Goal: Task Accomplishment & Management: Manage account settings

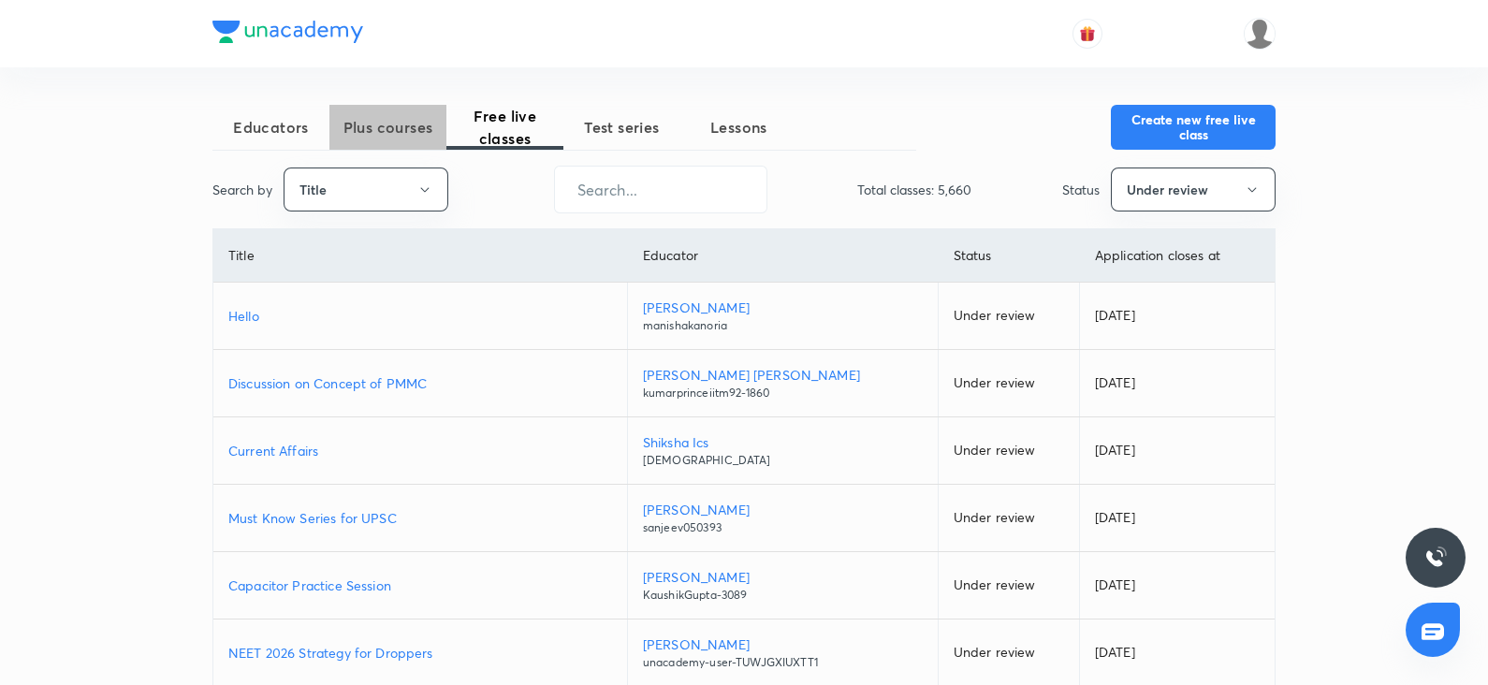
click at [388, 136] on span "Plus courses" at bounding box center [387, 127] width 117 height 22
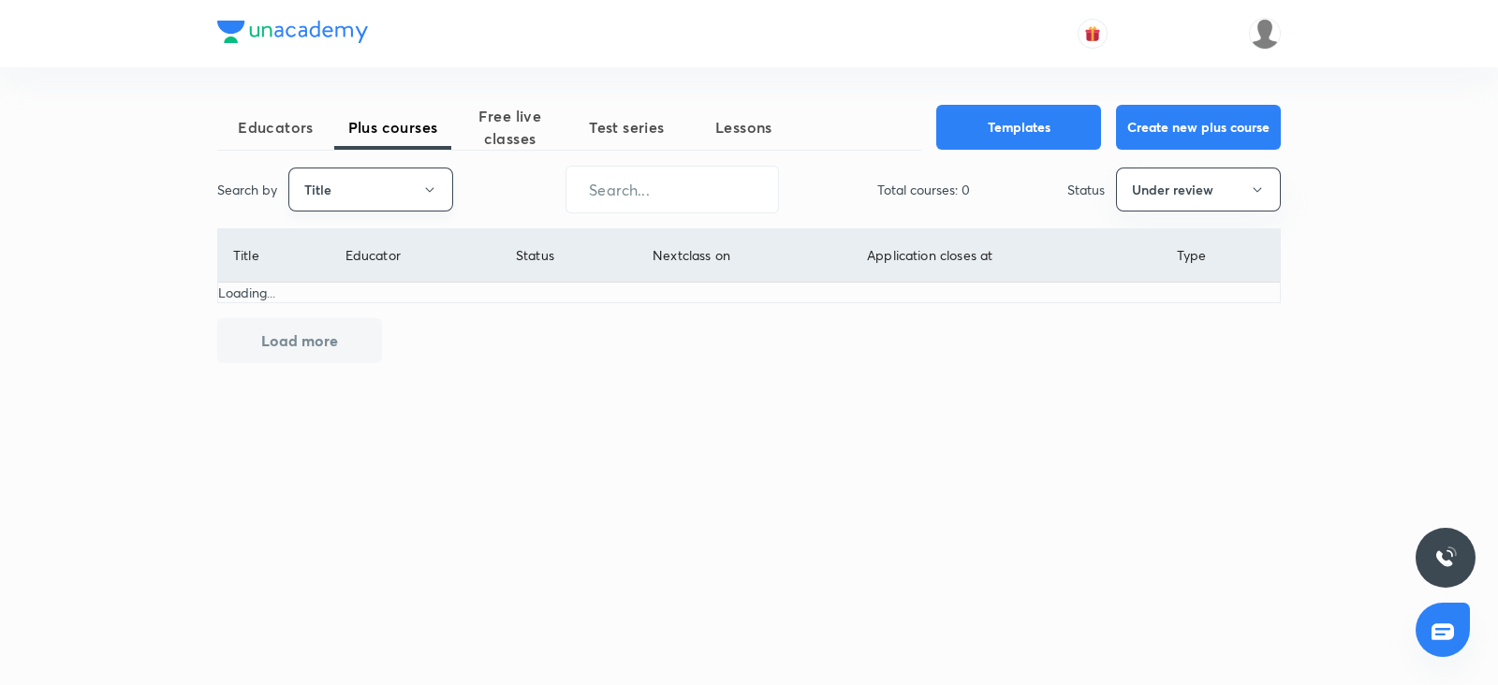
click at [434, 189] on icon "button" at bounding box center [429, 190] width 15 height 15
click at [372, 276] on span "Username" at bounding box center [370, 281] width 140 height 20
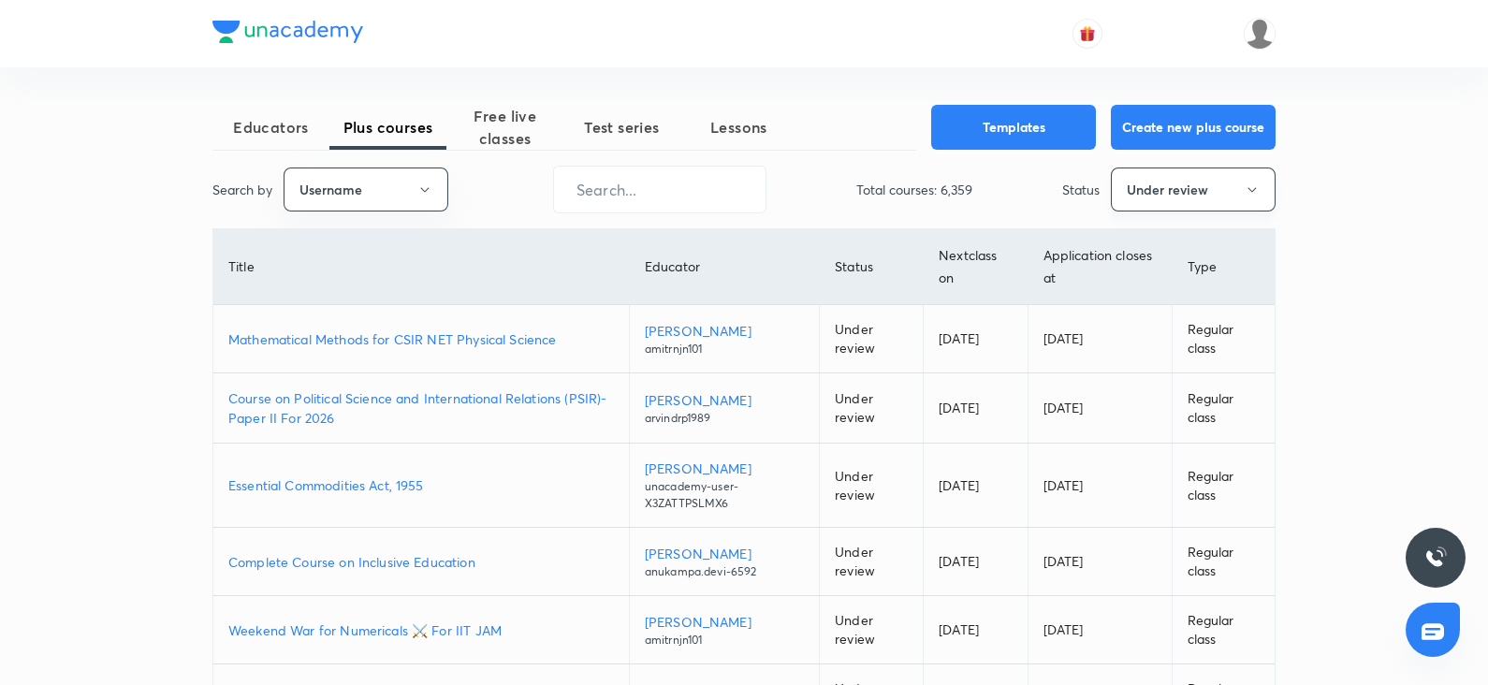
click at [1148, 203] on button "Under review" at bounding box center [1193, 190] width 165 height 44
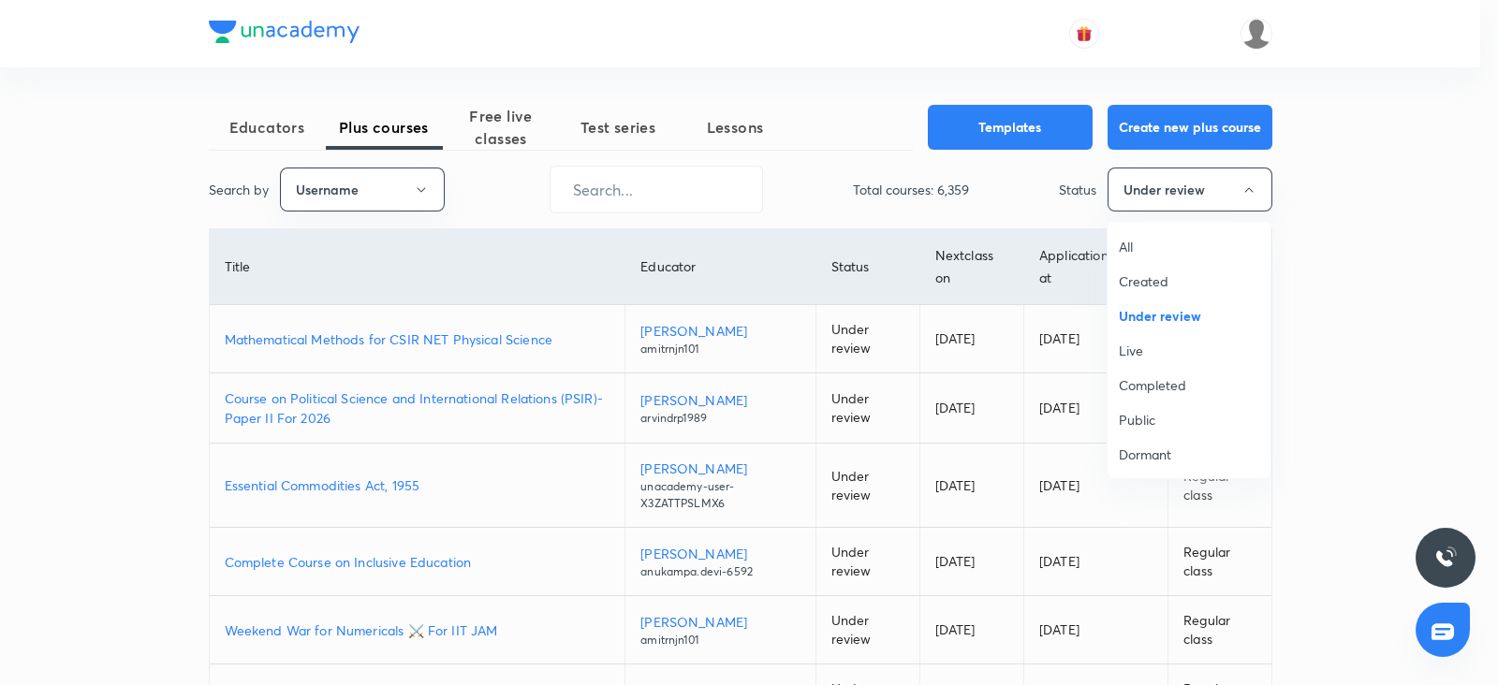
click at [1152, 233] on li "All" at bounding box center [1188, 246] width 163 height 35
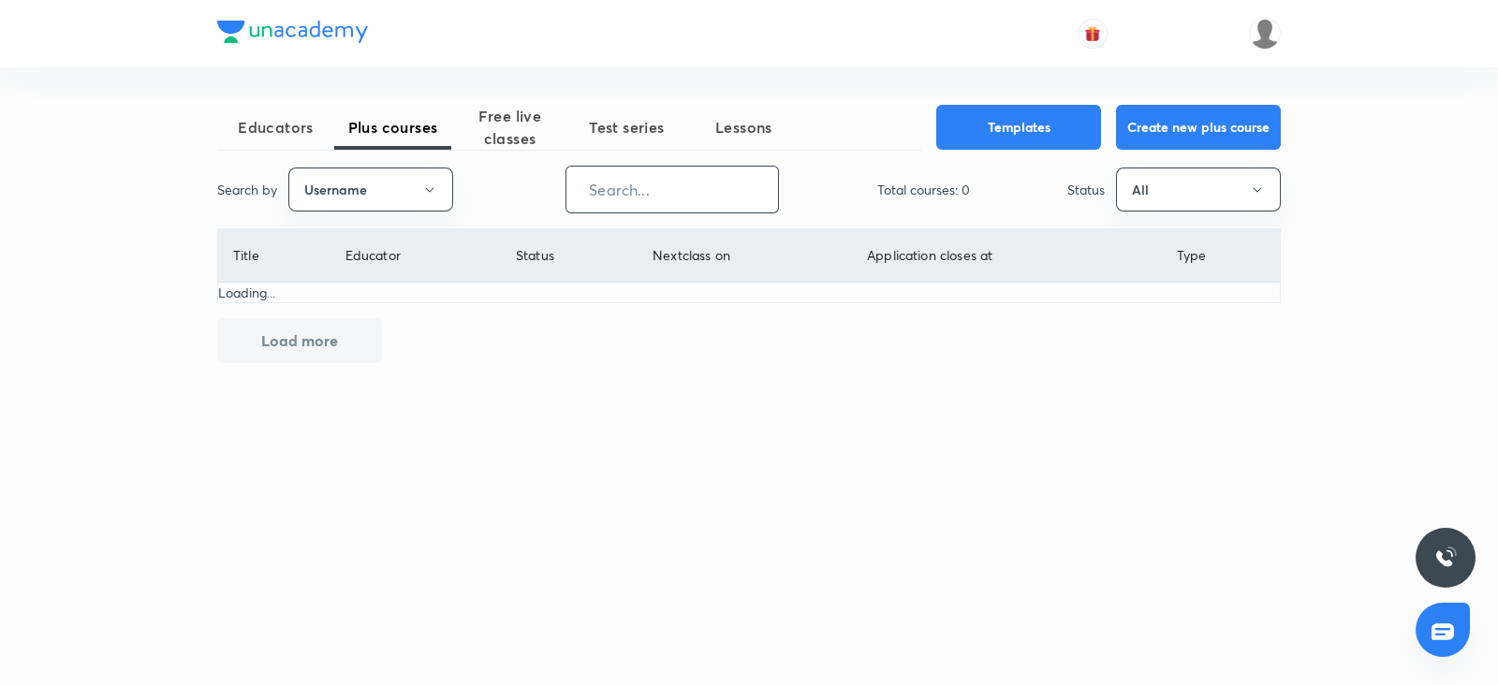
click at [686, 168] on input "text" at bounding box center [672, 190] width 212 height 48
paste input "virendrasinghrathod-182"
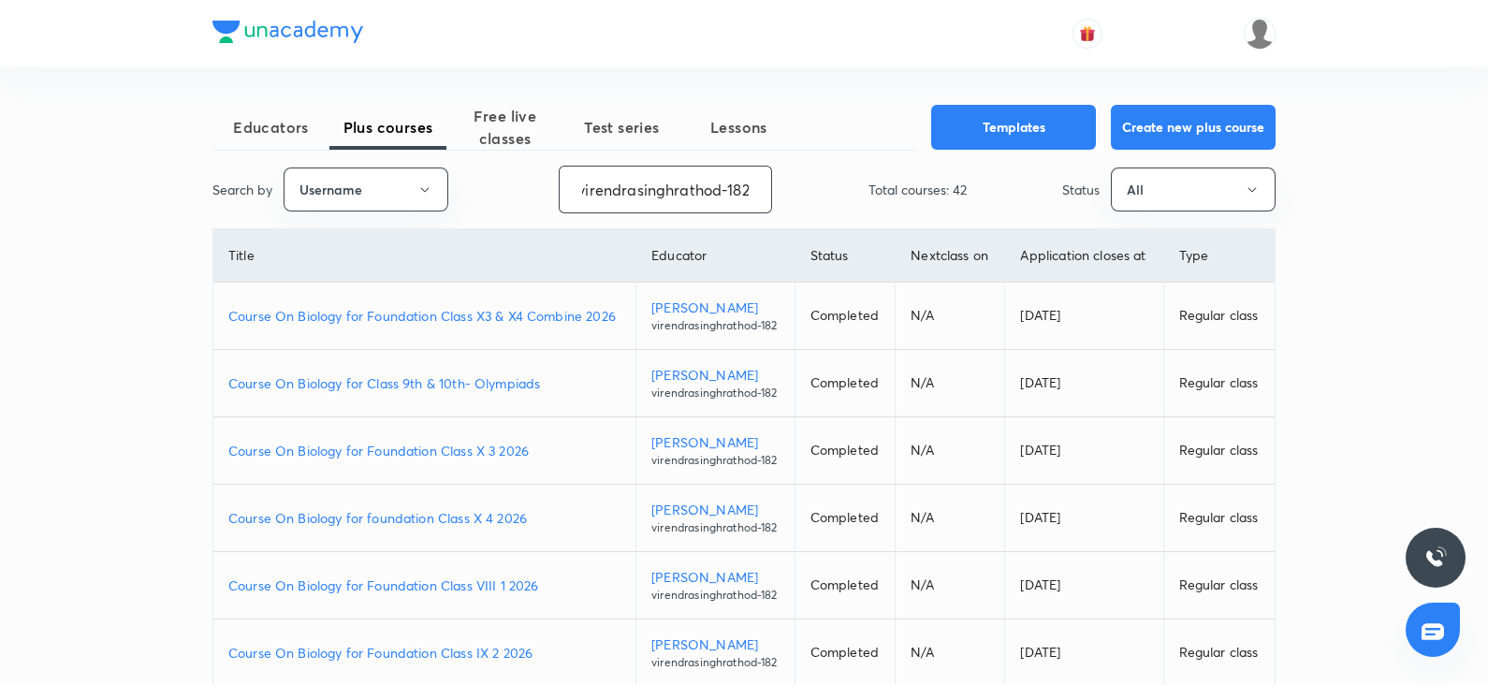
type input "virendrasinghrathod-182"
drag, startPoint x: 612, startPoint y: 189, endPoint x: 493, endPoint y: 227, distance: 124.6
click at [493, 227] on div "Educators Plus courses Free live classes Test series Lessons Templates Create n…" at bounding box center [743, 561] width 1063 height 913
click at [505, 309] on td "Course On Biology for Foundation Class X3 & X4 Combine 2026" at bounding box center [424, 316] width 423 height 67
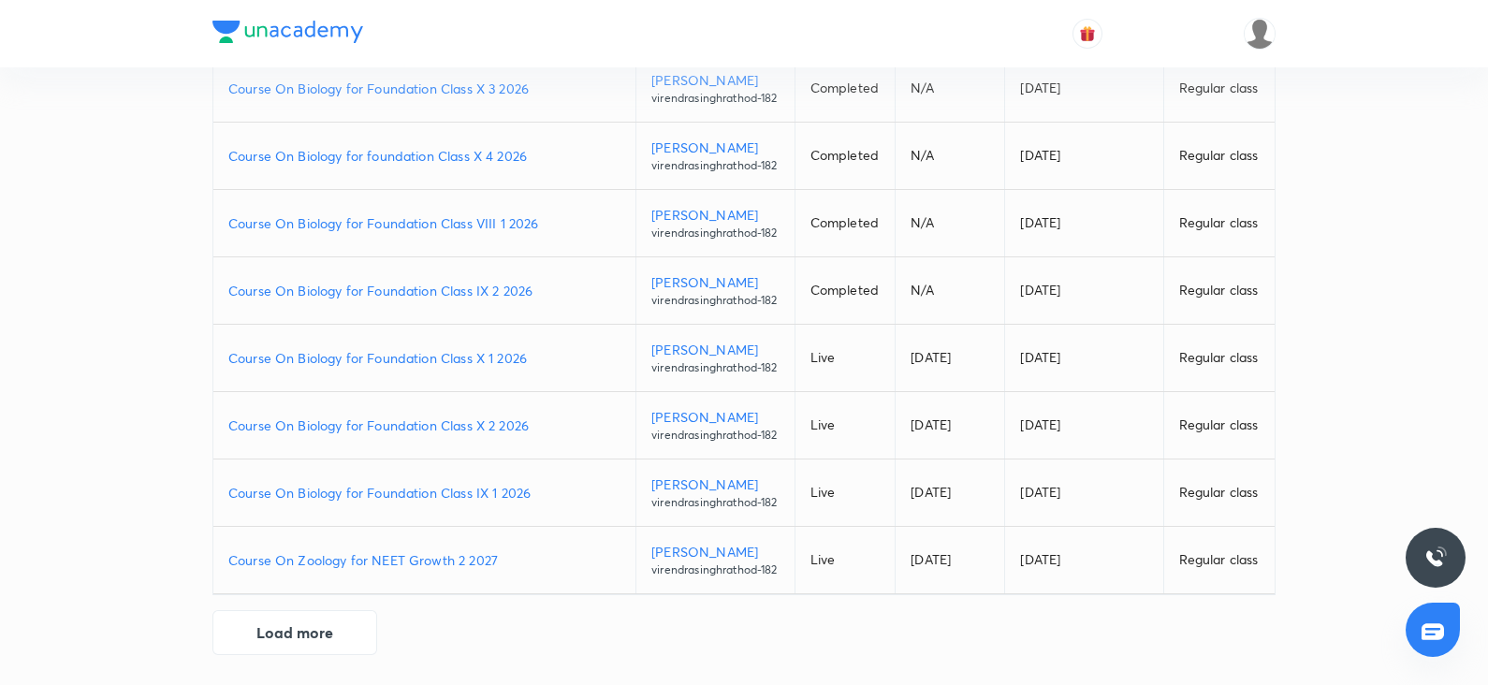
scroll to position [403, 0]
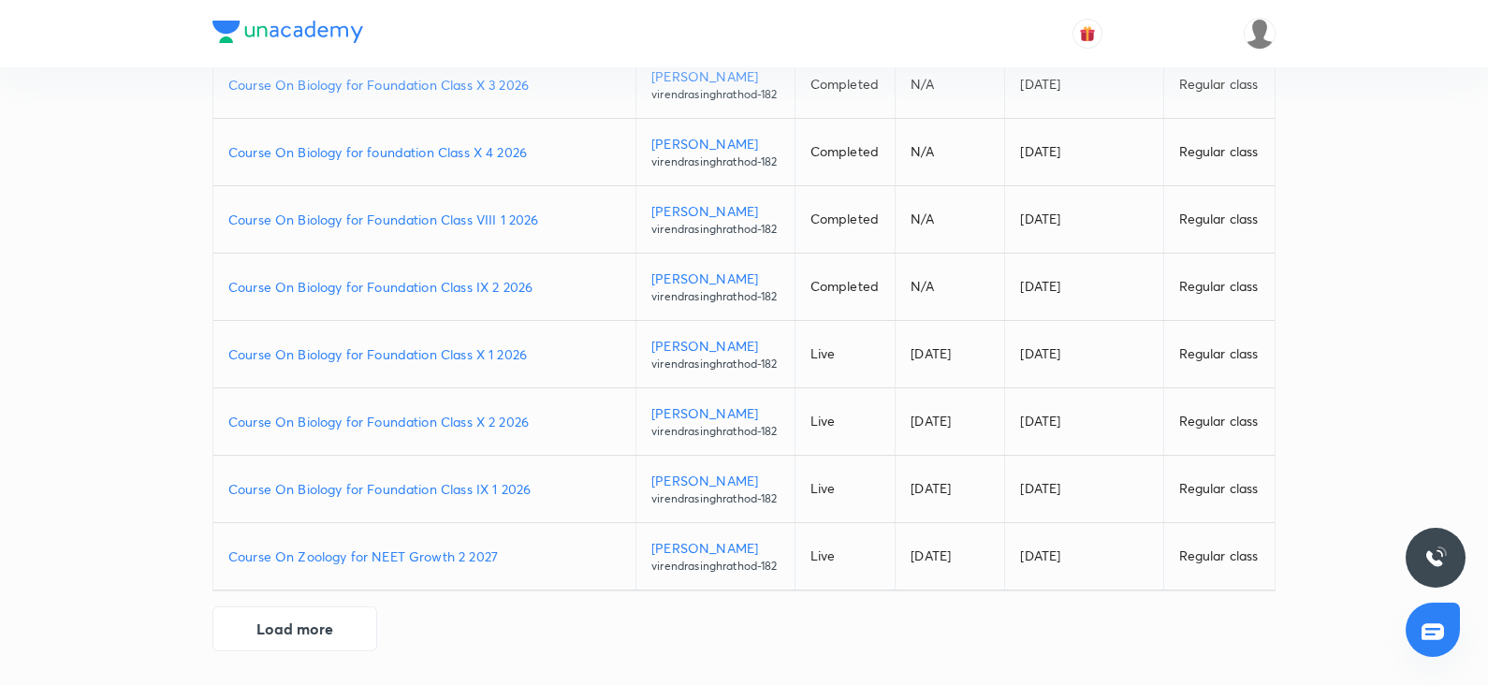
click at [459, 432] on p "Course On Biology for Foundation Class X 2 2026" at bounding box center [424, 422] width 392 height 20
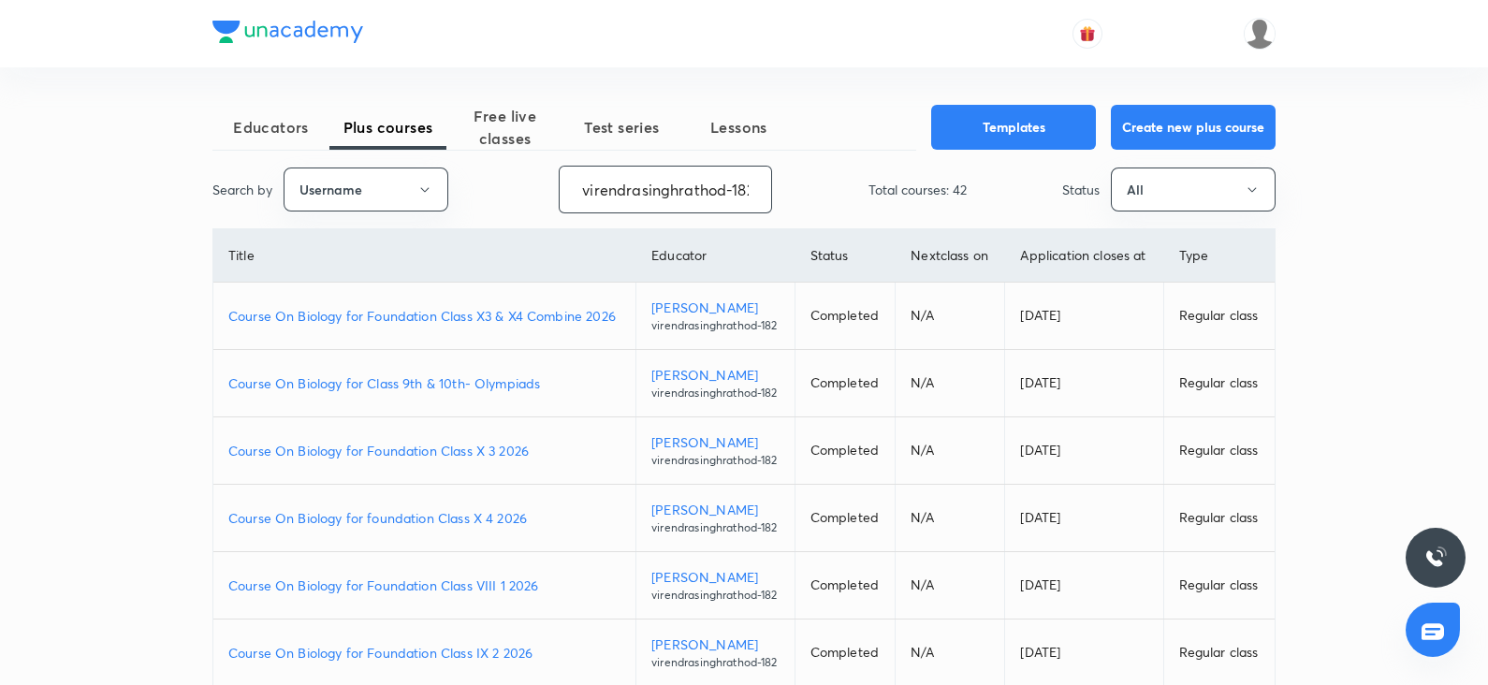
scroll to position [0, 5]
drag, startPoint x: 580, startPoint y: 187, endPoint x: 1002, endPoint y: 205, distance: 421.6
click at [1002, 205] on div "Search by Username virendrasinghrathod-182 ​ Total courses: 42 Status All" at bounding box center [743, 190] width 1063 height 48
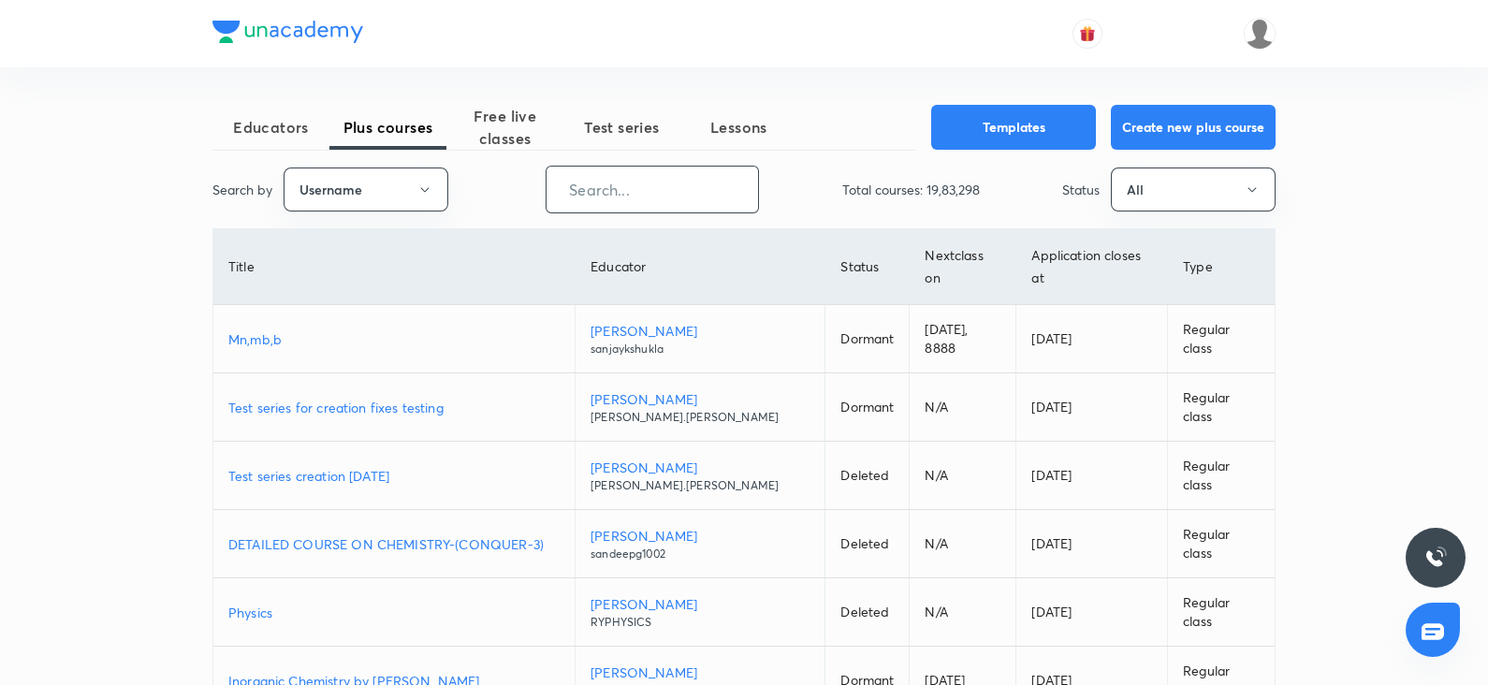
paste input "KiranT-9128"
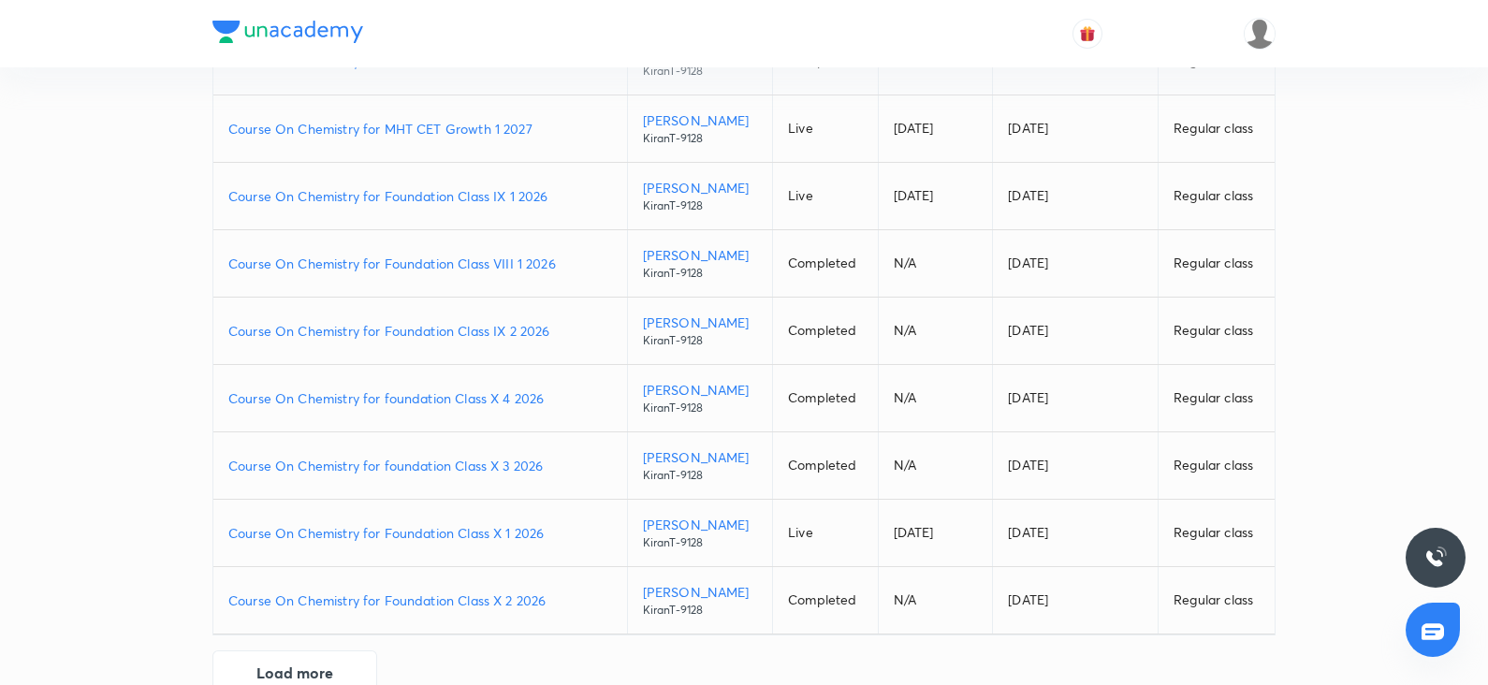
scroll to position [323, 0]
type input "KiranT-9128"
click at [471, 530] on p "Course On Chemistry for Foundation Class X 1 2026" at bounding box center [420, 532] width 384 height 20
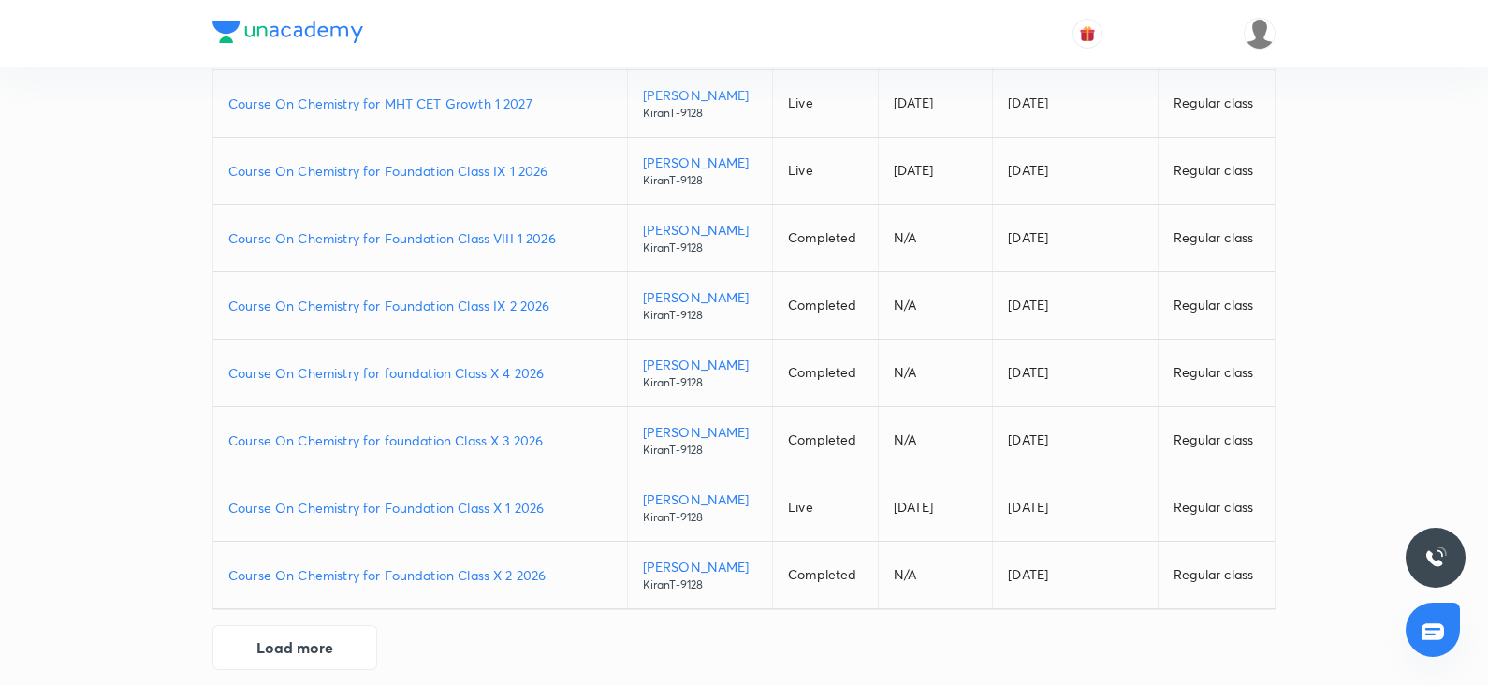
scroll to position [348, 0]
click at [484, 573] on p "Course On Chemistry for Foundation Class X 2 2026" at bounding box center [420, 574] width 384 height 20
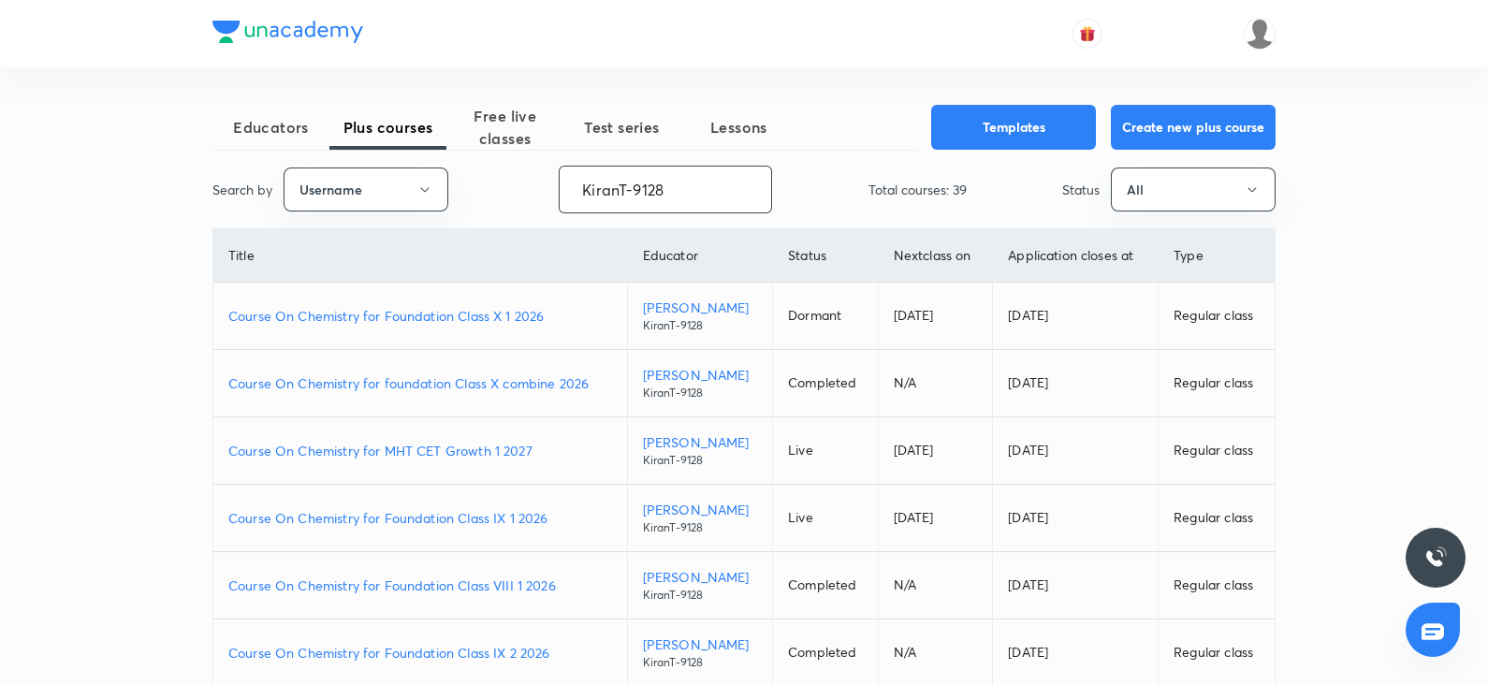
drag, startPoint x: 688, startPoint y: 180, endPoint x: 566, endPoint y: 191, distance: 122.2
click at [566, 191] on input "KiranT-9128" at bounding box center [666, 190] width 212 height 48
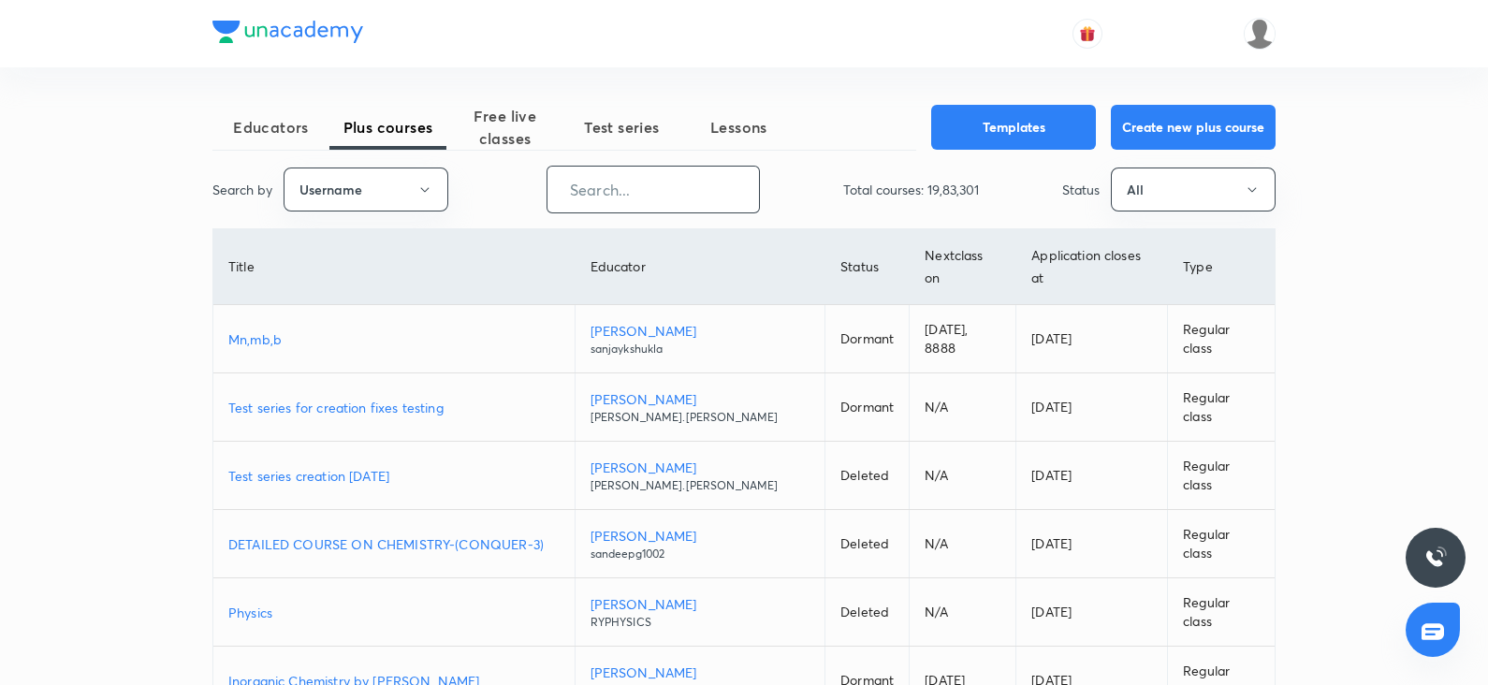
paste input "unacademy-user-PTCXCQMN3CN7"
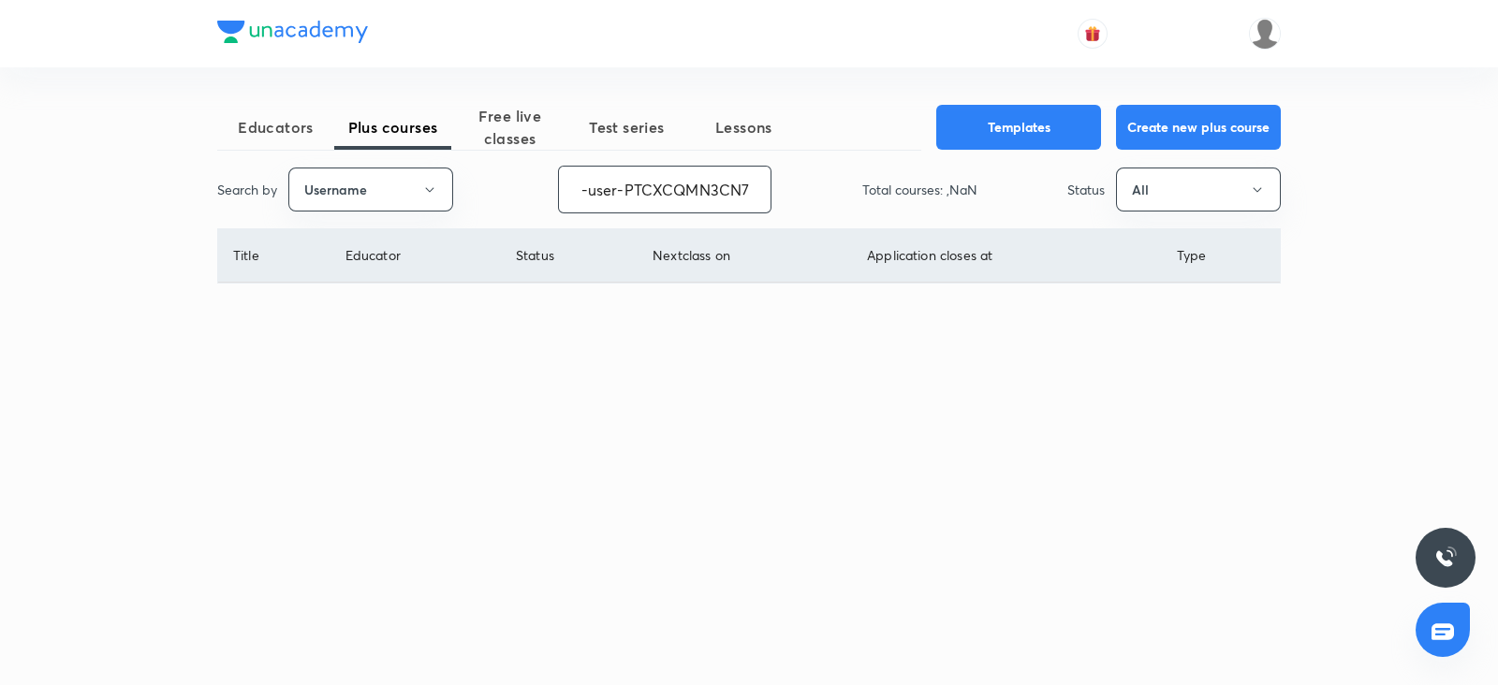
type input "unacademy-user-PTCXCQMN3CN7"
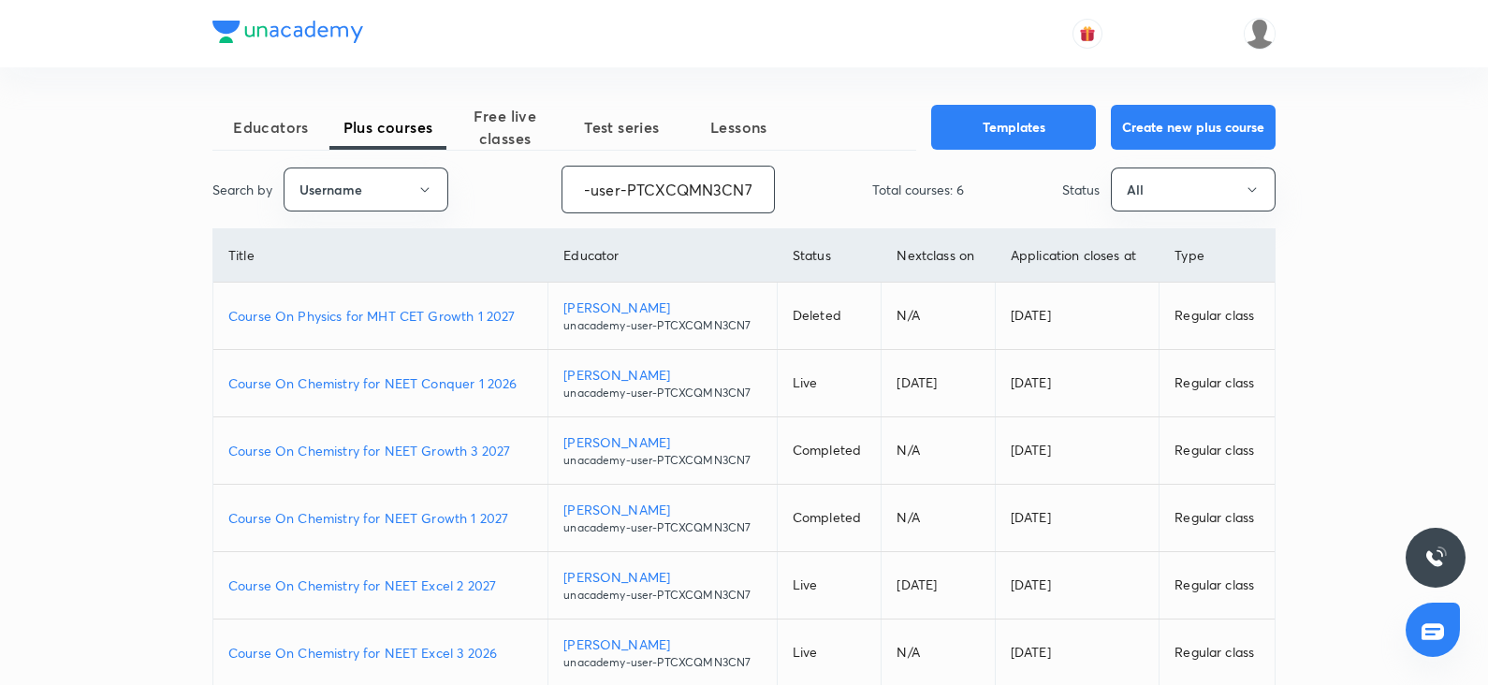
scroll to position [0, 0]
click at [480, 384] on p "Course On Chemistry for NEET Conquer 1 2026" at bounding box center [380, 383] width 304 height 20
drag, startPoint x: 580, startPoint y: 192, endPoint x: 1149, endPoint y: 139, distance: 571.6
click at [1149, 139] on div "Educators Plus courses Free live classes Test series Lessons Templates Create n…" at bounding box center [743, 426] width 1063 height 643
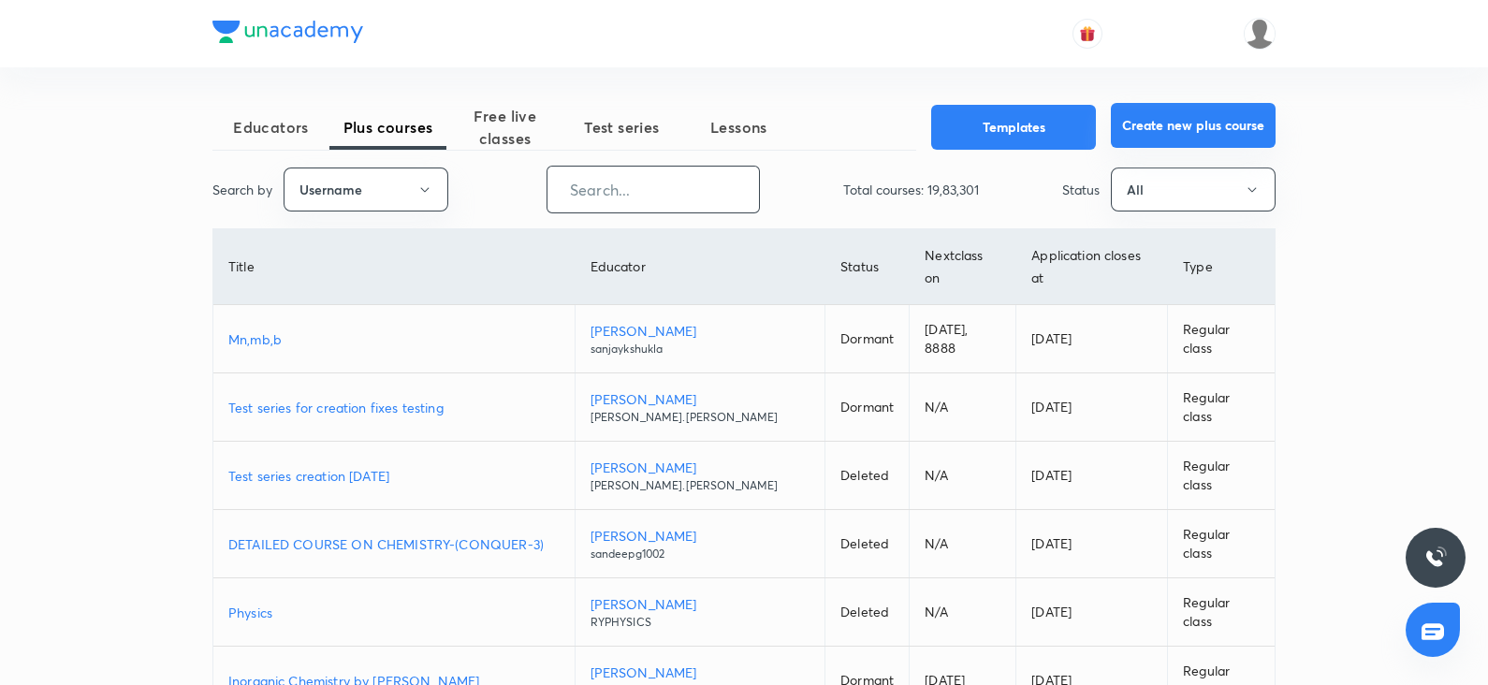
scroll to position [0, 0]
paste input "virendrasinghrathod-182"
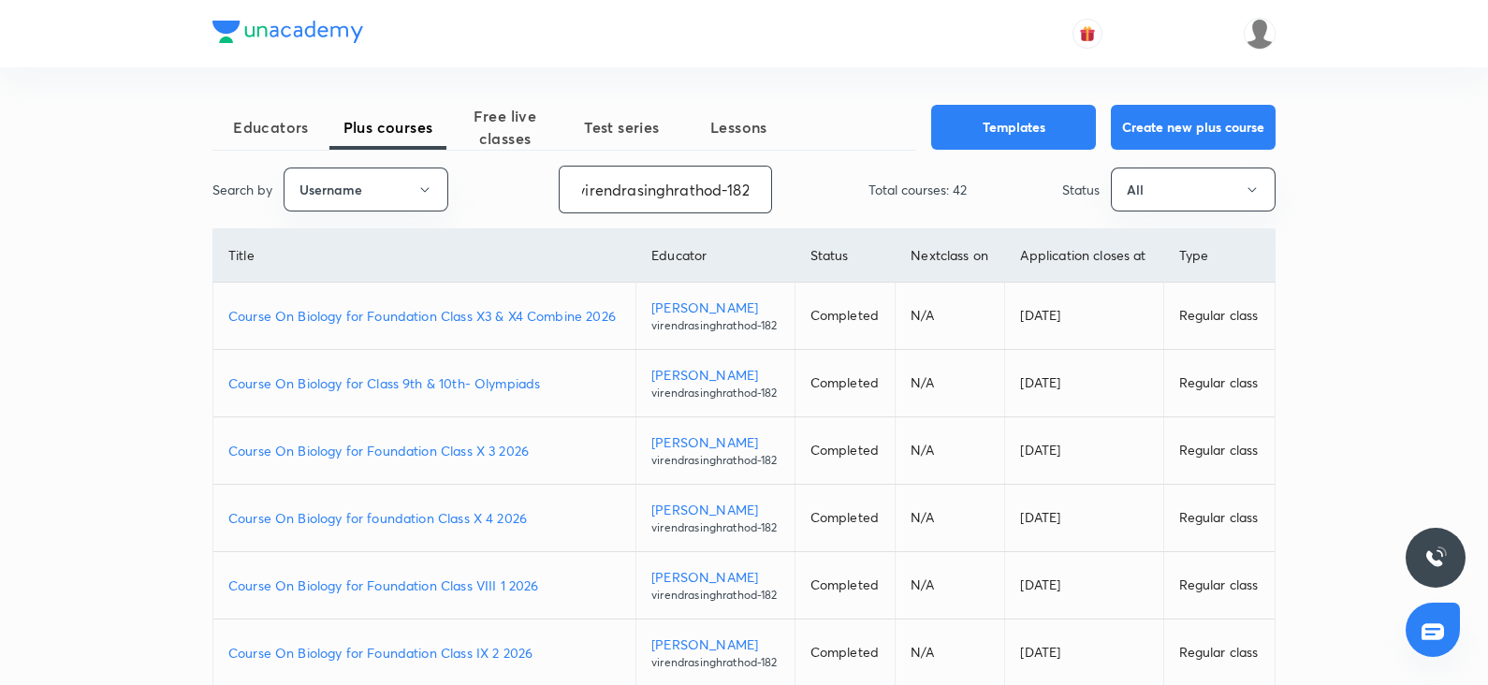
type input "virendrasinghrathod-182"
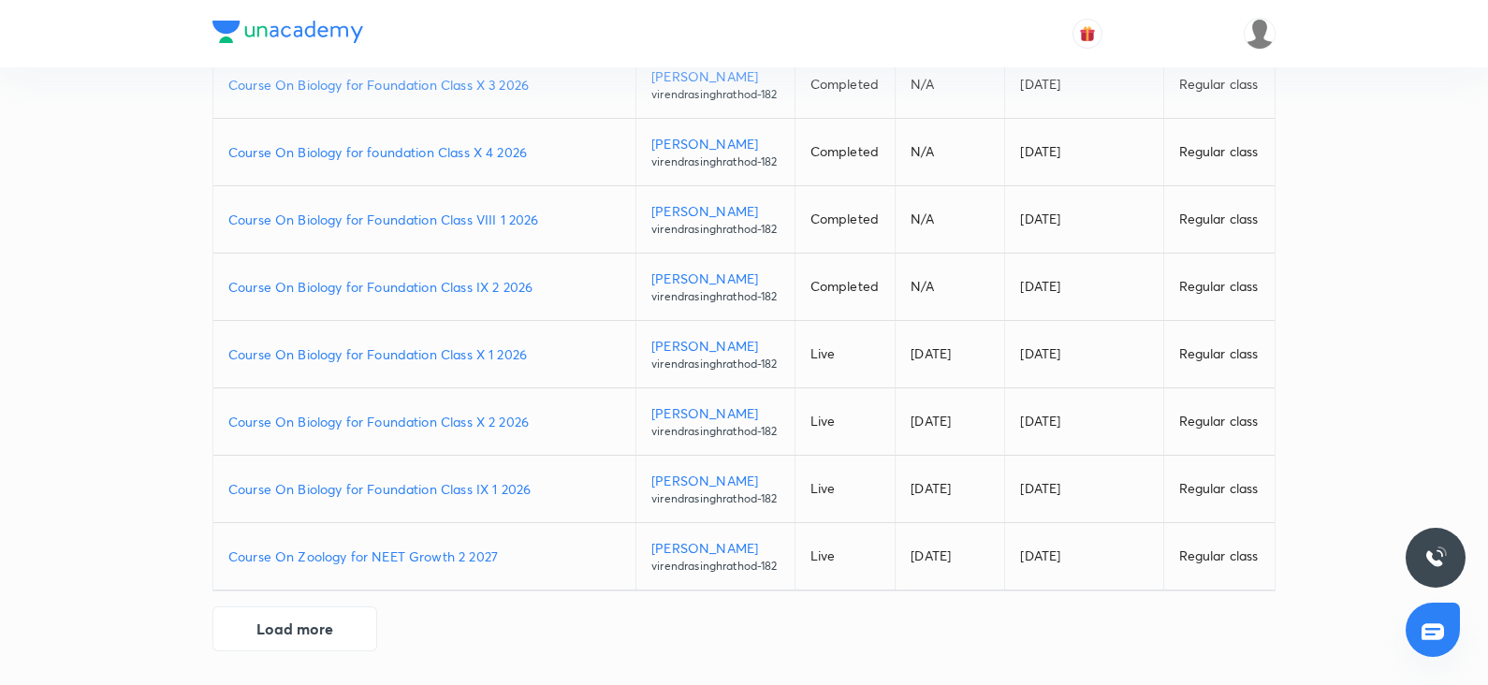
scroll to position [523, 0]
click at [449, 498] on p "Course On Biology for Foundation Class IX 1 2026" at bounding box center [424, 489] width 392 height 20
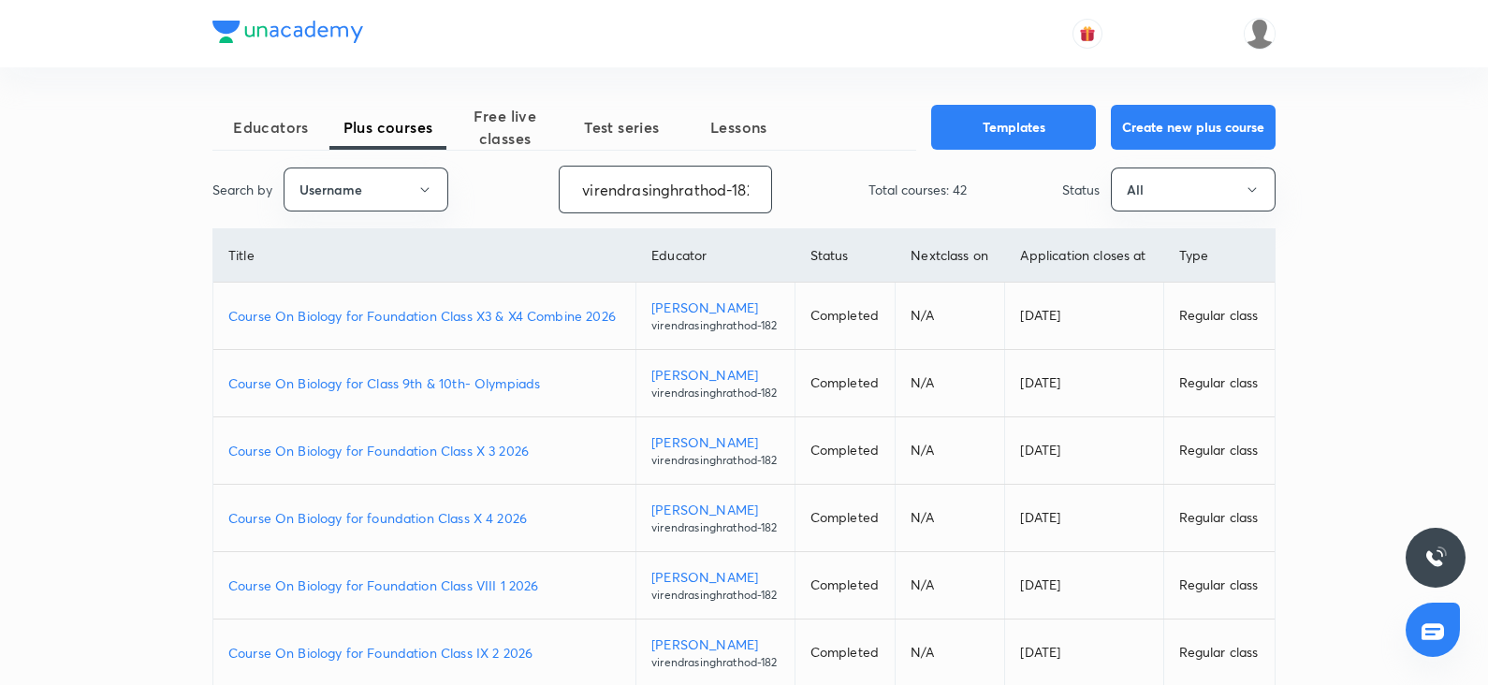
scroll to position [0, 5]
drag, startPoint x: 578, startPoint y: 189, endPoint x: 961, endPoint y: 198, distance: 383.9
click at [961, 198] on div "Search by Username virendrasinghrathod-182 ​ Total courses: 42 Status All" at bounding box center [743, 190] width 1063 height 48
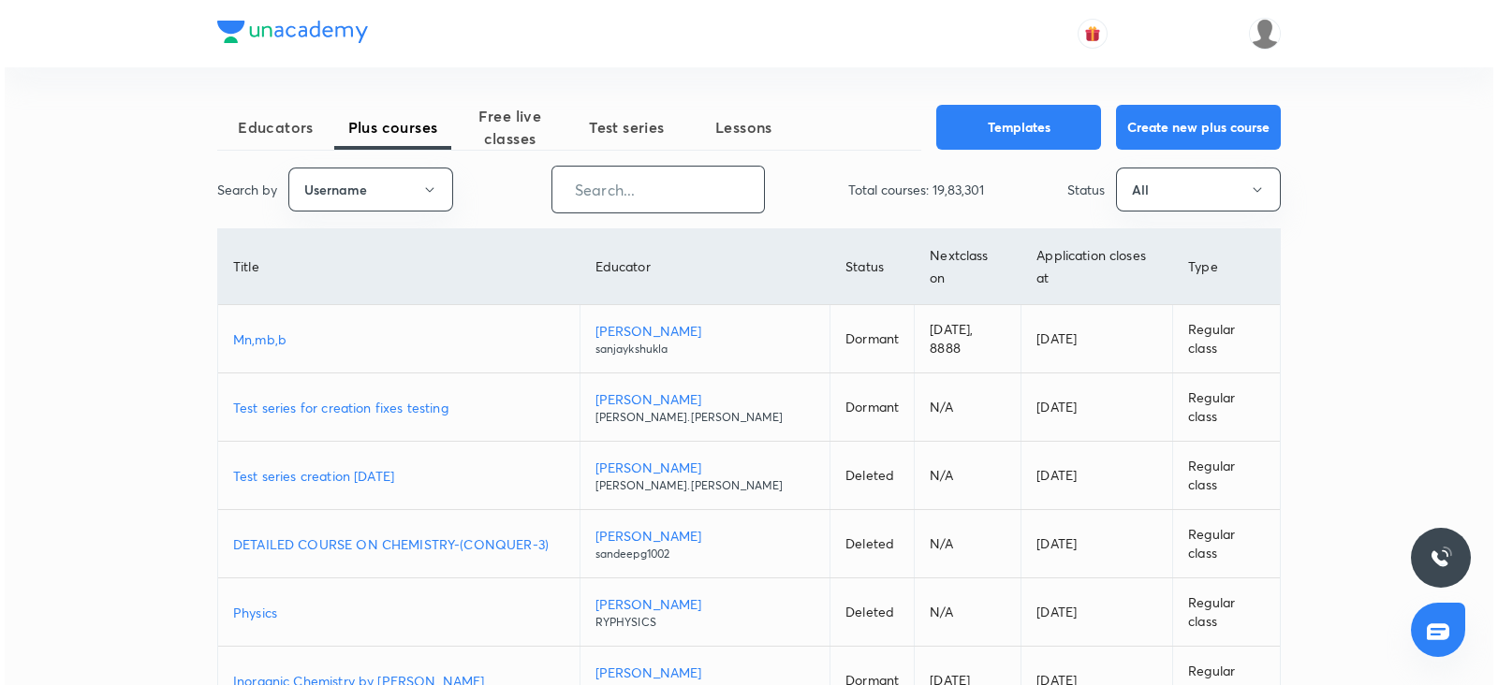
scroll to position [0, 0]
paste input "unacademy-user-hxdjz0zqyzy5"
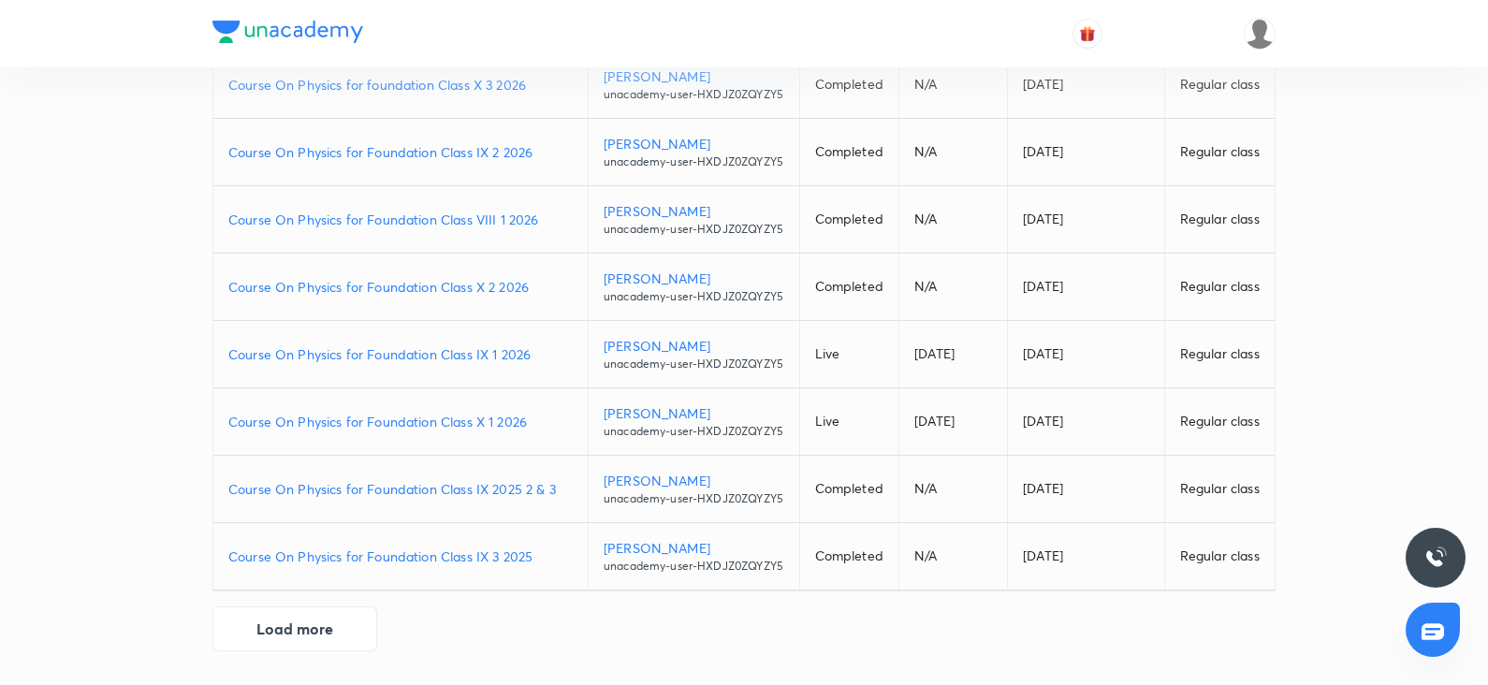
scroll to position [425, 0]
type input "unacademy-user-hxdjz0zqyzy5"
click at [472, 321] on td "Course On Physics for Foundation Class X 2 2026" at bounding box center [400, 287] width 374 height 67
click at [468, 297] on p "Course On Physics for Foundation Class X 2 2026" at bounding box center [400, 287] width 344 height 20
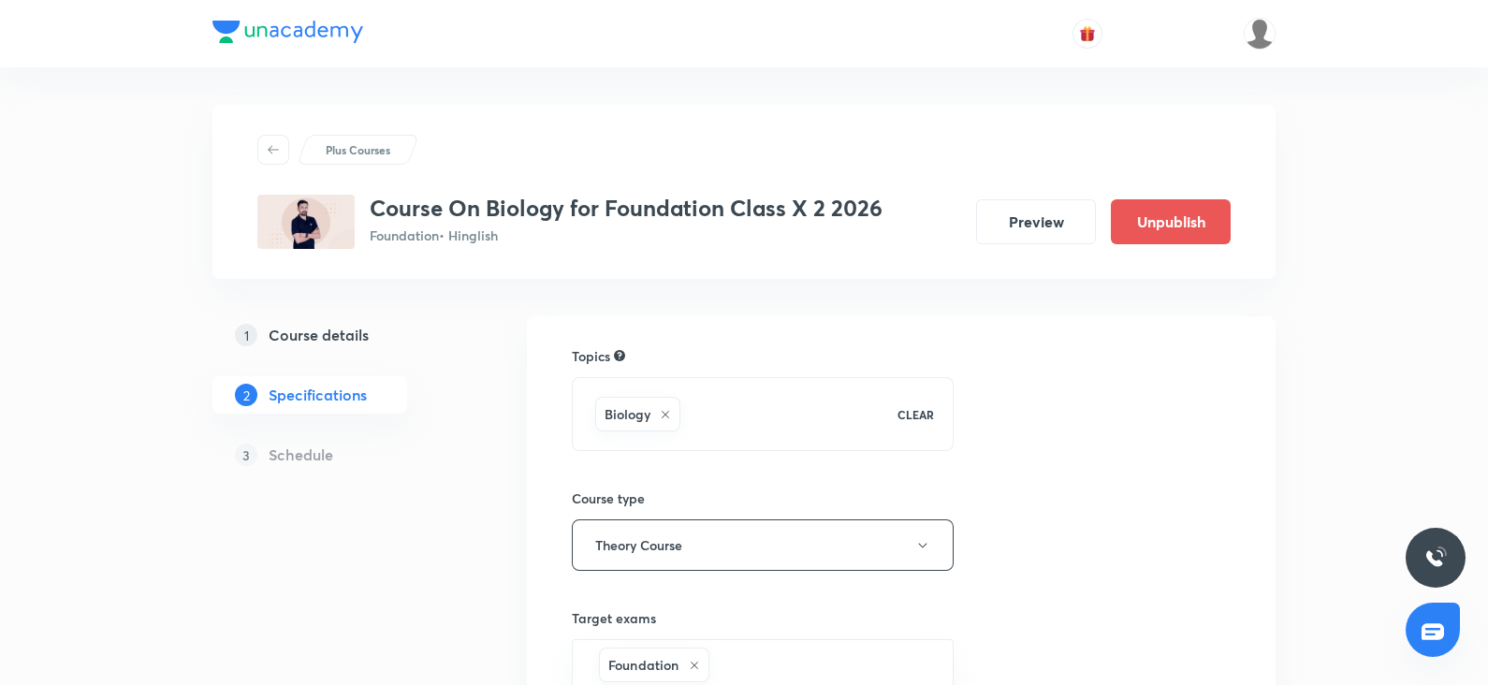
click at [323, 348] on link "1 Course details" at bounding box center [339, 334] width 255 height 37
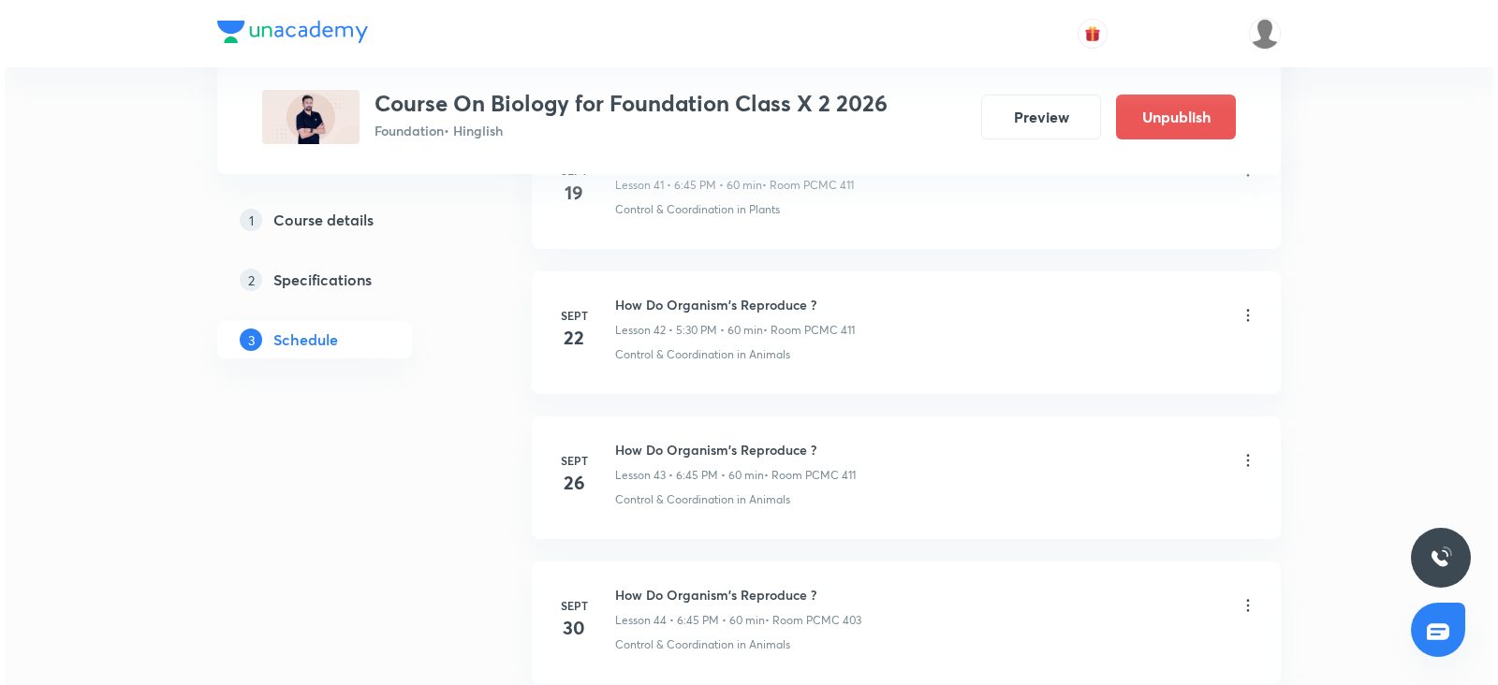
scroll to position [7327, 0]
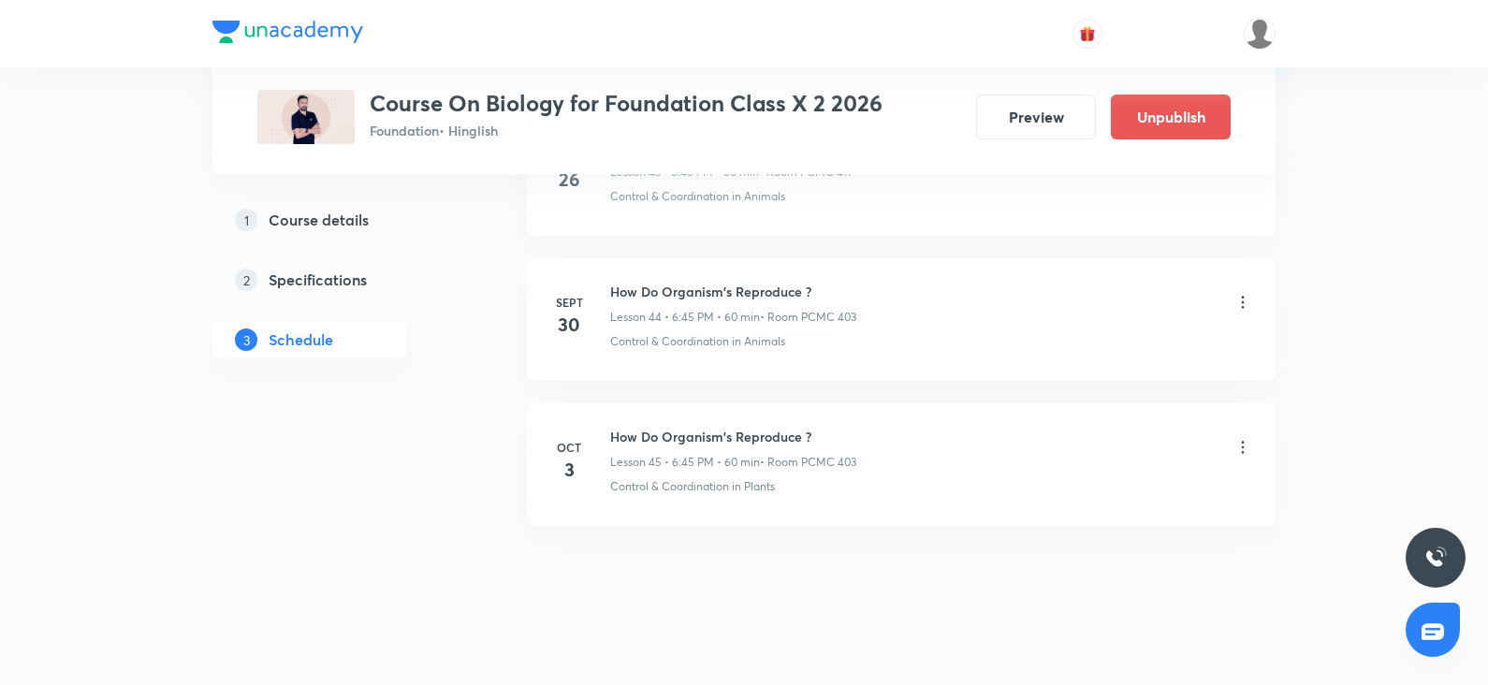
click at [1239, 438] on icon at bounding box center [1243, 447] width 19 height 19
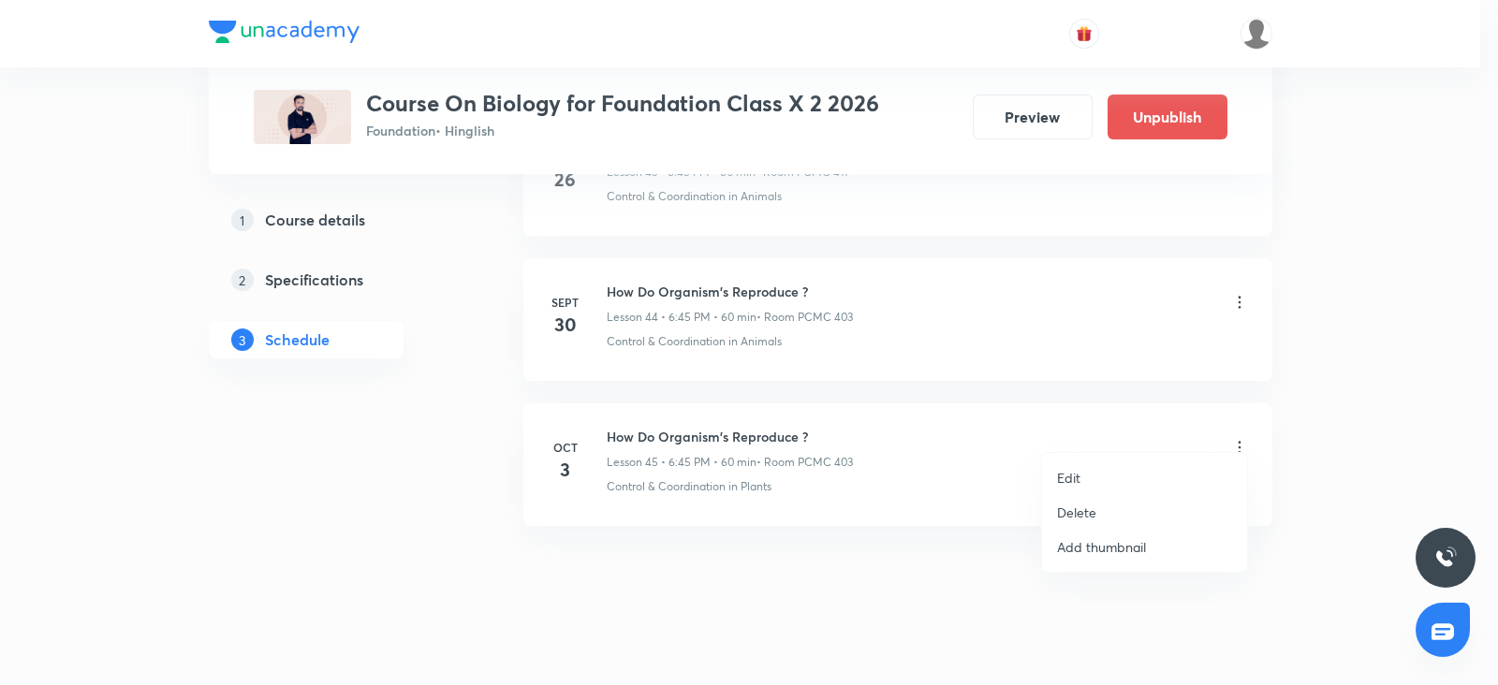
click at [1078, 465] on li "Edit" at bounding box center [1144, 478] width 205 height 35
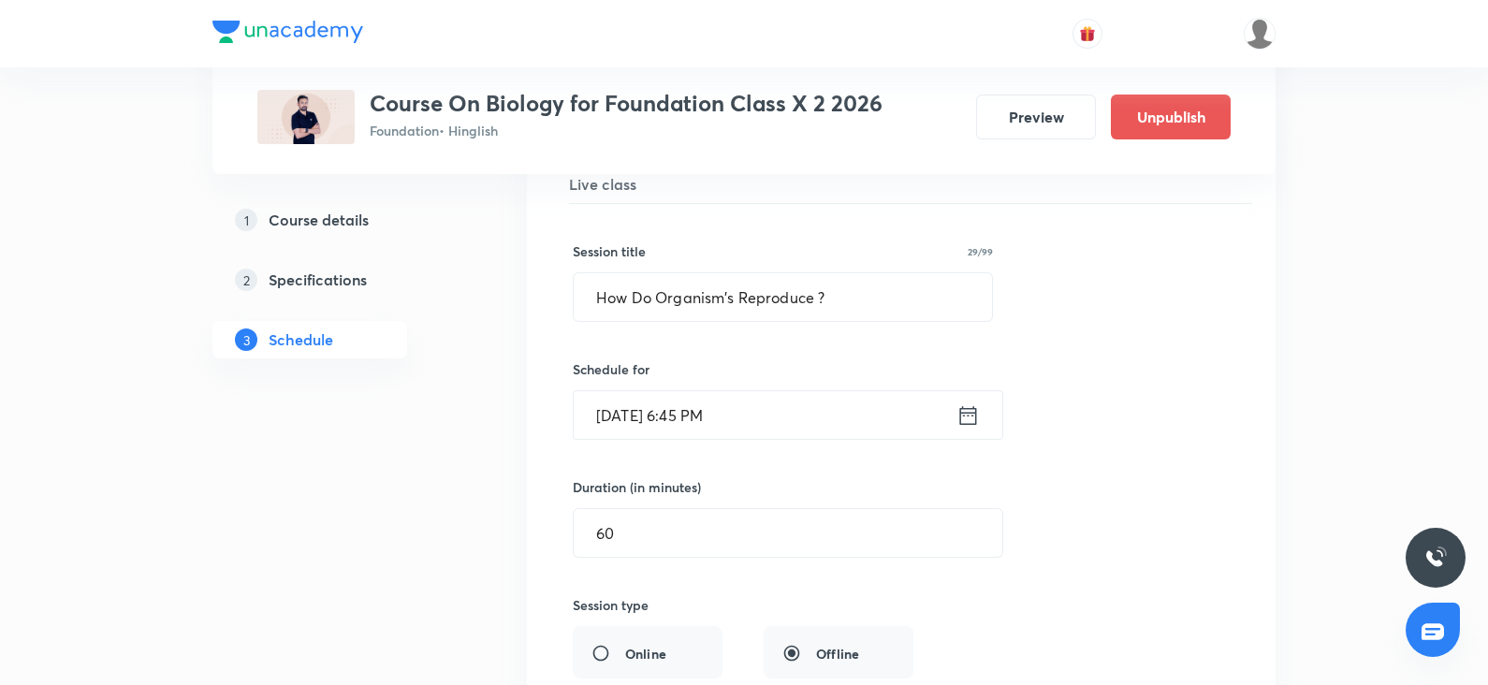
scroll to position [6671, 0]
click at [698, 409] on input "Oct 3, 2025, 6:45 PM" at bounding box center [765, 414] width 383 height 48
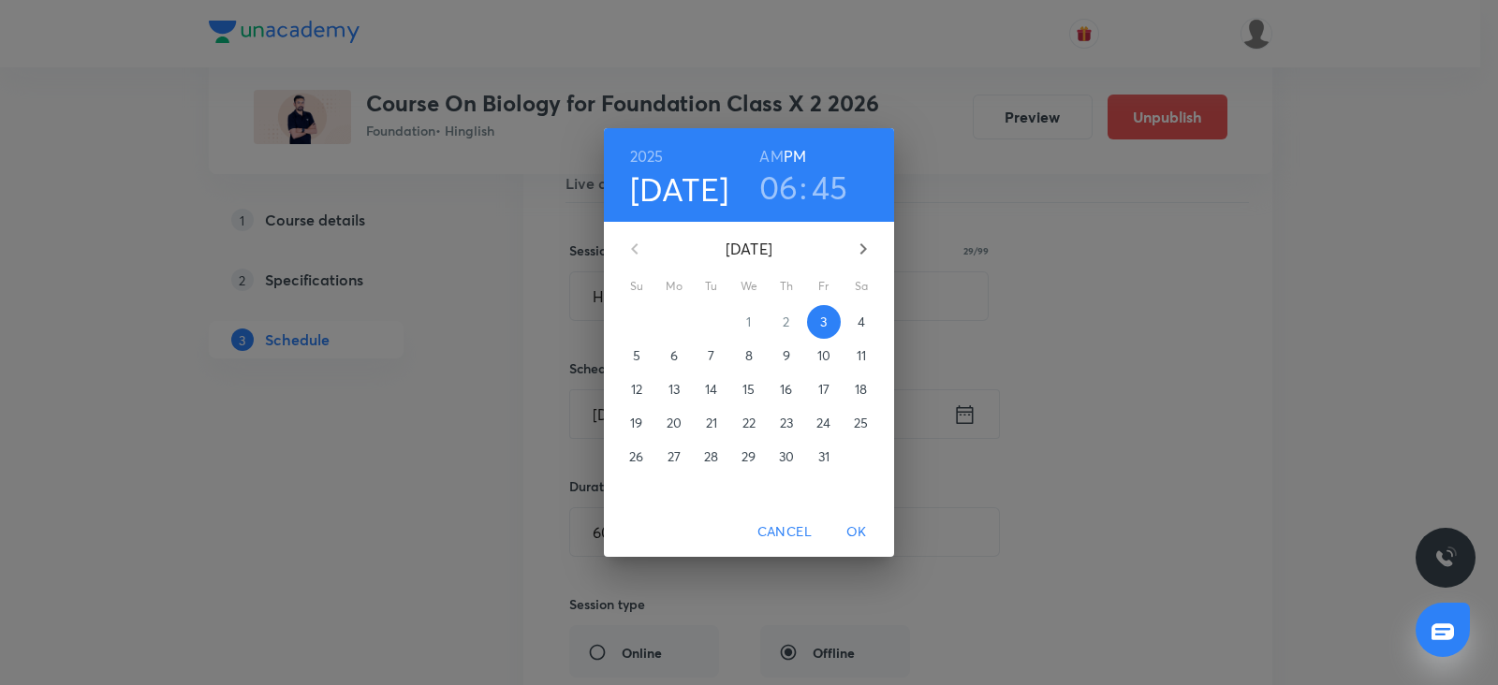
click at [774, 189] on h3 "06" at bounding box center [778, 187] width 39 height 39
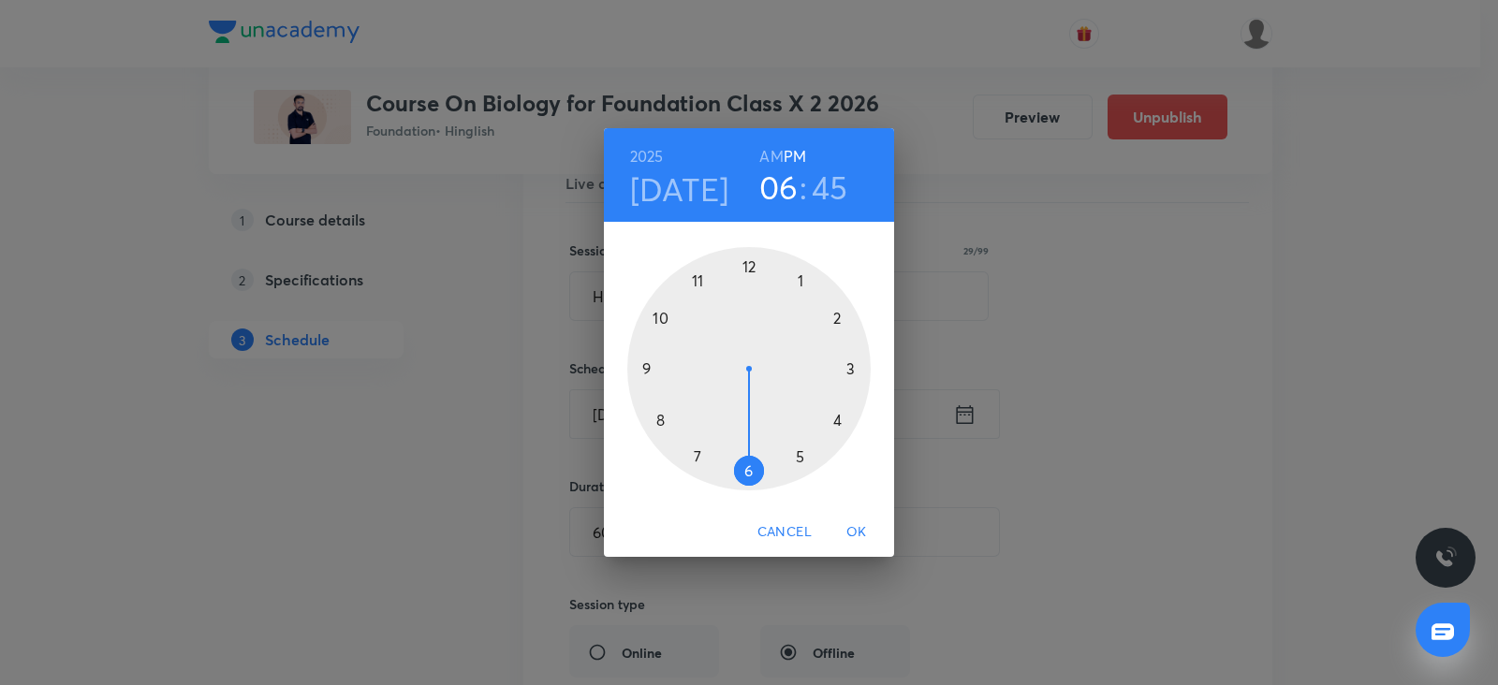
click at [802, 457] on div at bounding box center [748, 368] width 243 height 243
click at [750, 472] on div at bounding box center [748, 368] width 243 height 243
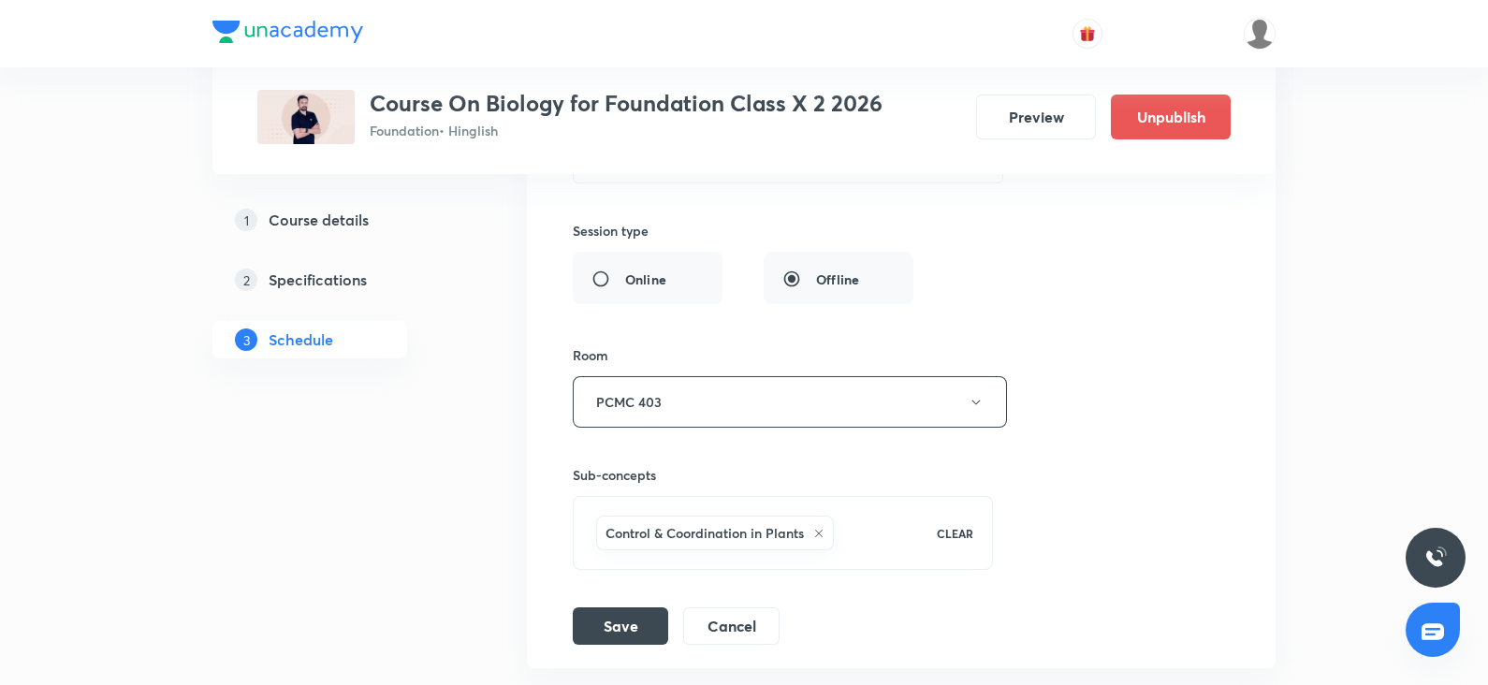
scroll to position [7186, 0]
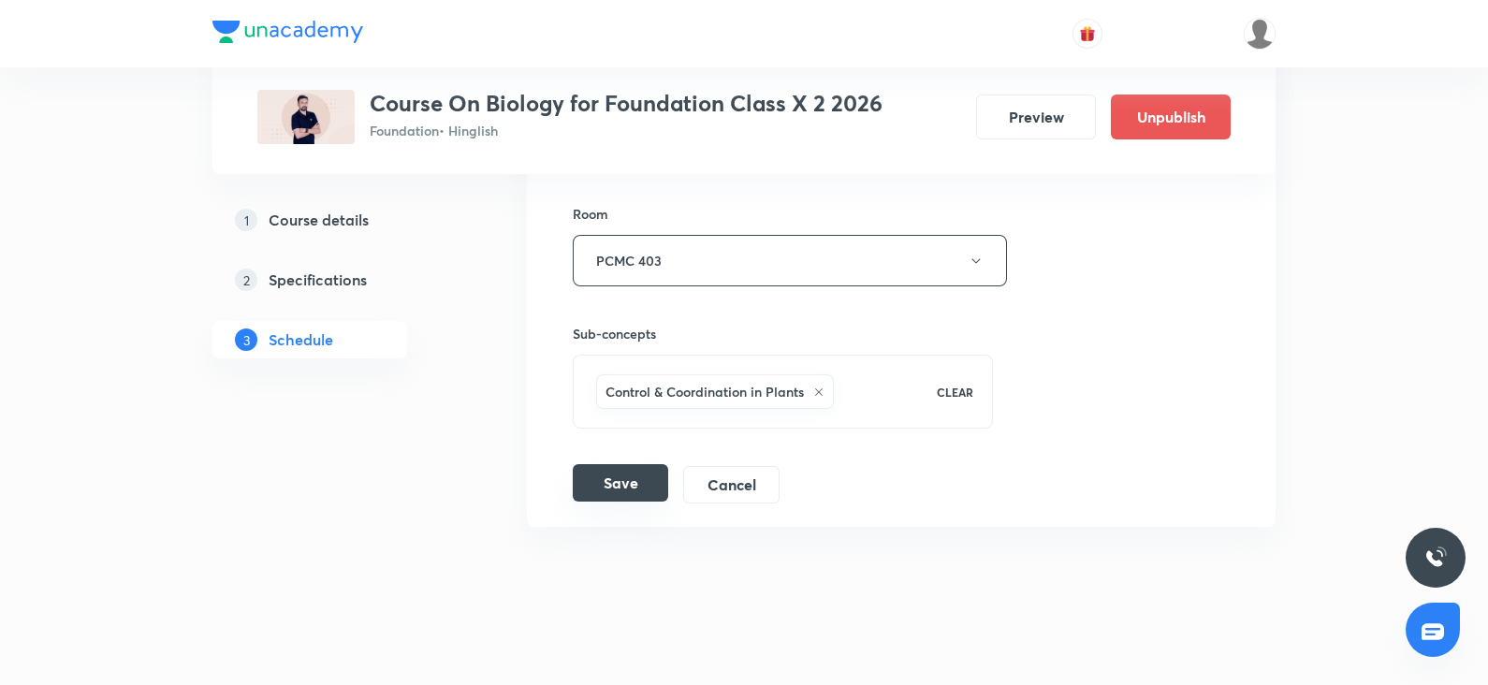
click at [636, 479] on button "Save" at bounding box center [620, 482] width 95 height 37
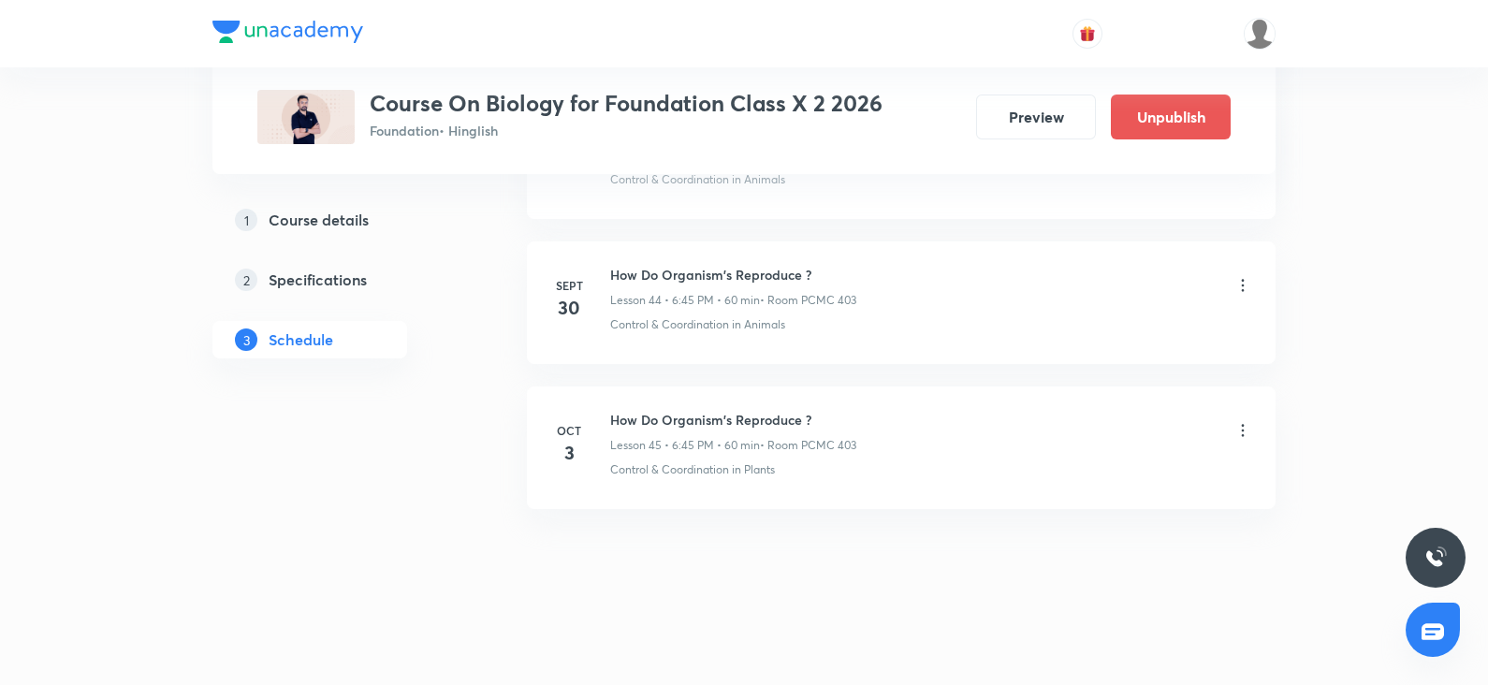
scroll to position [6468, 0]
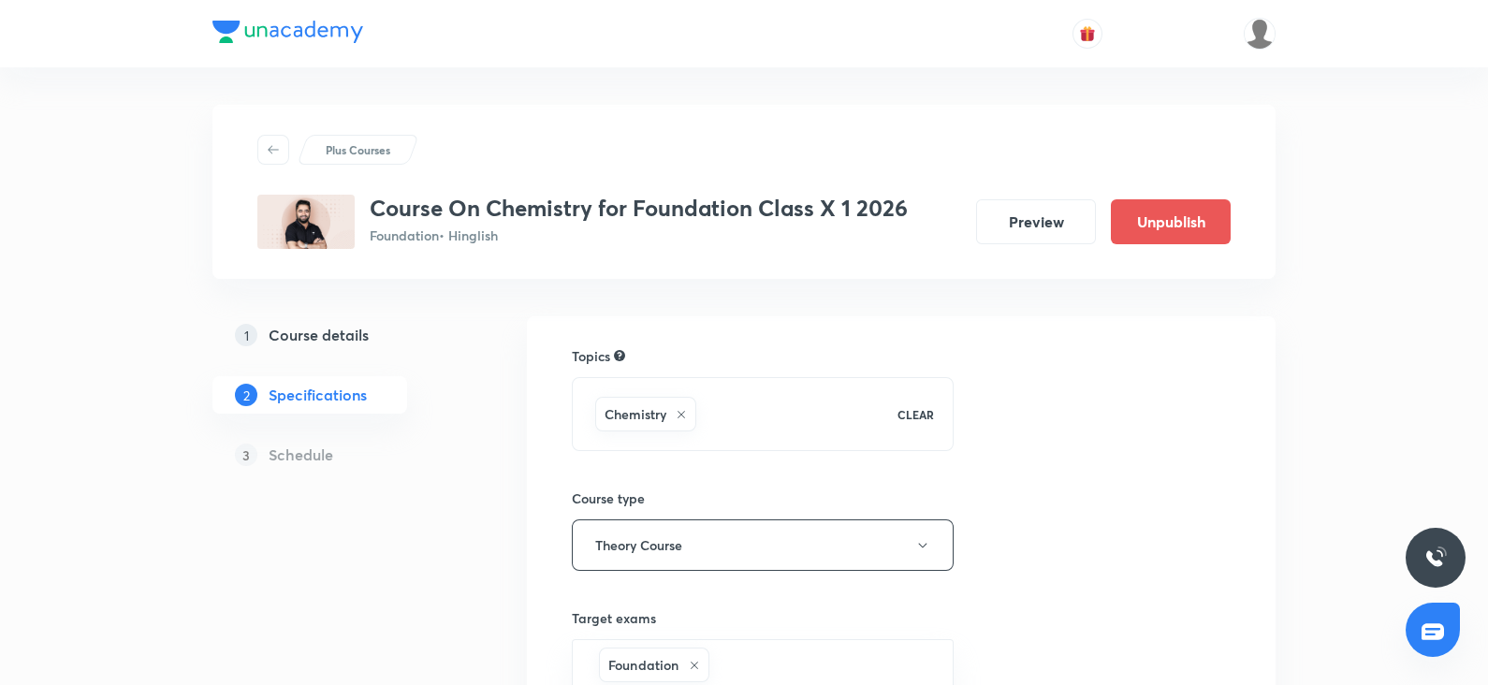
drag, startPoint x: 0, startPoint y: 0, endPoint x: 336, endPoint y: 340, distance: 477.9
click at [336, 340] on h5 "Course details" at bounding box center [319, 335] width 100 height 22
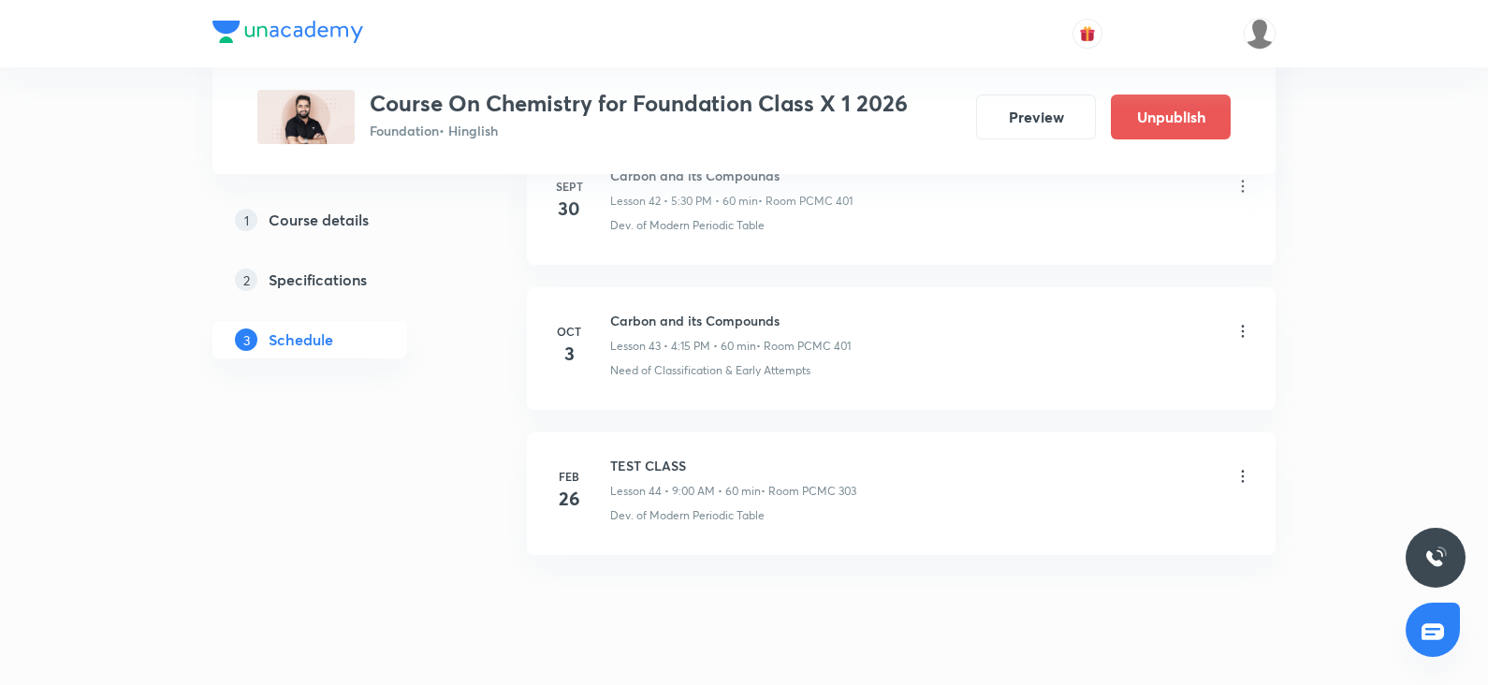
scroll to position [7149, 0]
drag, startPoint x: 613, startPoint y: 301, endPoint x: 826, endPoint y: 299, distance: 212.5
click at [826, 315] on h6 "Carbon and its Compounds" at bounding box center [730, 325] width 241 height 20
copy h6 "Carbon and its Compounds"
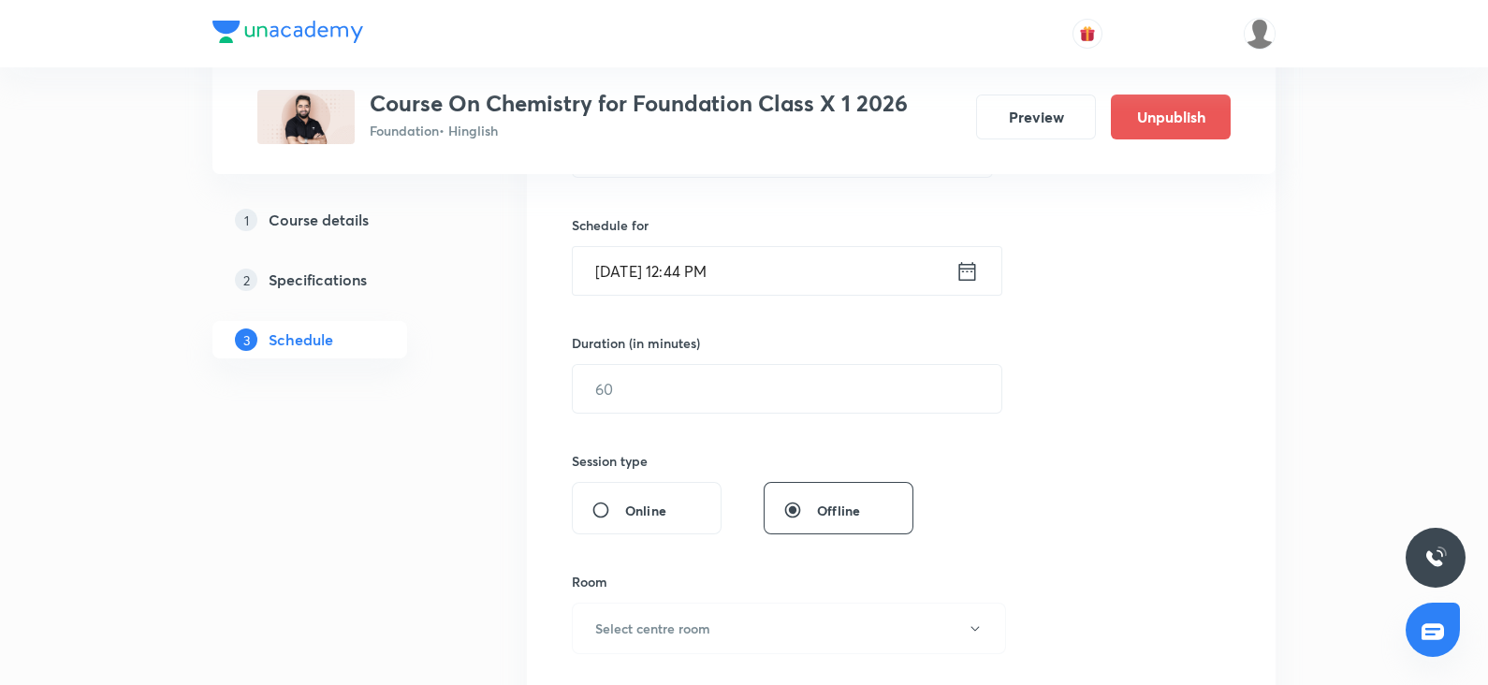
scroll to position [0, 0]
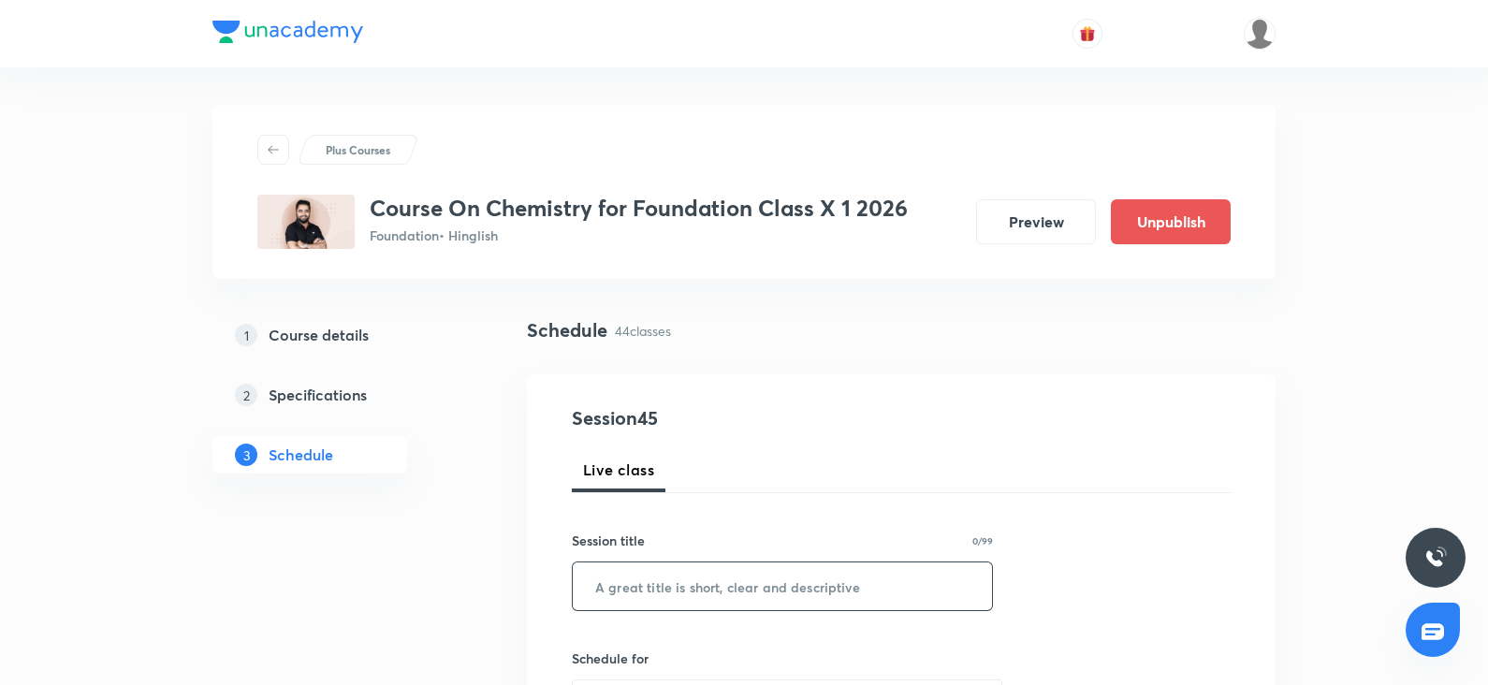
click at [618, 599] on input "text" at bounding box center [782, 587] width 419 height 48
paste input "Carbon and its Compounds"
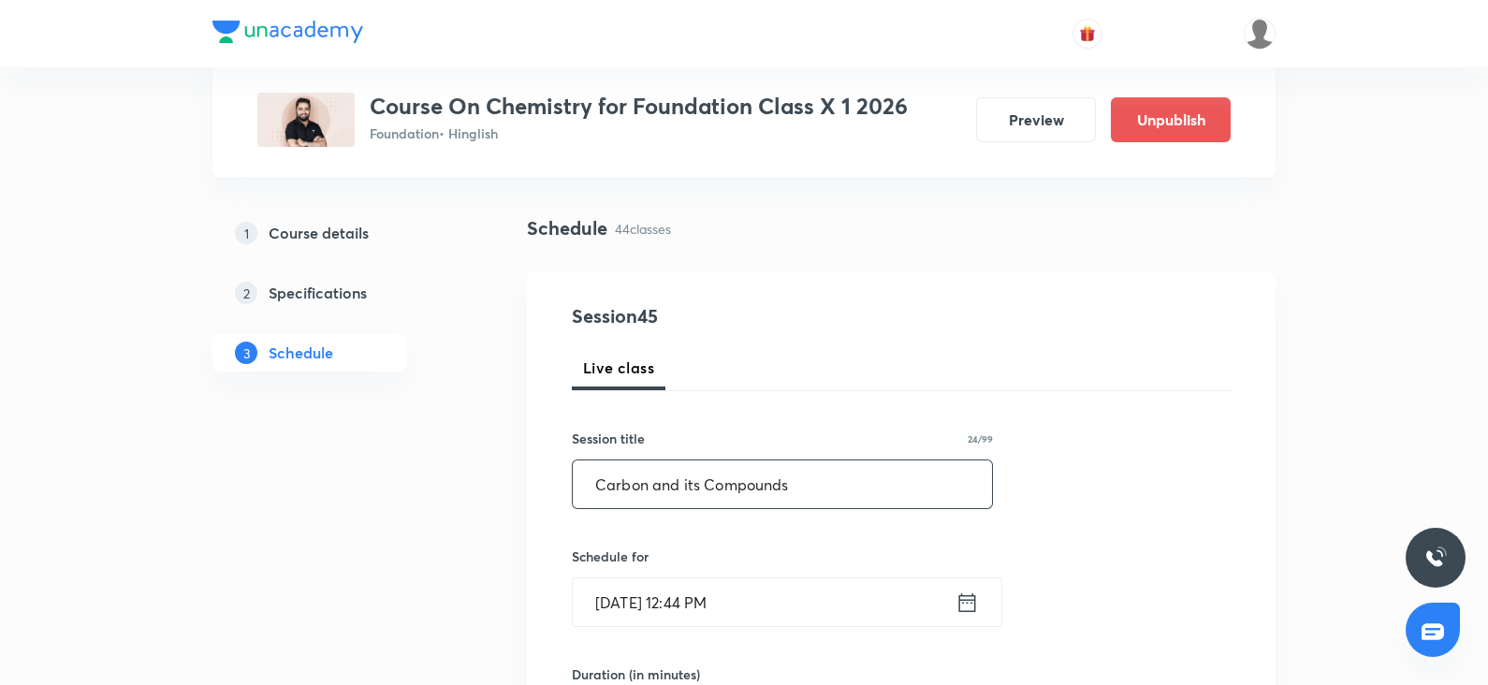
type input "Carbon and its Compounds"
click at [604, 598] on input "[DATE] 12:44 PM" at bounding box center [764, 602] width 383 height 48
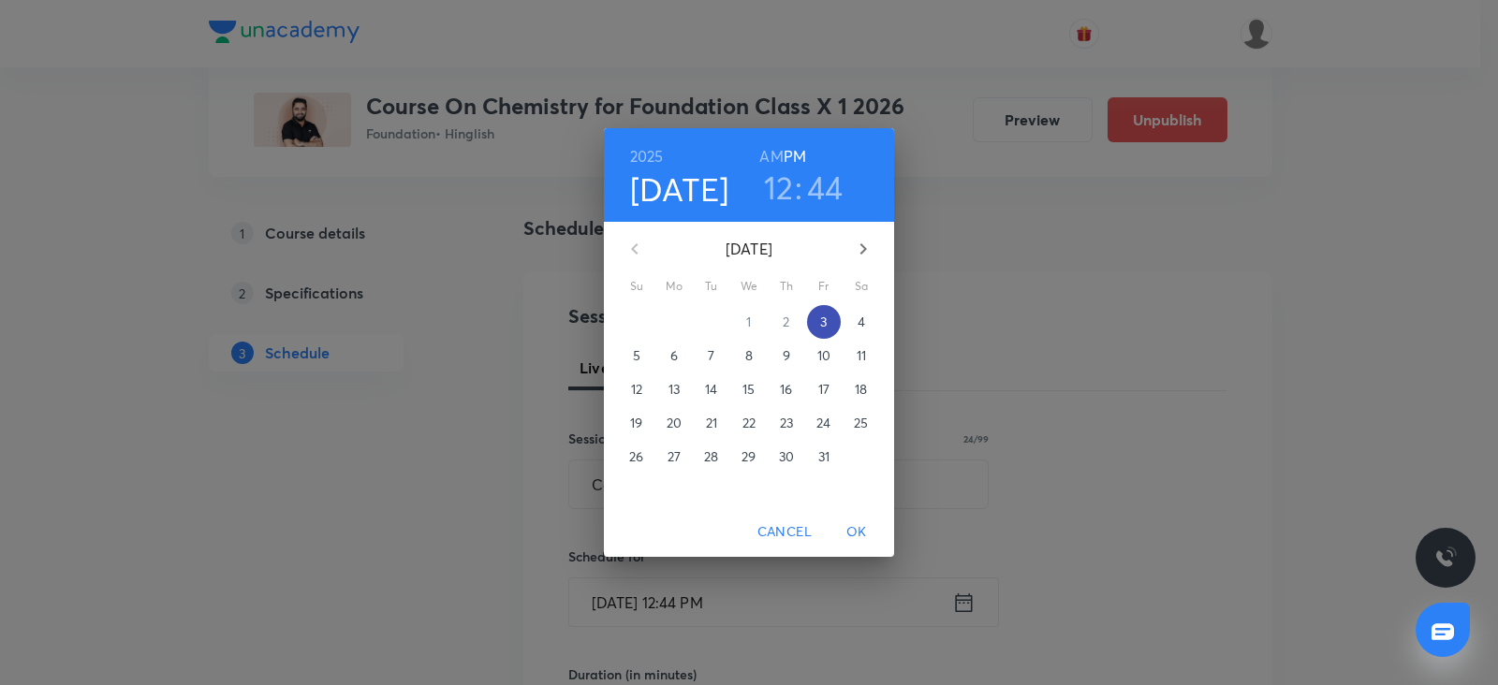
click at [820, 322] on p "3" at bounding box center [823, 322] width 7 height 19
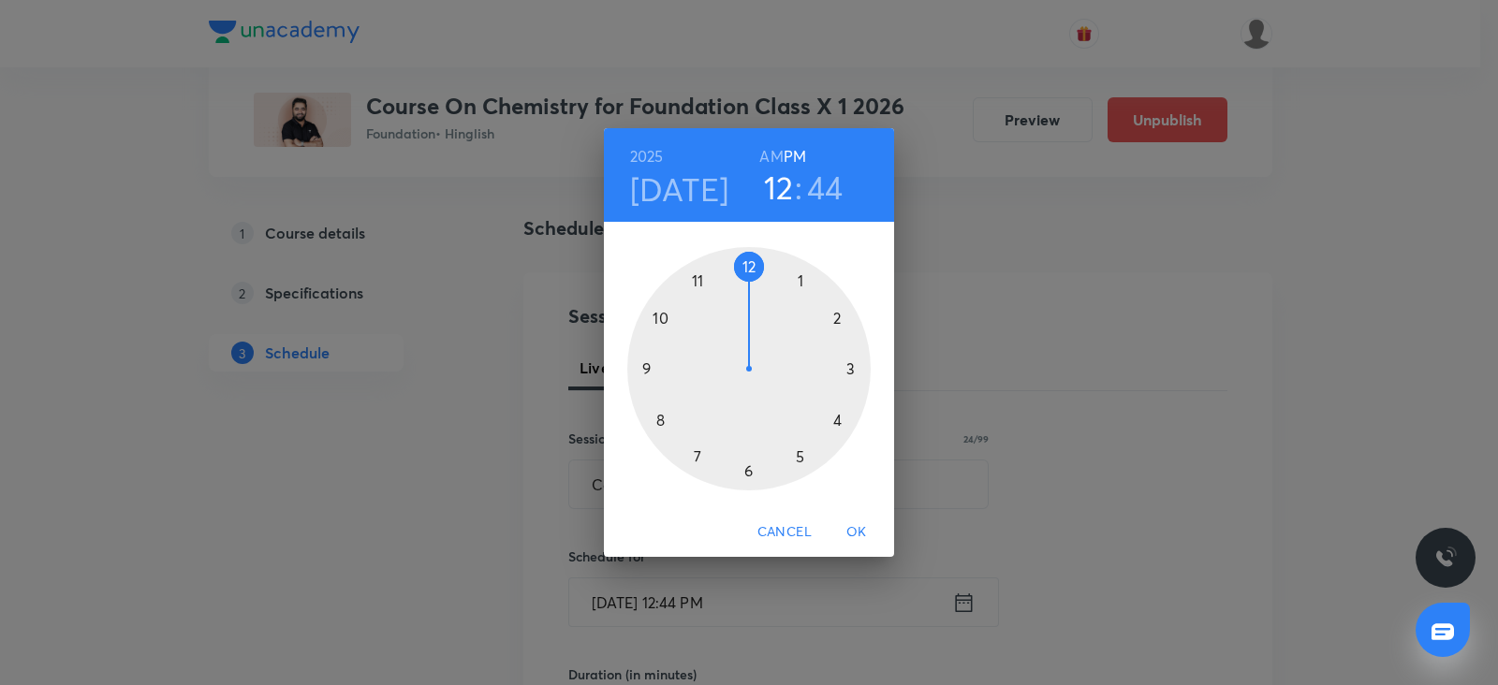
click at [802, 454] on div at bounding box center [748, 368] width 243 height 243
click at [749, 471] on div at bounding box center [748, 368] width 243 height 243
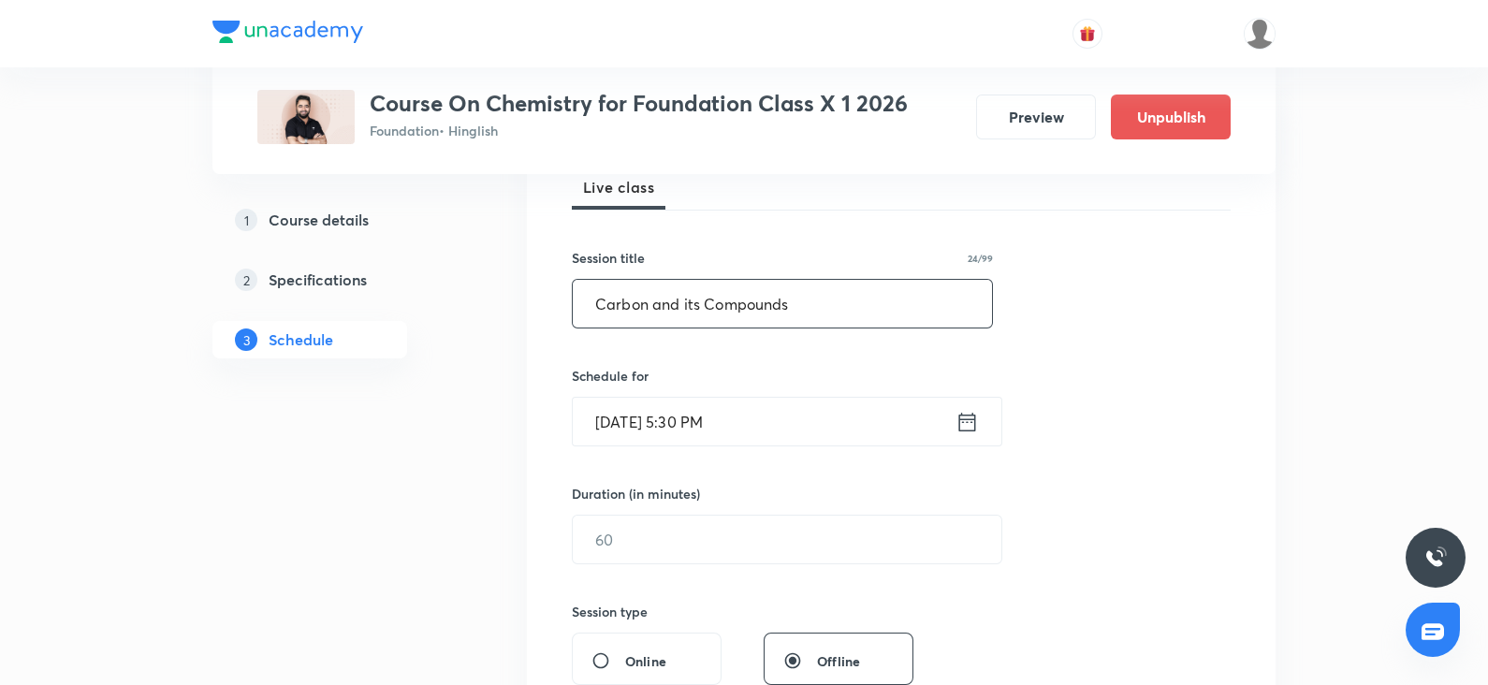
scroll to position [286, 0]
click at [599, 546] on input "text" at bounding box center [787, 536] width 429 height 48
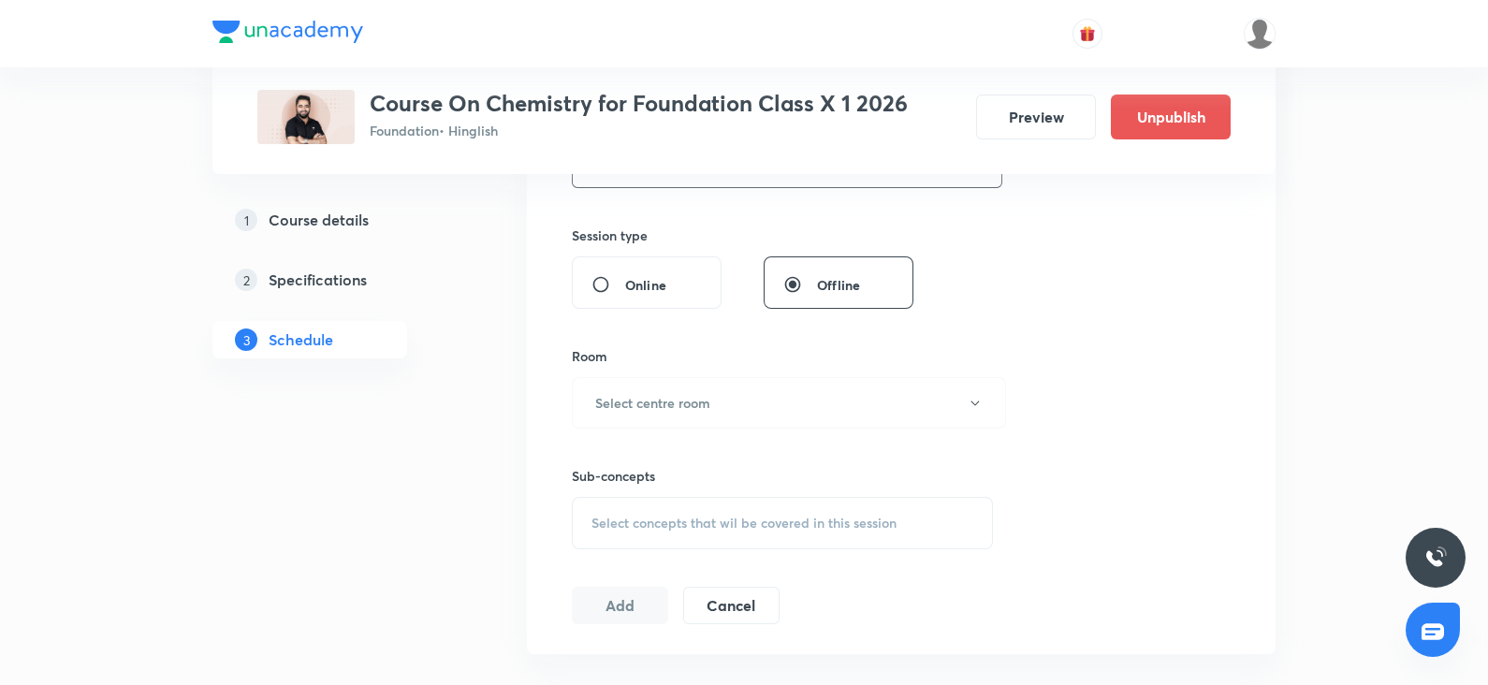
scroll to position [699, 0]
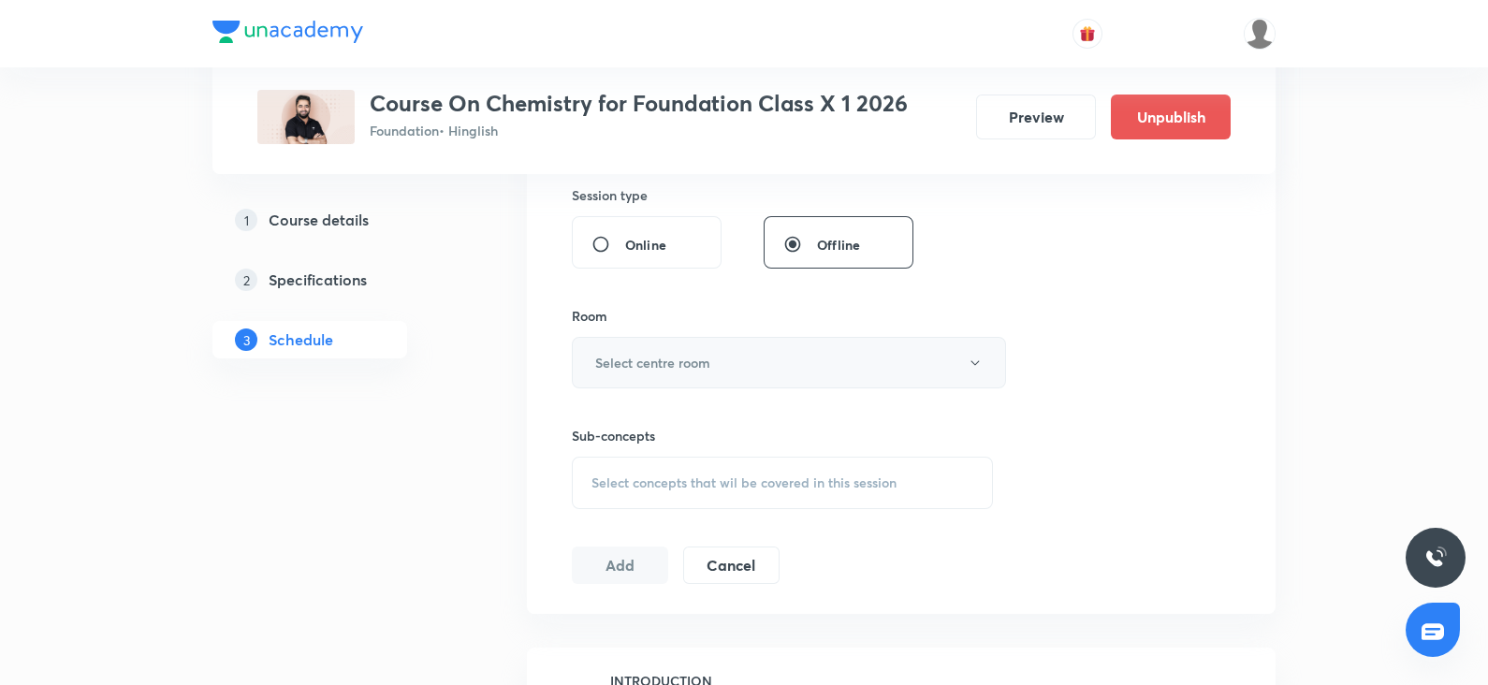
type input "60"
click at [620, 369] on h6 "Select centre room" at bounding box center [652, 363] width 115 height 20
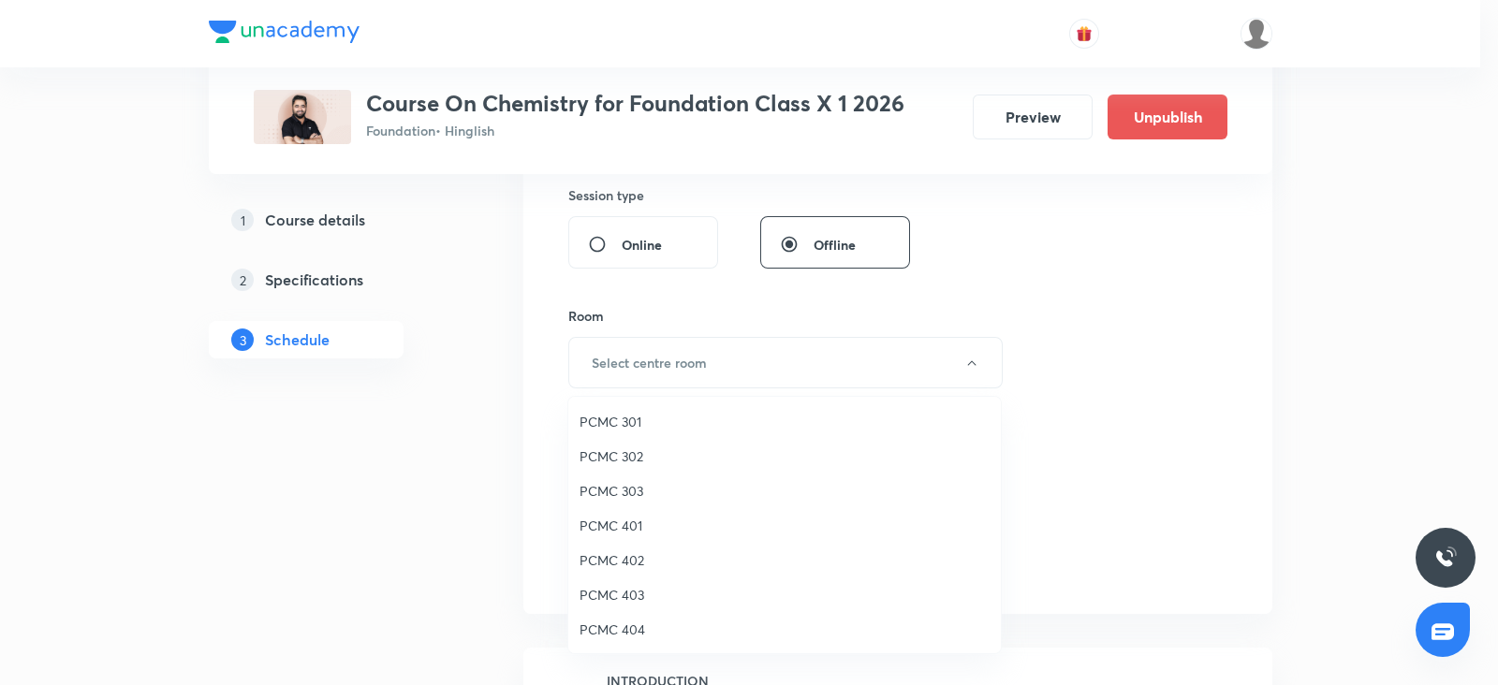
click at [628, 512] on li "PCMC 401" at bounding box center [784, 525] width 432 height 35
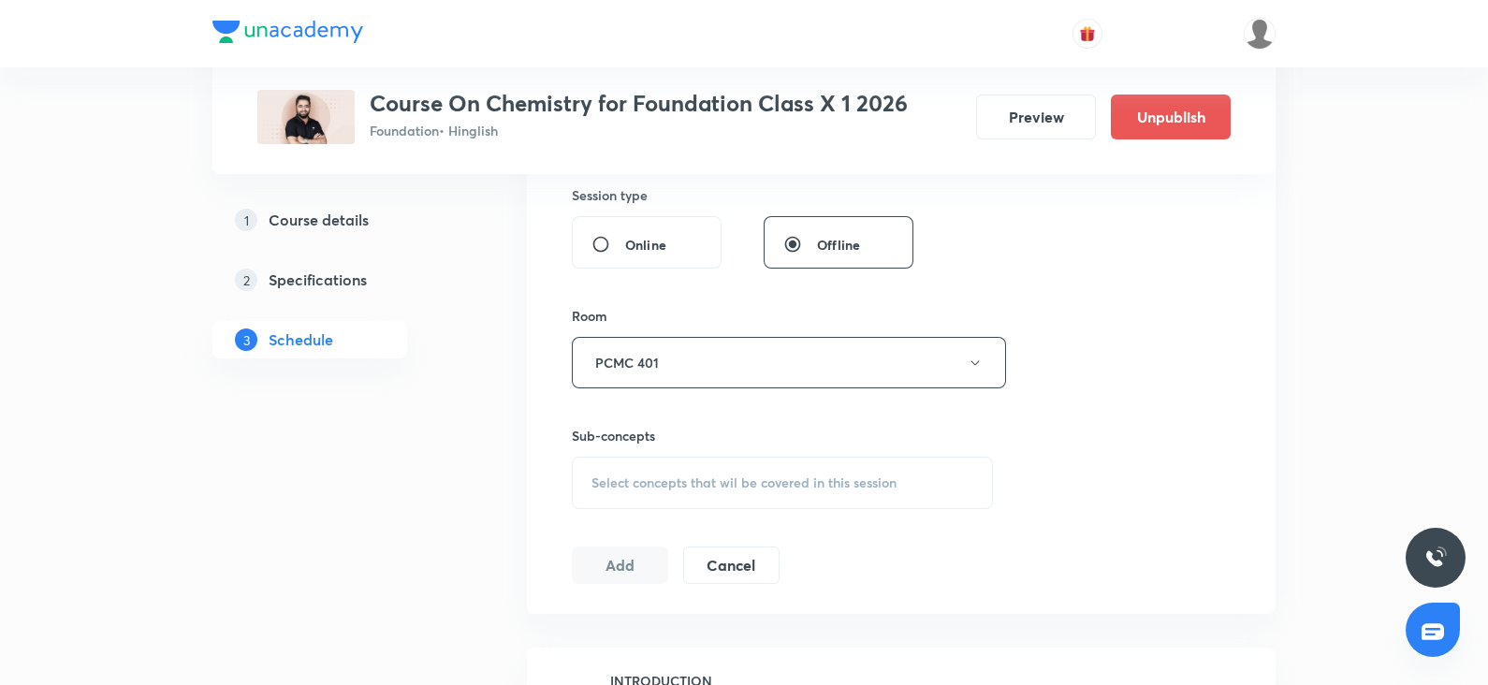
click at [655, 470] on div "Select concepts that wil be covered in this session" at bounding box center [782, 483] width 421 height 52
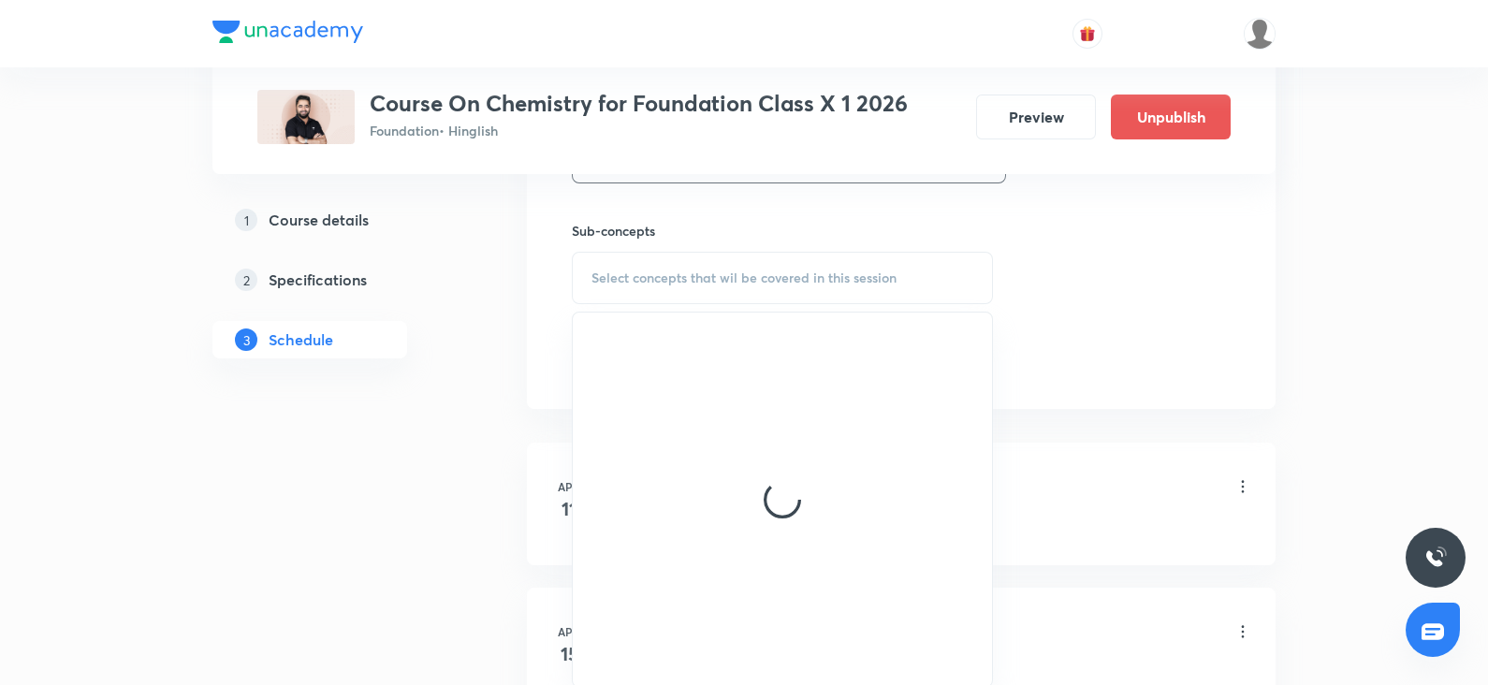
scroll to position [914, 0]
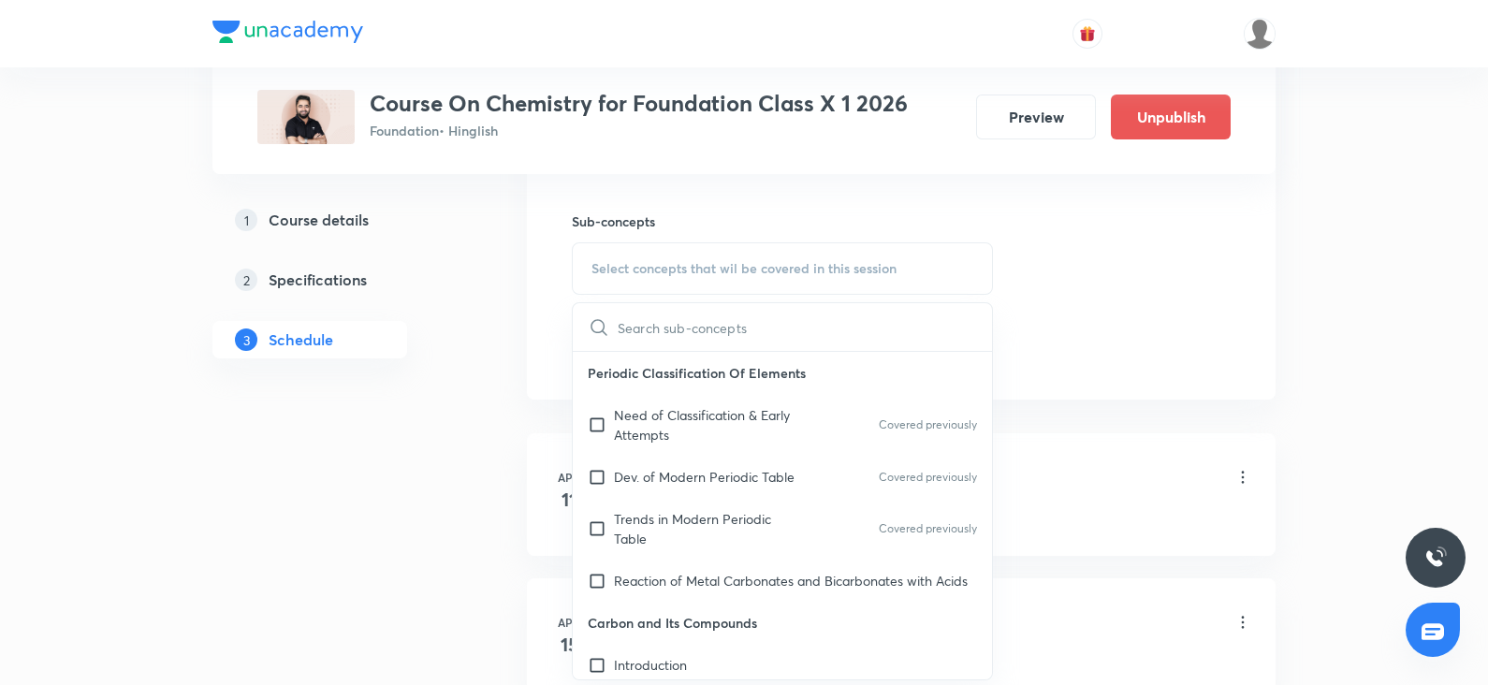
click at [638, 535] on p "Trends in Modern Periodic Table" at bounding box center [708, 528] width 189 height 39
checkbox input "true"
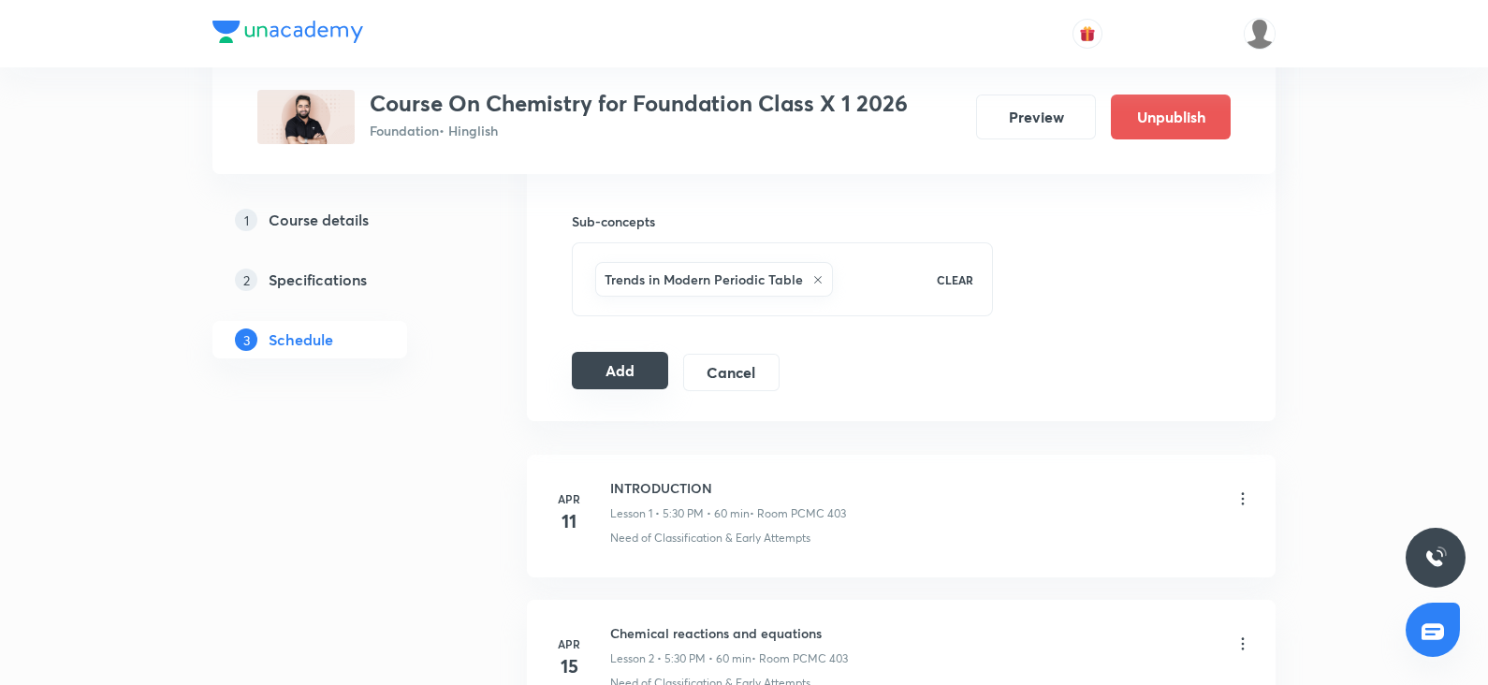
click at [607, 378] on button "Add" at bounding box center [620, 370] width 96 height 37
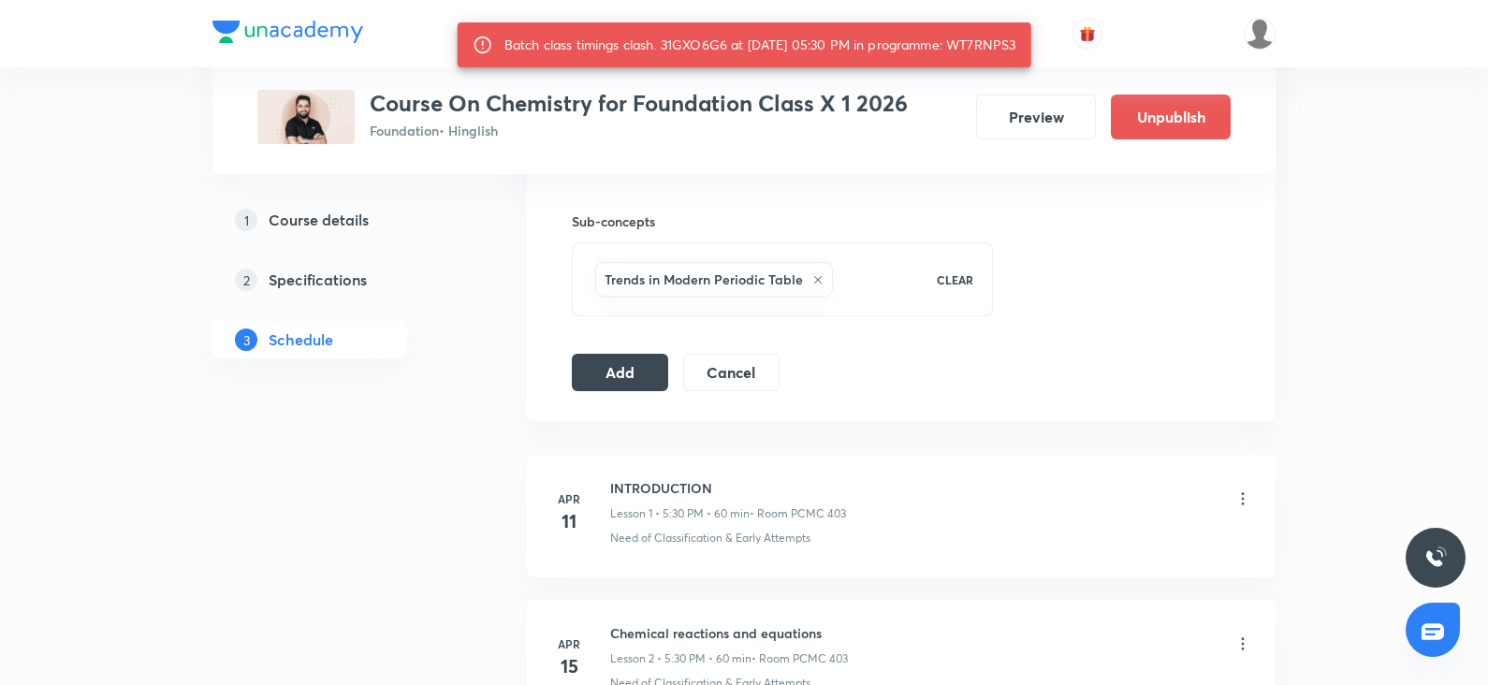
click at [682, 44] on div "Batch class timings clash. 31GXO6G6 at 03 Oct 2025 05:30 PM in programme: WT7RN…" at bounding box center [761, 45] width 512 height 34
copy div "31GXO6G6"
click at [986, 49] on div "Batch class timings clash. 31GXO6G6 at 03 Oct 2025 05:30 PM in programme: WT7RN…" at bounding box center [761, 45] width 512 height 34
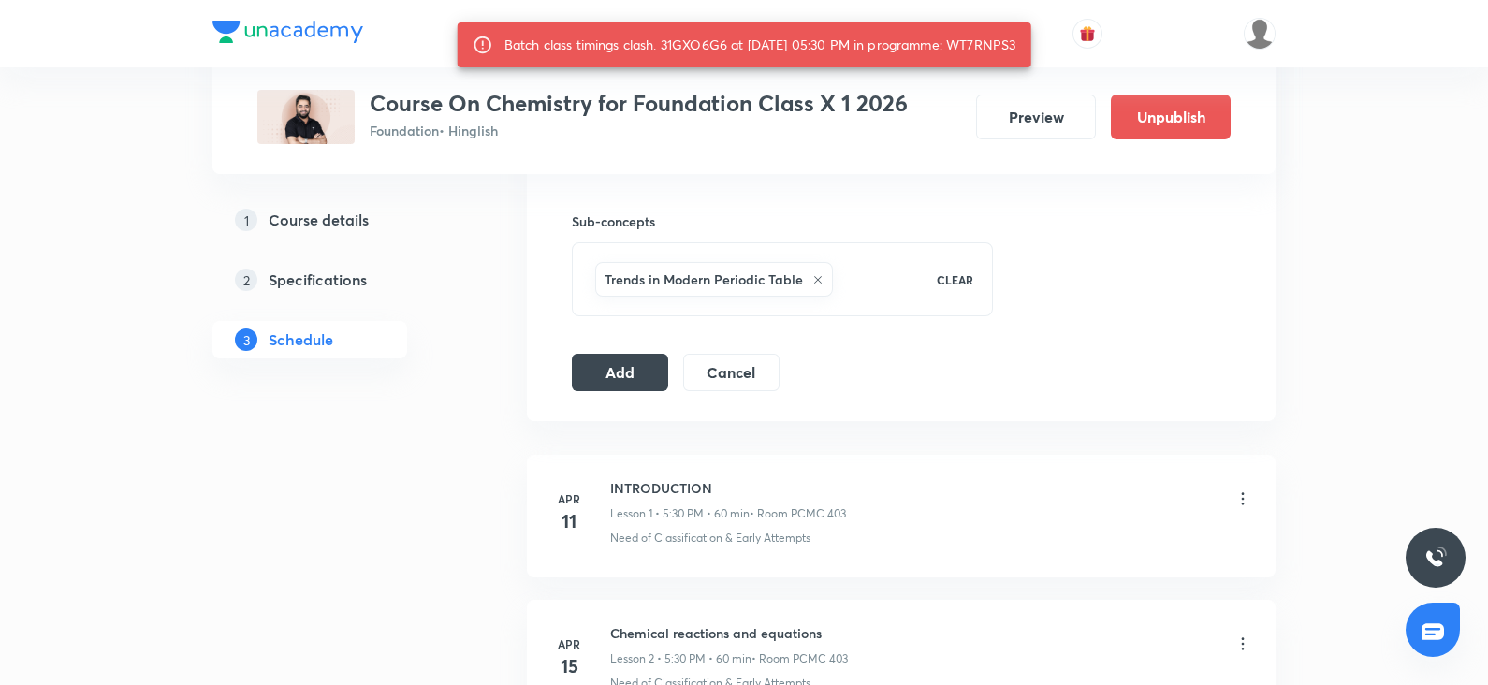
click at [986, 49] on div "Batch class timings clash. 31GXO6G6 at 03 Oct 2025 05:30 PM in programme: WT7RN…" at bounding box center [761, 45] width 512 height 34
copy div "WT7RNPS3"
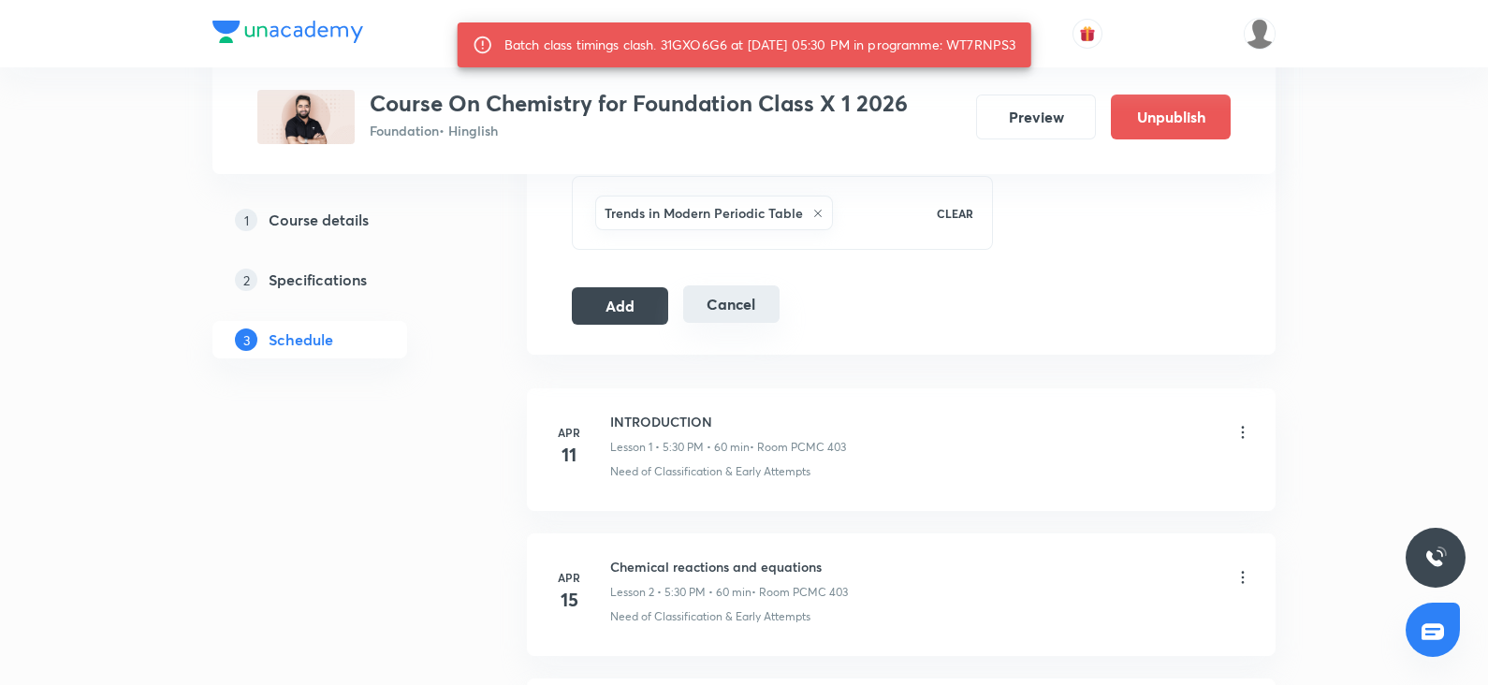
scroll to position [726, 0]
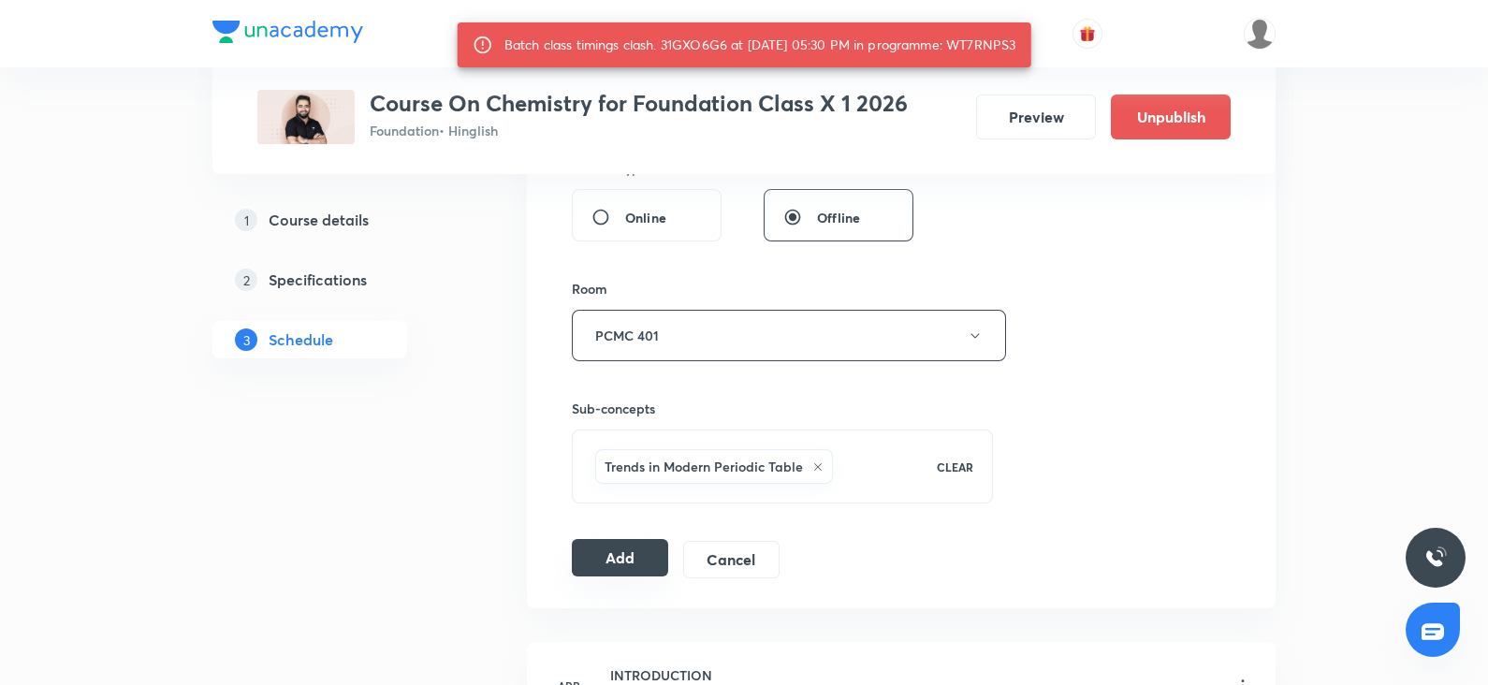
click at [615, 563] on button "Add" at bounding box center [620, 557] width 96 height 37
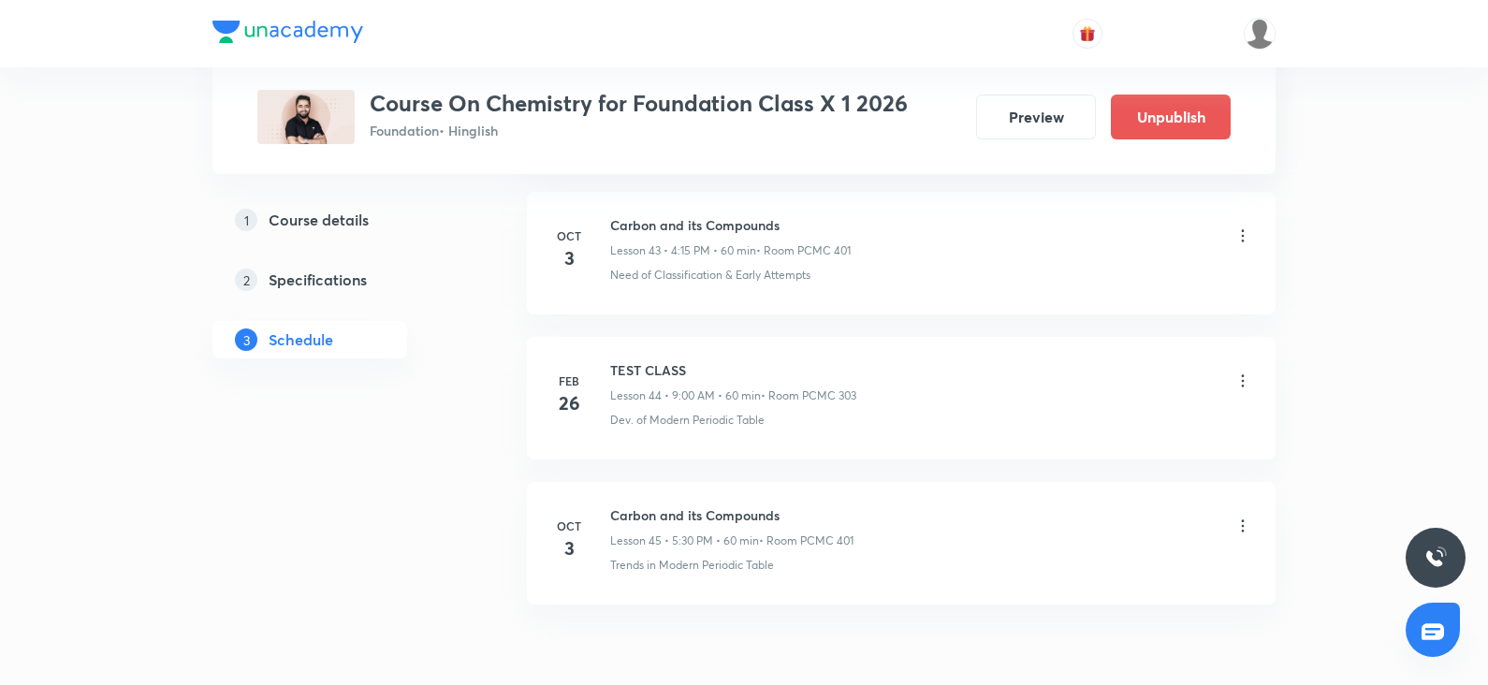
scroll to position [6468, 0]
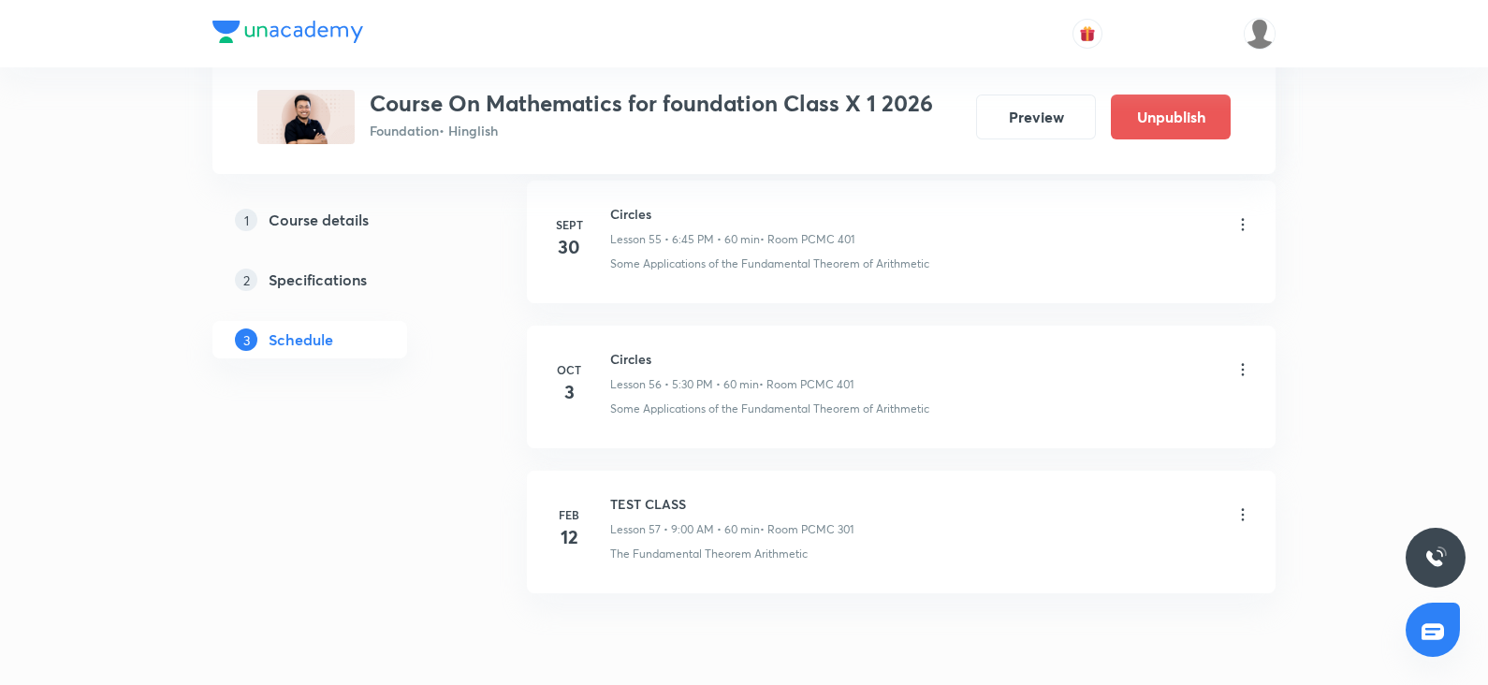
scroll to position [8993, 0]
click at [1240, 368] on icon at bounding box center [1243, 377] width 19 height 19
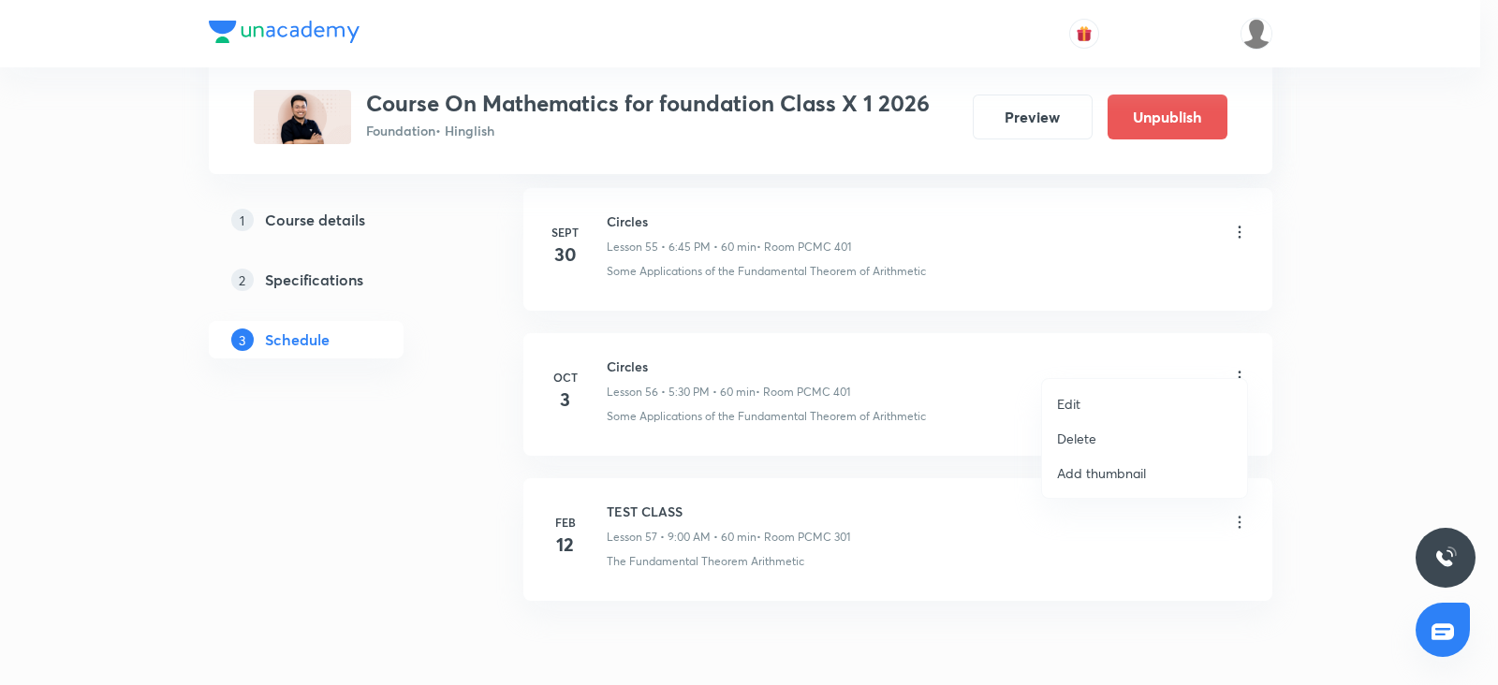
click at [1076, 442] on p "Delete" at bounding box center [1076, 439] width 39 height 20
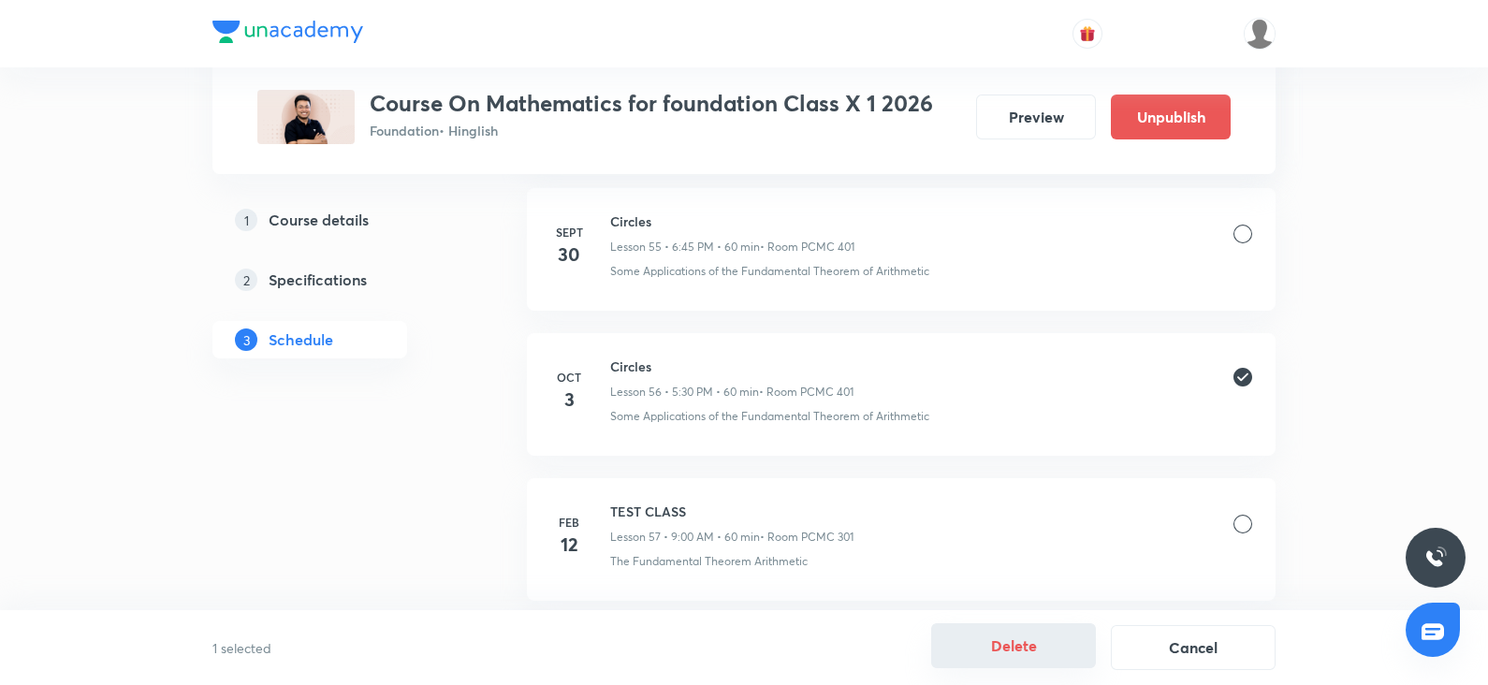
click at [1019, 641] on button "Delete" at bounding box center [1013, 645] width 165 height 45
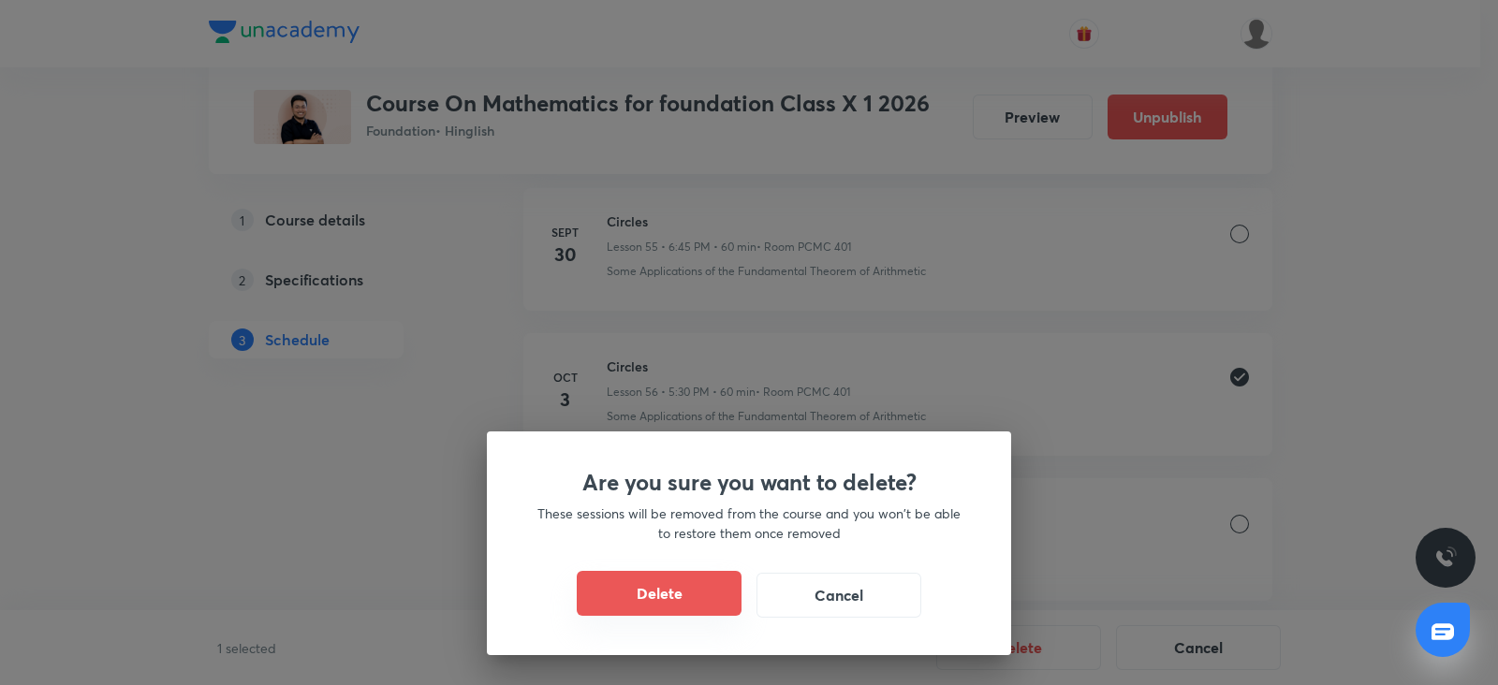
click at [731, 589] on button "Delete" at bounding box center [659, 593] width 165 height 45
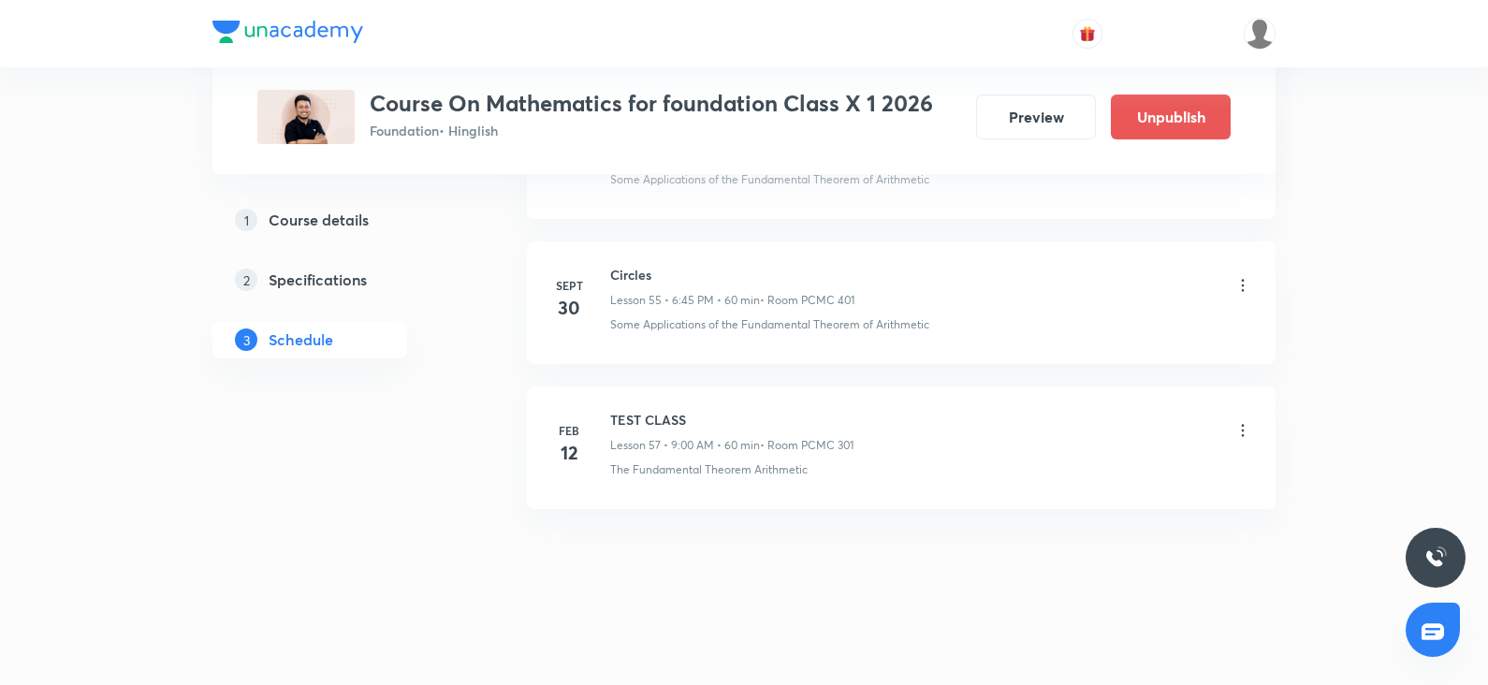
scroll to position [8919, 0]
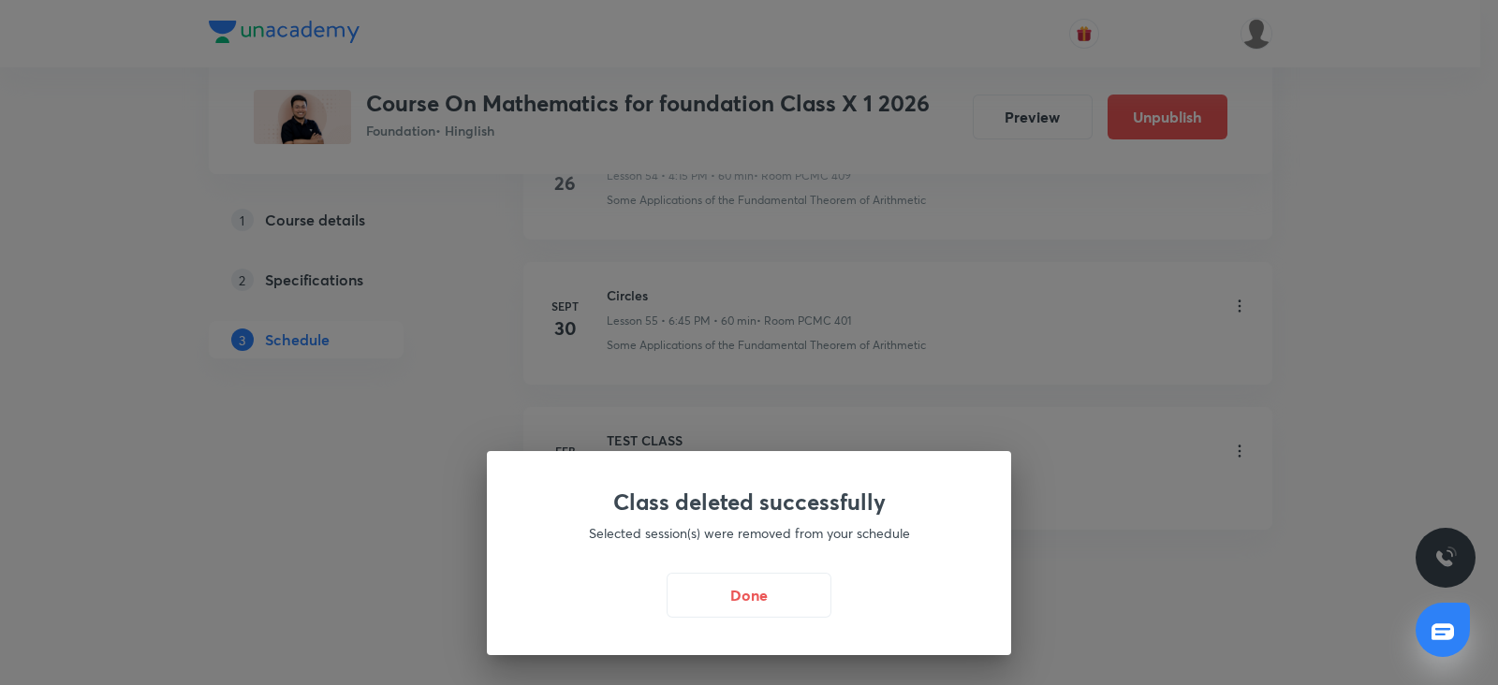
click at [731, 589] on button "Done" at bounding box center [748, 595] width 165 height 45
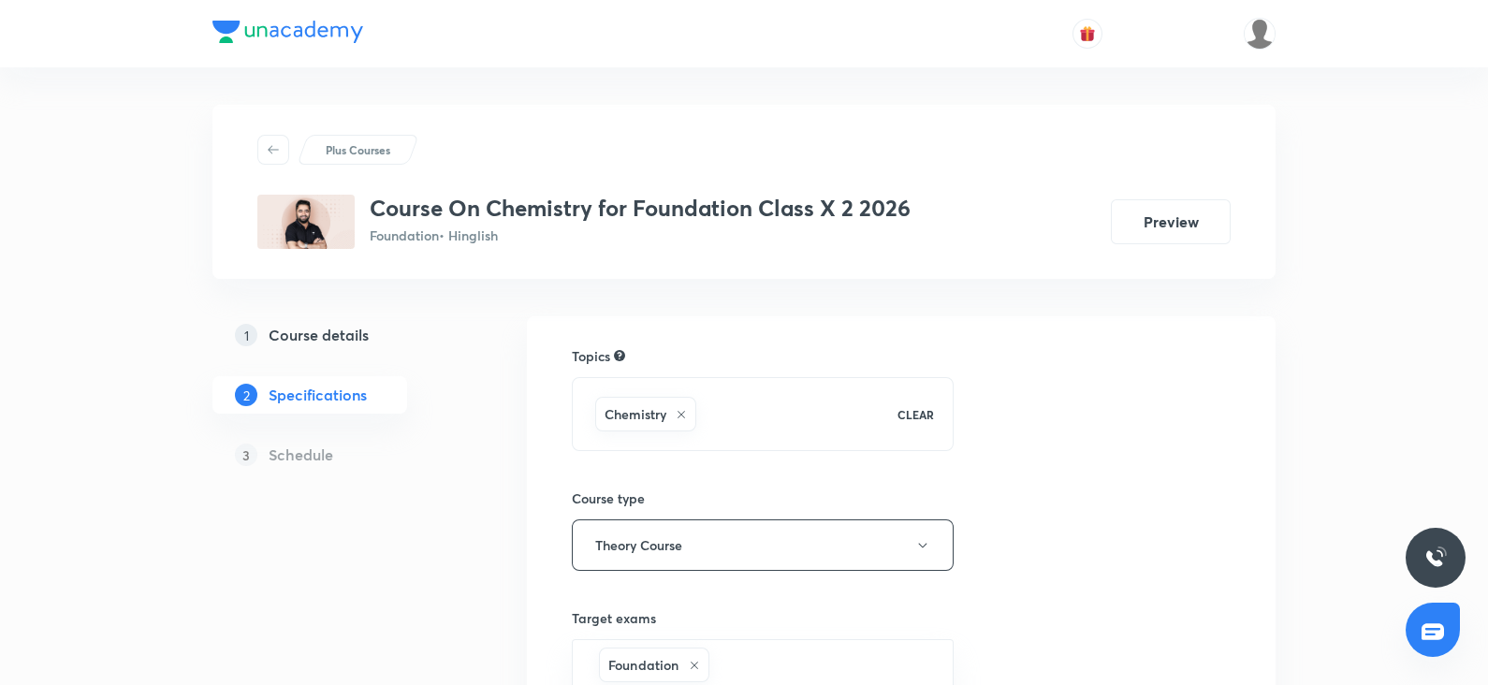
click at [332, 329] on h5 "Course details" at bounding box center [319, 335] width 100 height 22
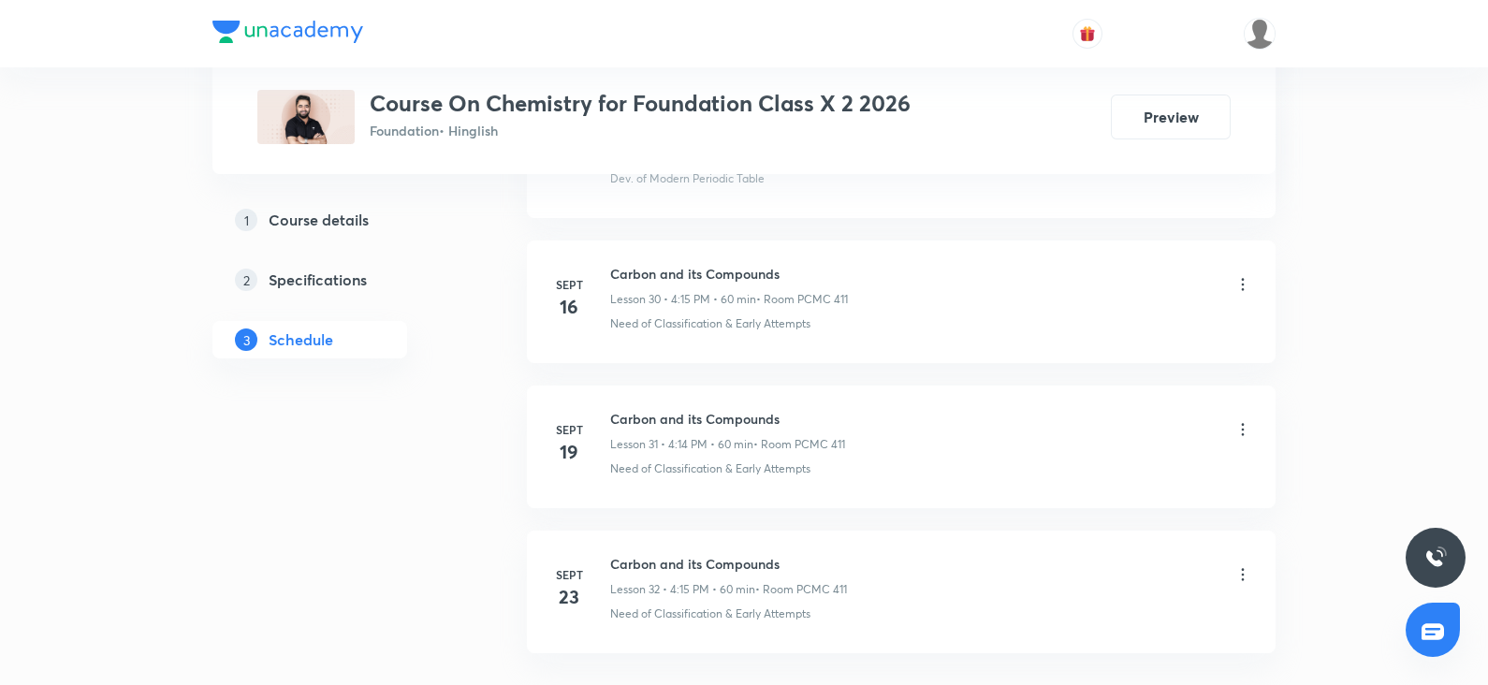
scroll to position [5445, 0]
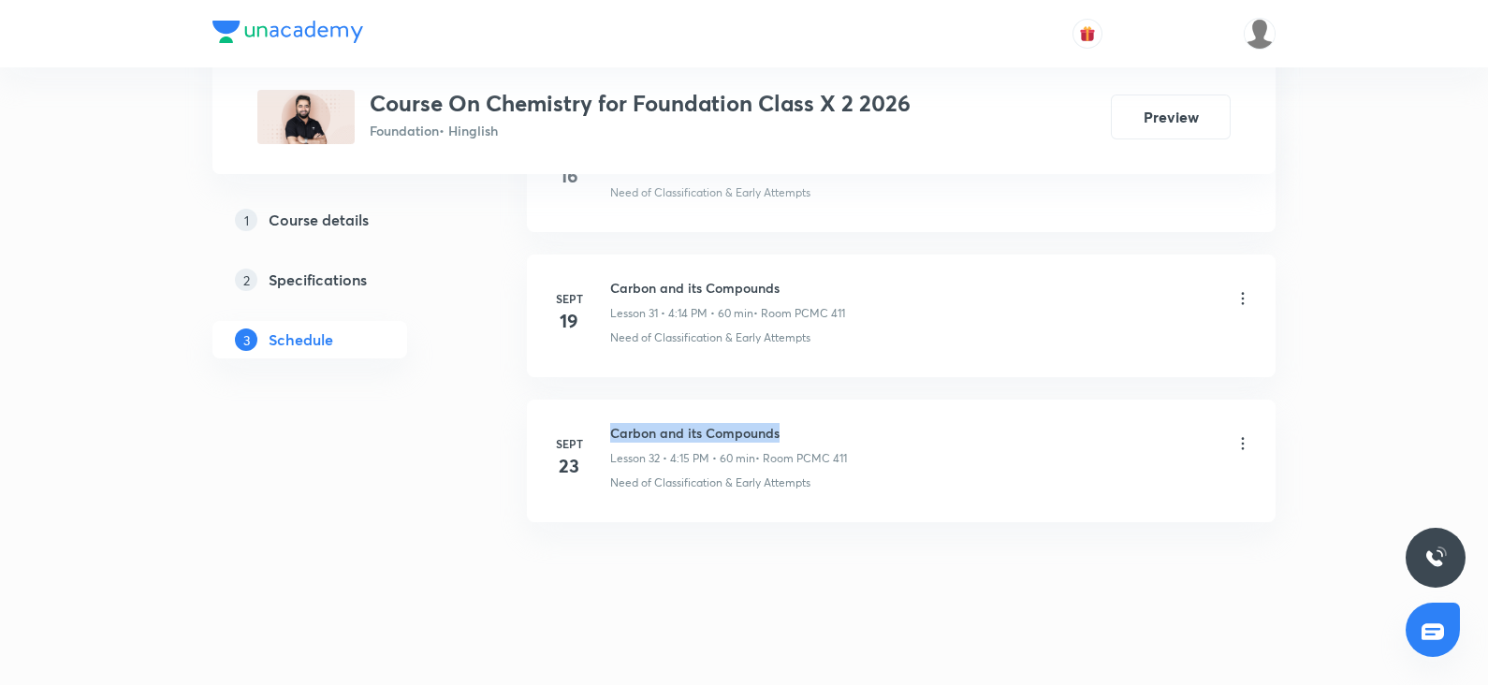
drag, startPoint x: 782, startPoint y: 418, endPoint x: 607, endPoint y: 409, distance: 175.3
click at [607, 409] on li "Sept 23 ⁠Carbon and its Compounds Lesson 32 • 4:15 PM • 60 min • Room PCMC 411 …" at bounding box center [901, 461] width 749 height 123
copy h6 "⁠Carbon and its Compounds"
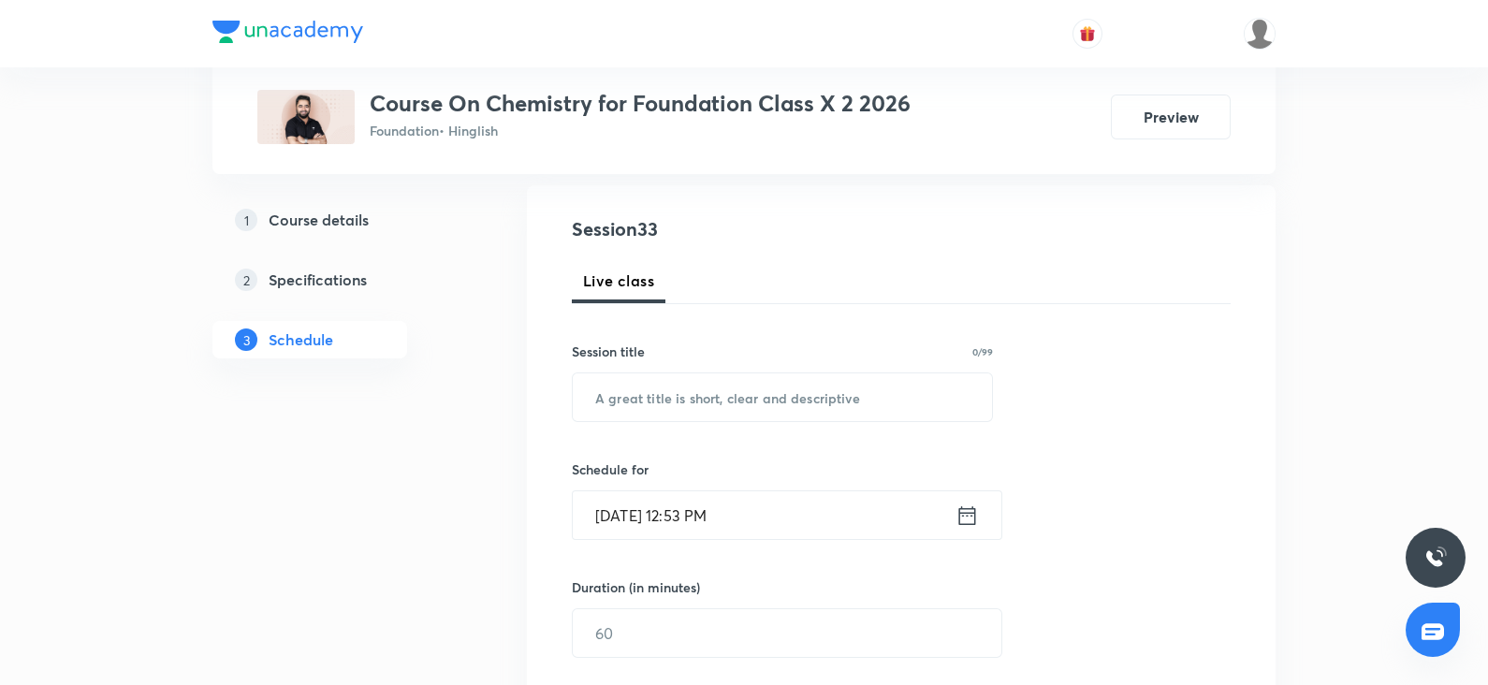
scroll to position [0, 0]
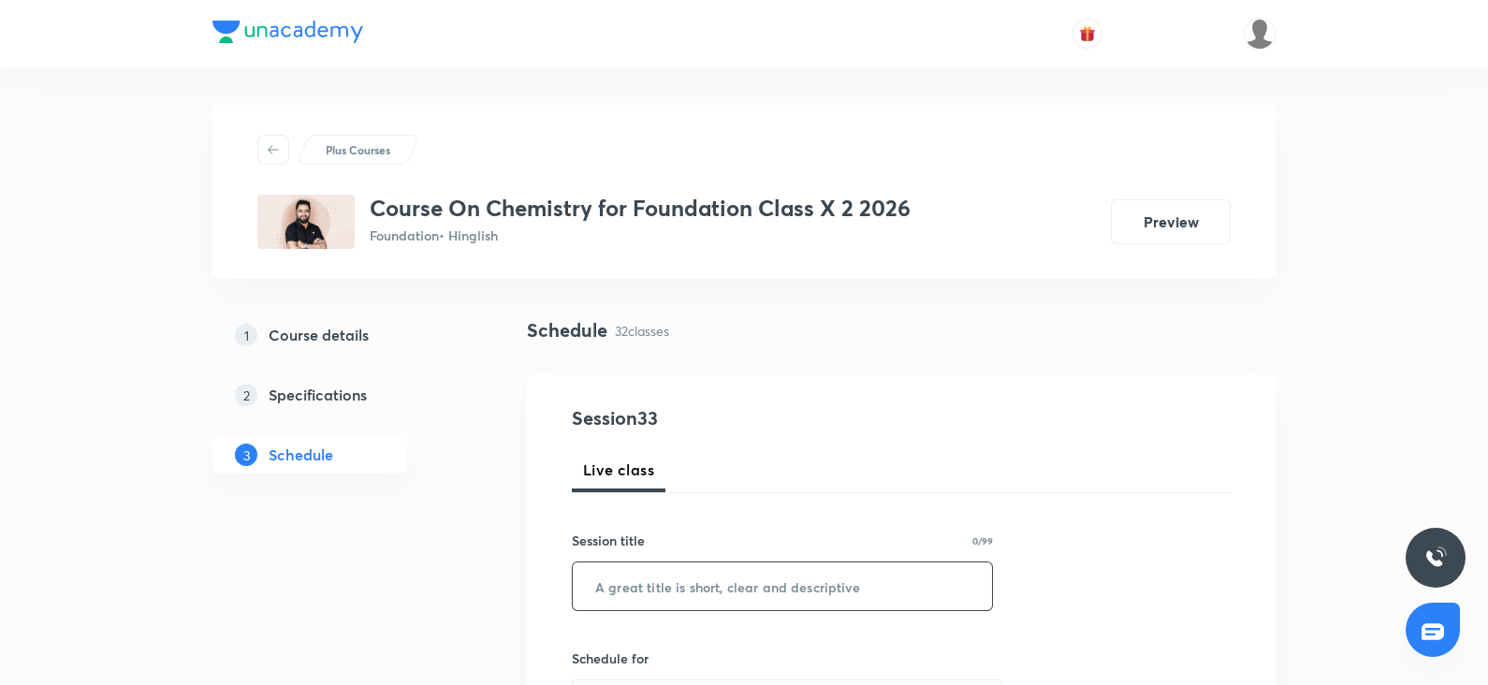
click at [599, 609] on input "text" at bounding box center [782, 587] width 419 height 48
paste input "⁠Carbon and its Compounds"
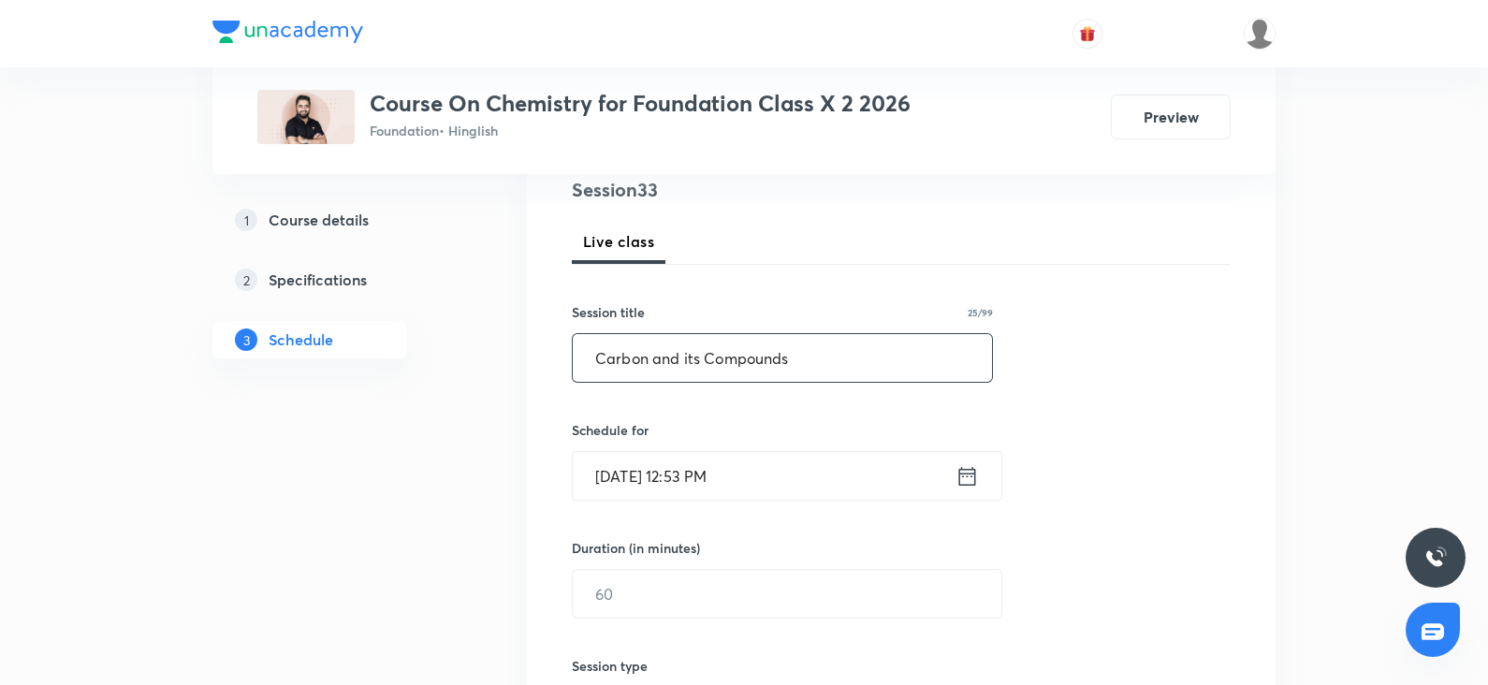
scroll to position [228, 0]
type input "⁠Carbon and its Compounds"
click at [639, 475] on input "Oct 3, 2025, 12:53 PM" at bounding box center [764, 476] width 383 height 48
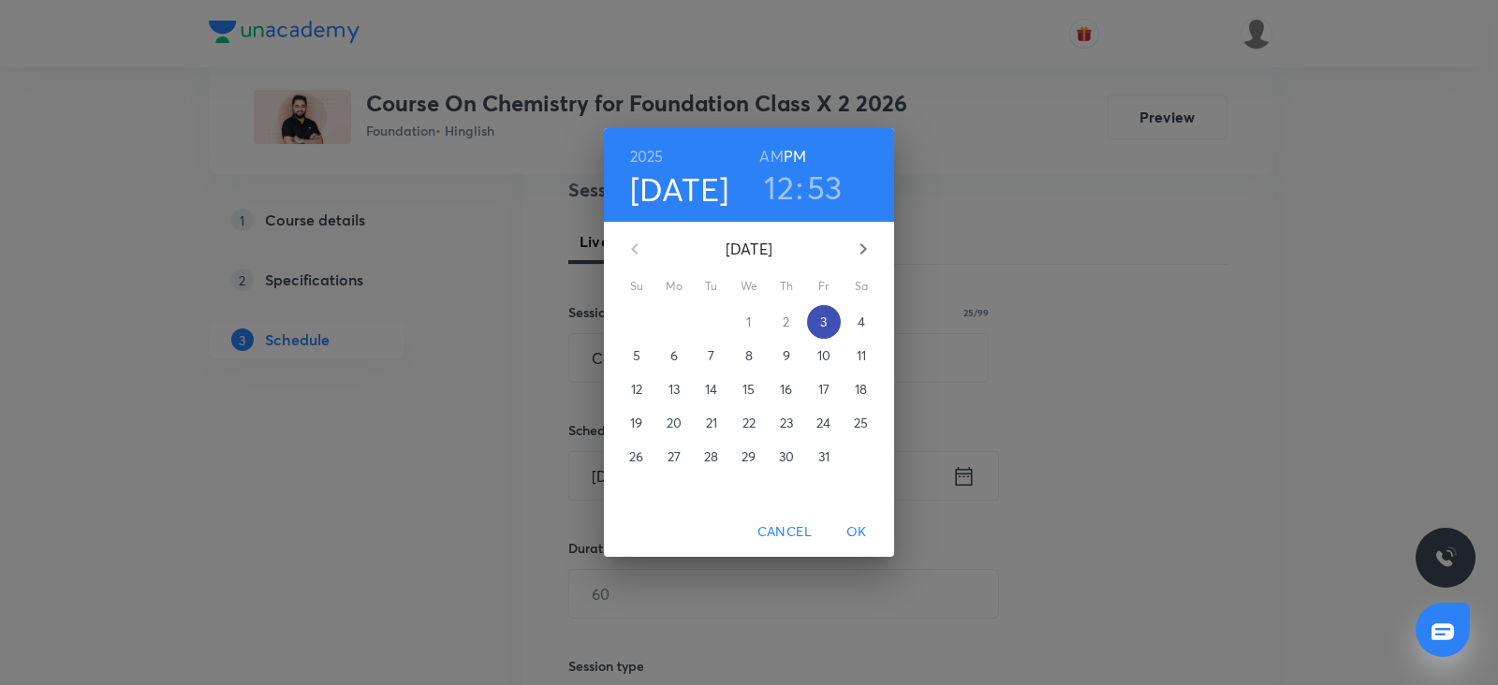
click at [825, 321] on p "3" at bounding box center [823, 322] width 7 height 19
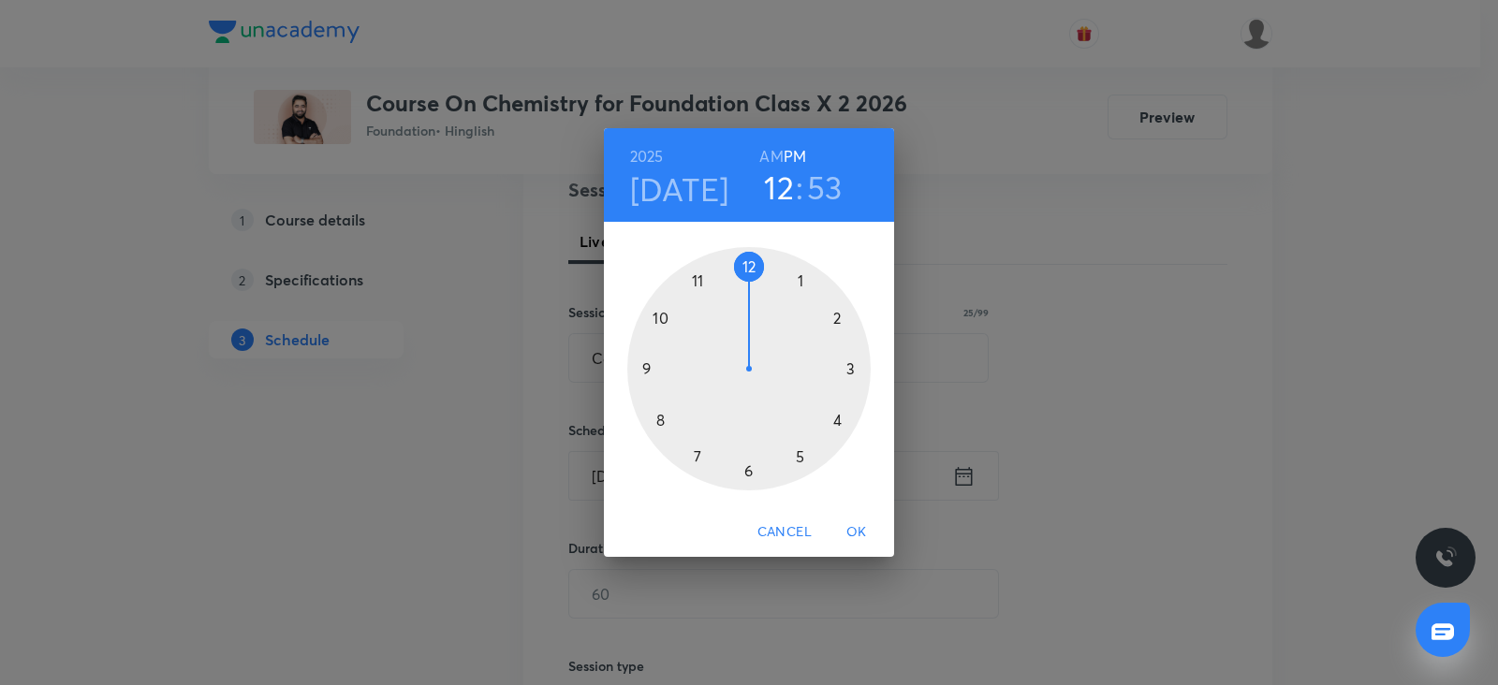
click at [744, 470] on div at bounding box center [748, 368] width 243 height 243
click at [649, 365] on div at bounding box center [748, 368] width 243 height 243
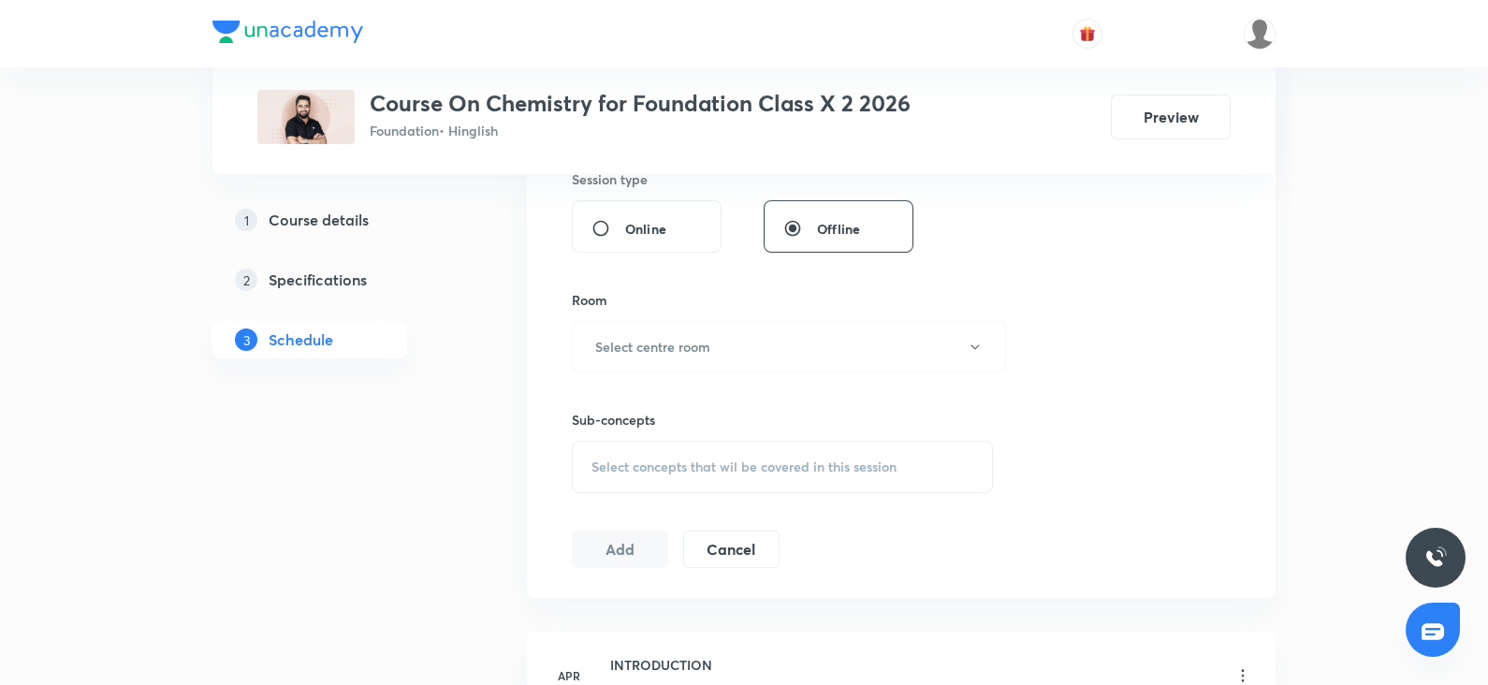
scroll to position [579, 0]
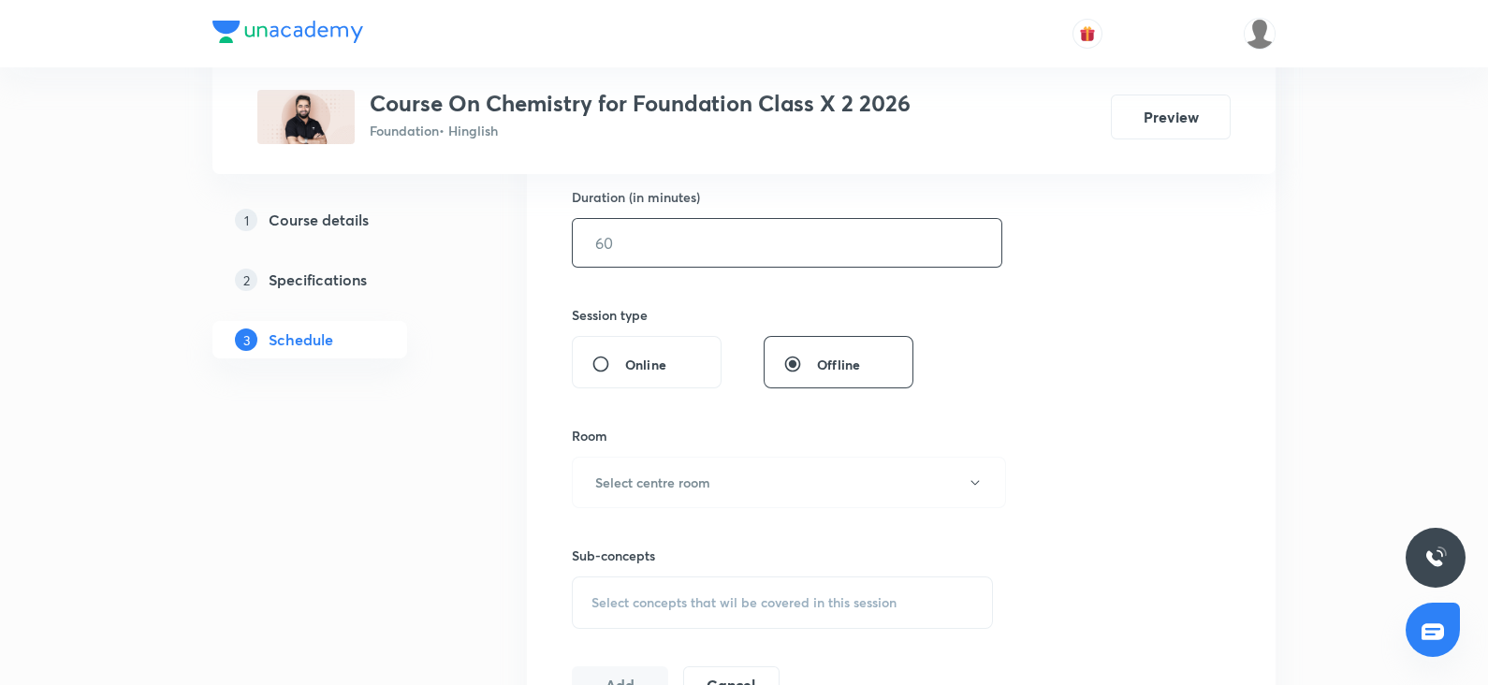
click at [621, 257] on input "text" at bounding box center [787, 243] width 429 height 48
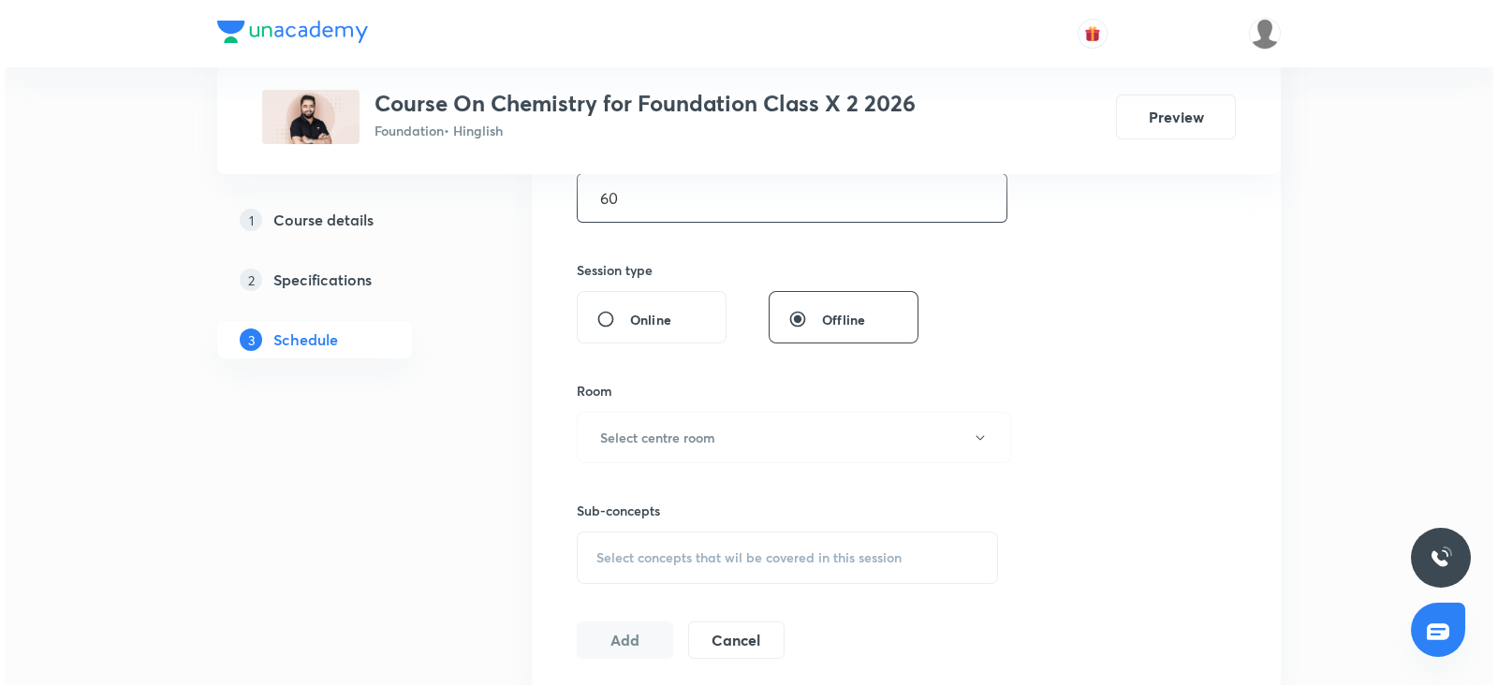
scroll to position [626, 0]
type input "60"
click at [636, 414] on button "Select centre room" at bounding box center [789, 435] width 434 height 51
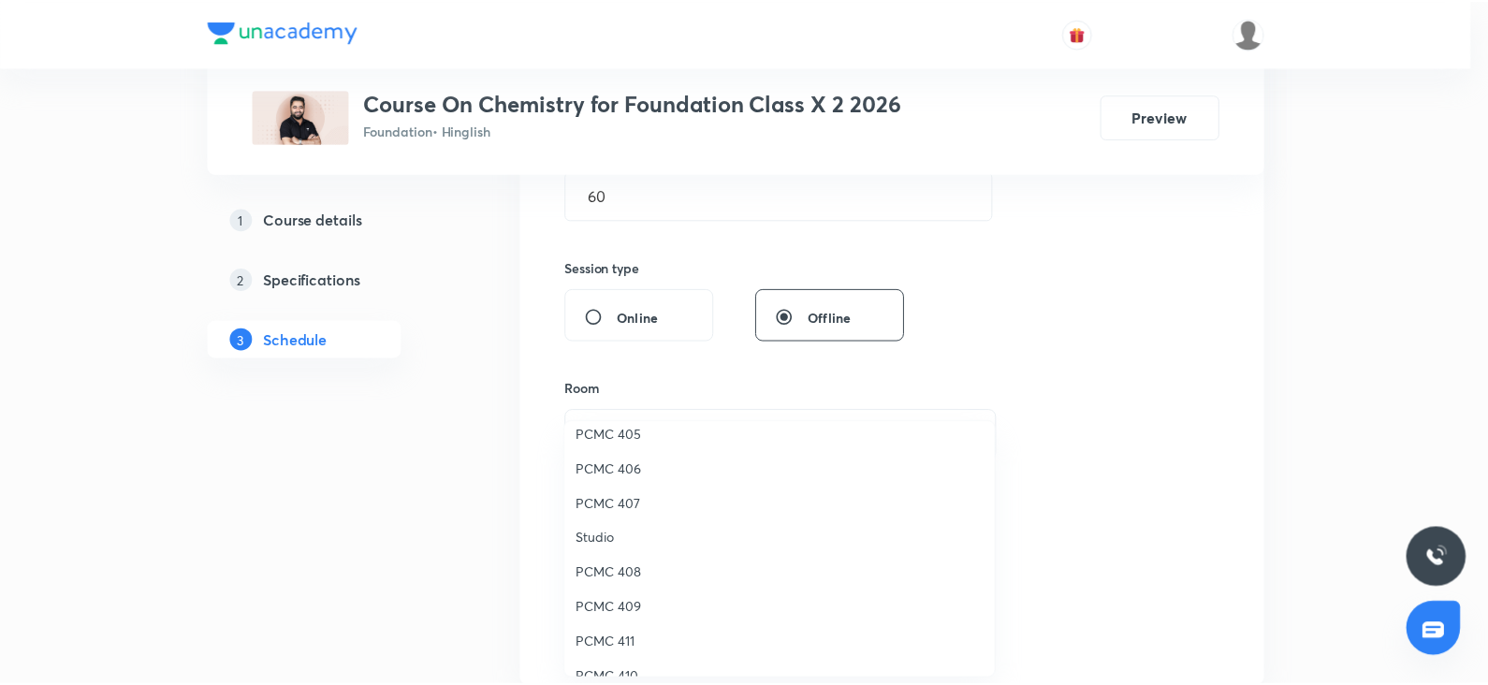
scroll to position [257, 0]
click at [607, 635] on span "PCMC 411" at bounding box center [784, 640] width 410 height 20
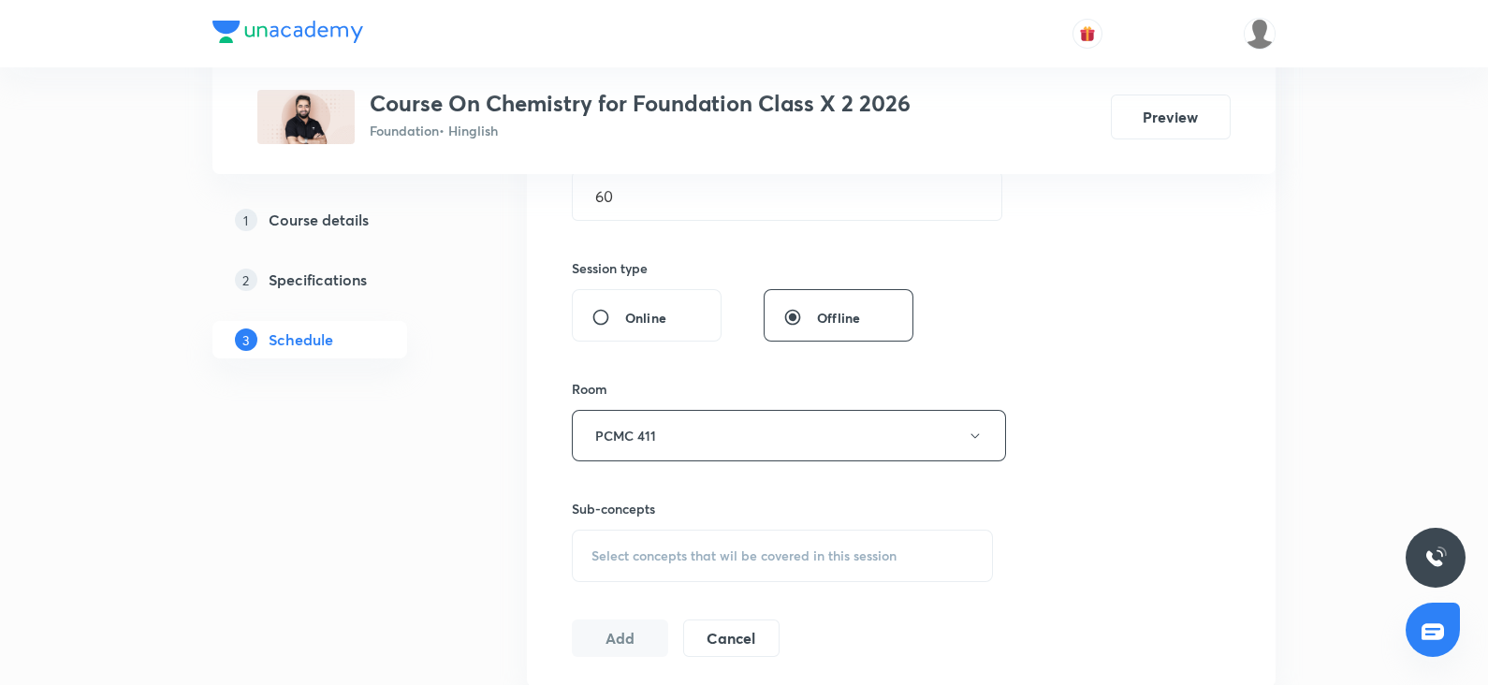
click at [793, 535] on div "Select concepts that wil be covered in this session" at bounding box center [782, 556] width 421 height 52
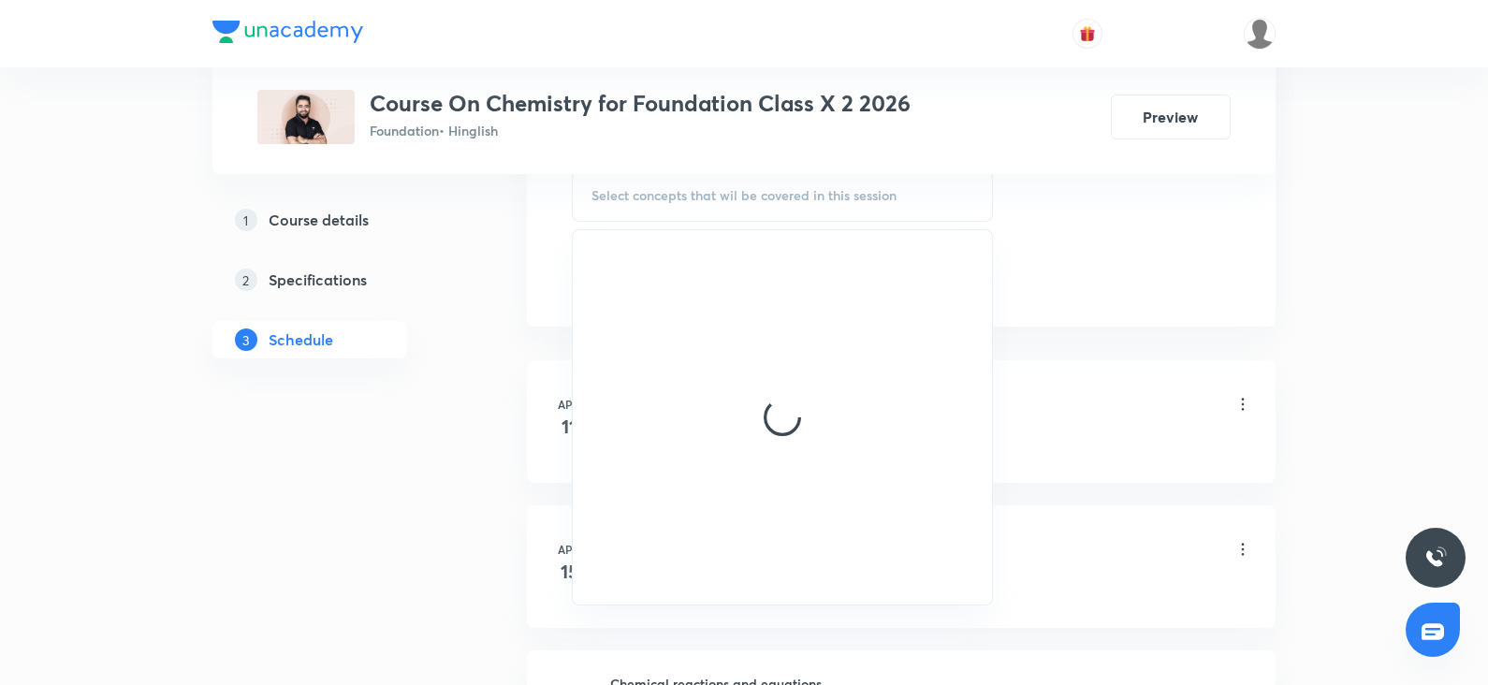
scroll to position [1026, 0]
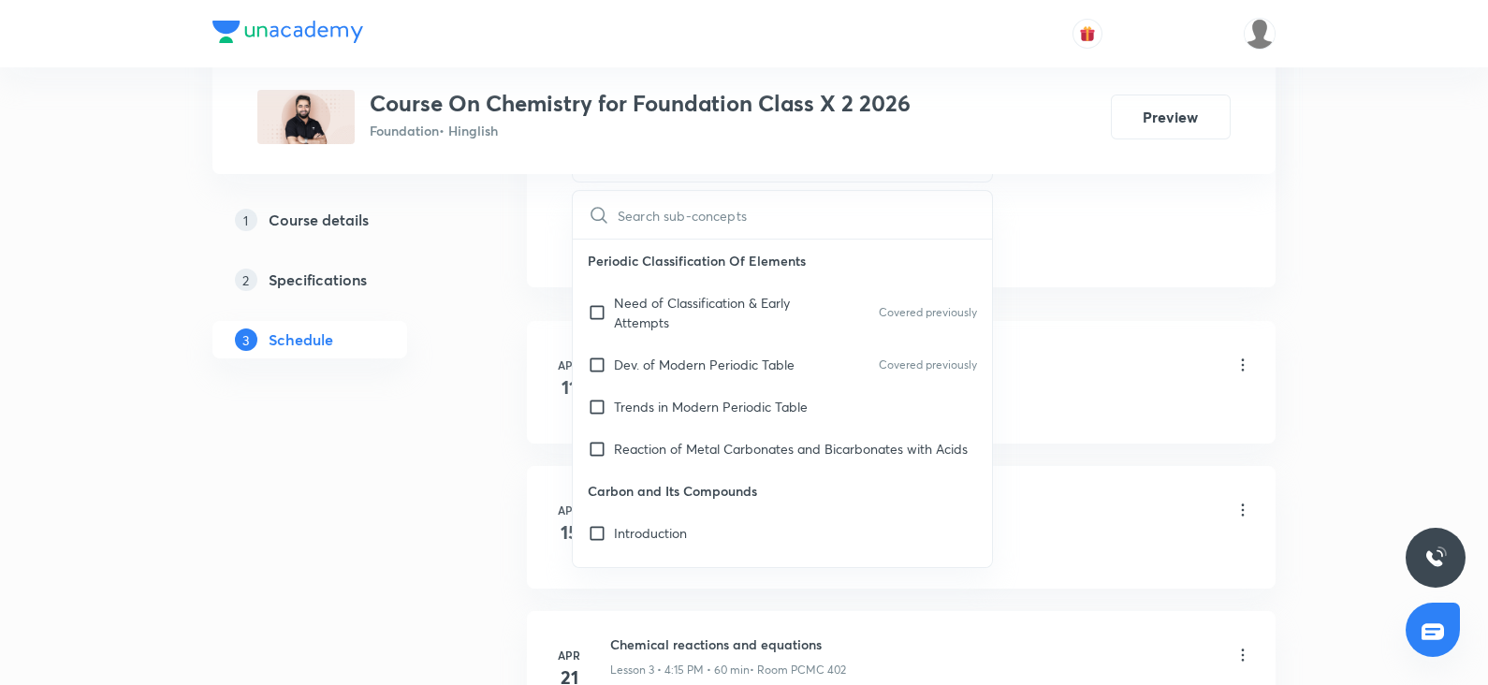
click at [683, 512] on p "Carbon and Its Compounds" at bounding box center [782, 491] width 419 height 42
click at [655, 450] on p "Reaction of Metal Carbonates and Bicarbonates with Acids" at bounding box center [791, 449] width 354 height 20
checkbox input "true"
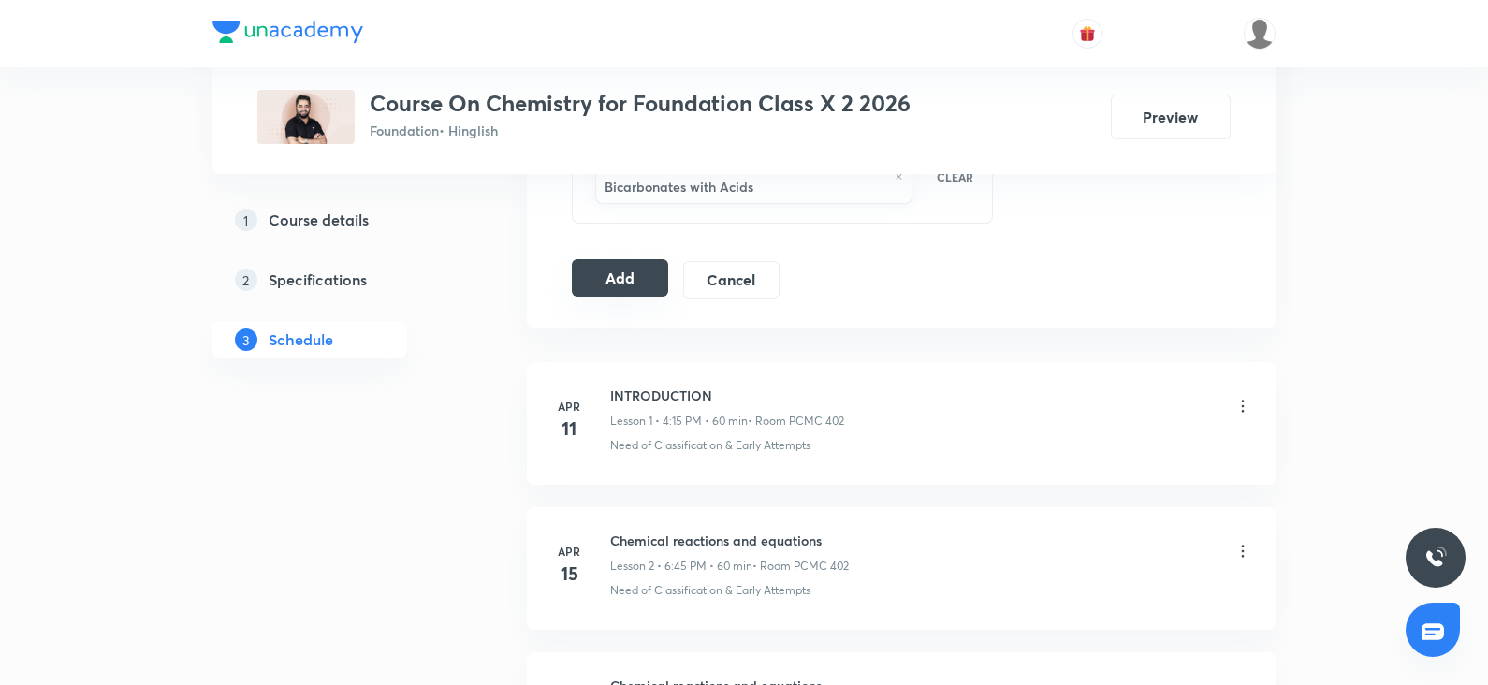
click at [594, 282] on button "Add" at bounding box center [620, 277] width 96 height 37
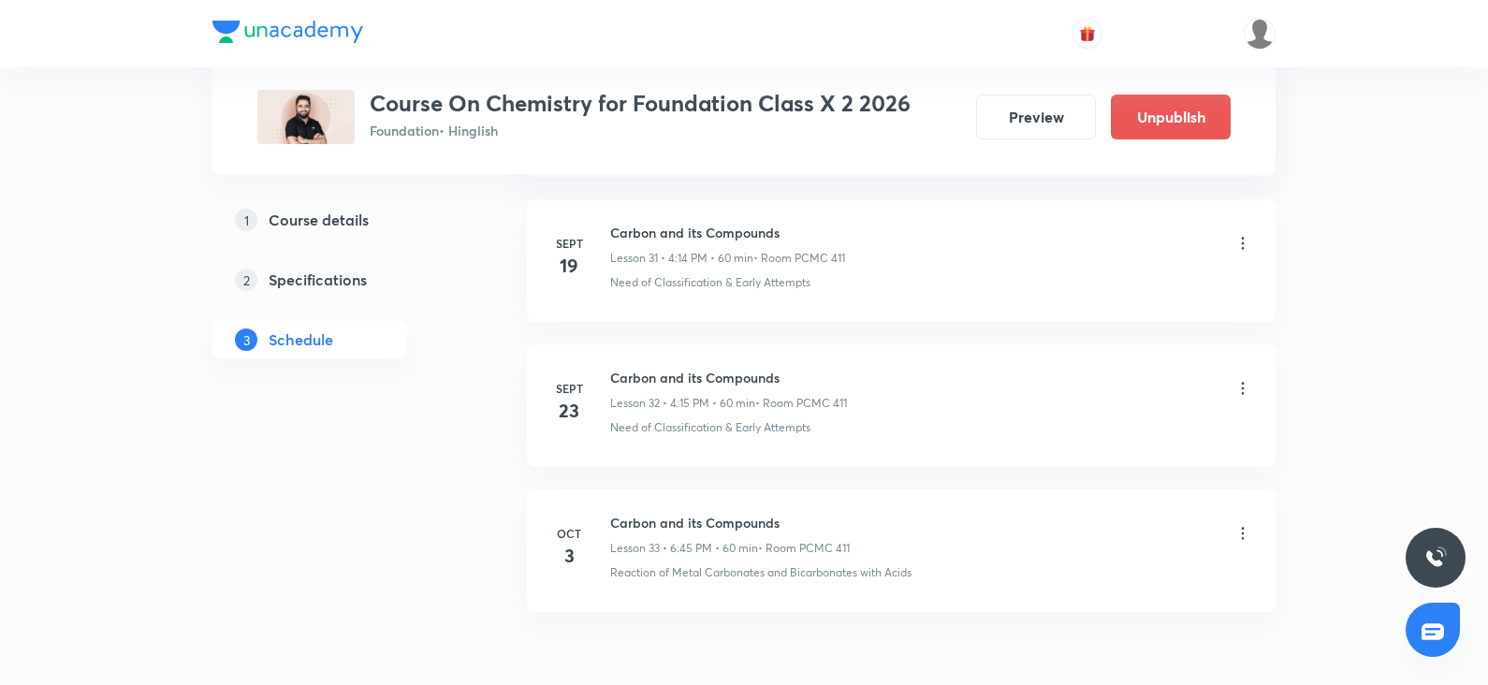
scroll to position [4630, 0]
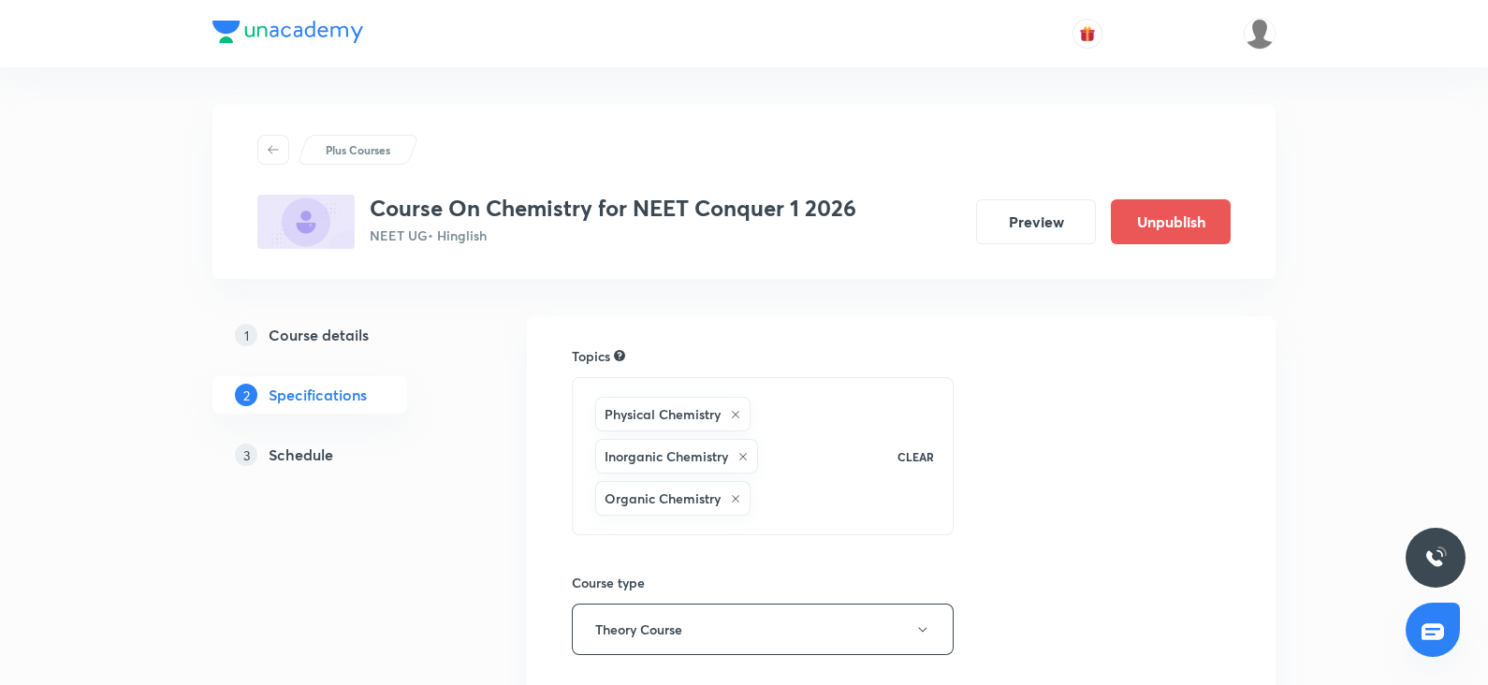
click at [291, 451] on h5 "Schedule" at bounding box center [301, 455] width 65 height 22
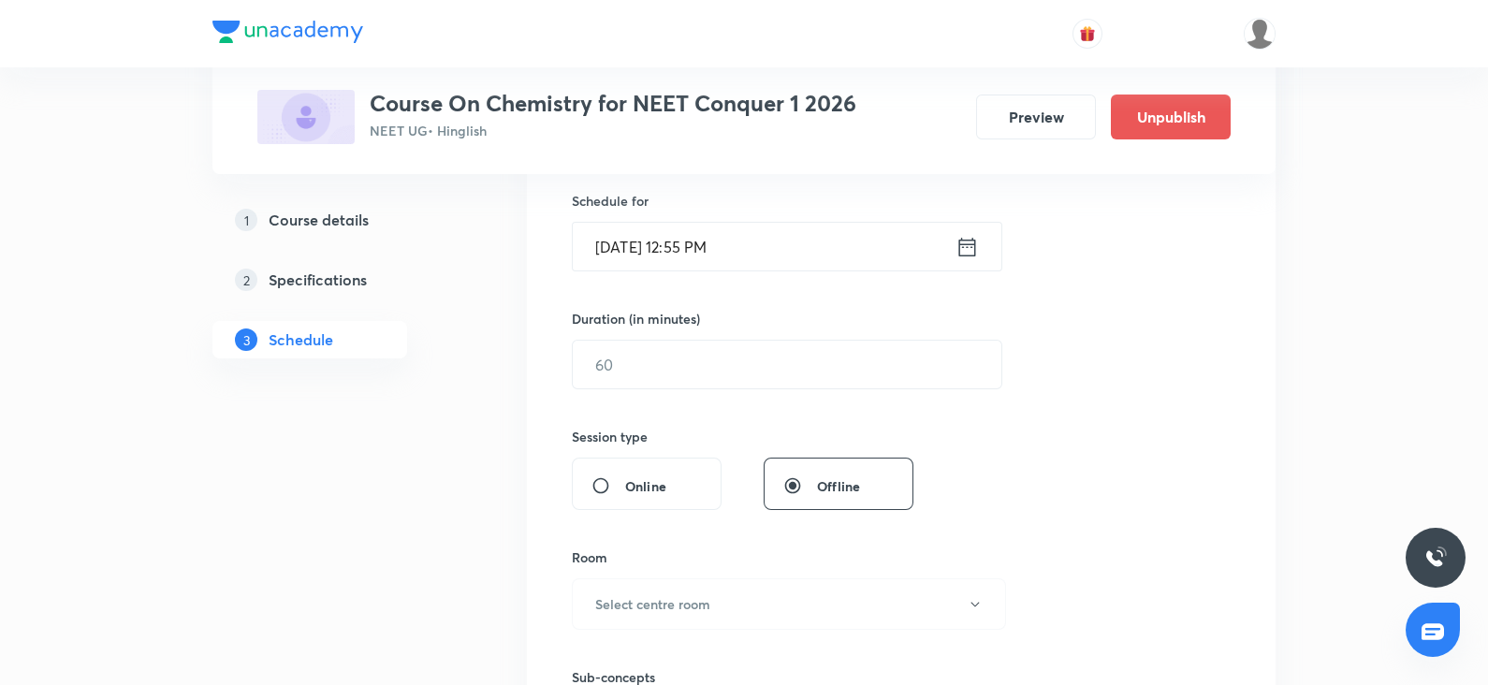
scroll to position [462, 0]
click at [659, 241] on input "Oct 3, 2025, 12:55 PM" at bounding box center [764, 242] width 383 height 48
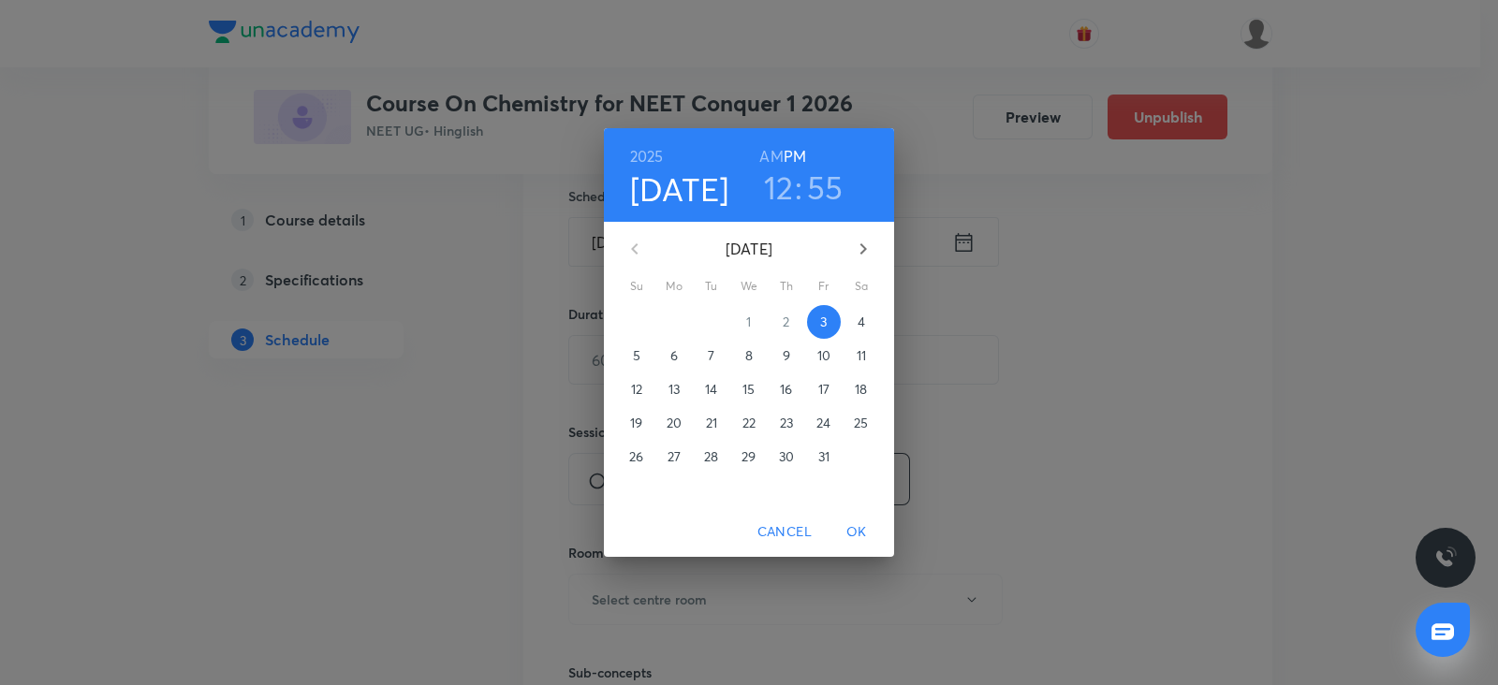
click at [659, 241] on p "October 2025" at bounding box center [748, 249] width 183 height 22
click at [505, 302] on div "2025 Oct 3 12 : 55 AM PM October 2025 Su Mo Tu We Th Fr Sa 28 29 30 1 2 3 4 5 6…" at bounding box center [749, 342] width 1498 height 685
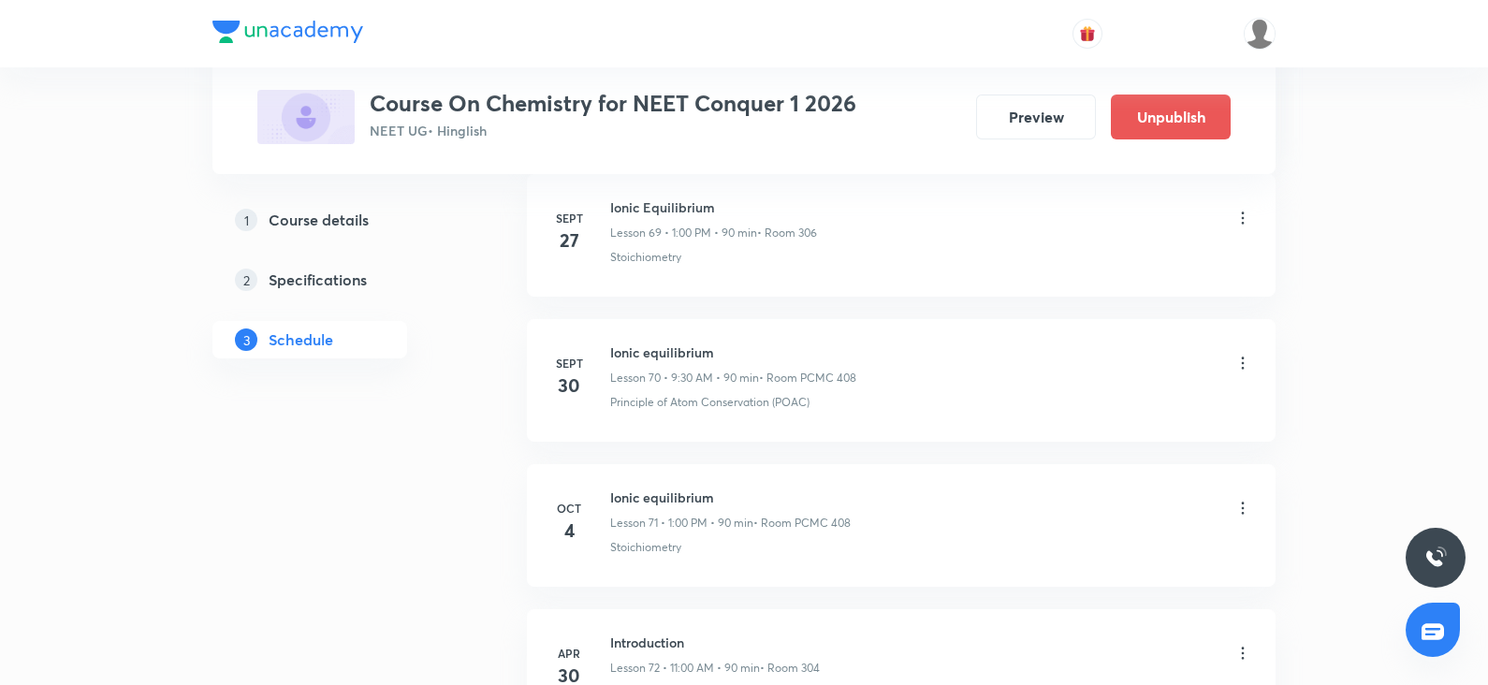
scroll to position [11038, 0]
drag, startPoint x: 744, startPoint y: 334, endPoint x: 596, endPoint y: 311, distance: 149.7
click at [596, 319] on li "Sept 30 Ionic equilibrium Lesson 70 • 9:30 AM • 90 min • Room PCMC 408 Principl…" at bounding box center [901, 380] width 749 height 123
copy h6 "Ionic equilibrium"
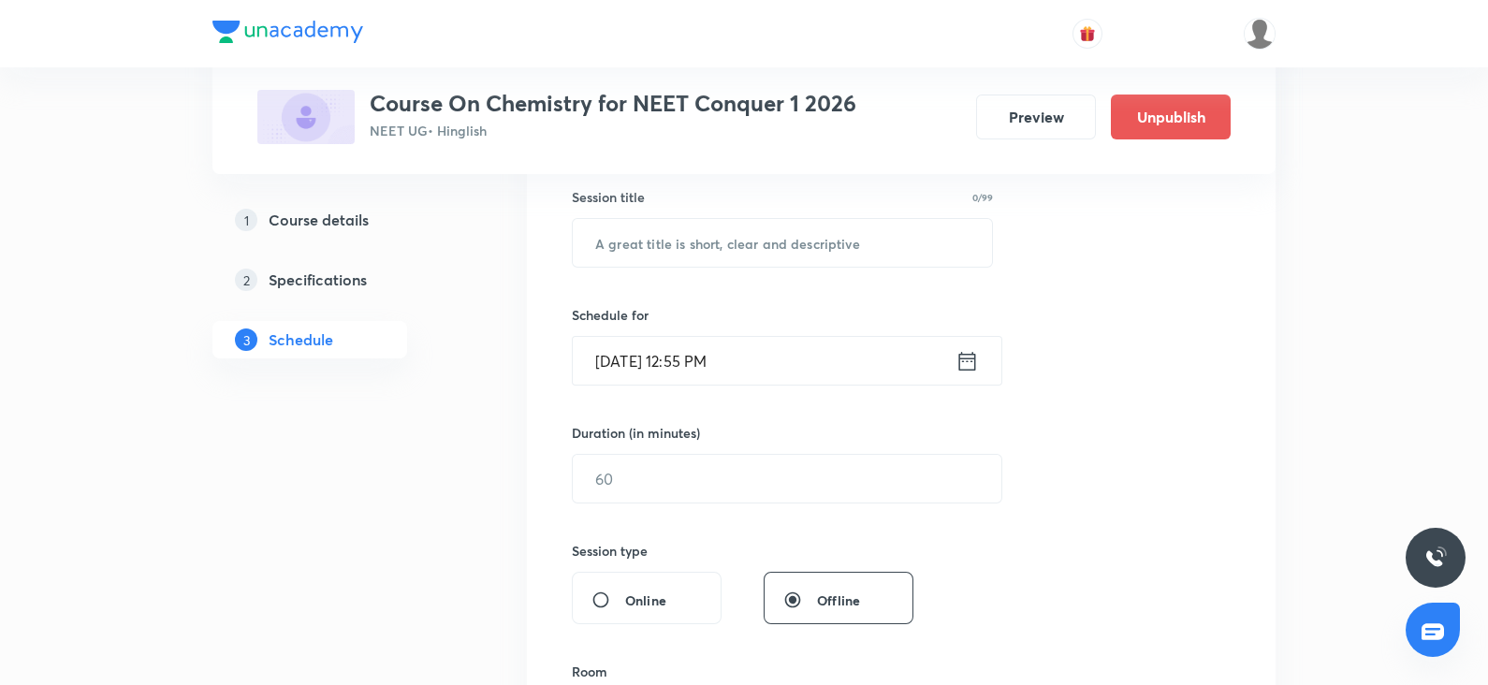
scroll to position [0, 0]
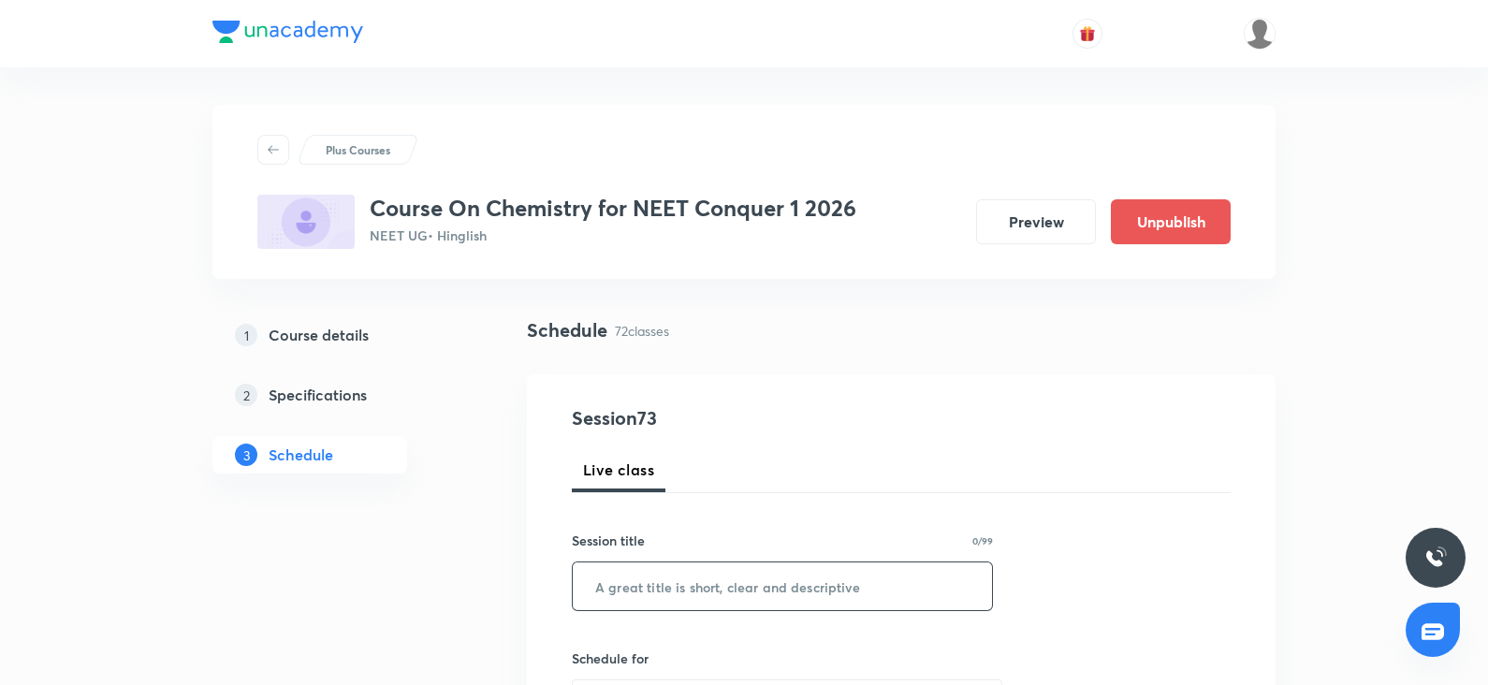
click at [650, 595] on input "text" at bounding box center [782, 587] width 419 height 48
paste input "Ionic equilibrium"
click at [650, 595] on input "Ionic equilibrium" at bounding box center [782, 587] width 419 height 48
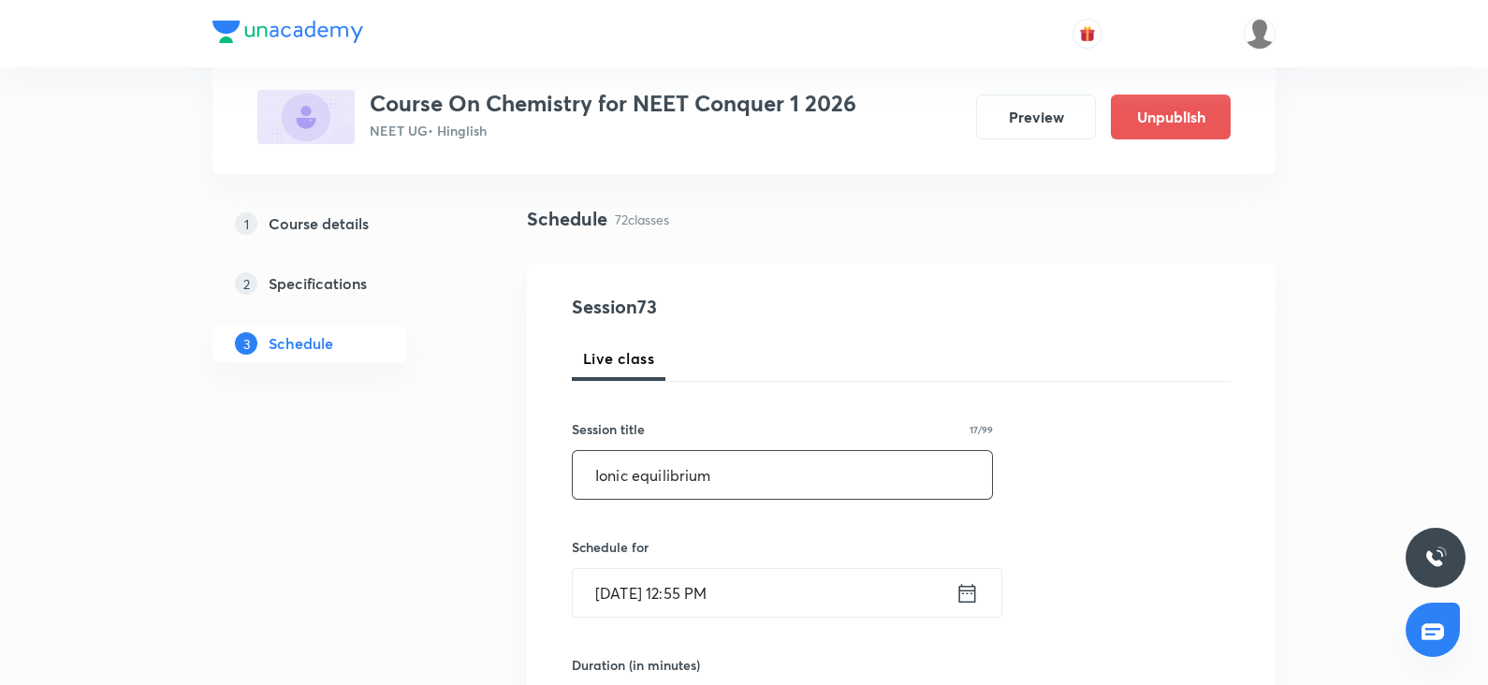
scroll to position [119, 0]
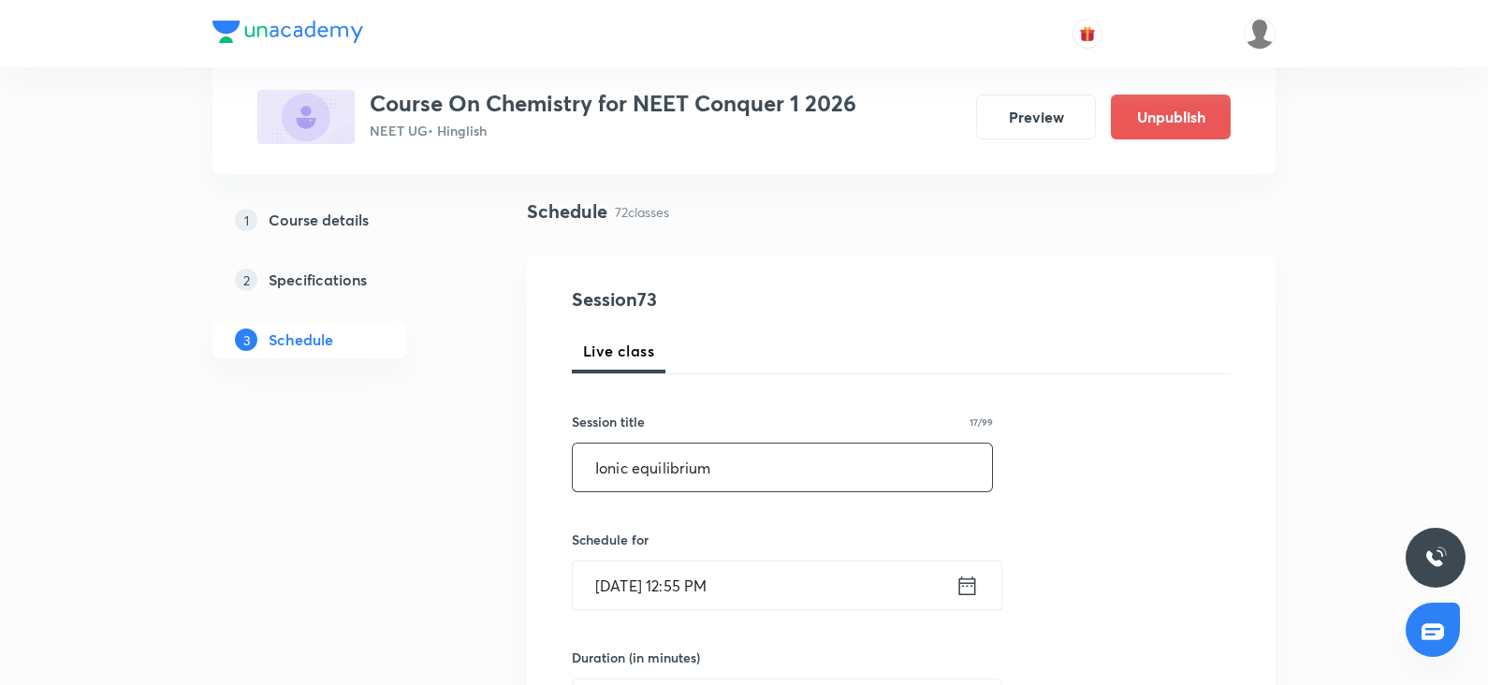
type input "Ionic equilibrium"
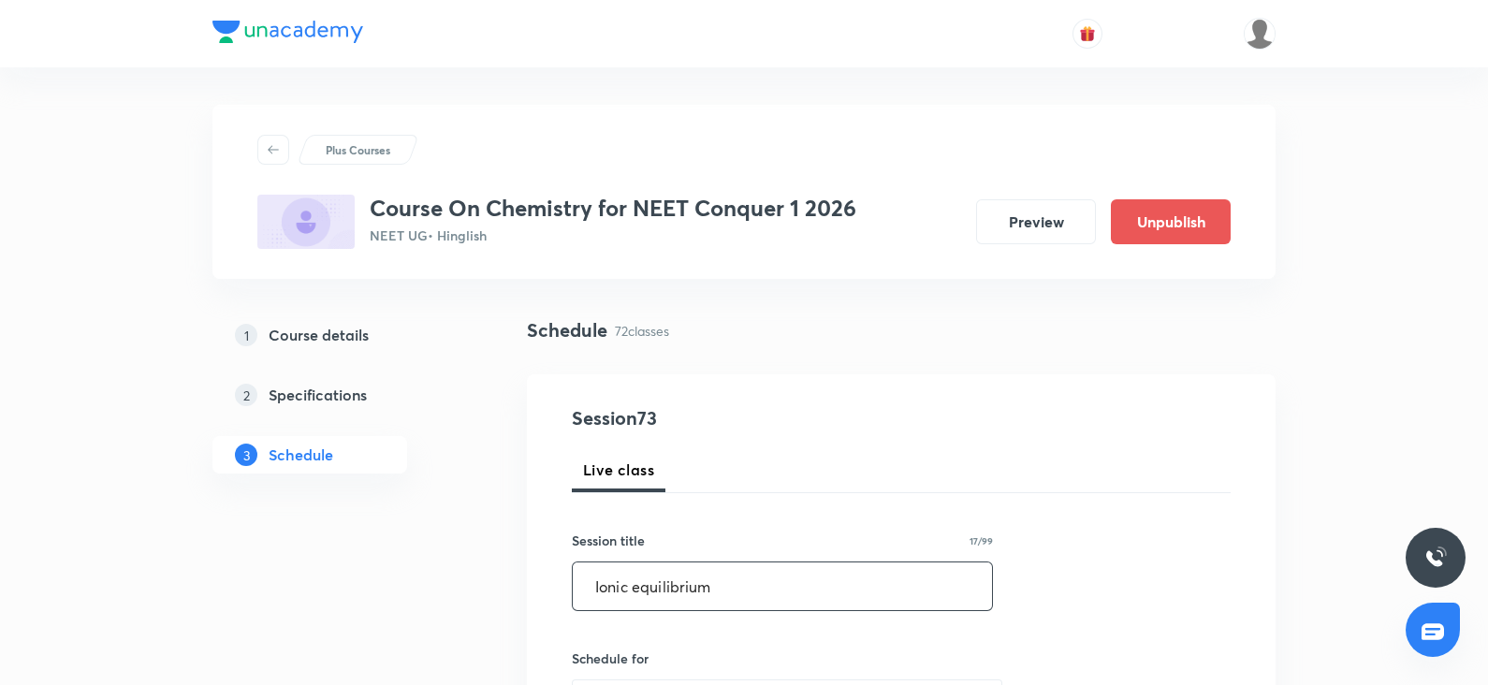
scroll to position [372, 0]
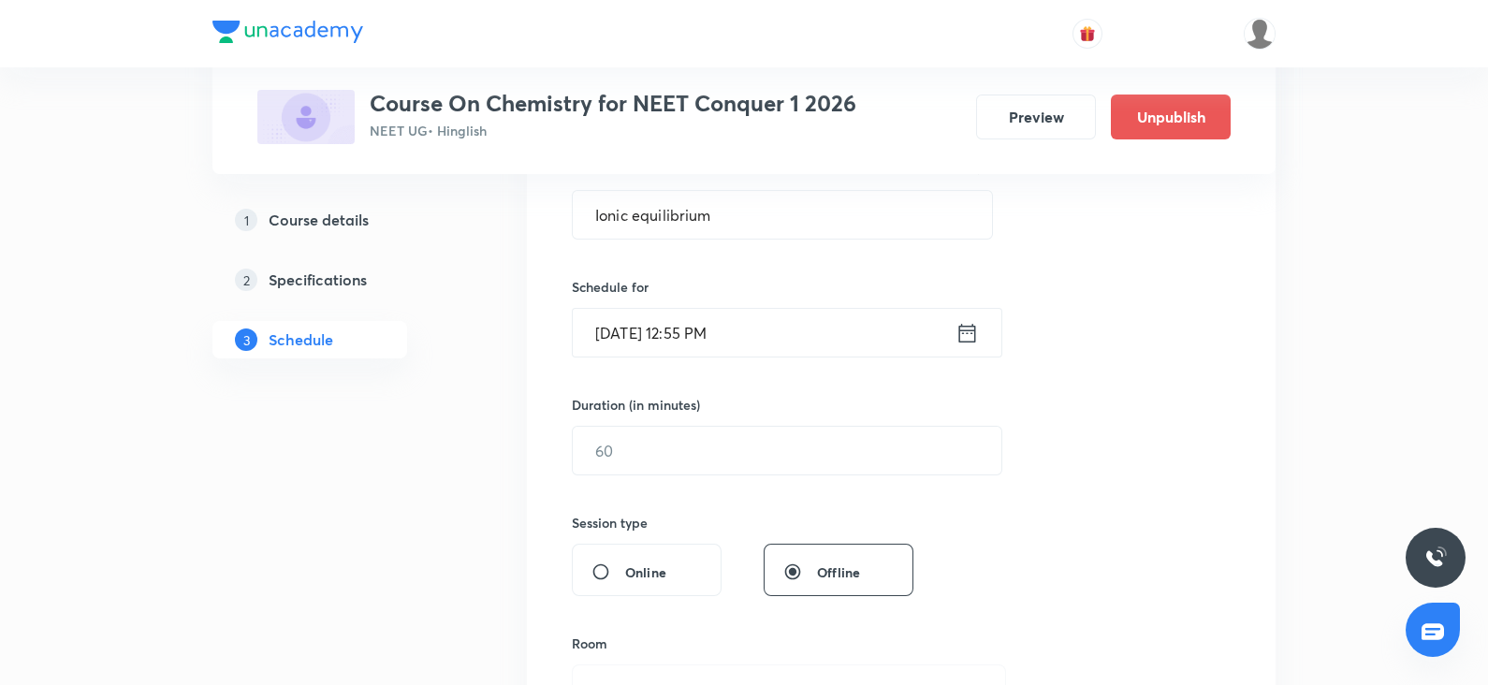
click at [651, 330] on input "Oct 3, 2025, 12:55 PM" at bounding box center [764, 333] width 383 height 48
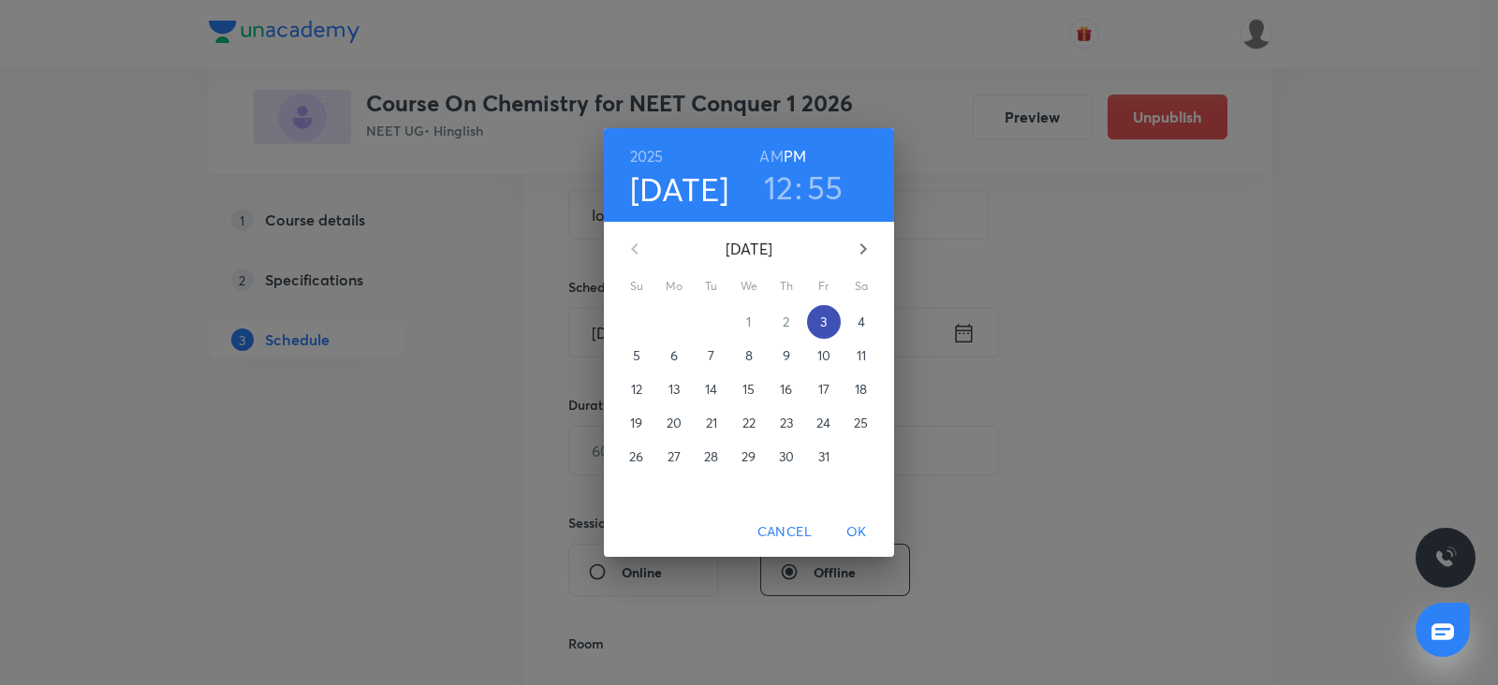
click at [825, 320] on p "3" at bounding box center [823, 322] width 7 height 19
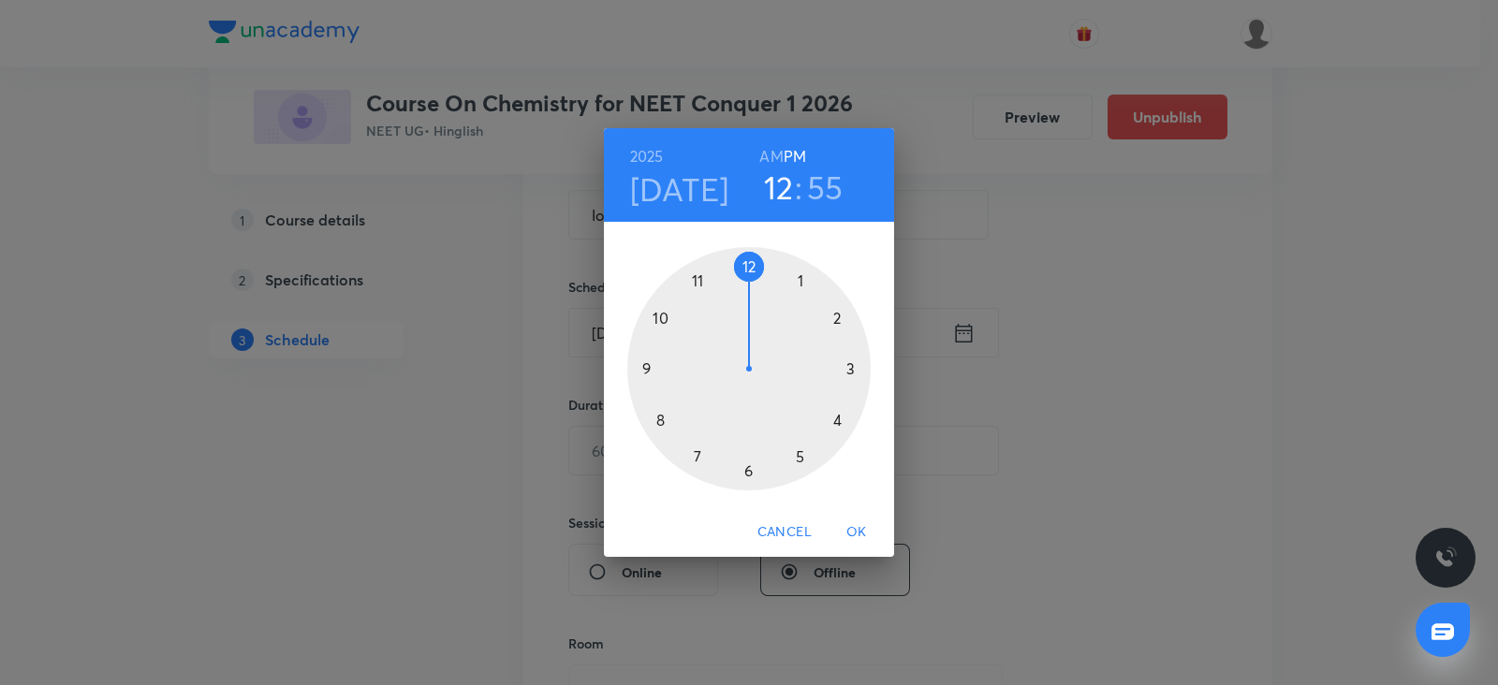
click at [801, 278] on div at bounding box center [748, 368] width 243 height 243
click at [748, 264] on div at bounding box center [748, 368] width 243 height 243
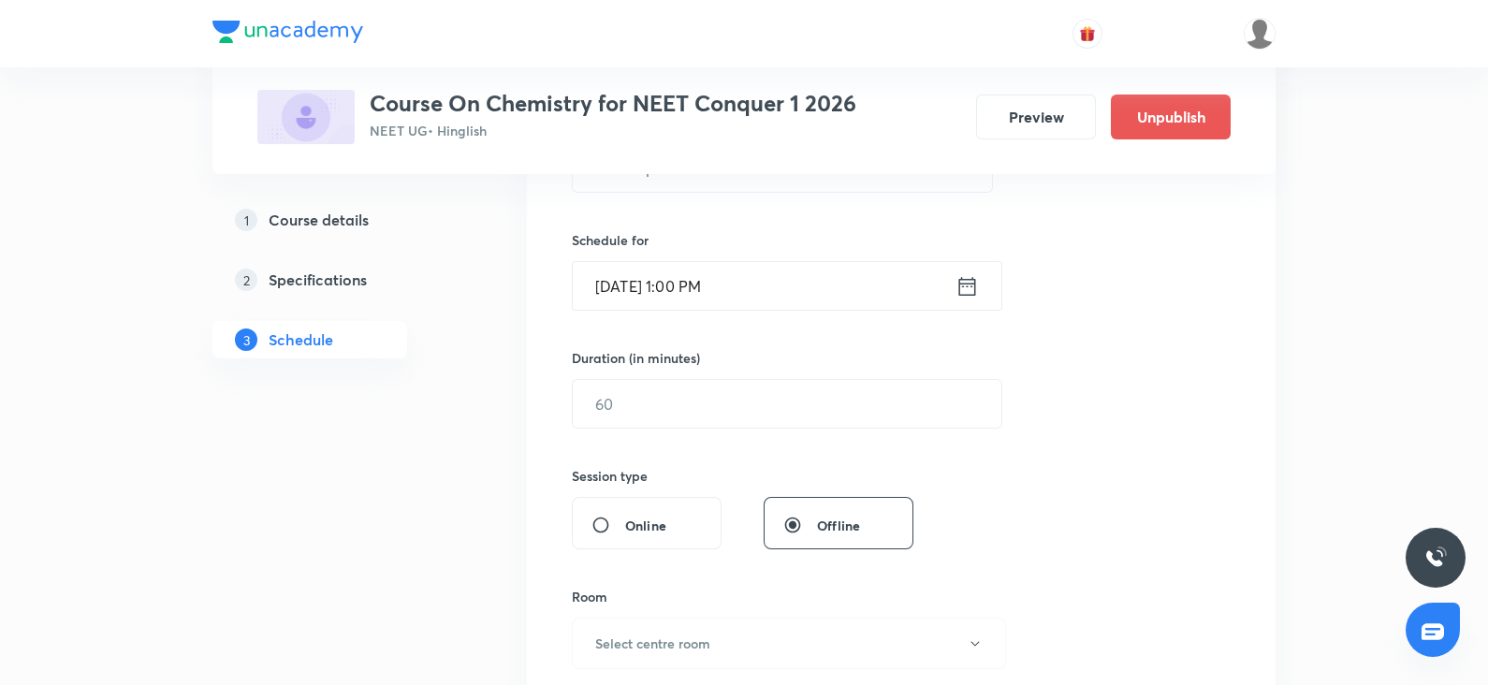
scroll to position [420, 0]
click at [639, 399] on input "text" at bounding box center [787, 402] width 429 height 48
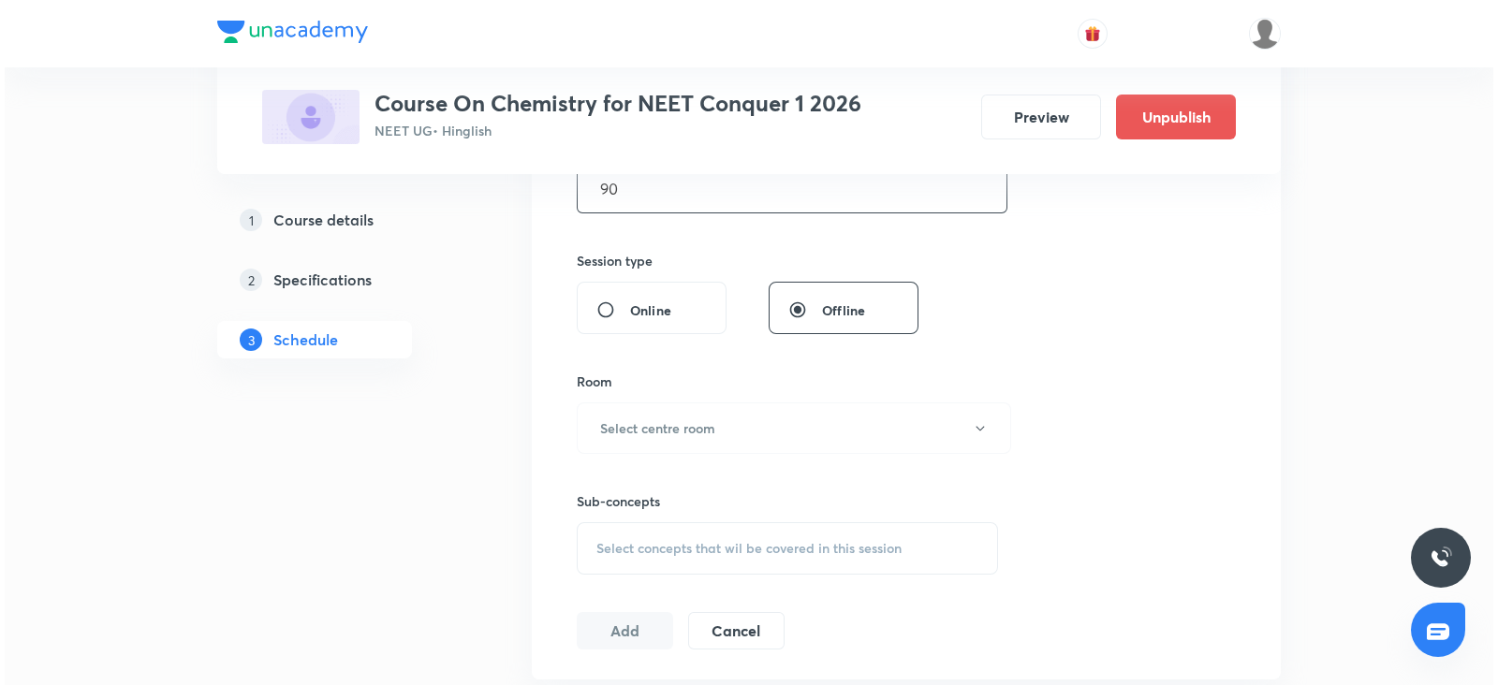
scroll to position [642, 0]
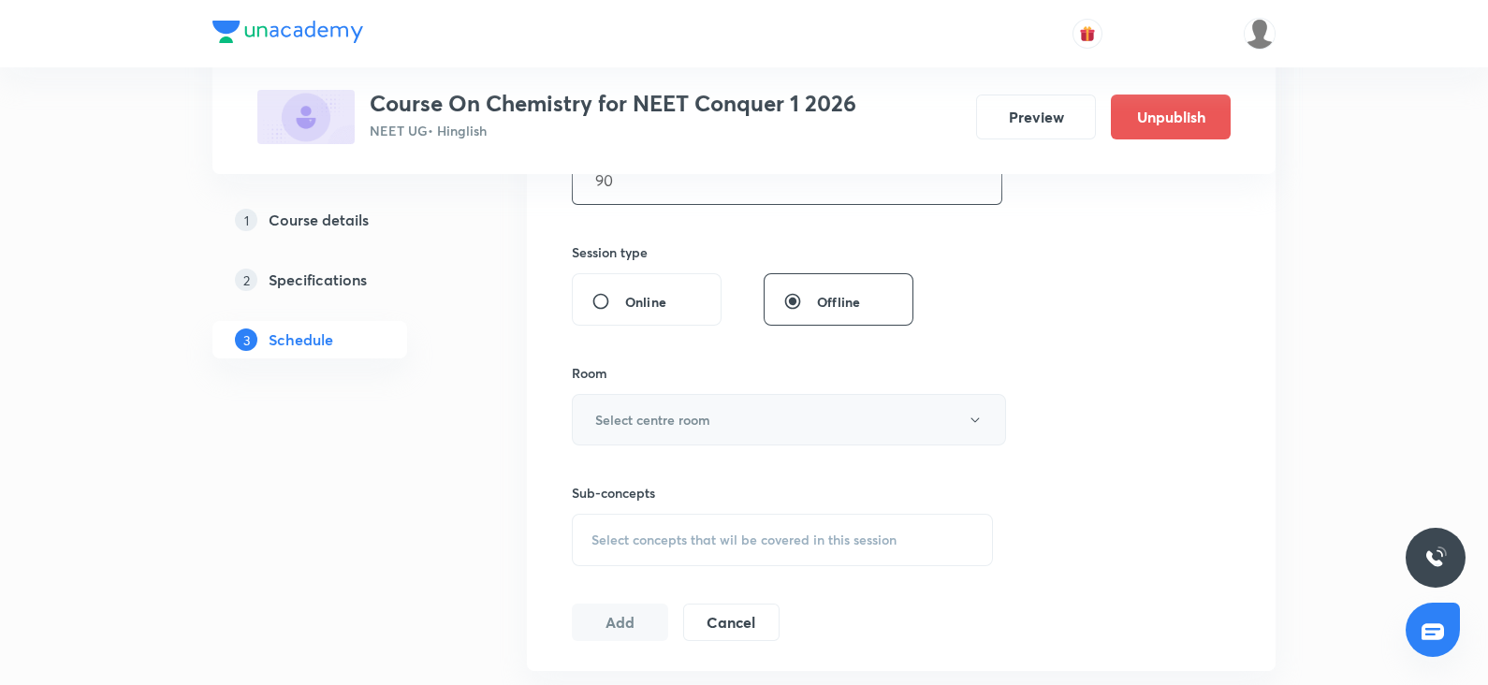
type input "90"
click at [631, 428] on button "Select centre room" at bounding box center [789, 419] width 434 height 51
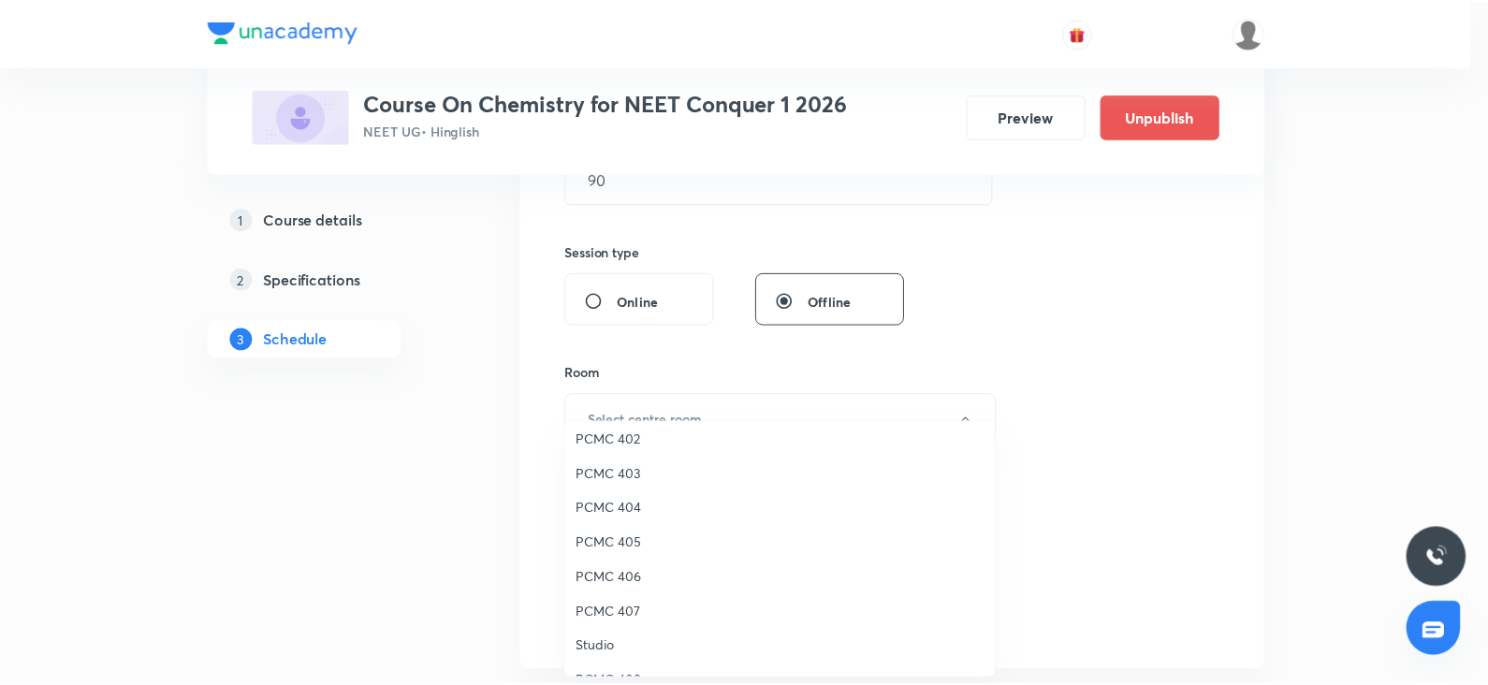
scroll to position [155, 0]
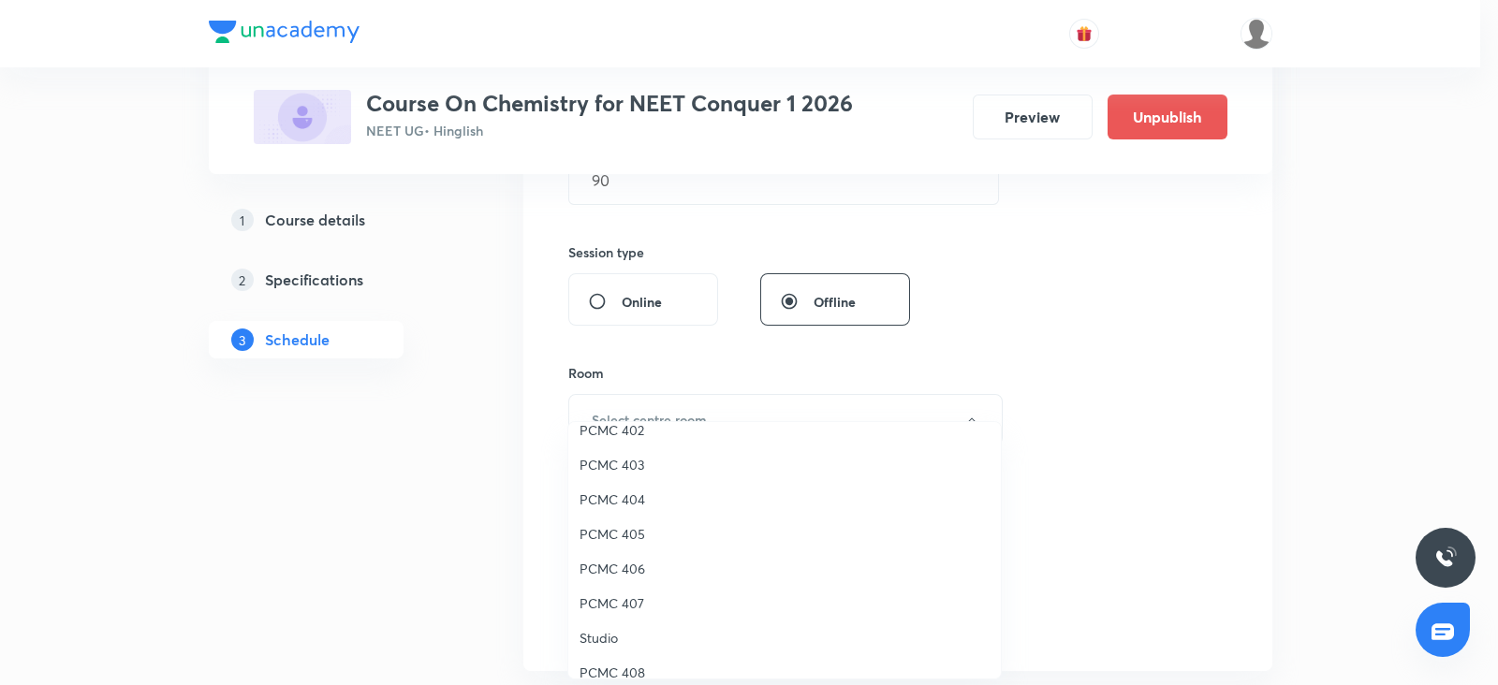
click at [629, 674] on span "PCMC 408" at bounding box center [784, 673] width 410 height 20
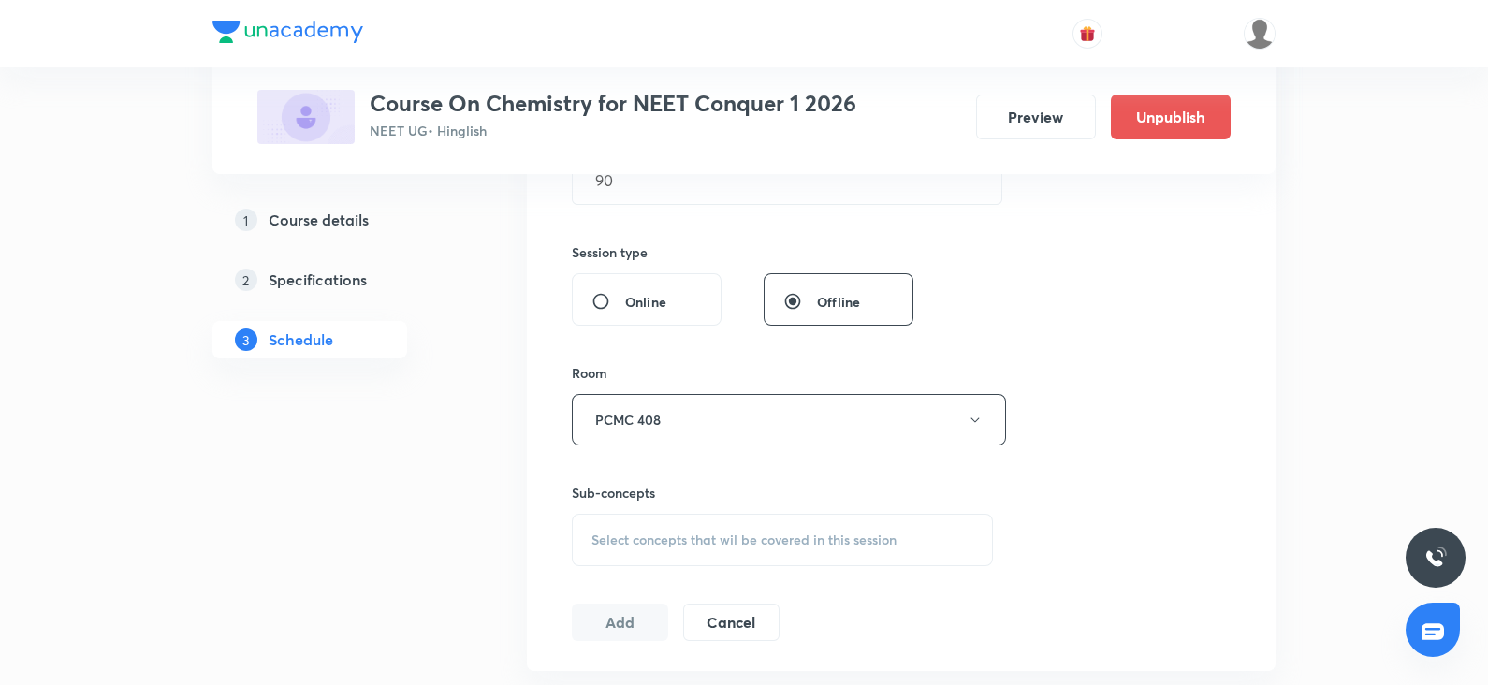
click at [648, 533] on span "Select concepts that wil be covered in this session" at bounding box center [744, 540] width 305 height 15
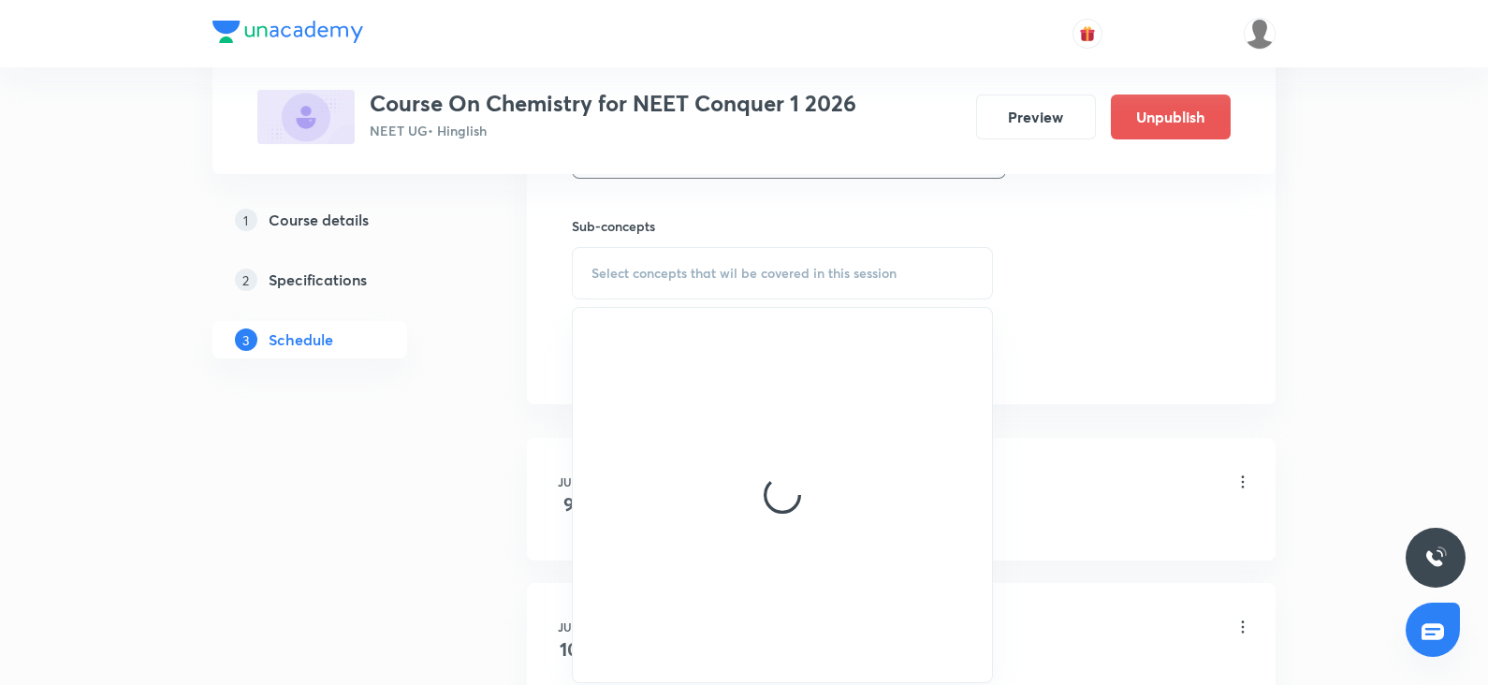
scroll to position [944, 0]
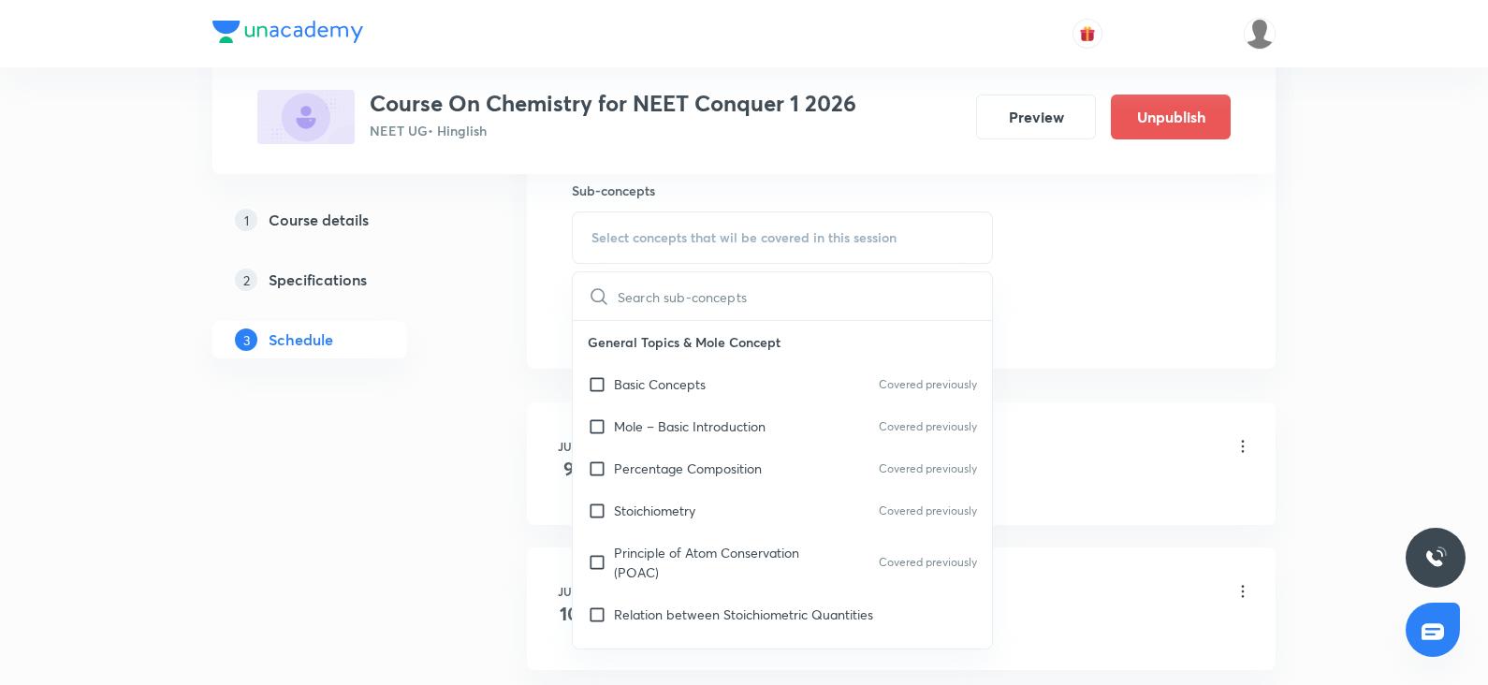
click at [646, 551] on p "Principle of Atom Conservation (POAC)" at bounding box center [708, 562] width 189 height 39
checkbox input "true"
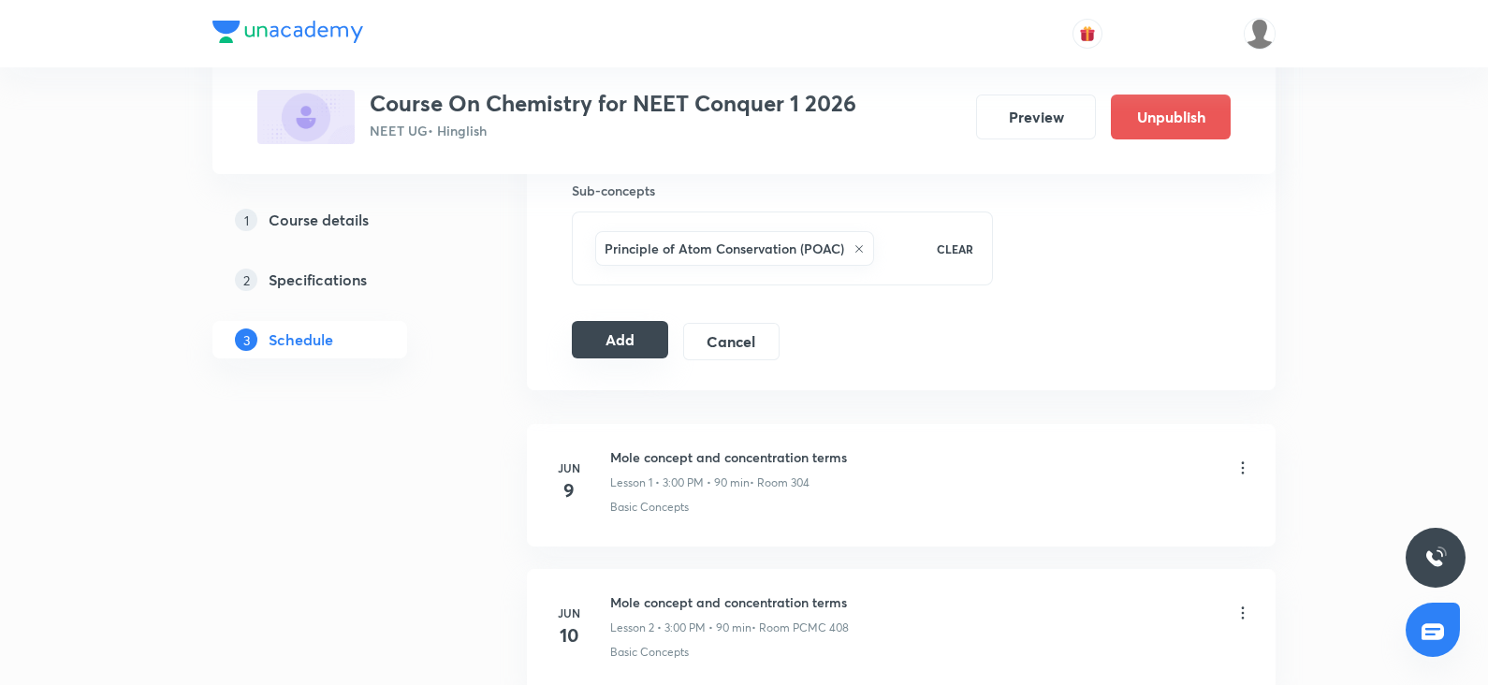
click at [624, 334] on button "Add" at bounding box center [620, 339] width 96 height 37
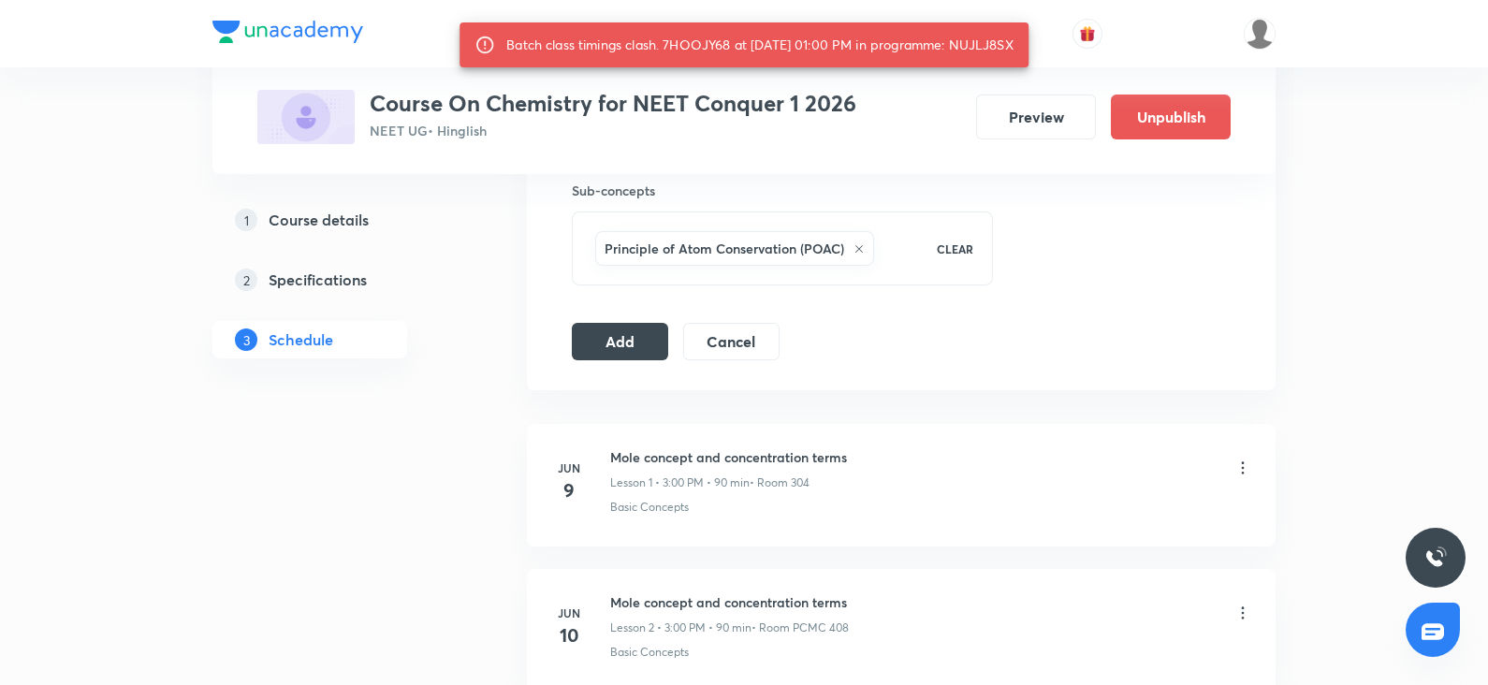
click at [1002, 49] on div "Batch class timings clash. 7HOOJY68 at 03 Oct 2025 01:00 PM in programme: NUJLJ…" at bounding box center [759, 45] width 507 height 34
copy div "NUJLJ8SX"
click at [636, 343] on button "Add" at bounding box center [620, 339] width 96 height 37
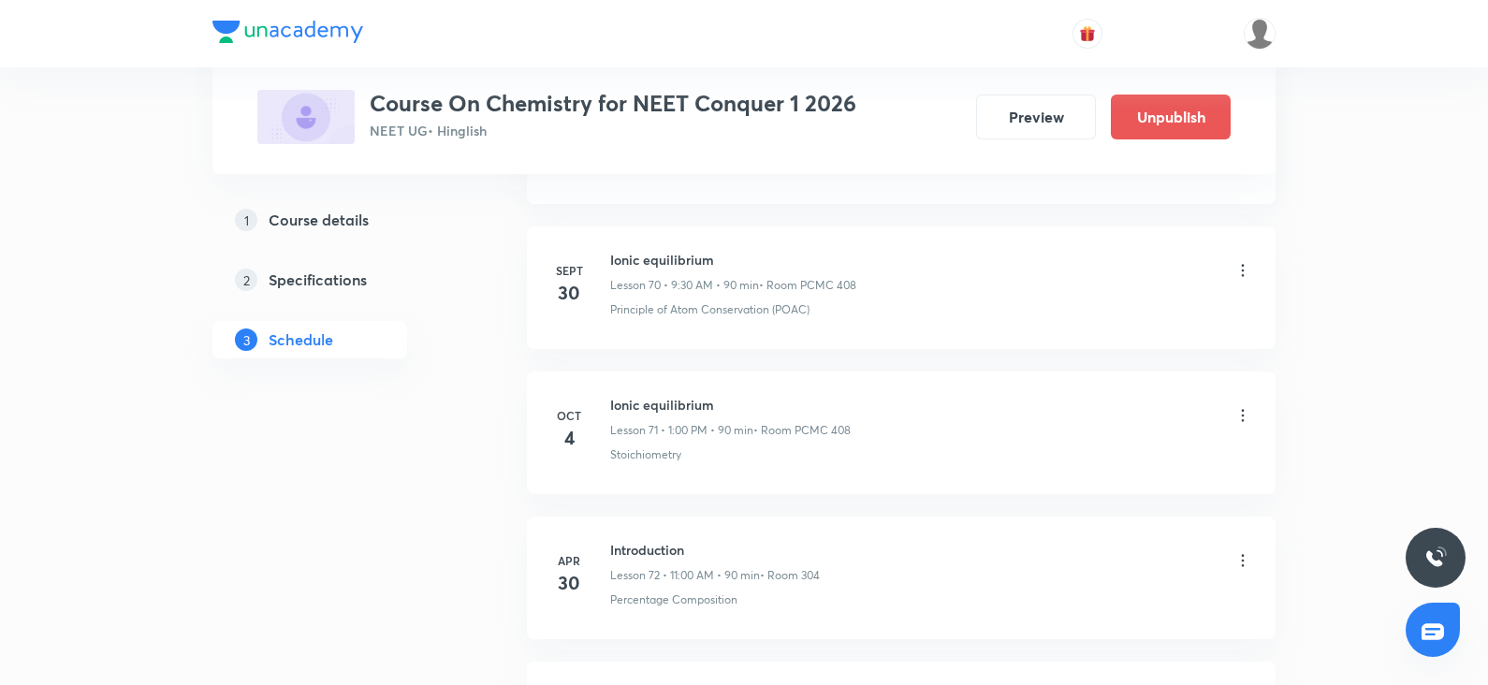
scroll to position [10521, 0]
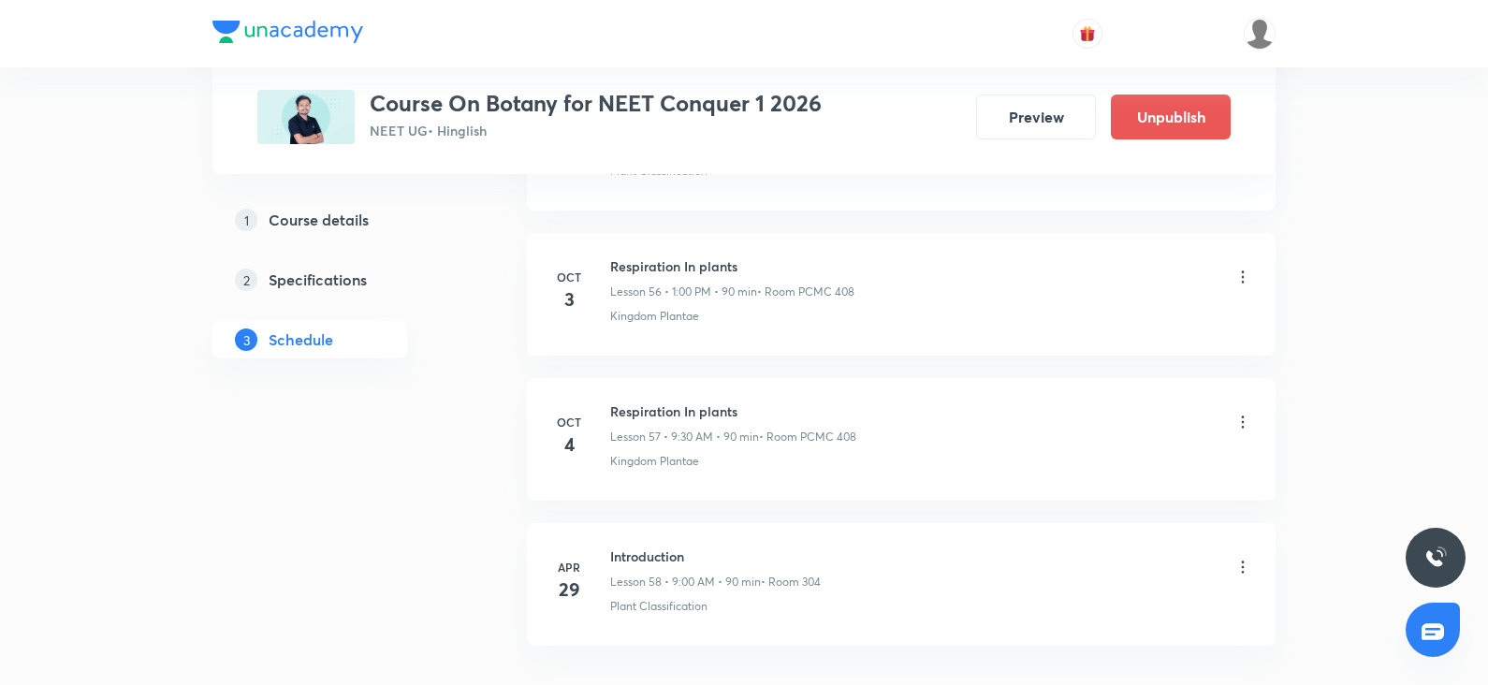
scroll to position [9084, 0]
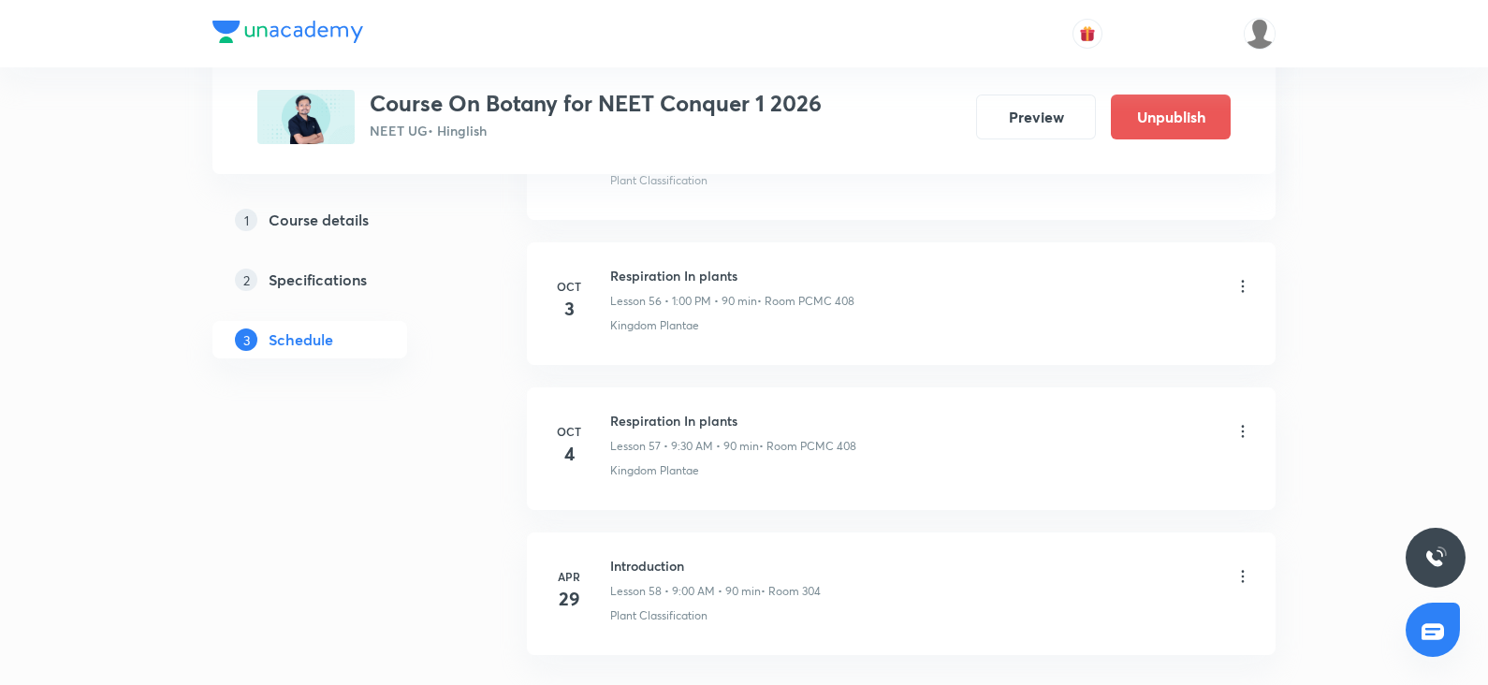
click at [1236, 277] on icon at bounding box center [1243, 286] width 19 height 19
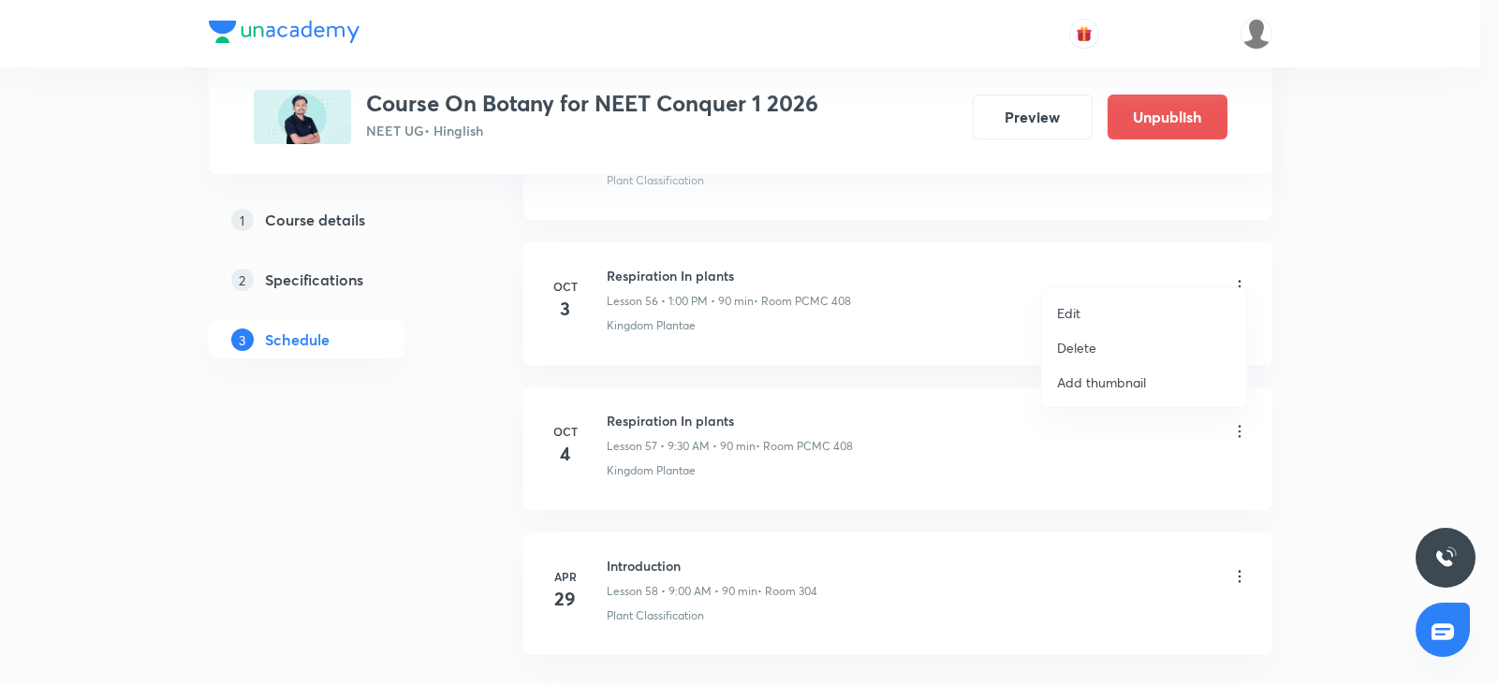
click at [1102, 340] on li "Delete" at bounding box center [1144, 347] width 205 height 35
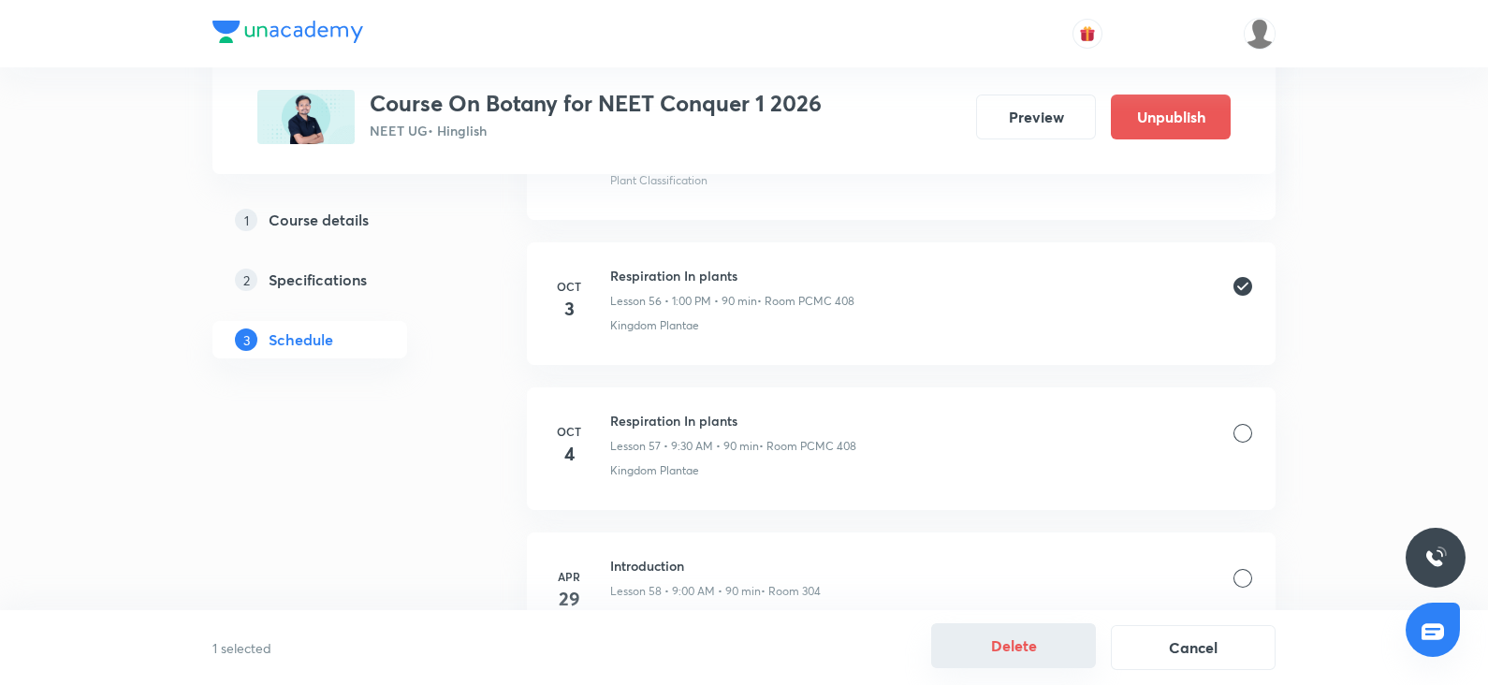
click at [1016, 649] on button "Delete" at bounding box center [1013, 645] width 165 height 45
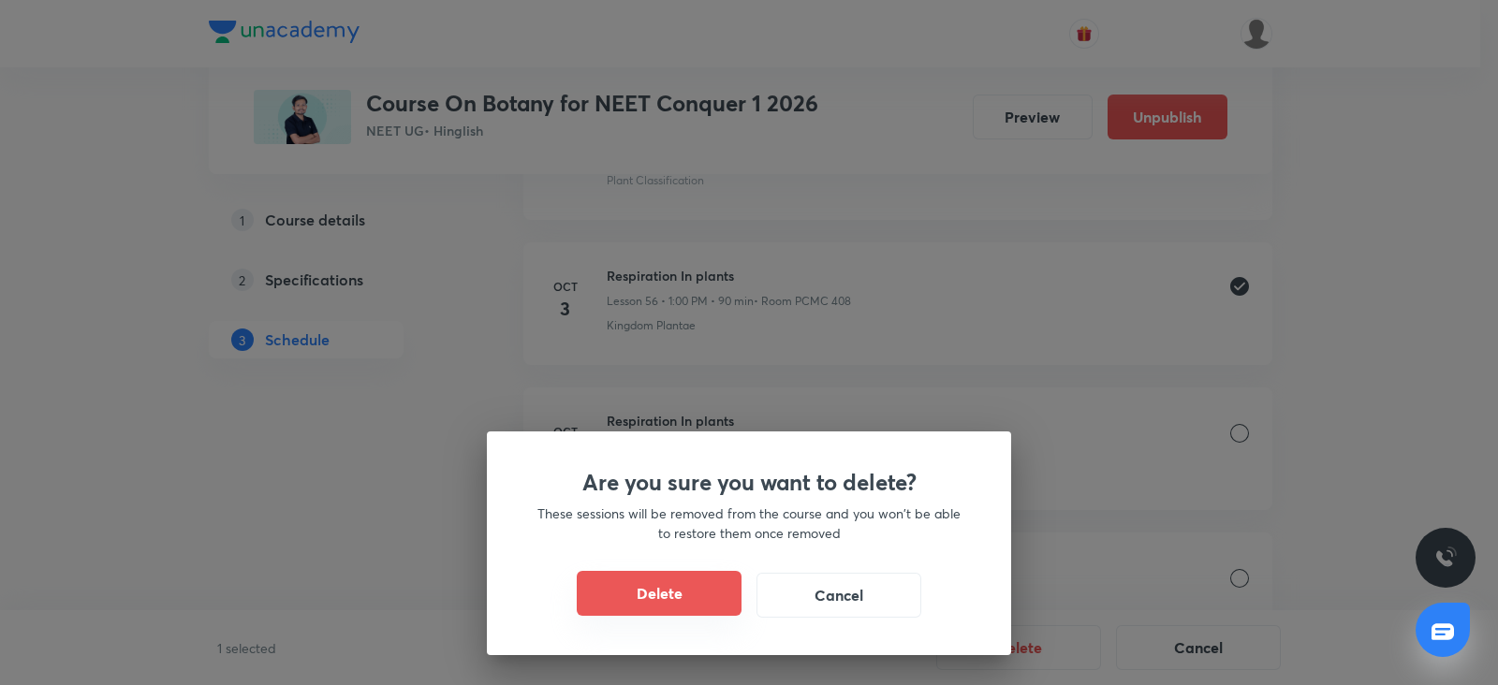
click at [695, 596] on button "Delete" at bounding box center [659, 593] width 165 height 45
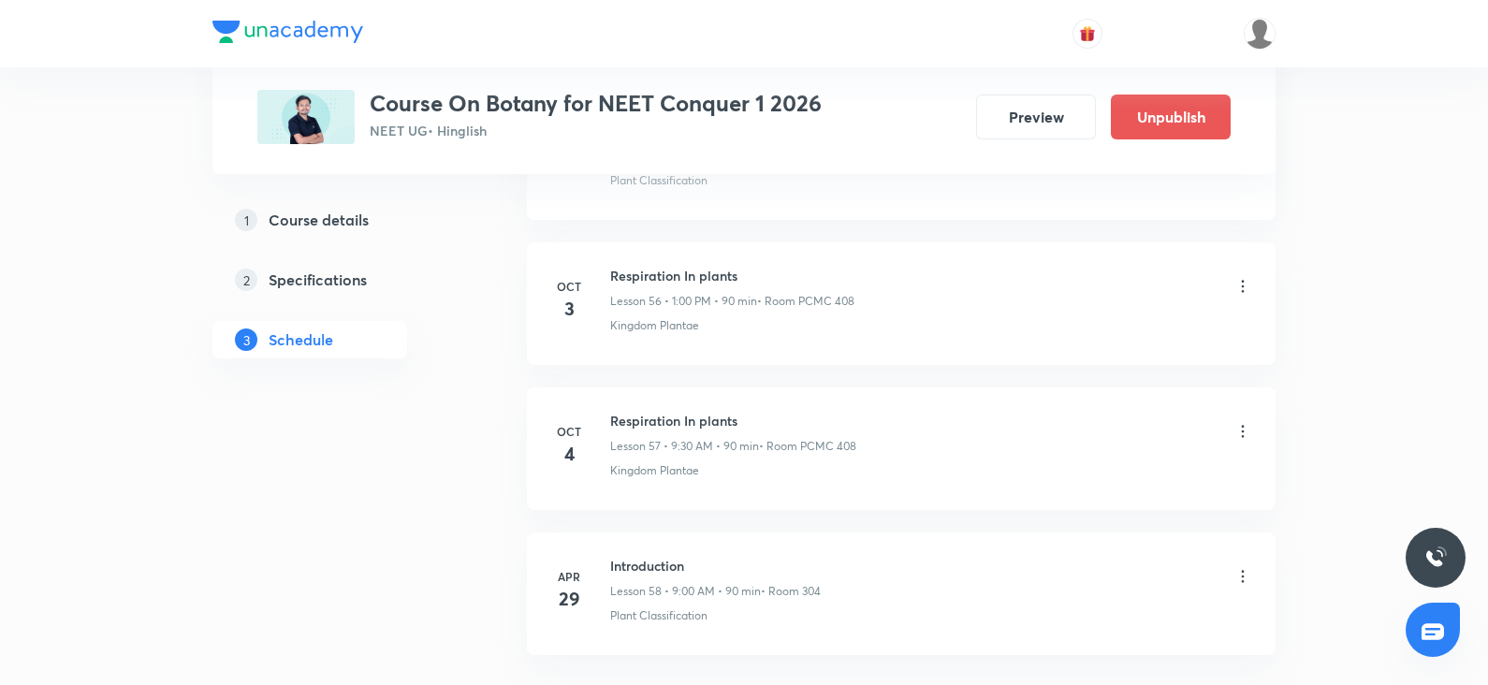
scroll to position [9064, 0]
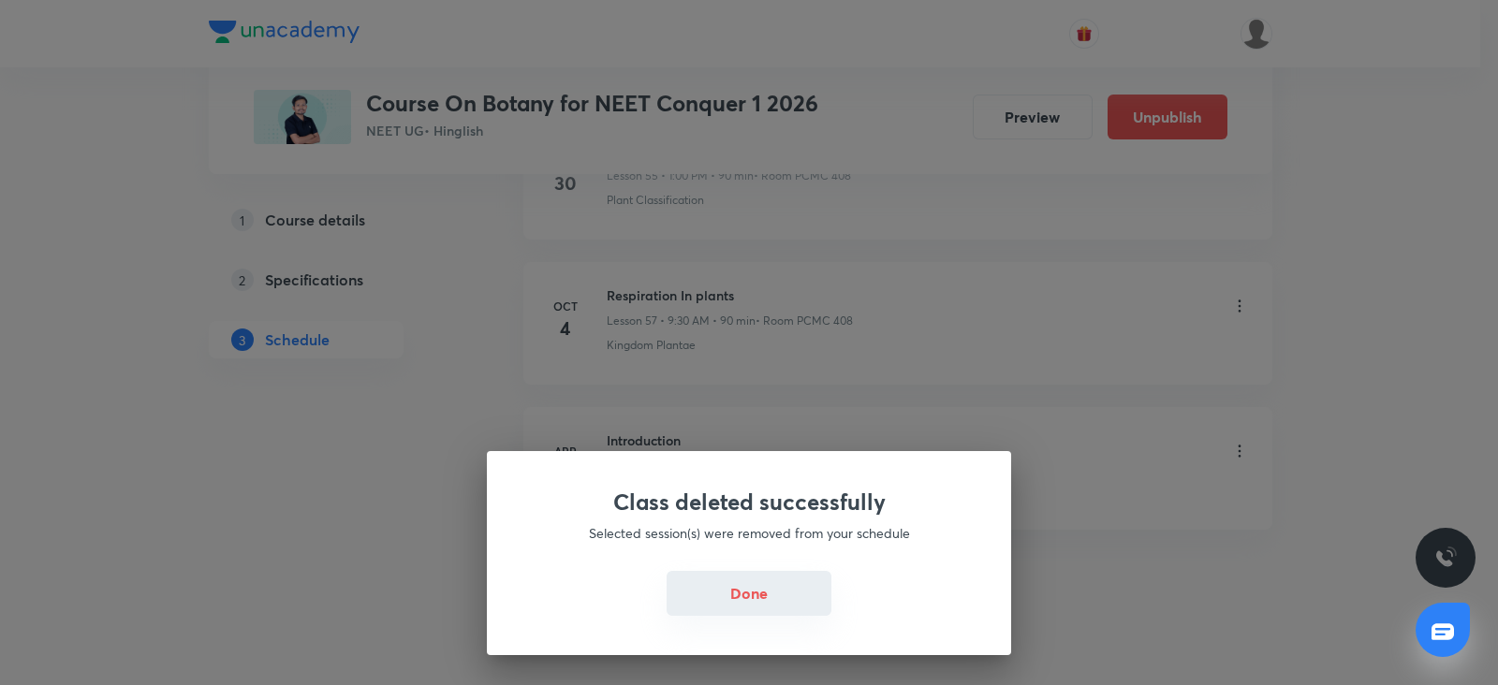
click at [728, 585] on button "Done" at bounding box center [748, 593] width 165 height 45
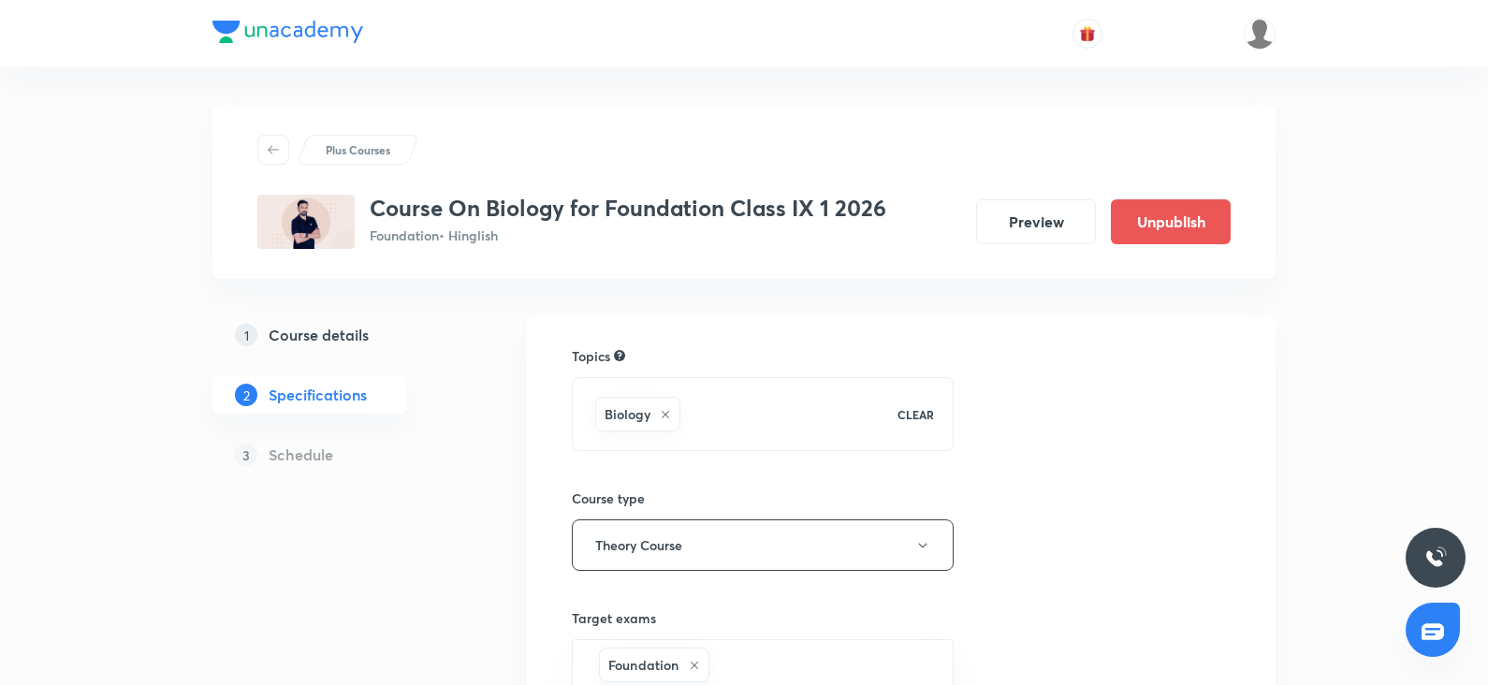
click at [336, 342] on h5 "Course details" at bounding box center [319, 335] width 100 height 22
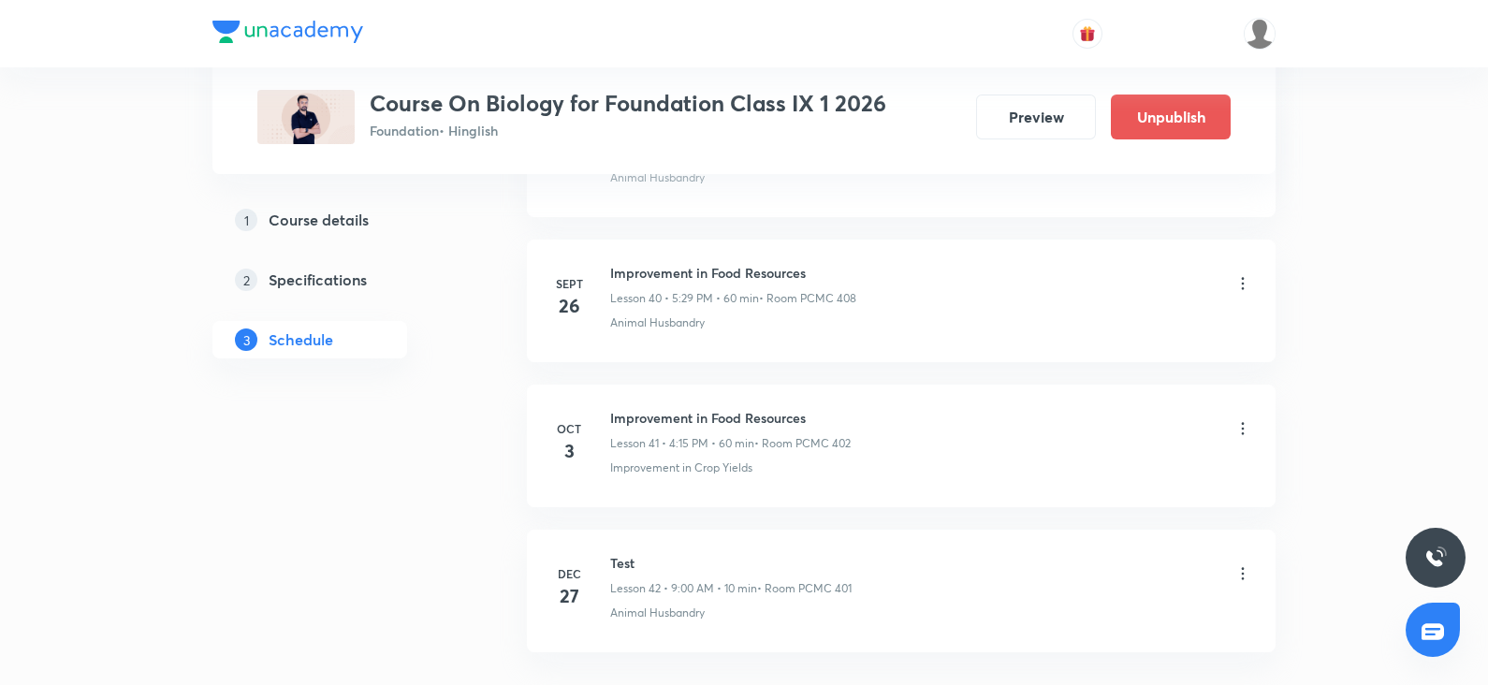
scroll to position [6773, 0]
click at [820, 401] on h6 "Improvement in Food Resources" at bounding box center [730, 411] width 241 height 20
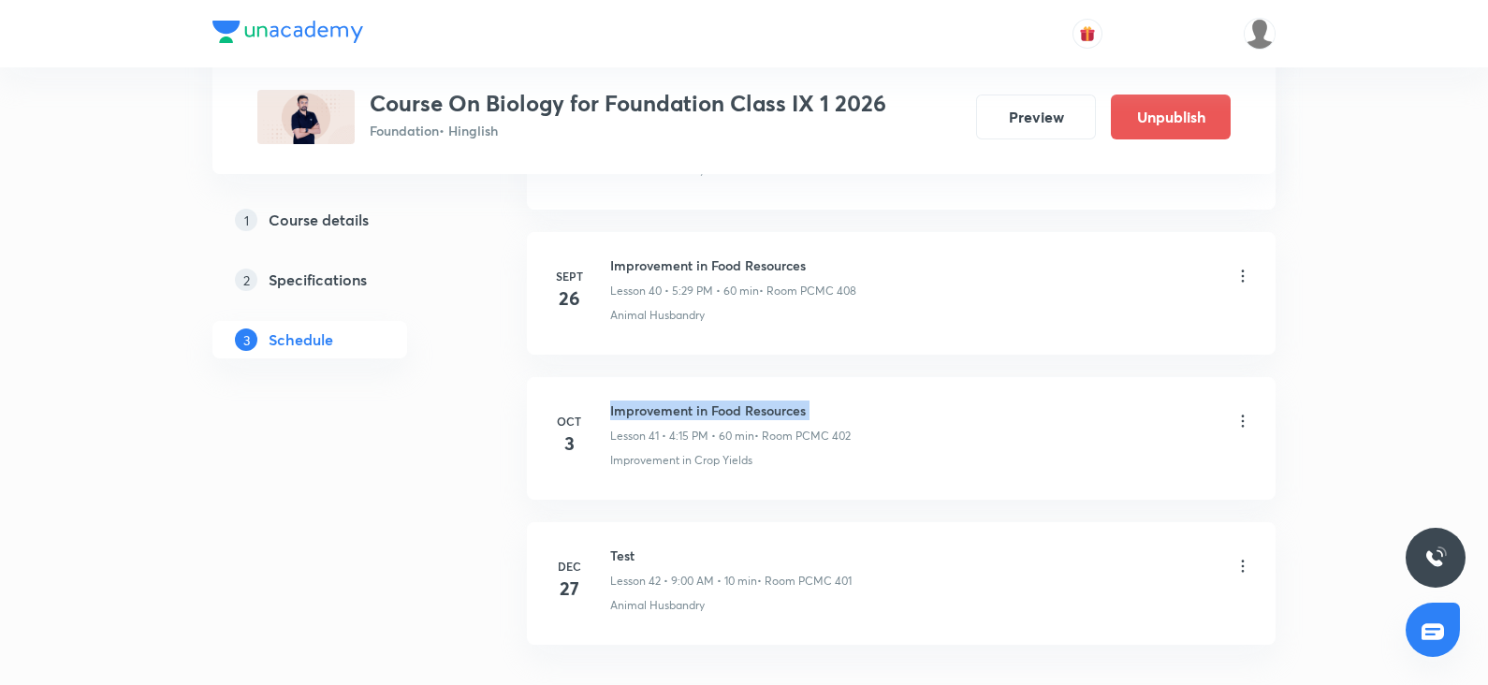
drag, startPoint x: 820, startPoint y: 400, endPoint x: 610, endPoint y: 376, distance: 211.0
click at [610, 377] on li "[DATE] Improvement in Food Resources Lesson 41 • 4:15 PM • 60 min • Room PCMC 4…" at bounding box center [901, 438] width 749 height 123
copy h6 "Improvement in Food Resources"
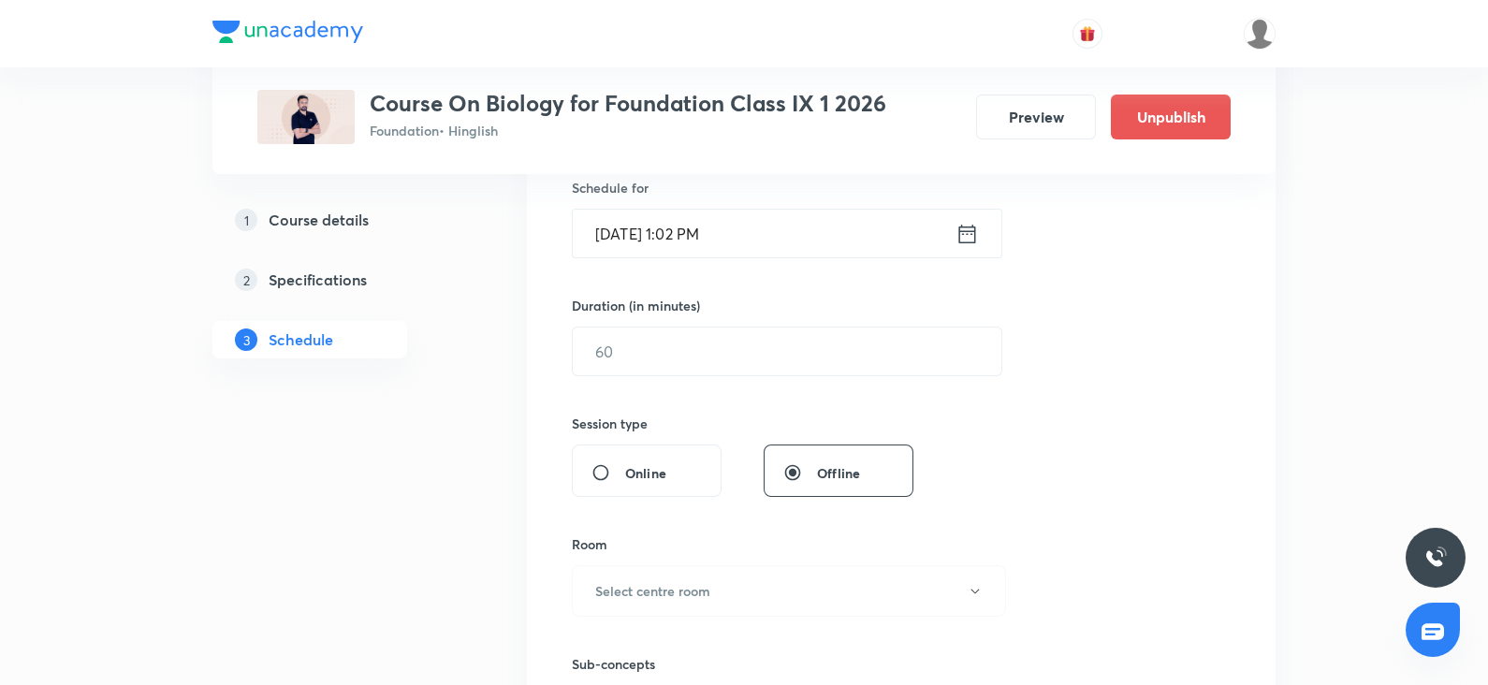
scroll to position [0, 0]
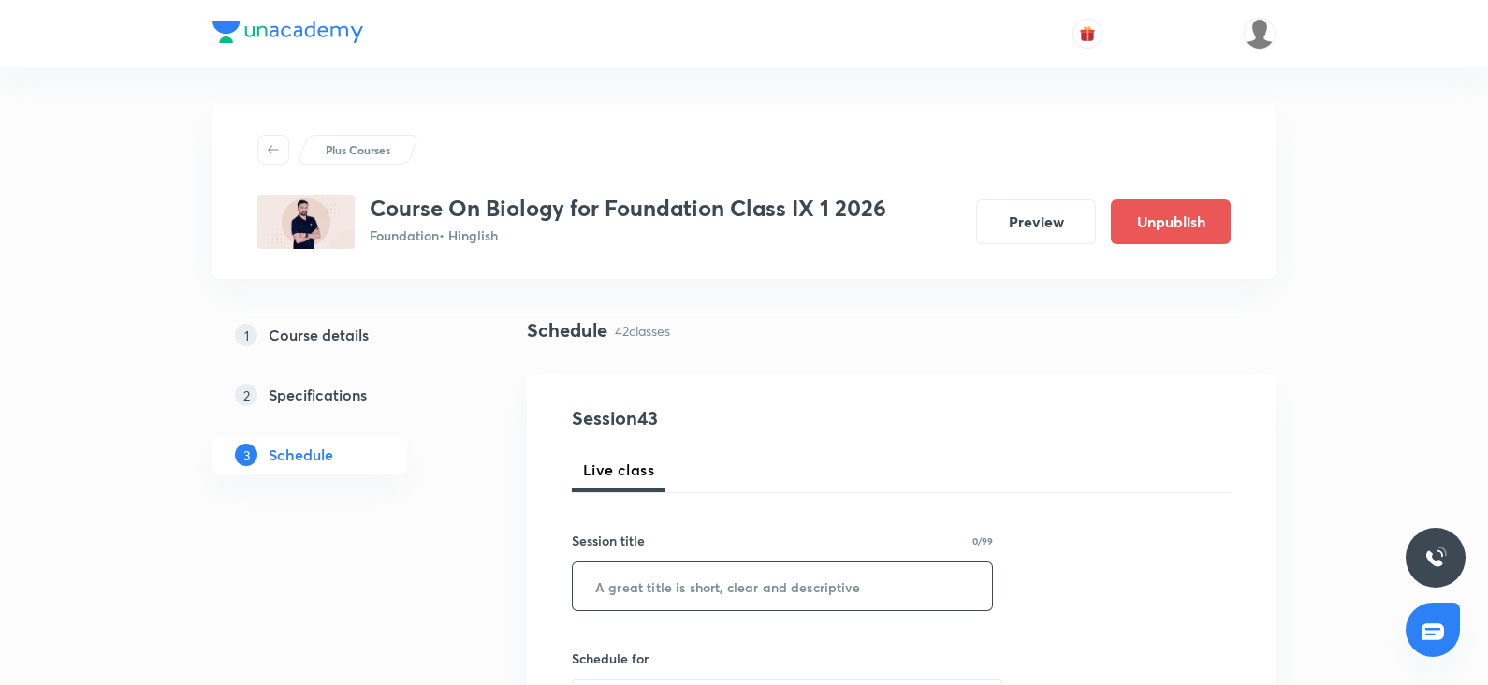
click at [628, 593] on input "text" at bounding box center [782, 587] width 419 height 48
paste input "Improvement in Food Resources"
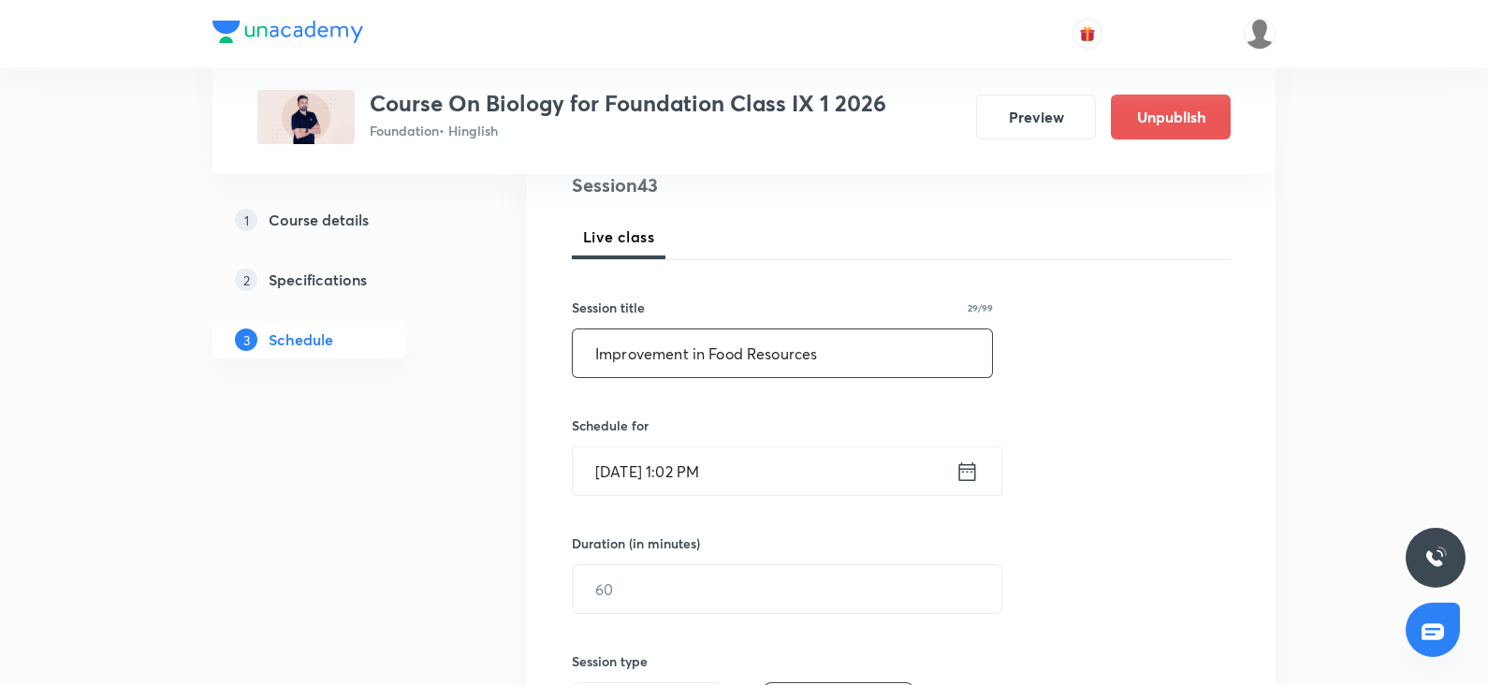
scroll to position [238, 0]
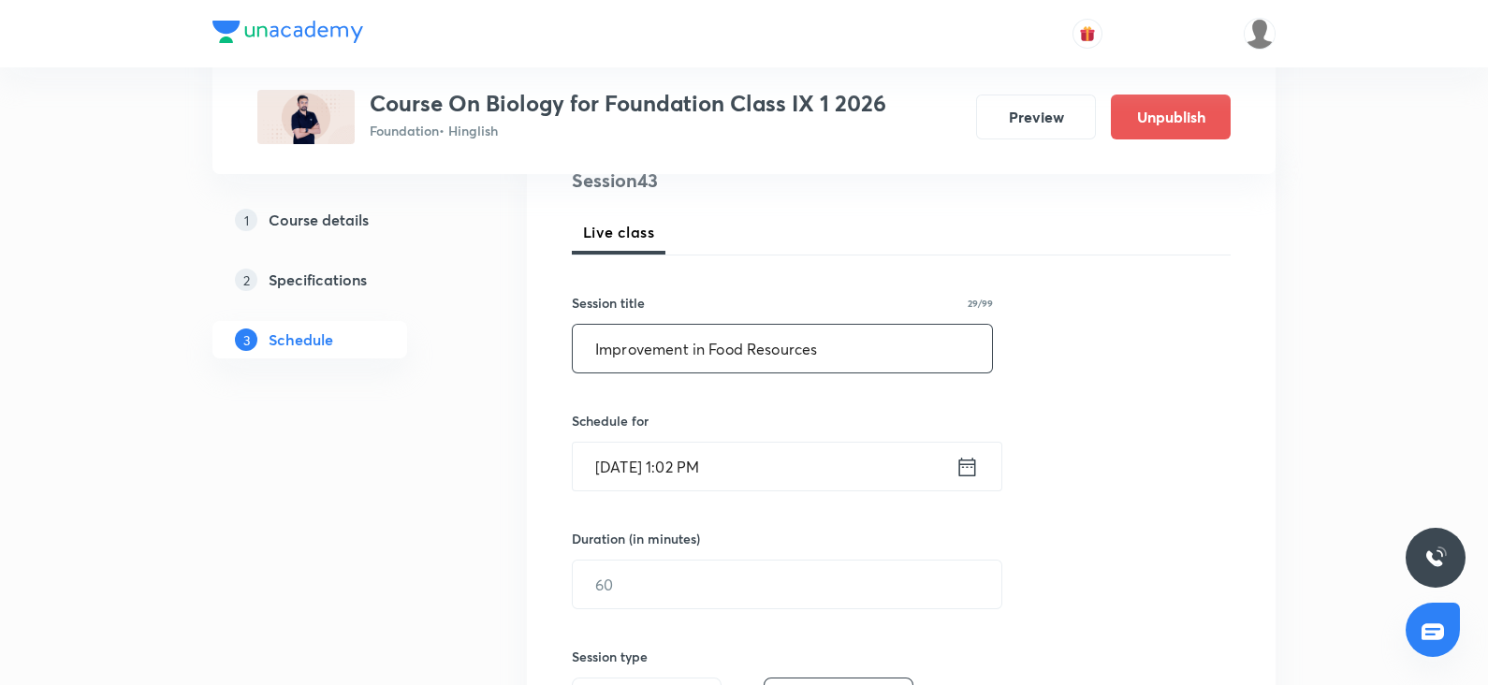
type input "Improvement in Food Resources"
click at [629, 458] on input "[DATE] 1:02 PM" at bounding box center [764, 467] width 383 height 48
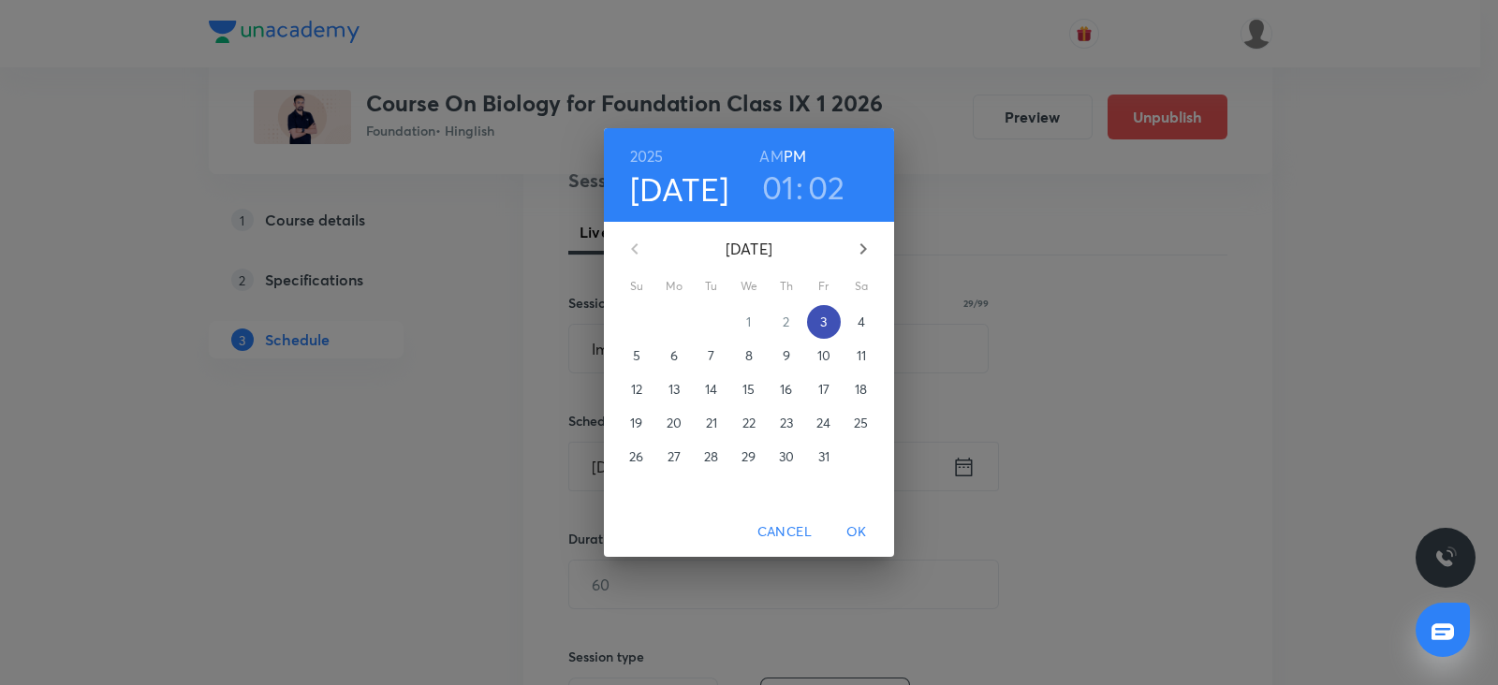
click at [827, 313] on p "3" at bounding box center [823, 322] width 7 height 19
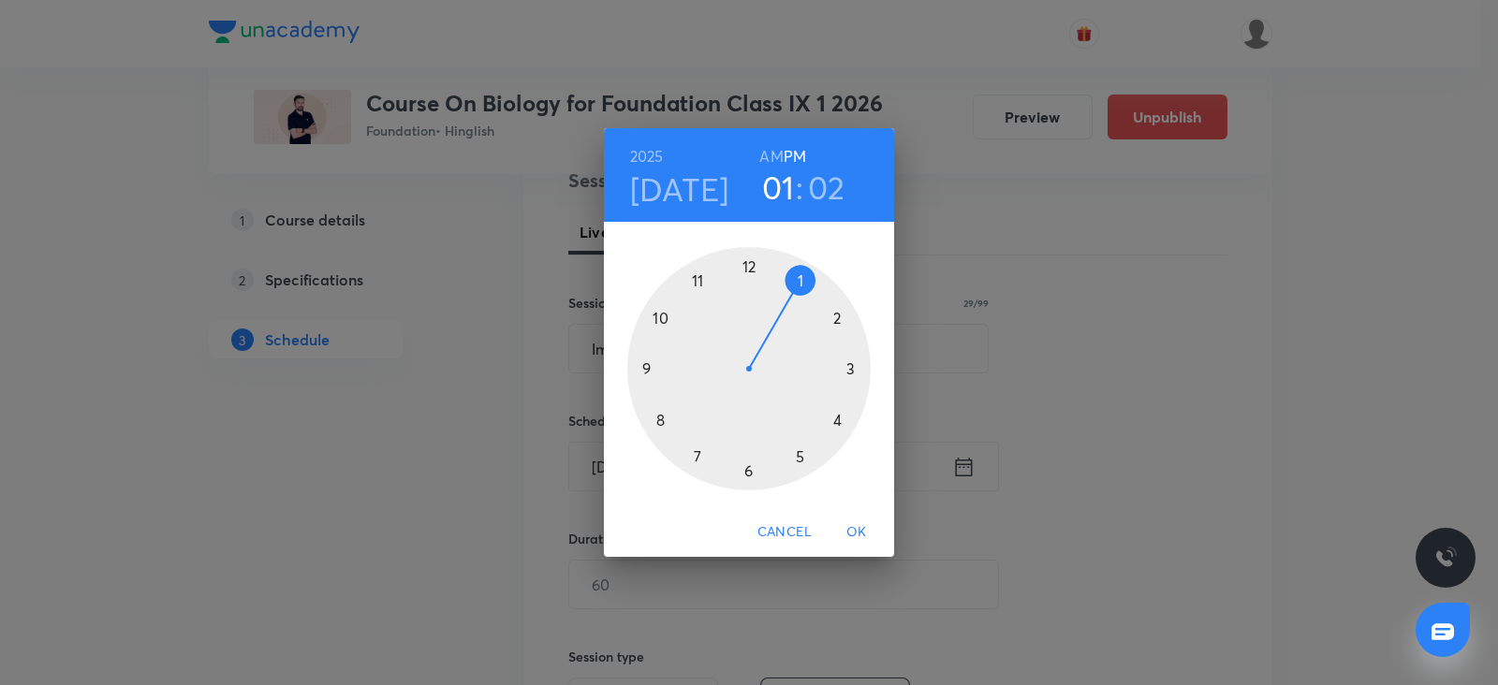
click at [749, 465] on div at bounding box center [748, 368] width 243 height 243
click at [645, 364] on div at bounding box center [748, 368] width 243 height 243
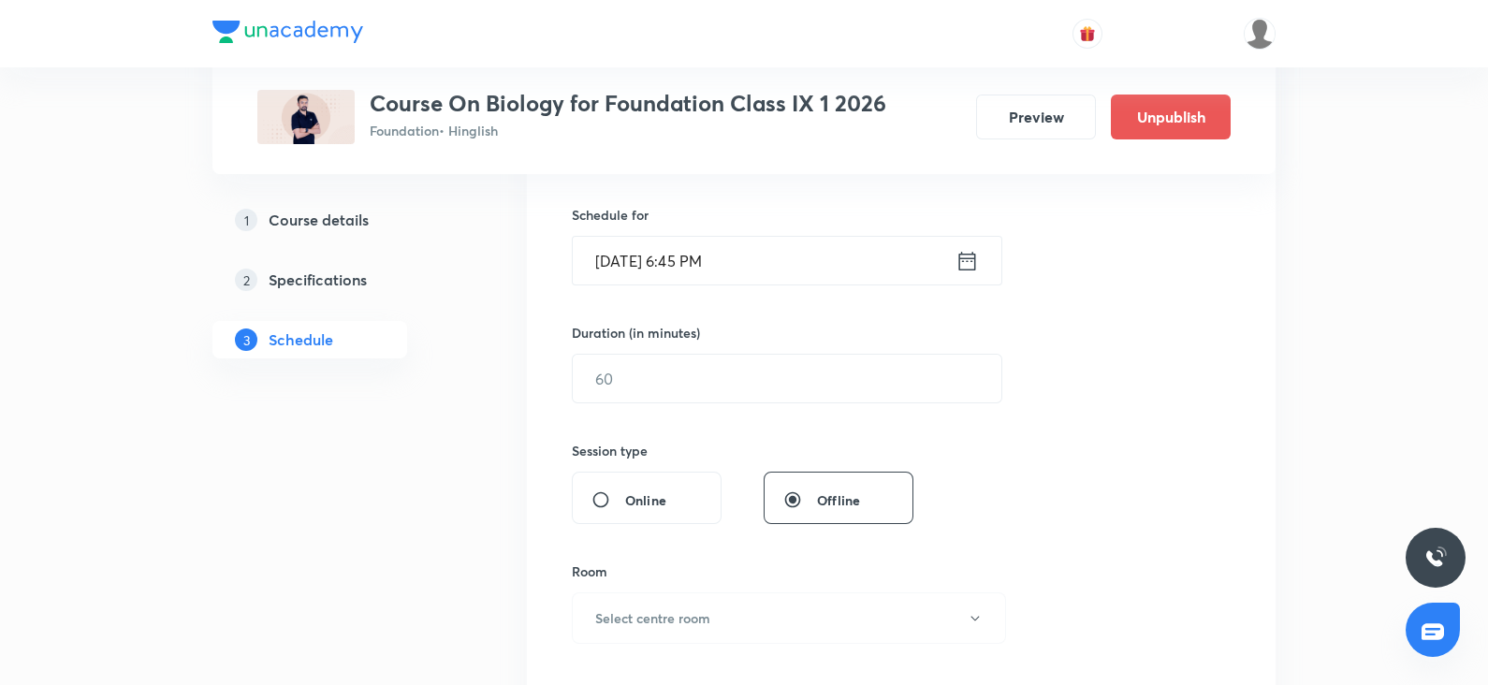
scroll to position [448, 0]
click at [592, 377] on input "text" at bounding box center [787, 374] width 429 height 48
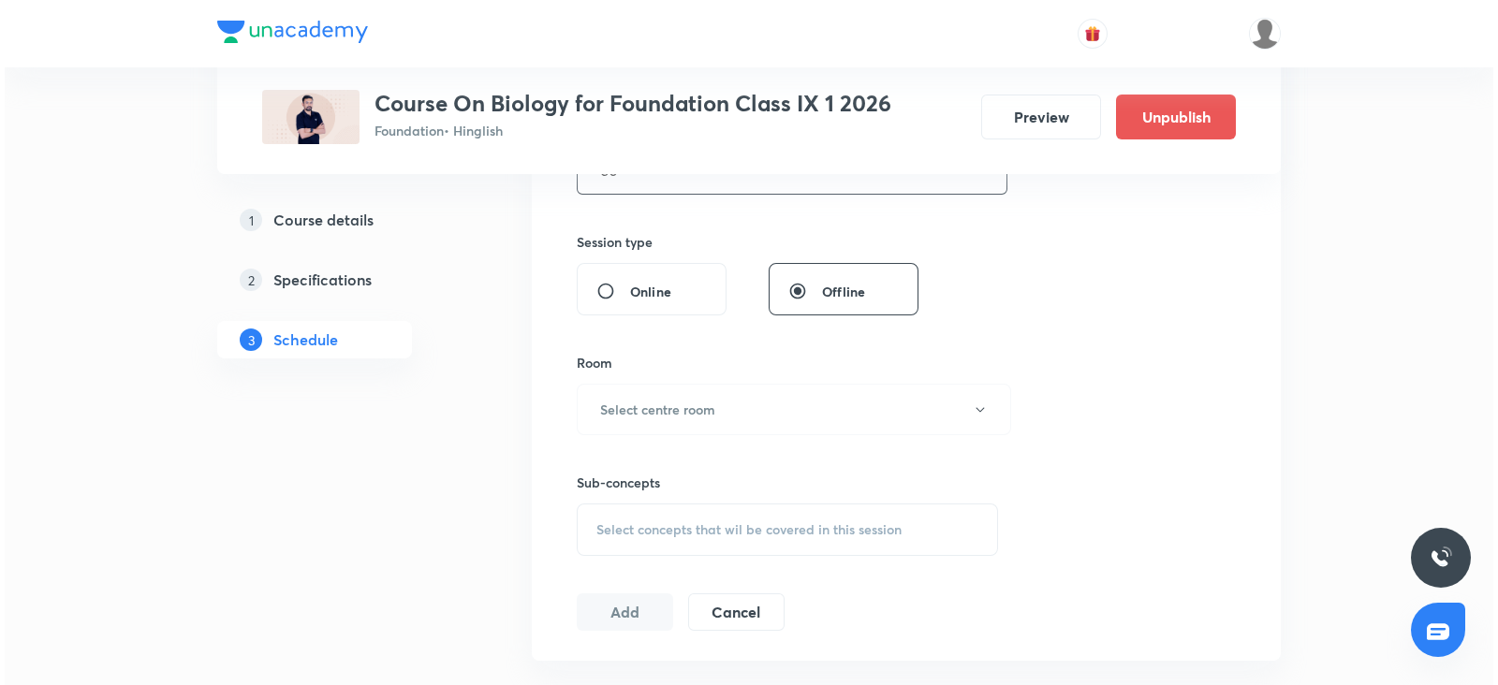
scroll to position [655, 0]
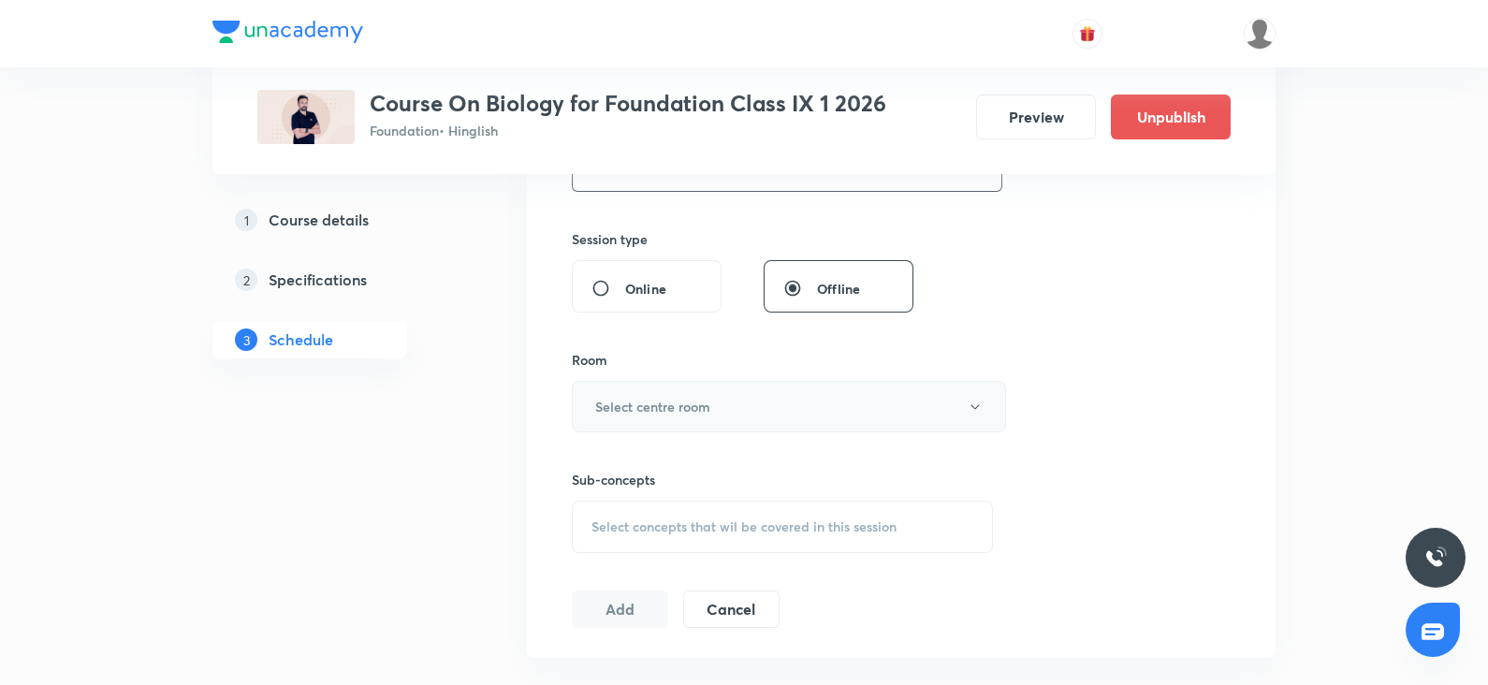
type input "60"
click at [626, 390] on button "Select centre room" at bounding box center [789, 406] width 434 height 51
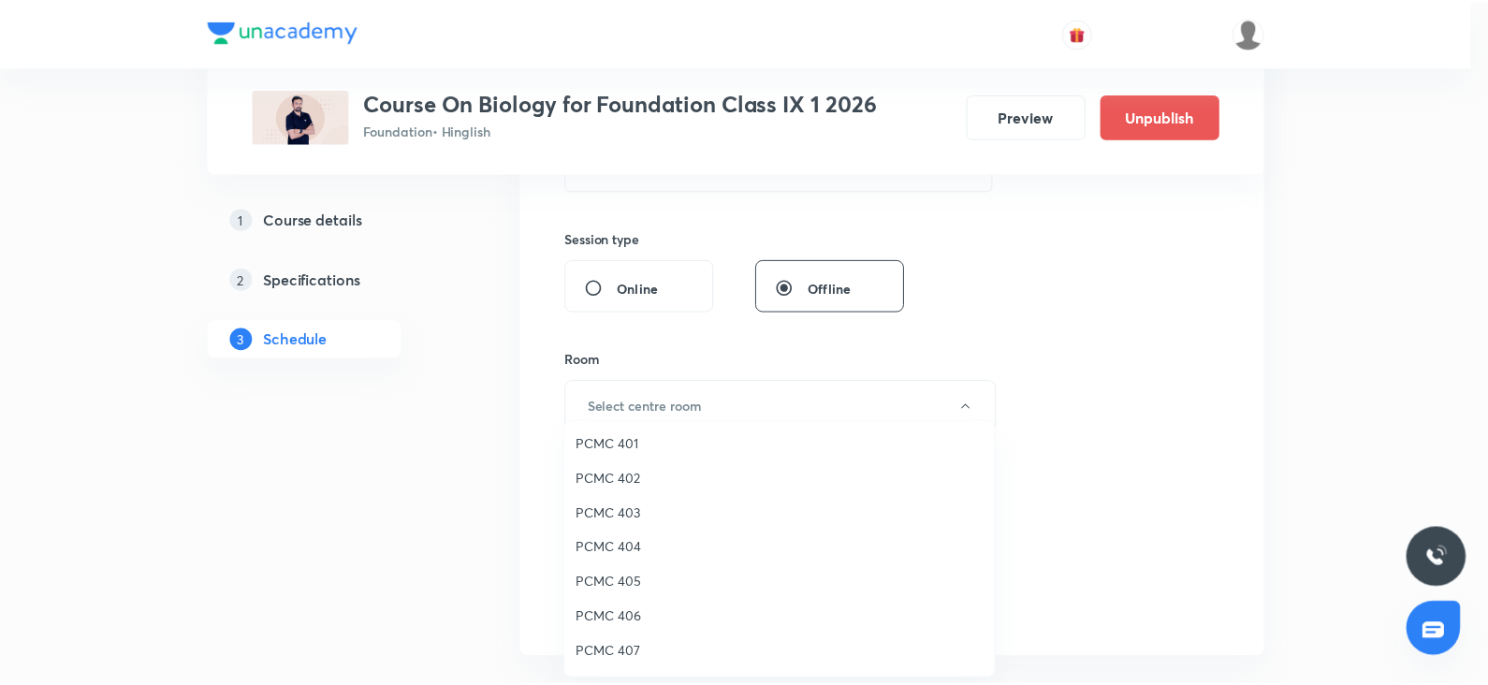
scroll to position [110, 0]
click at [635, 475] on span "PCMC 402" at bounding box center [784, 476] width 410 height 20
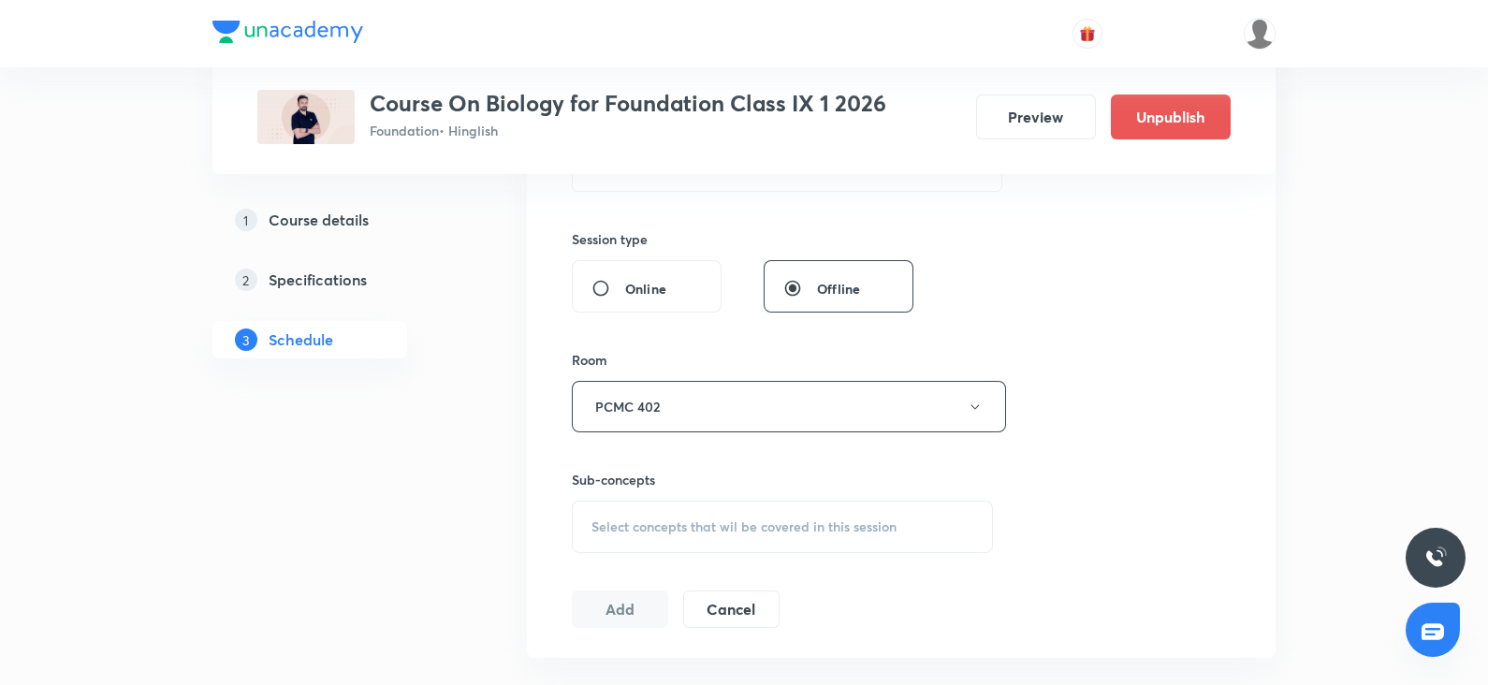
click at [665, 531] on span "Select concepts that wil be covered in this session" at bounding box center [744, 526] width 305 height 15
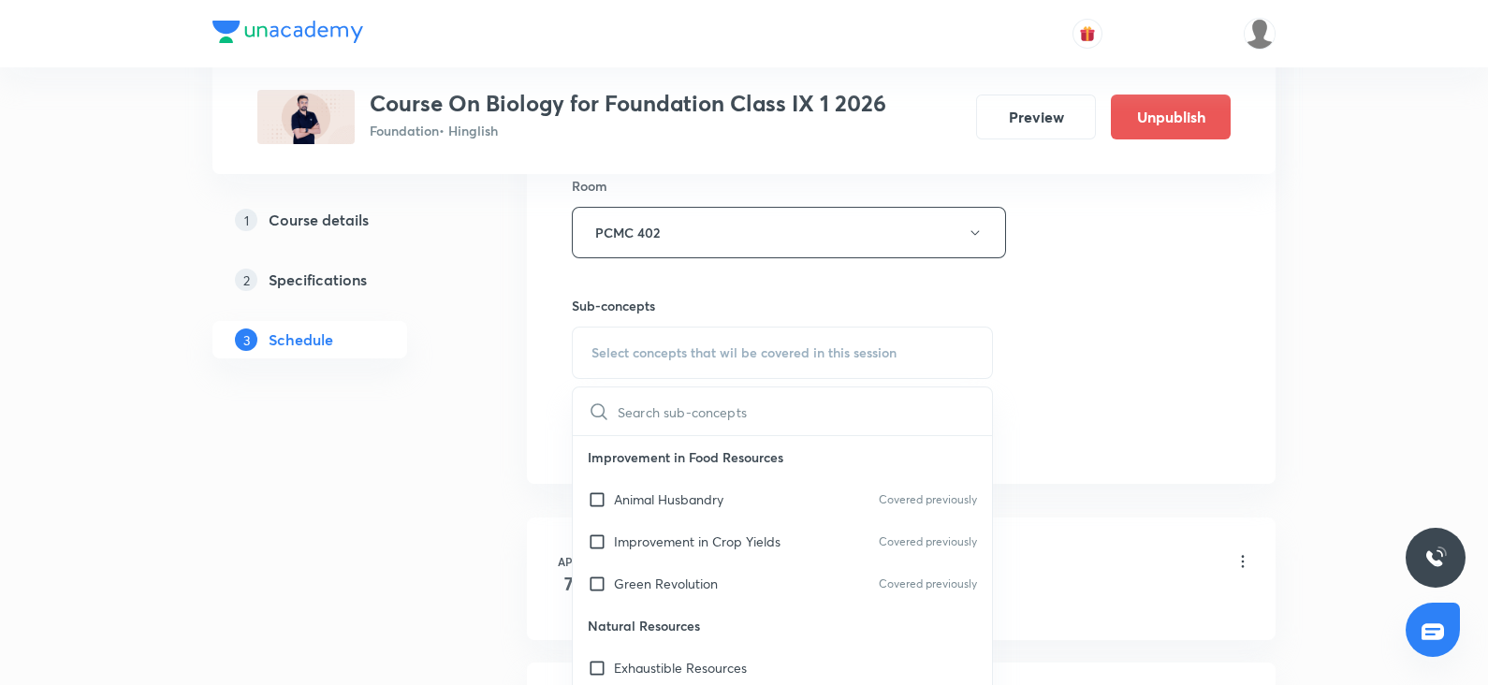
scroll to position [830, 0]
click at [648, 587] on p "Green Revolution" at bounding box center [666, 583] width 104 height 20
checkbox input "true"
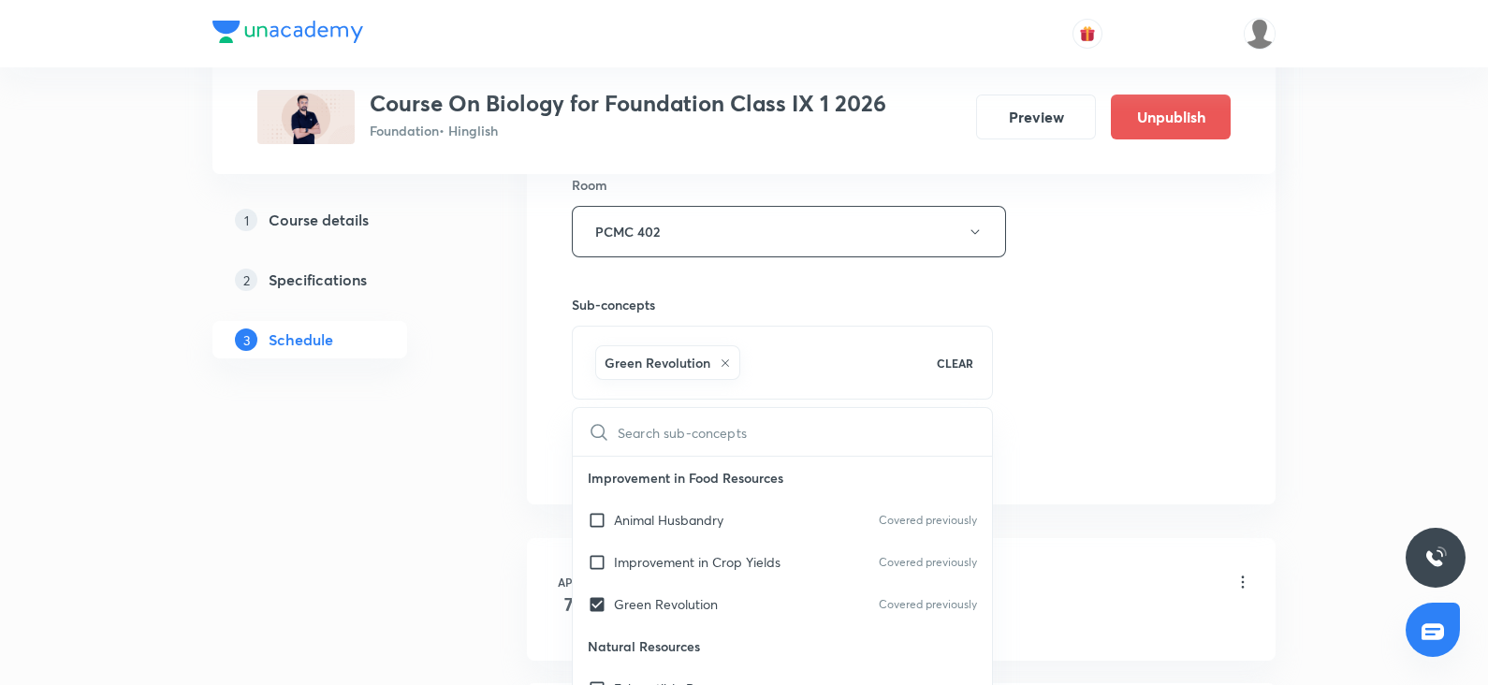
click at [1207, 347] on div "Session 43 Live class Session title 29/99 Improvement in Food Resources ​ Sched…" at bounding box center [901, 24] width 659 height 900
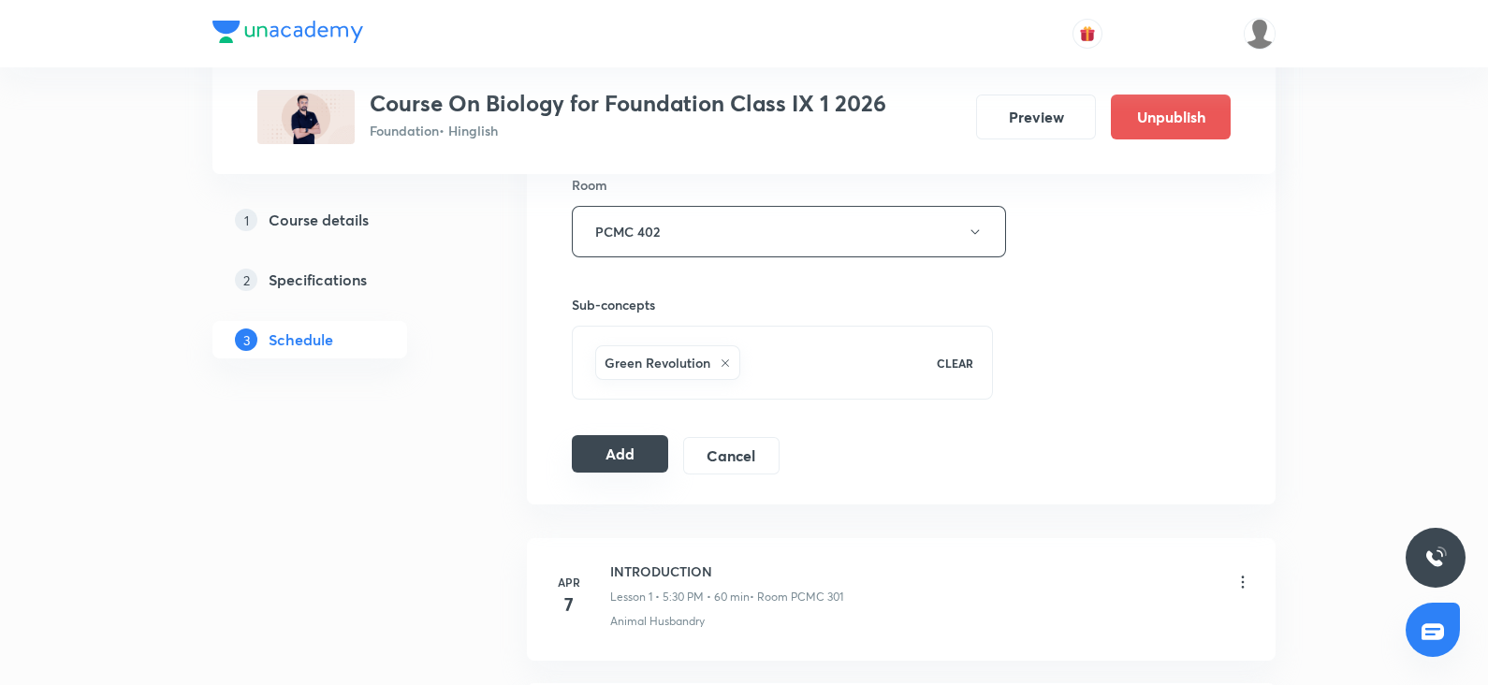
click at [594, 451] on button "Add" at bounding box center [620, 453] width 96 height 37
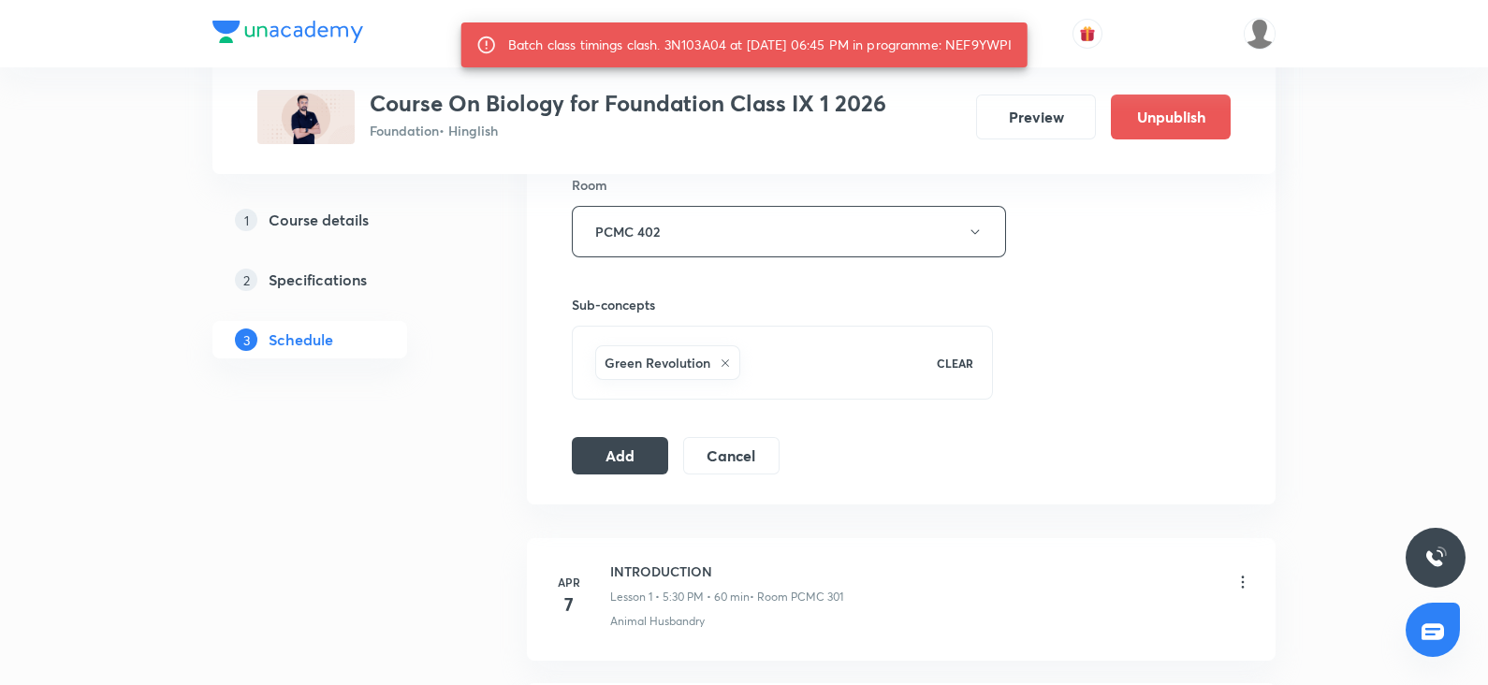
click at [983, 44] on div "Batch class timings clash. 3N103A04 at 03 Oct 2025 06:45 PM in programme: NEF9Y…" at bounding box center [760, 45] width 505 height 34
copy div "NEF9YWPI"
click at [632, 435] on button "Add" at bounding box center [620, 453] width 96 height 37
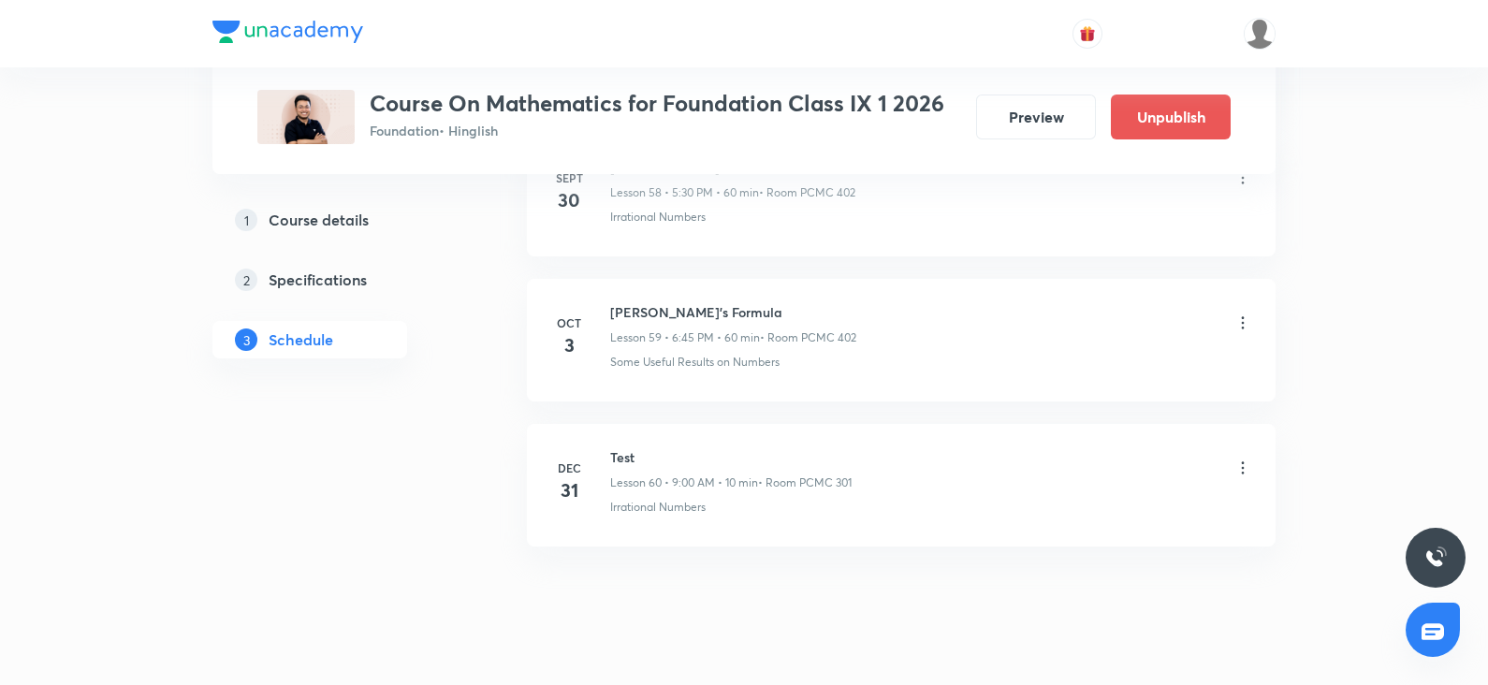
scroll to position [9482, 0]
click at [1242, 317] on icon at bounding box center [1243, 323] width 3 height 12
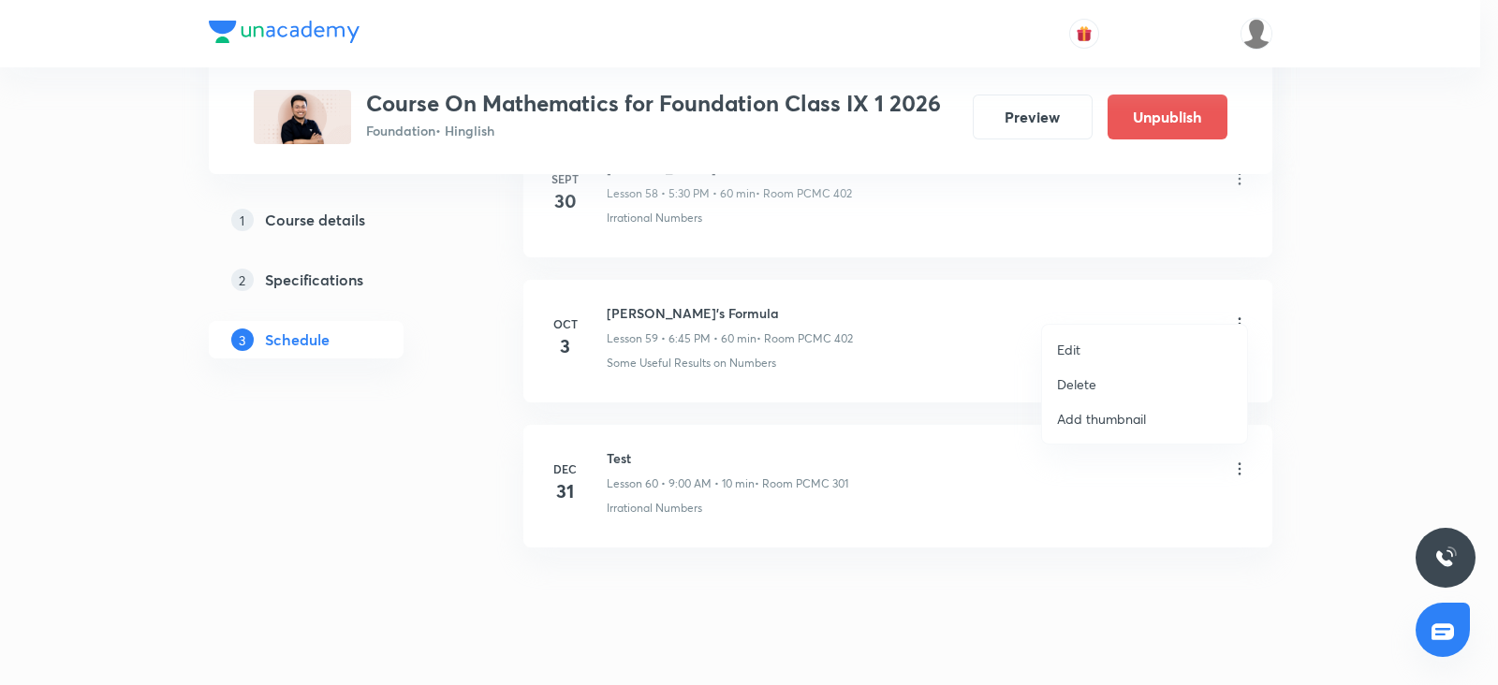
click at [1082, 392] on p "Delete" at bounding box center [1076, 384] width 39 height 20
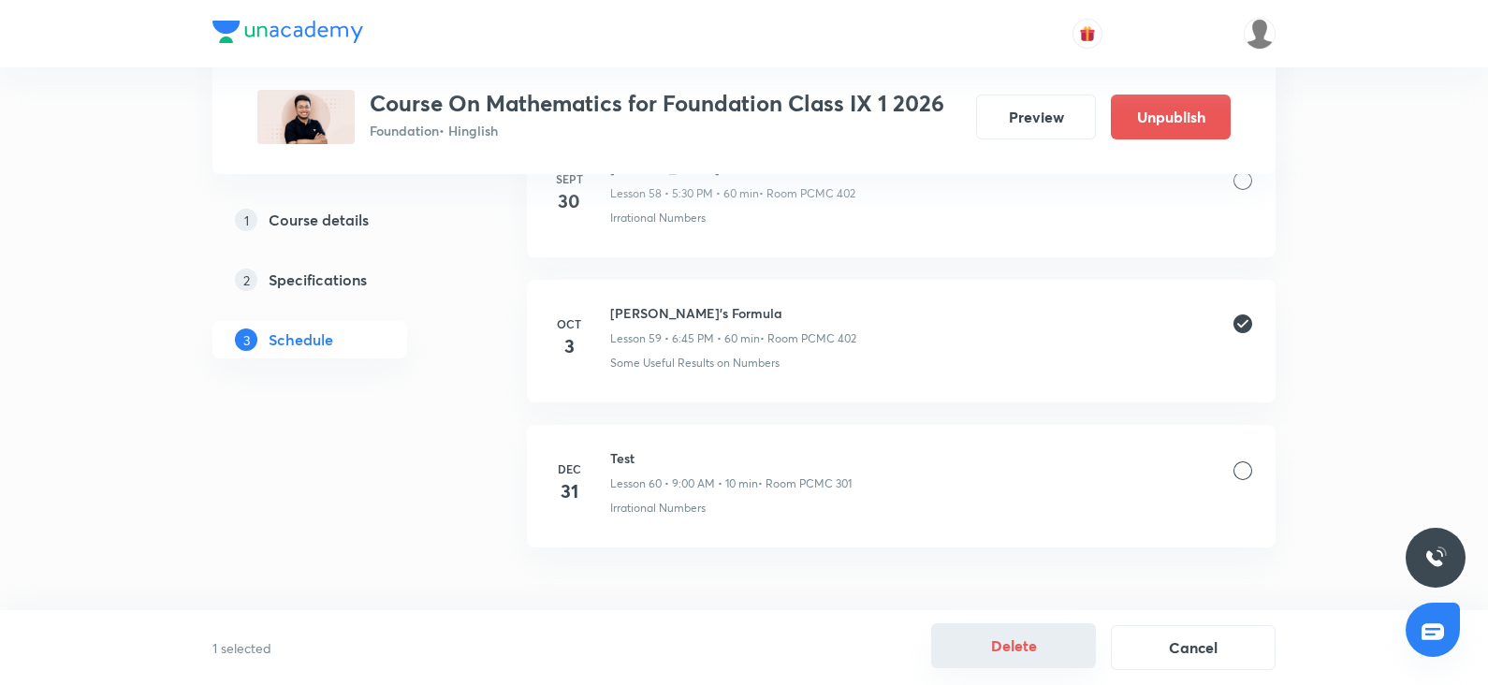
click at [1002, 635] on button "Delete" at bounding box center [1013, 645] width 165 height 45
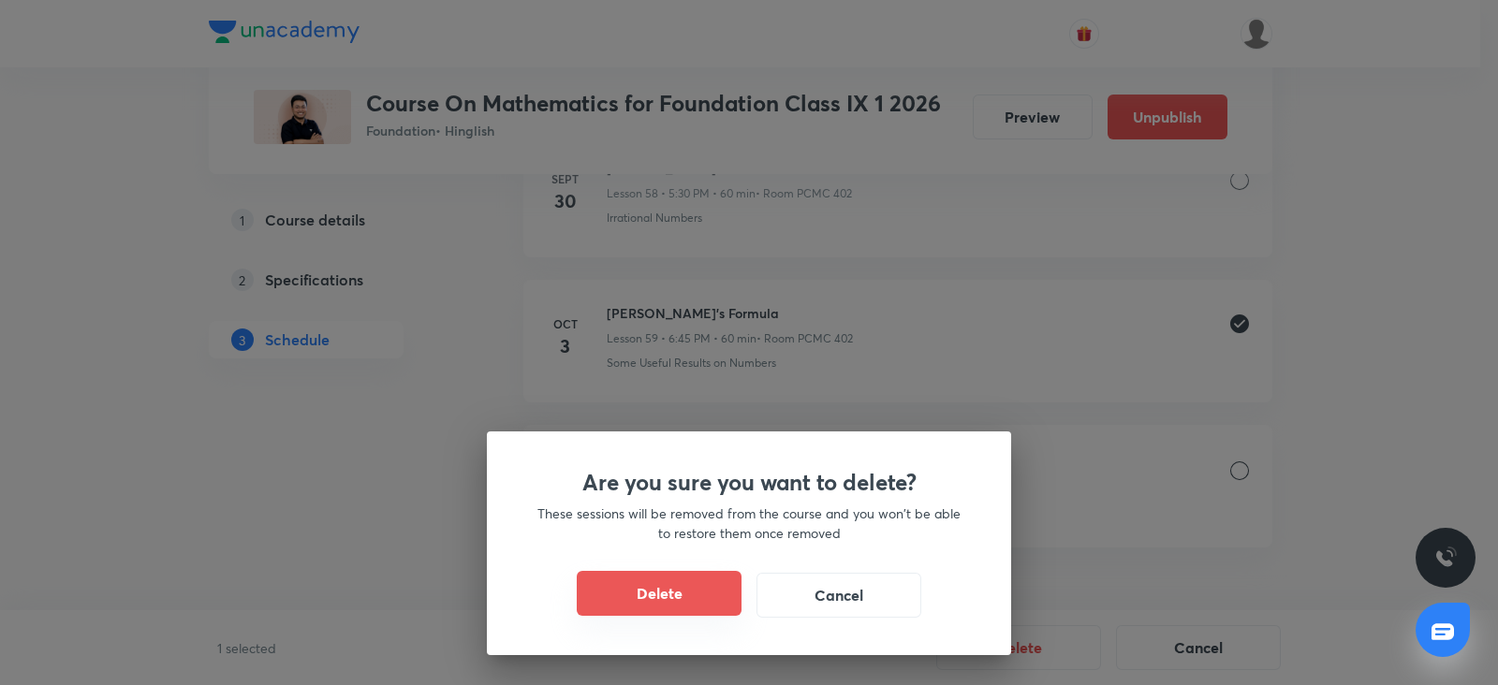
click at [717, 578] on button "Delete" at bounding box center [659, 593] width 165 height 45
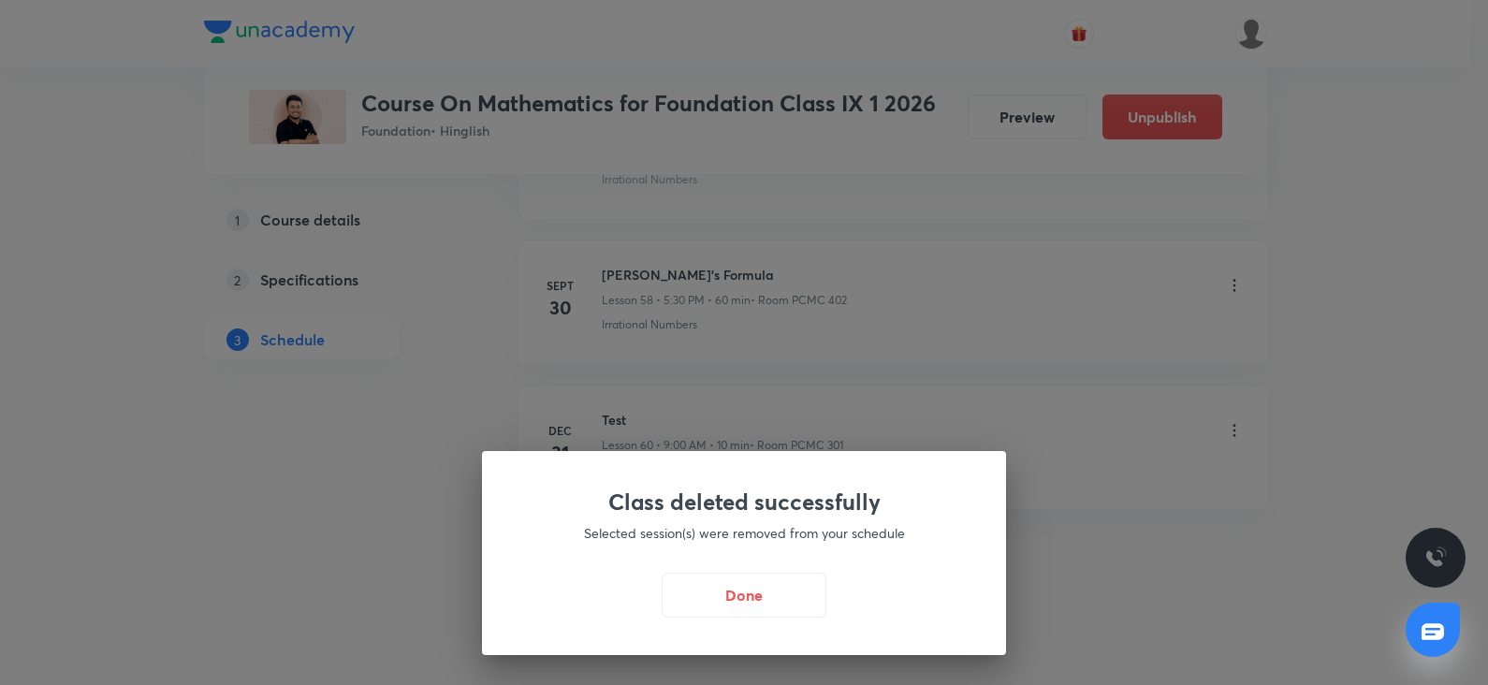
scroll to position [9354, 0]
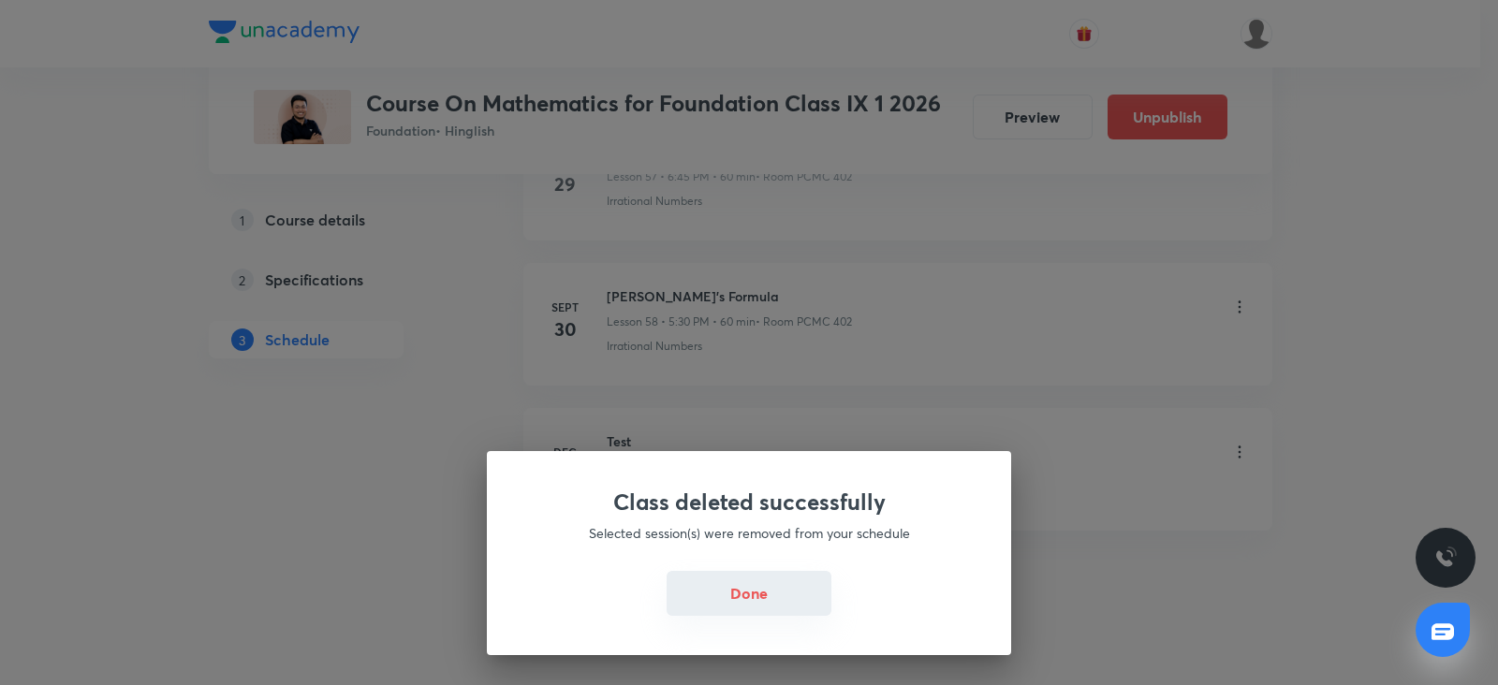
click at [729, 582] on button "Done" at bounding box center [748, 593] width 165 height 45
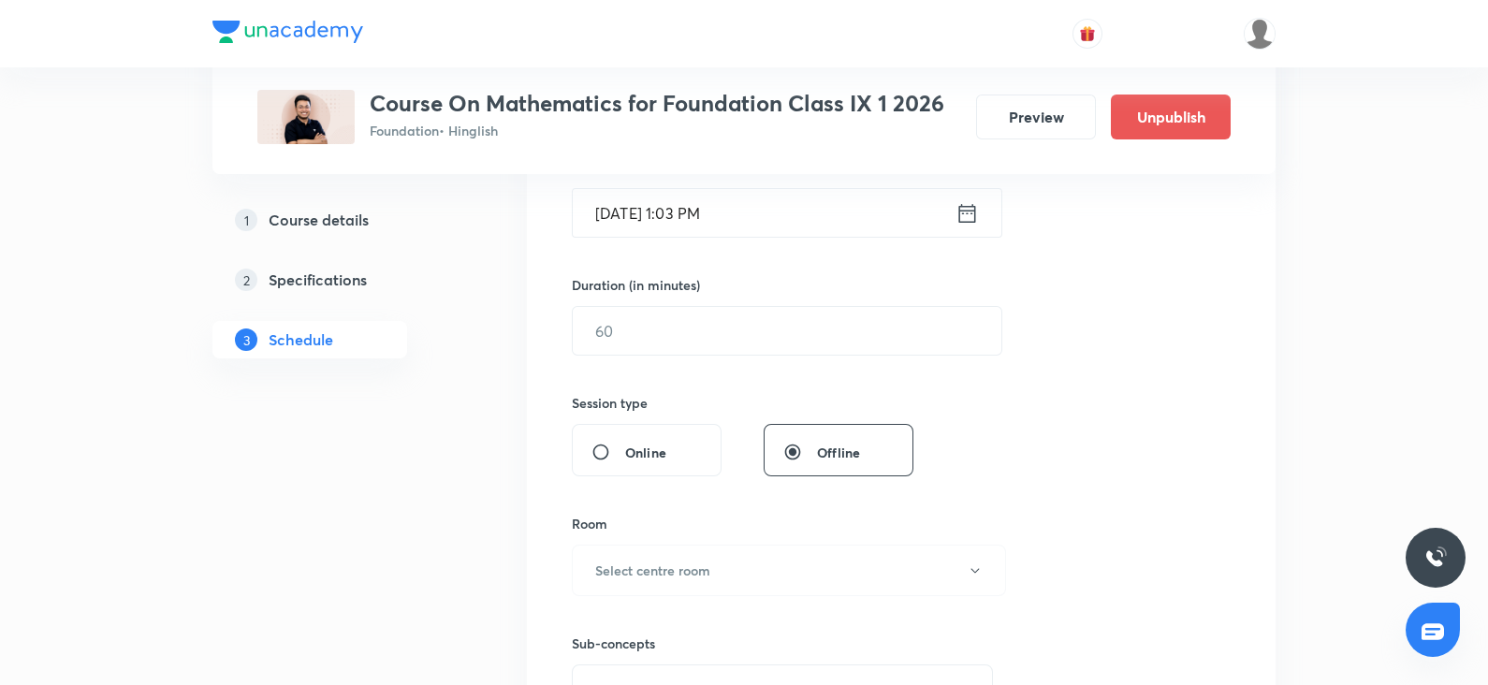
scroll to position [0, 0]
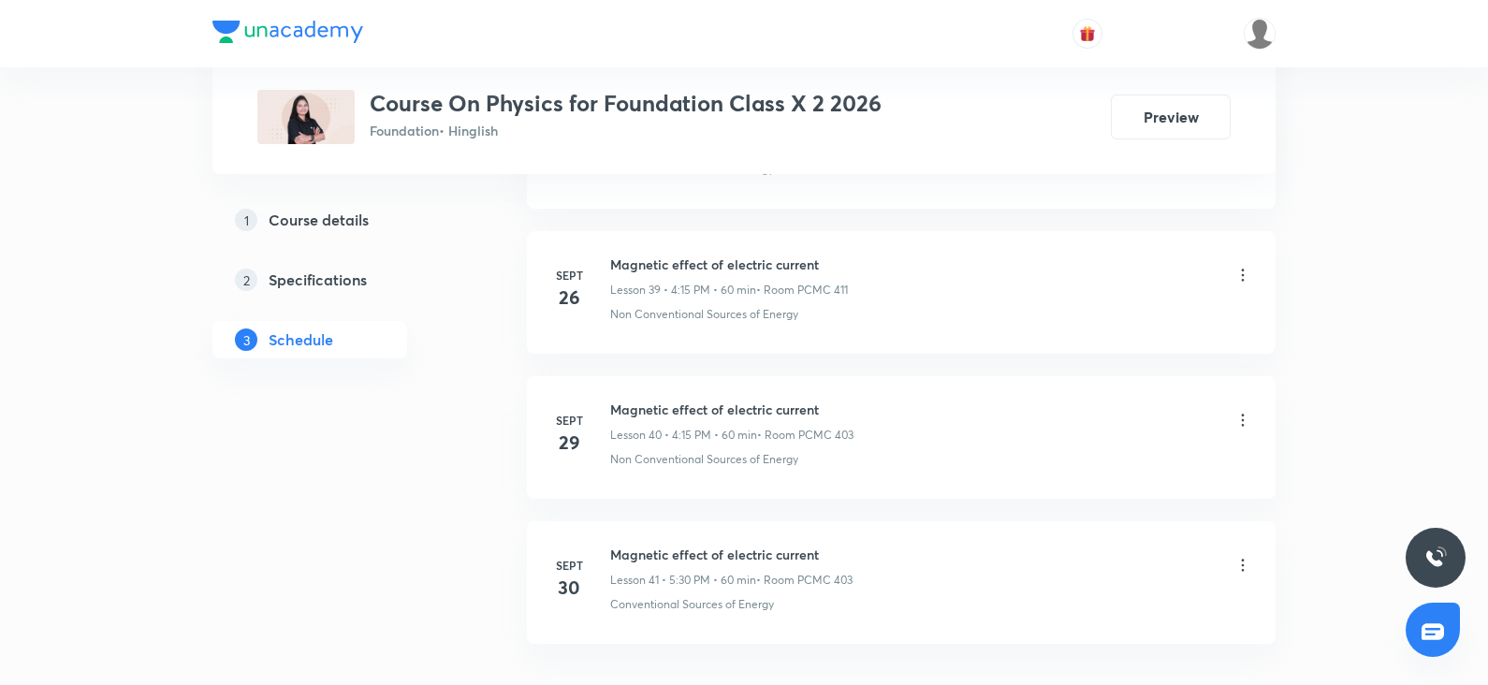
scroll to position [6629, 0]
drag, startPoint x: 828, startPoint y: 394, endPoint x: 612, endPoint y: 393, distance: 216.2
click at [612, 400] on h6 "Magnetic effect of electric current" at bounding box center [731, 410] width 243 height 20
copy h6 "Magnetic effect of electric current"
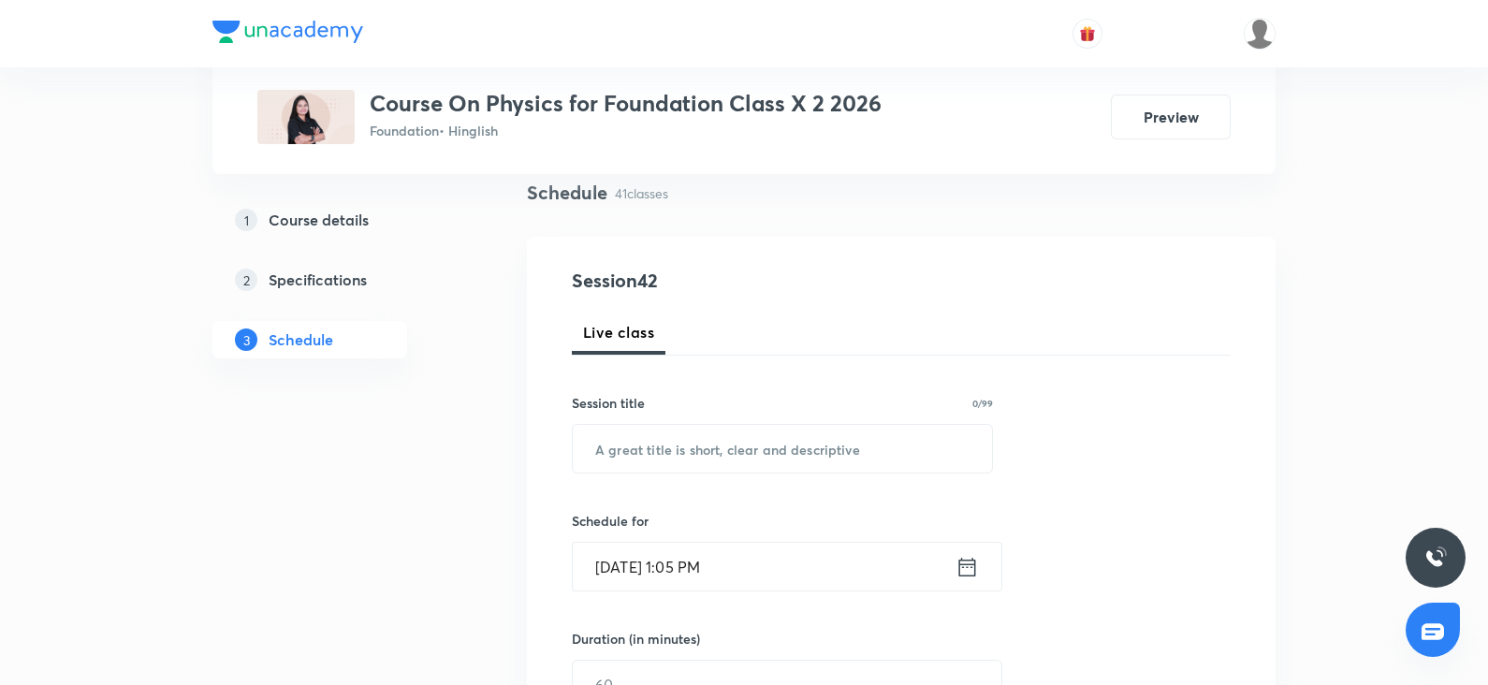
scroll to position [139, 0]
click at [616, 450] on input "text" at bounding box center [782, 447] width 419 height 48
paste input "Magnetic effect of electric current"
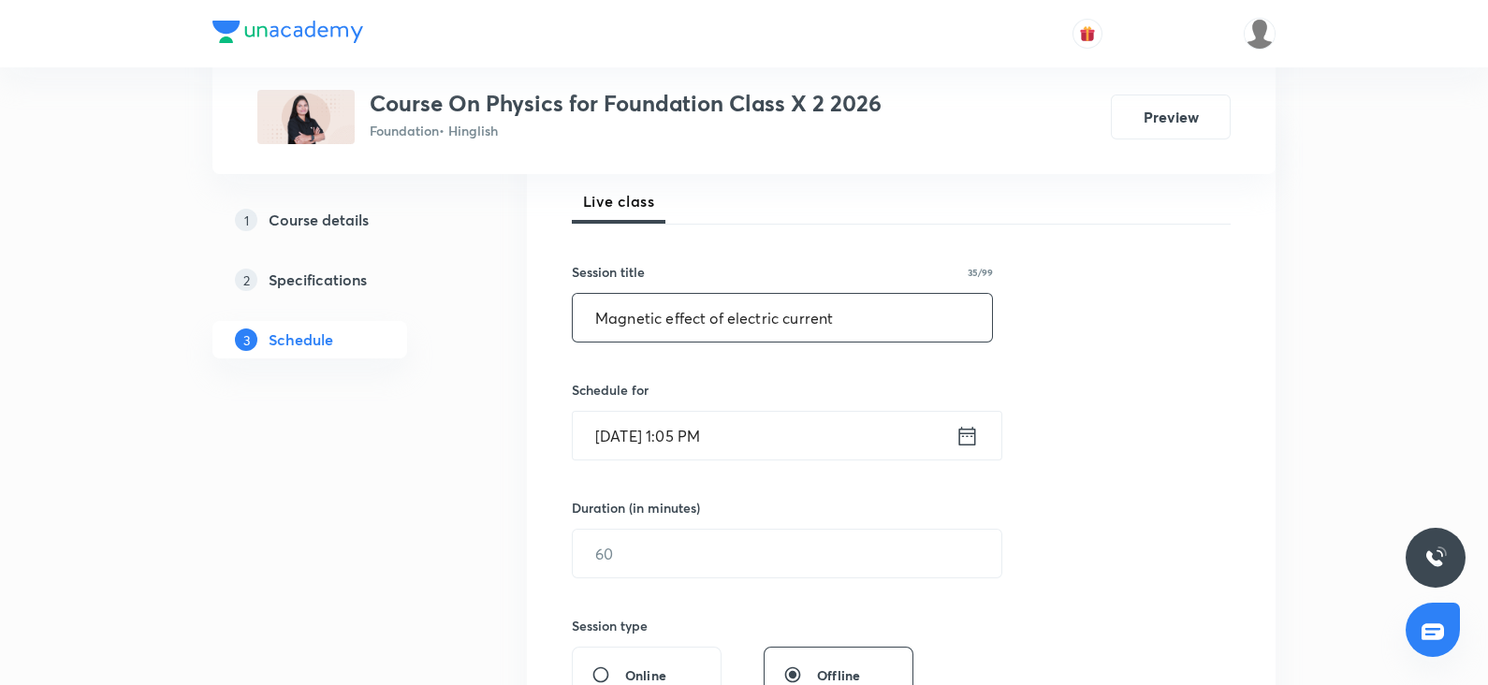
scroll to position [271, 0]
type input "Magnetic effect of electric current"
click at [671, 437] on input "Oct 3, 2025, 1:05 PM" at bounding box center [764, 434] width 383 height 48
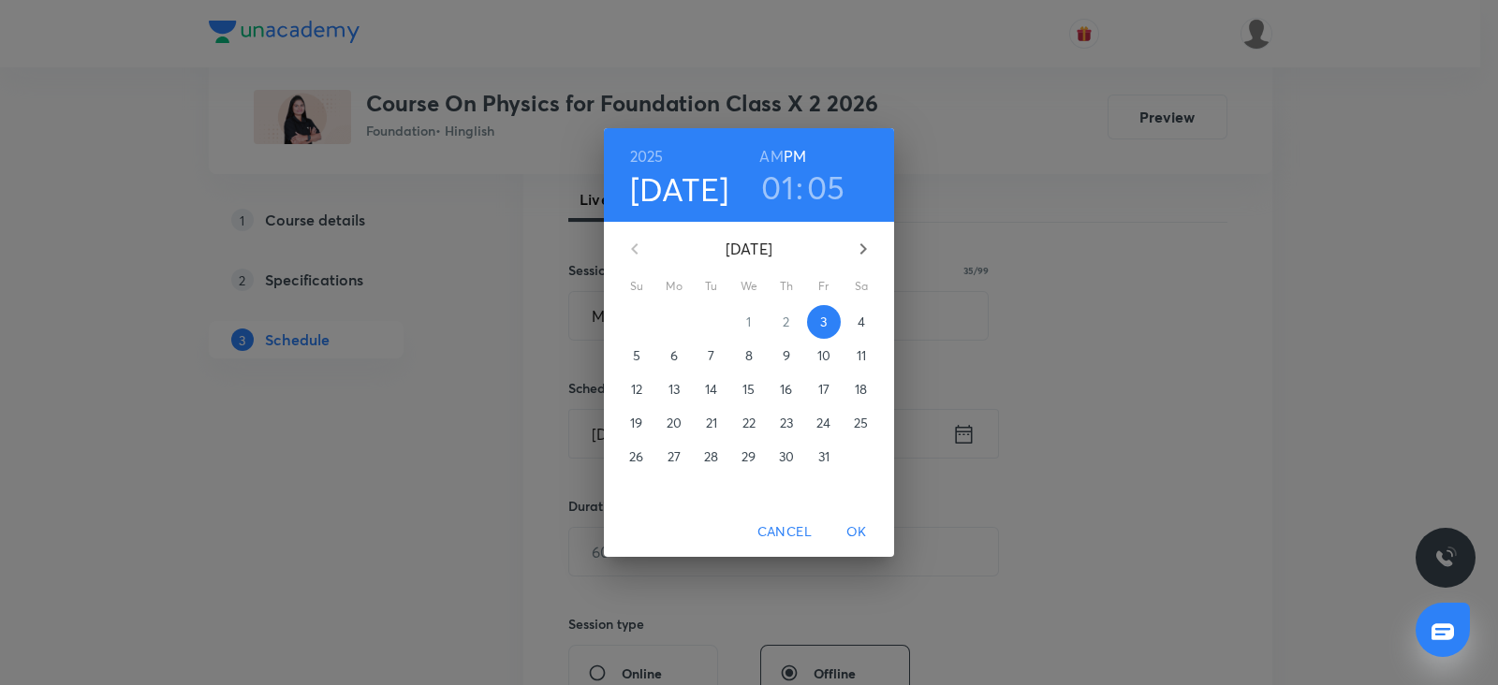
click at [783, 168] on h6 "PM" at bounding box center [794, 156] width 22 height 26
click at [861, 320] on p "4" at bounding box center [860, 322] width 7 height 19
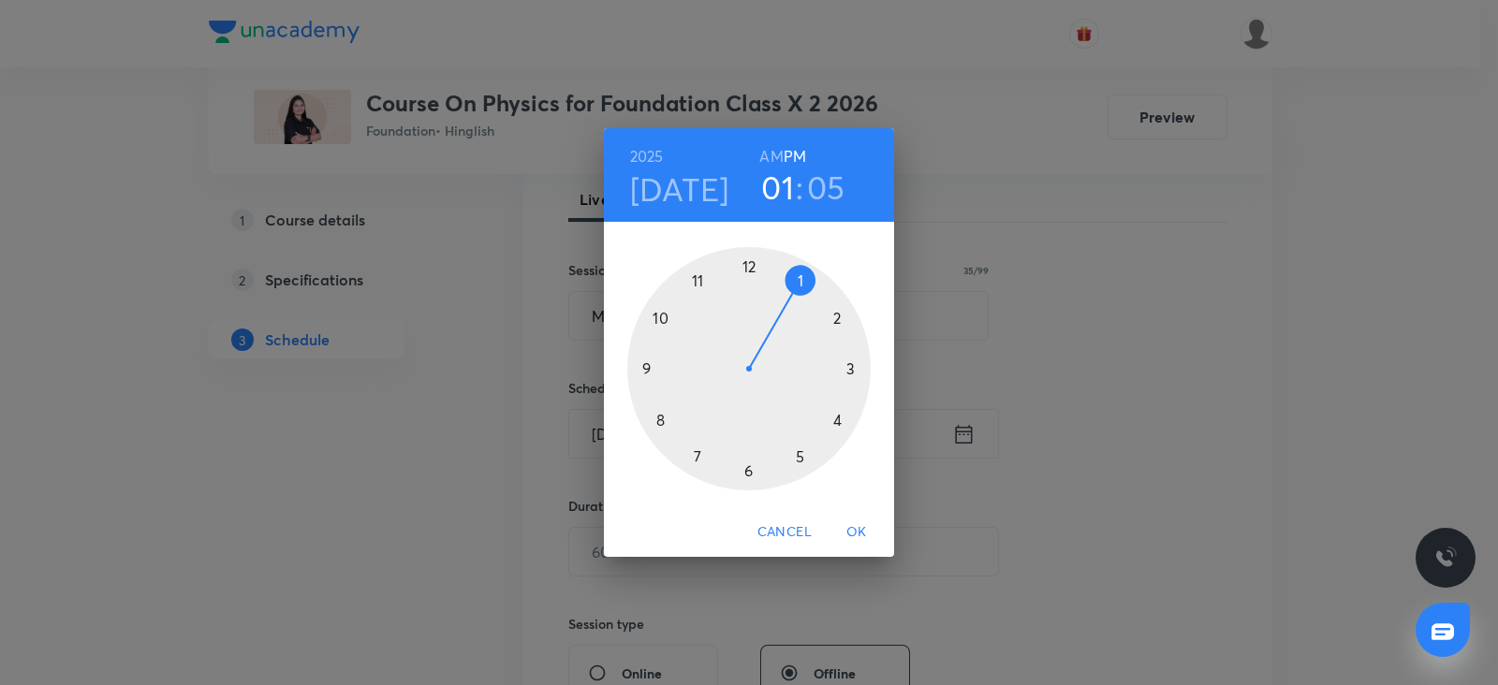
click at [680, 174] on h4 "Oct 4" at bounding box center [679, 188] width 99 height 39
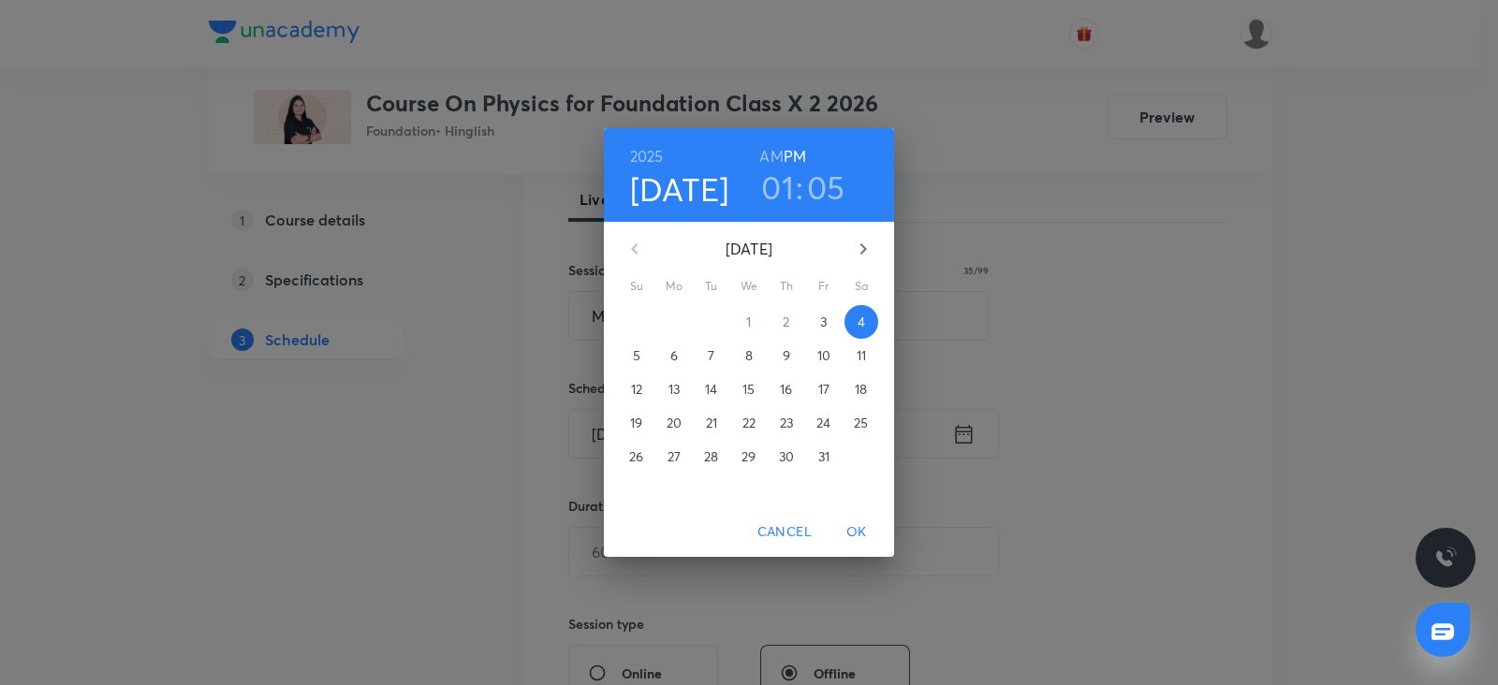
click at [827, 322] on p "3" at bounding box center [823, 322] width 7 height 19
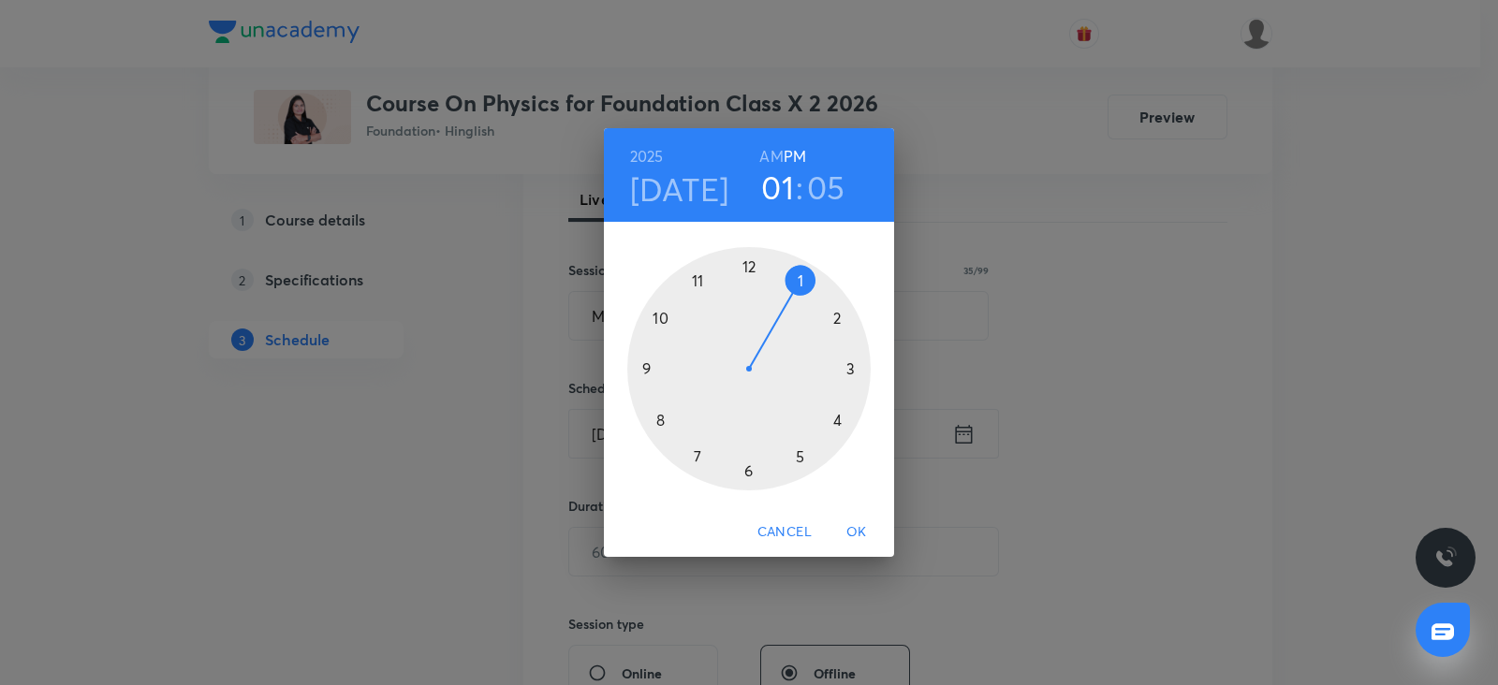
click at [834, 418] on div at bounding box center [748, 368] width 243 height 243
click at [852, 369] on div at bounding box center [748, 368] width 243 height 243
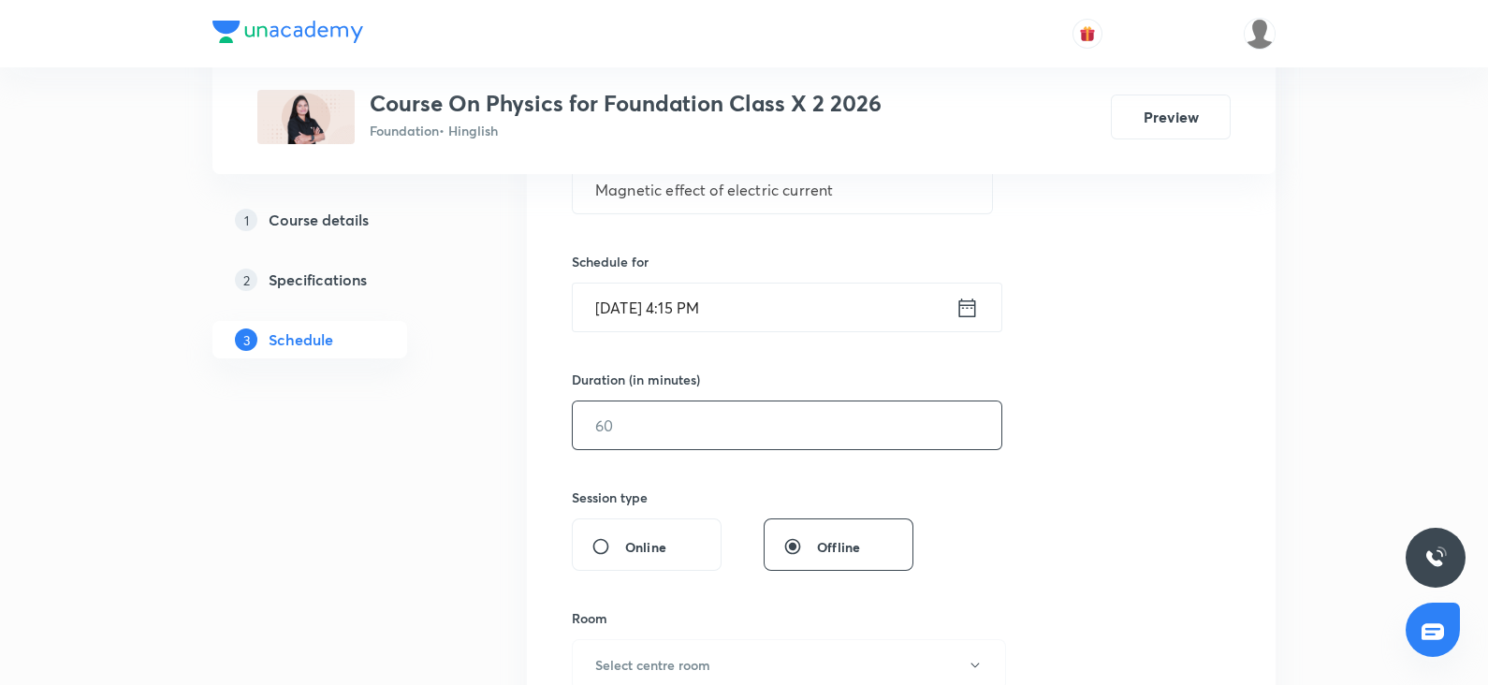
scroll to position [399, 0]
click at [641, 428] on input "text" at bounding box center [787, 424] width 429 height 48
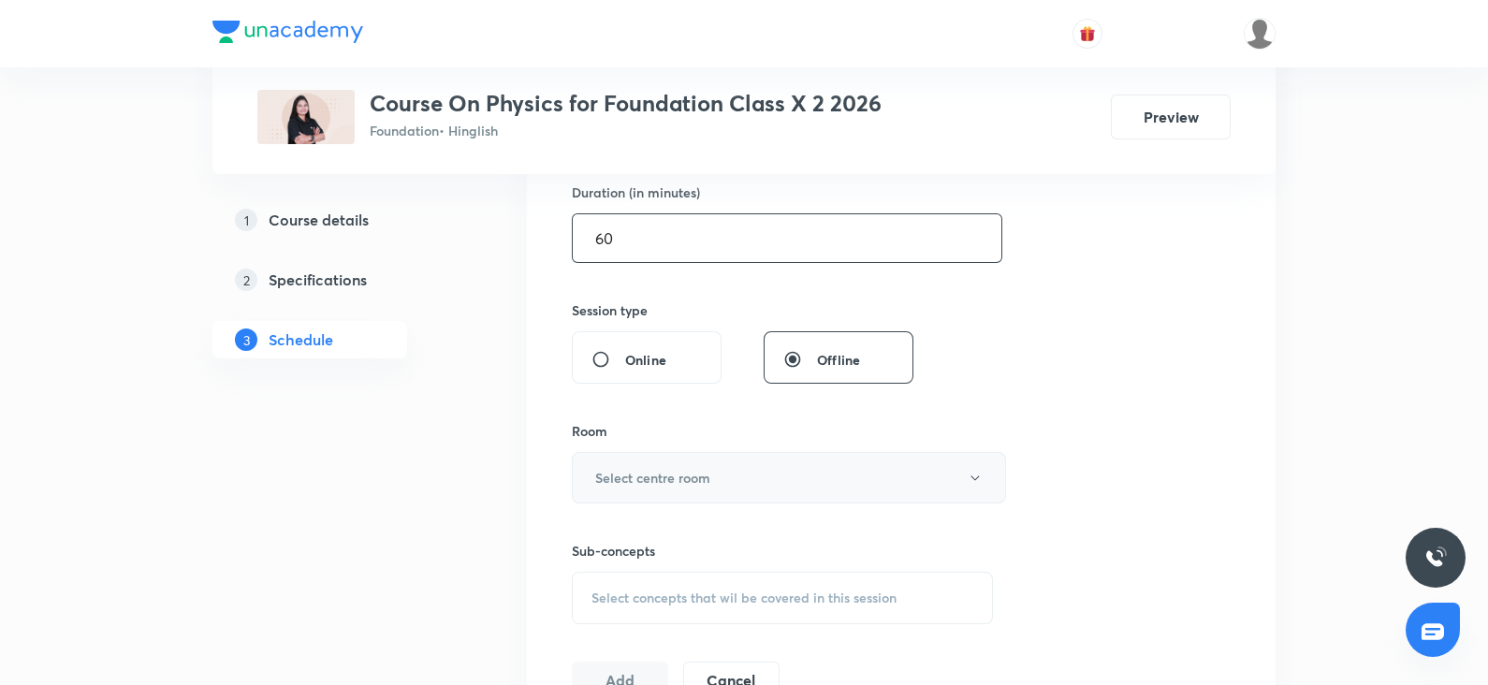
type input "60"
click at [613, 489] on button "Select centre room" at bounding box center [789, 477] width 434 height 51
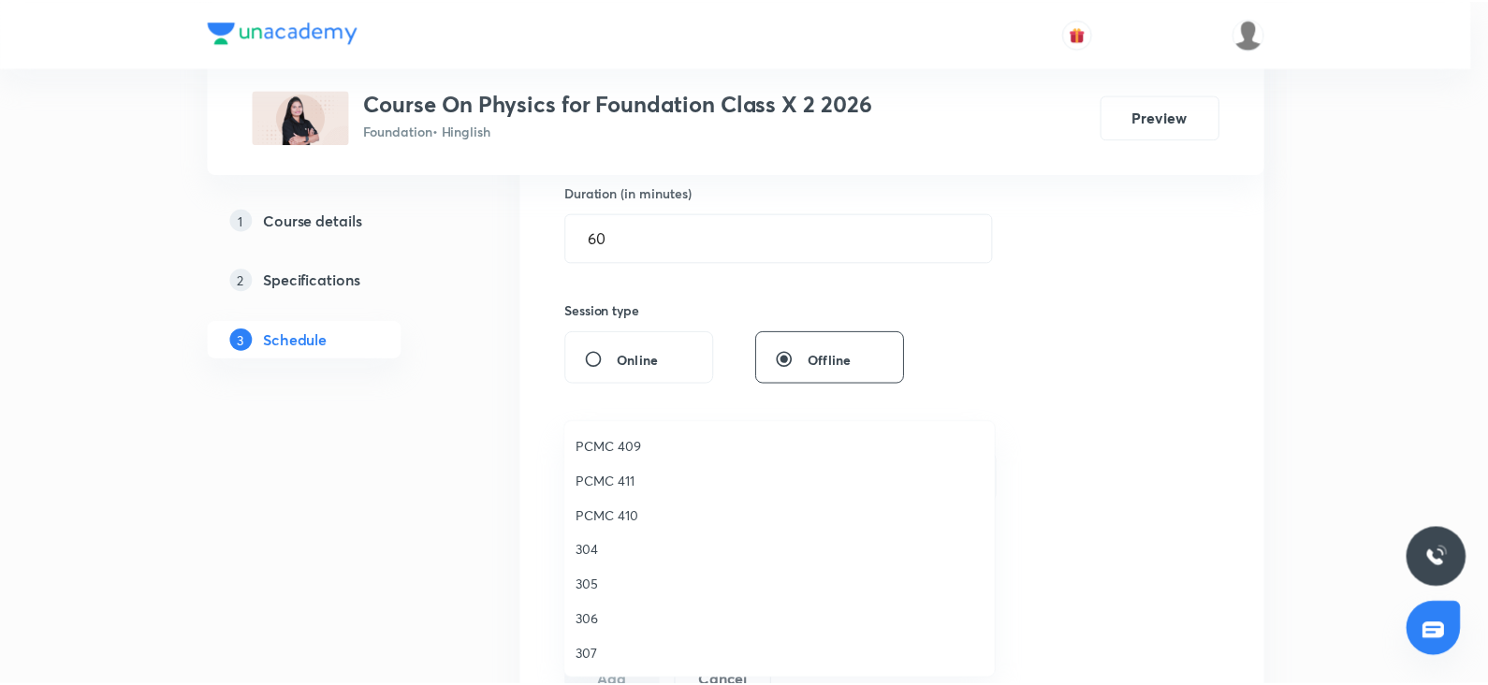
scroll to position [411, 0]
click at [608, 482] on span "PCMC 411" at bounding box center [784, 486] width 410 height 20
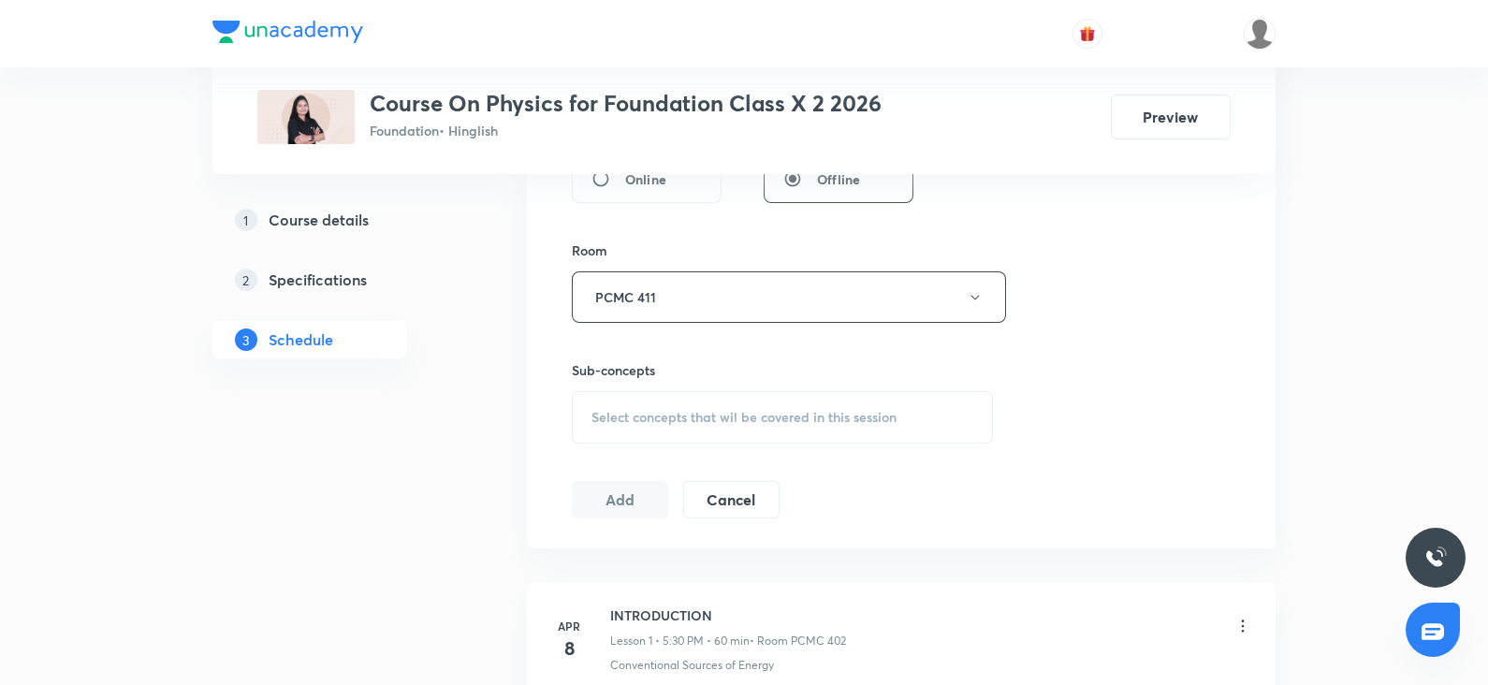
scroll to position [767, 0]
click at [661, 408] on span "Select concepts that wil be covered in this session" at bounding box center [744, 415] width 305 height 15
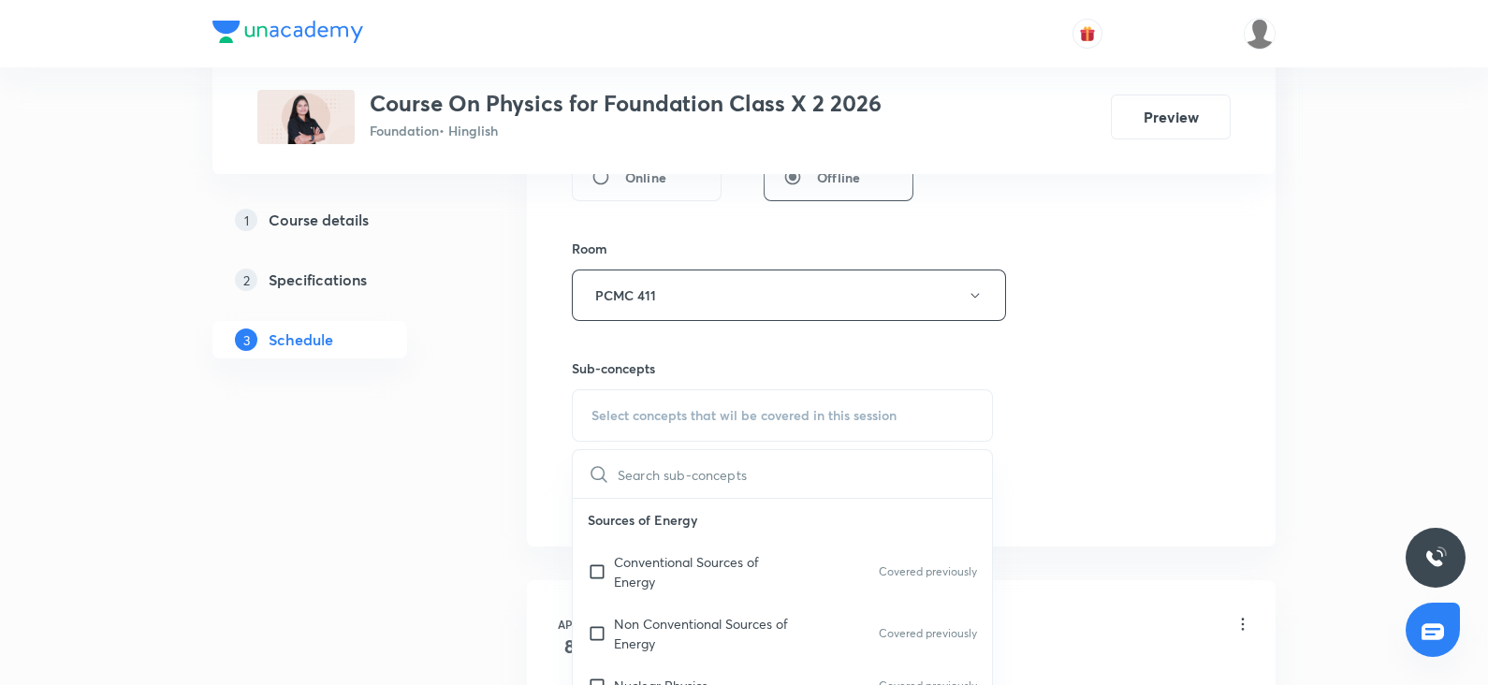
click at [682, 545] on div "Conventional Sources of Energy Covered previously" at bounding box center [782, 572] width 419 height 62
checkbox input "true"
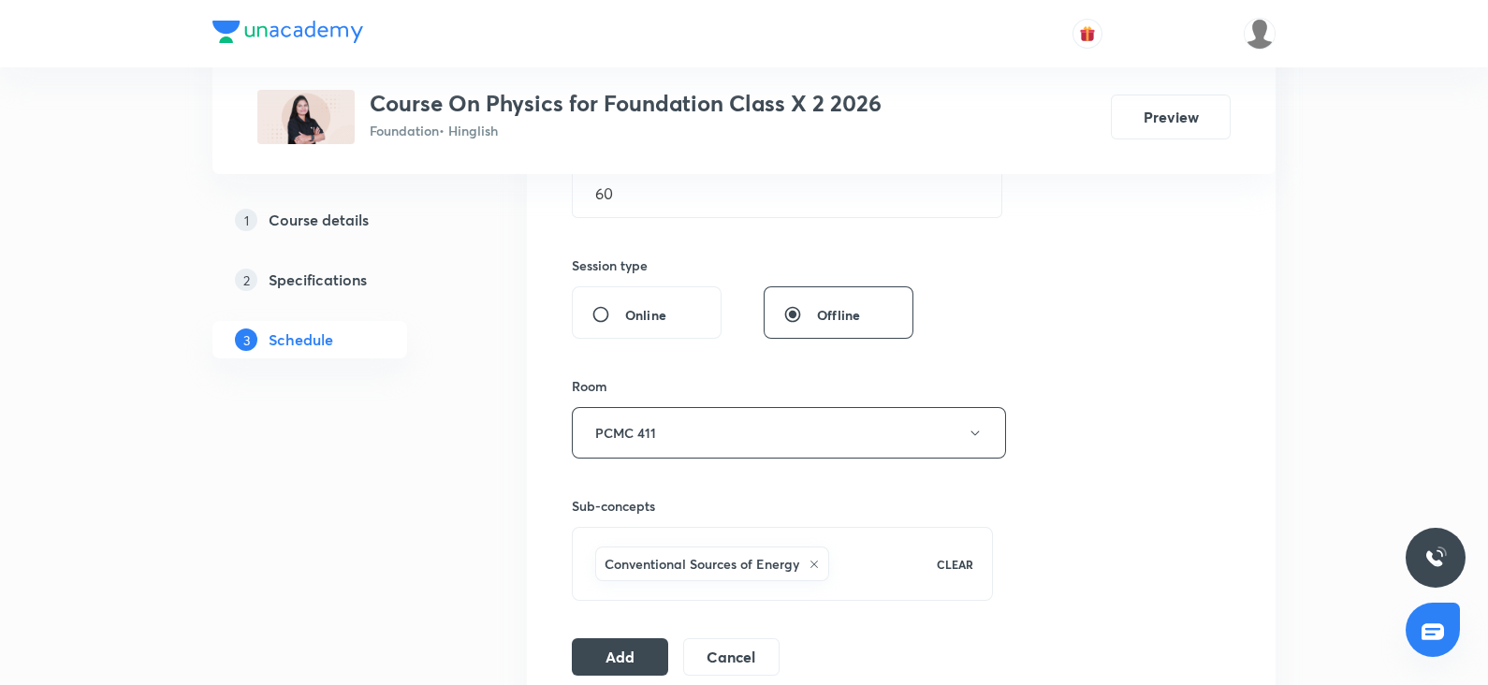
scroll to position [651, 0]
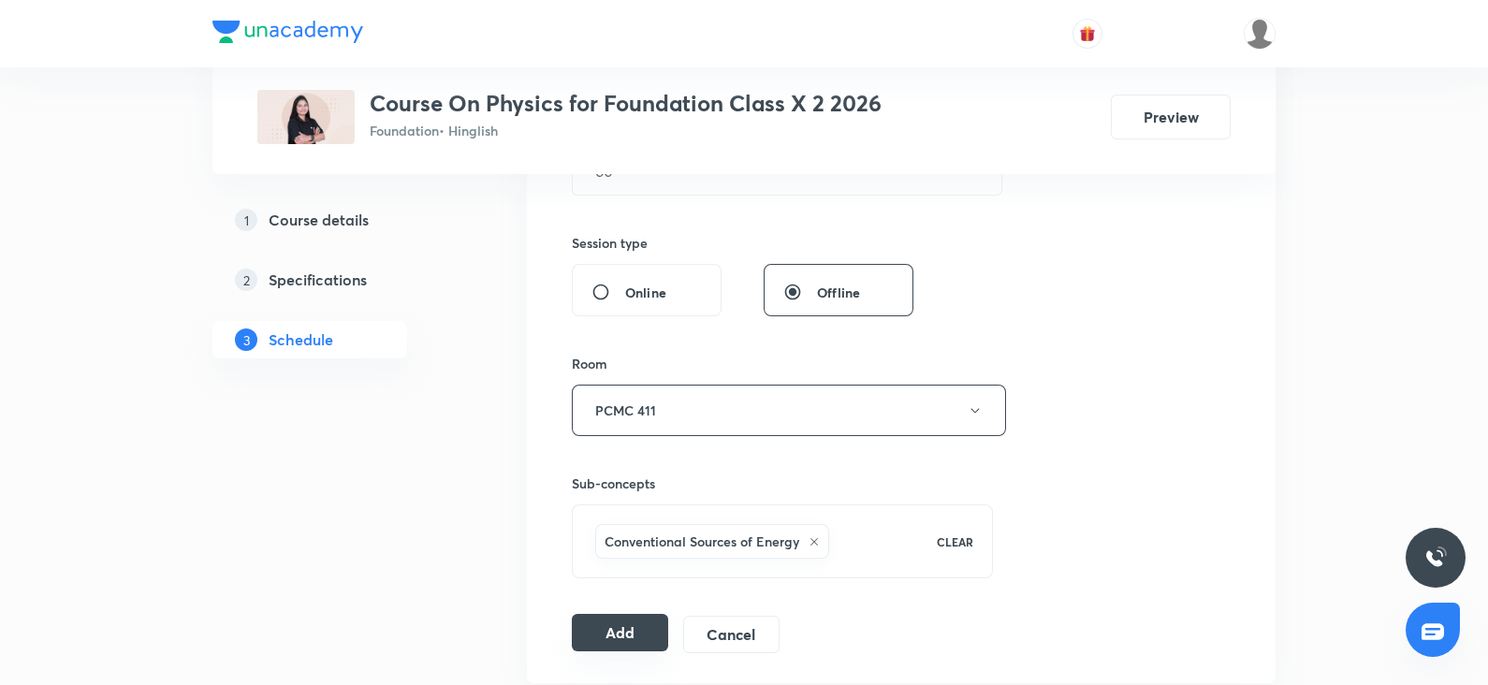
click at [618, 615] on button "Add" at bounding box center [620, 632] width 96 height 37
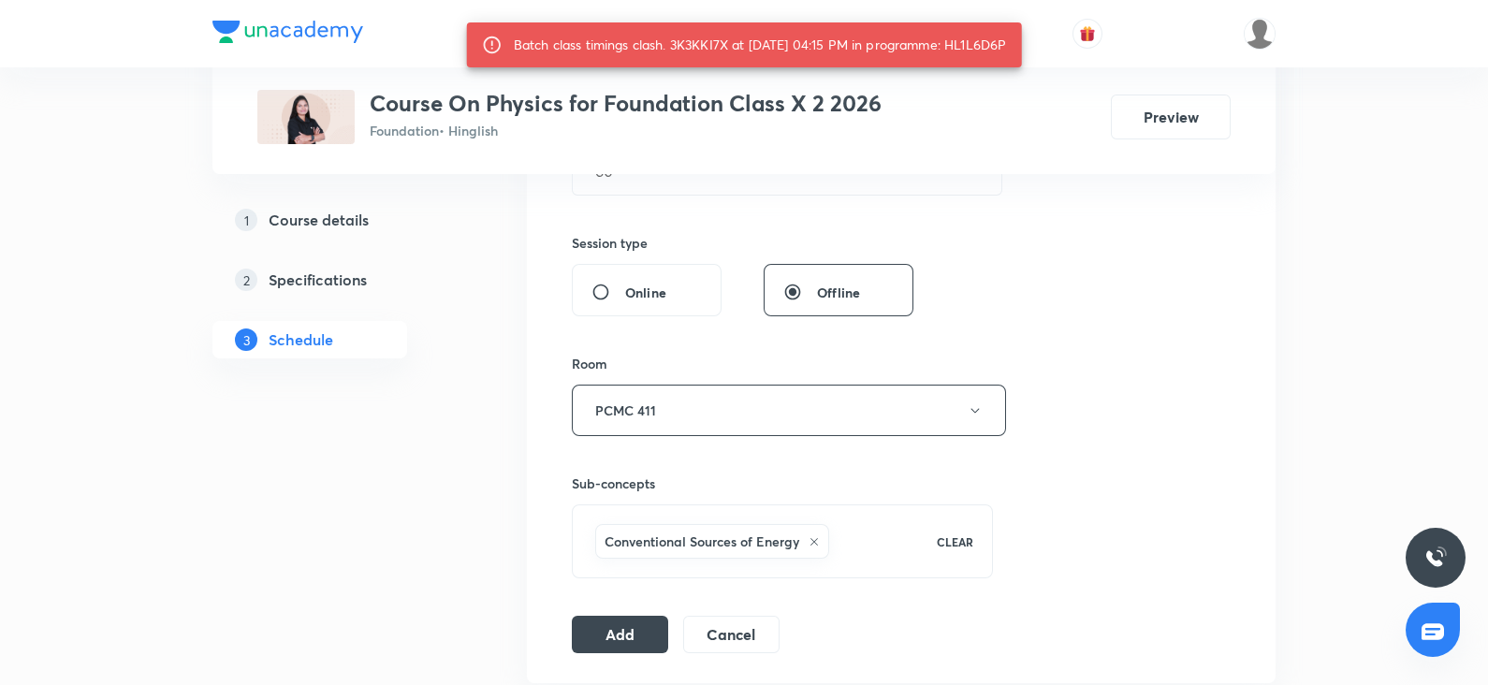
drag, startPoint x: 1005, startPoint y: 34, endPoint x: 990, endPoint y: 39, distance: 16.0
click at [990, 39] on div "Batch class timings clash. 3K3KKI7X at 03 Oct 2025 04:15 PM in programme: HL1L6…" at bounding box center [760, 45] width 493 height 34
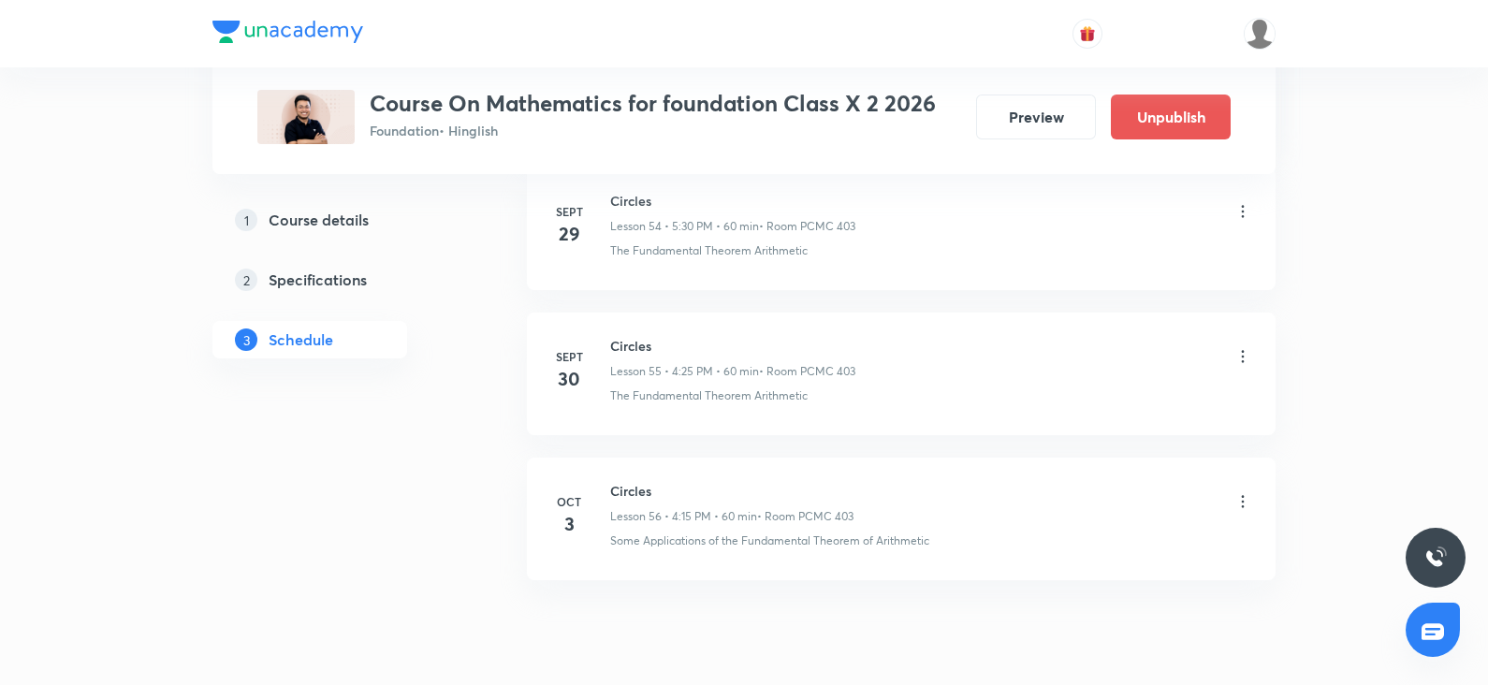
scroll to position [8862, 0]
click at [1251, 499] on icon at bounding box center [1243, 508] width 19 height 19
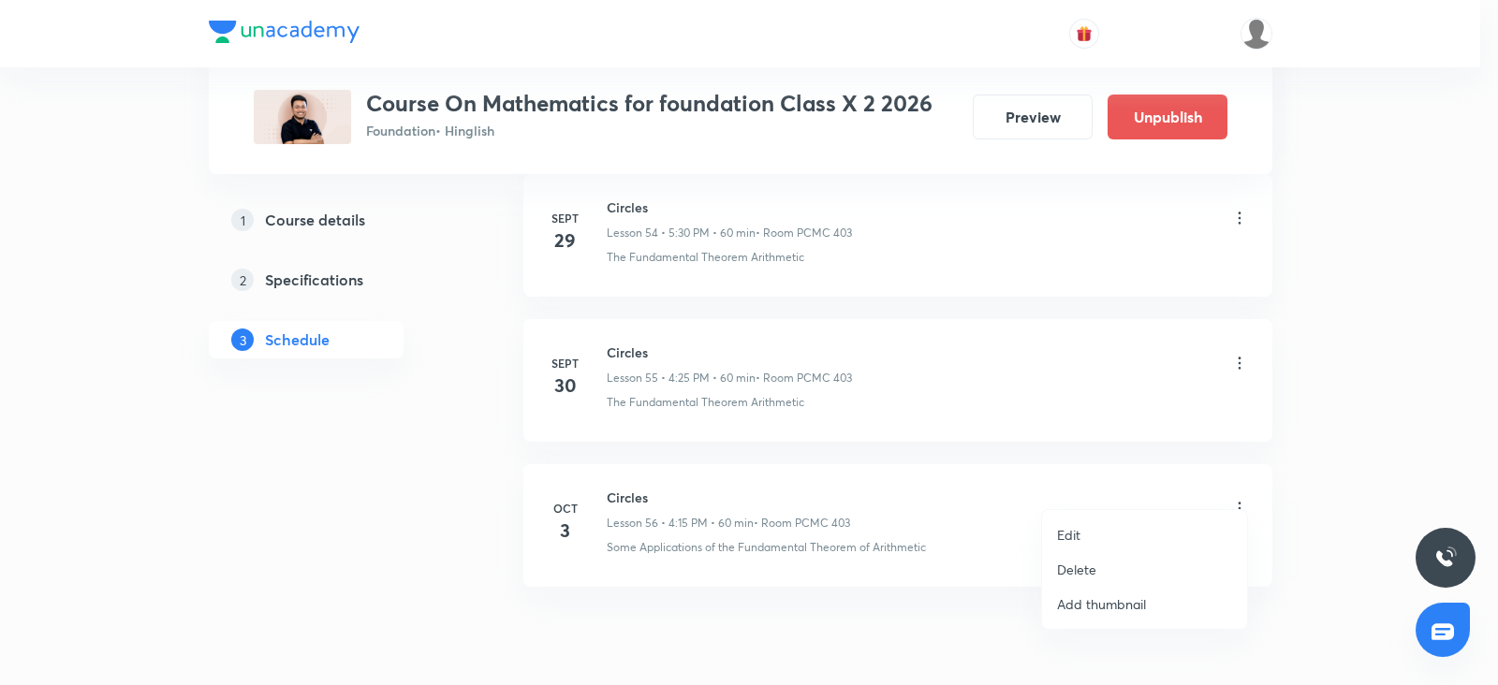
click at [1083, 561] on p "Delete" at bounding box center [1076, 570] width 39 height 20
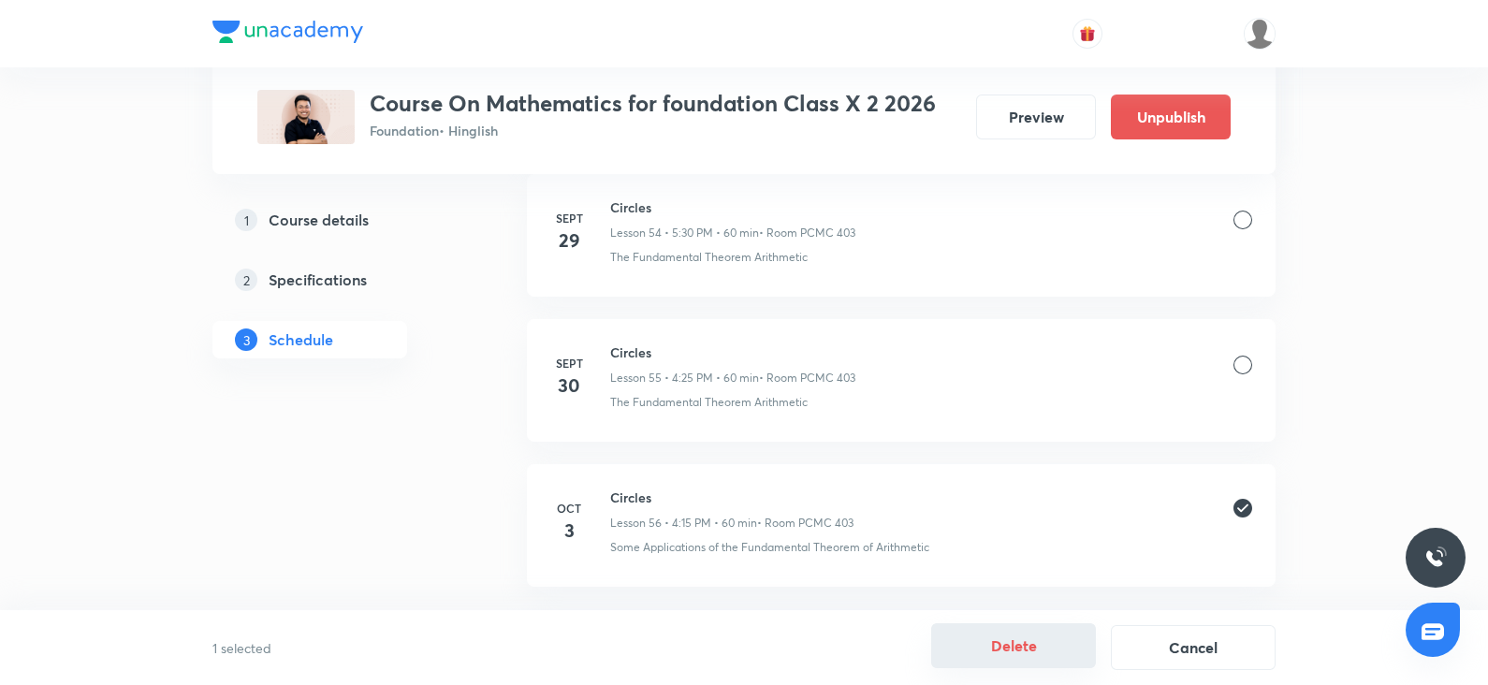
click at [1030, 666] on button "Delete" at bounding box center [1013, 645] width 165 height 45
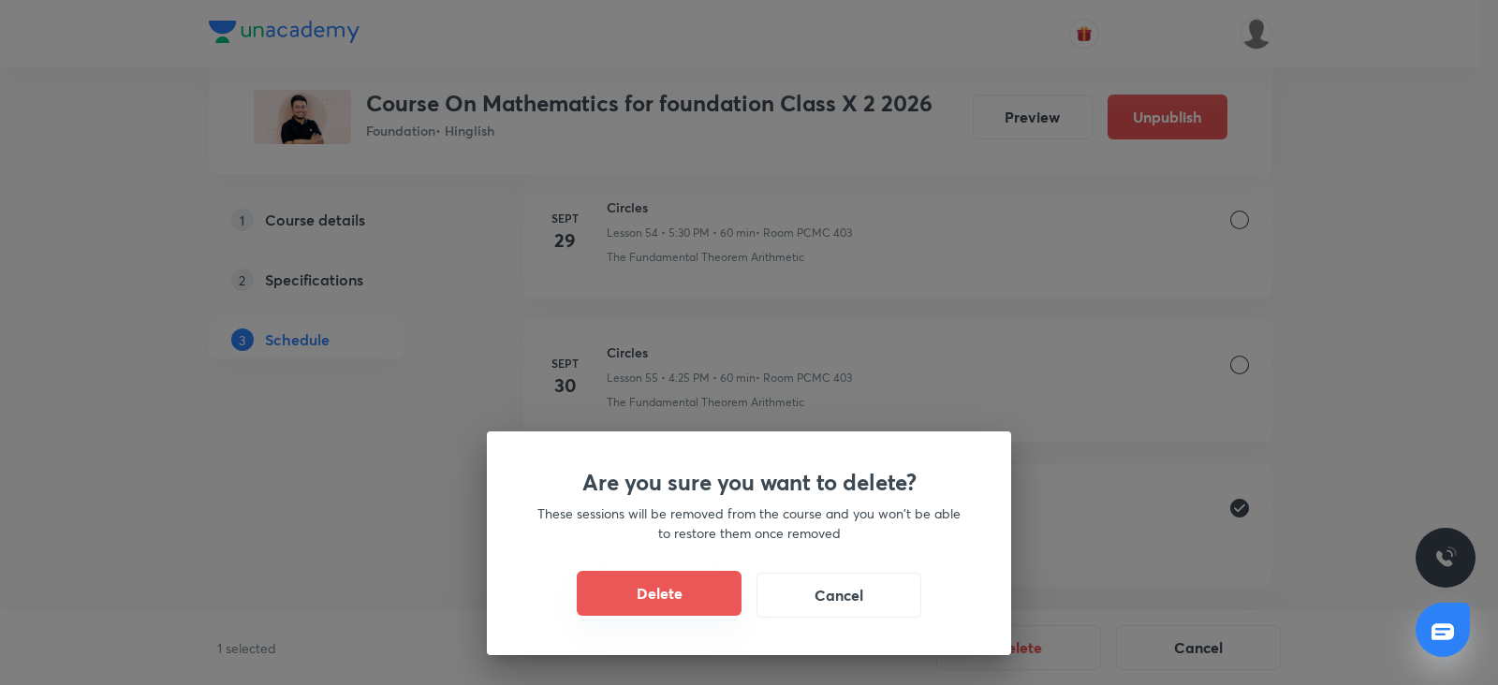
click at [721, 603] on button "Delete" at bounding box center [659, 593] width 165 height 45
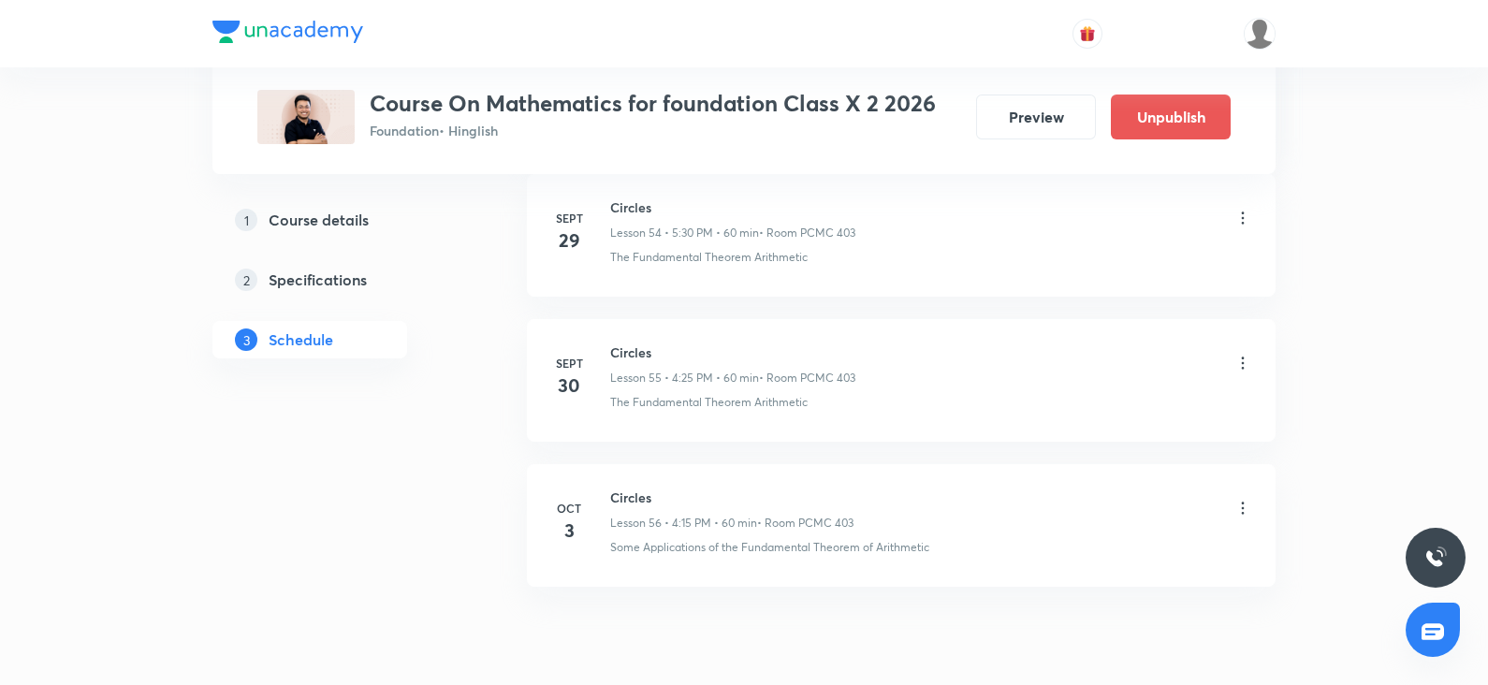
scroll to position [8774, 0]
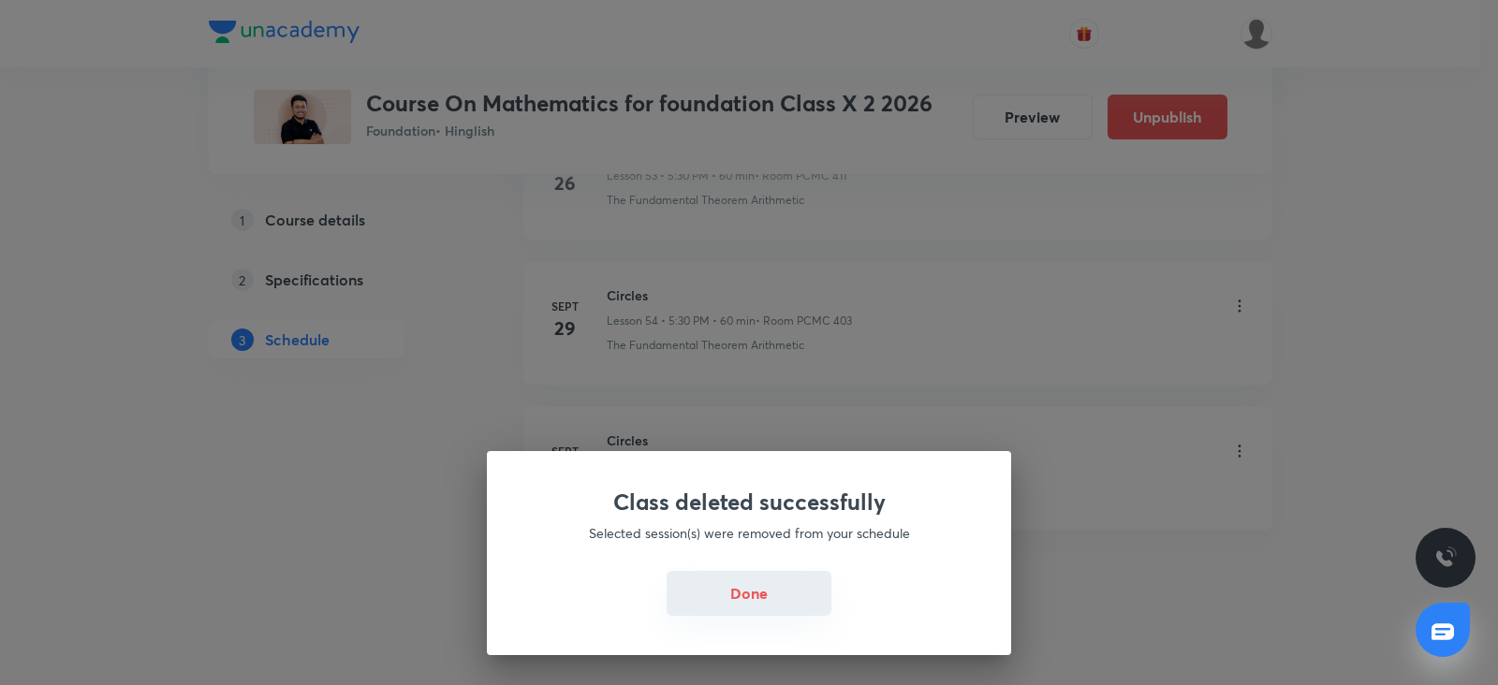
click at [744, 592] on button "Done" at bounding box center [748, 593] width 165 height 45
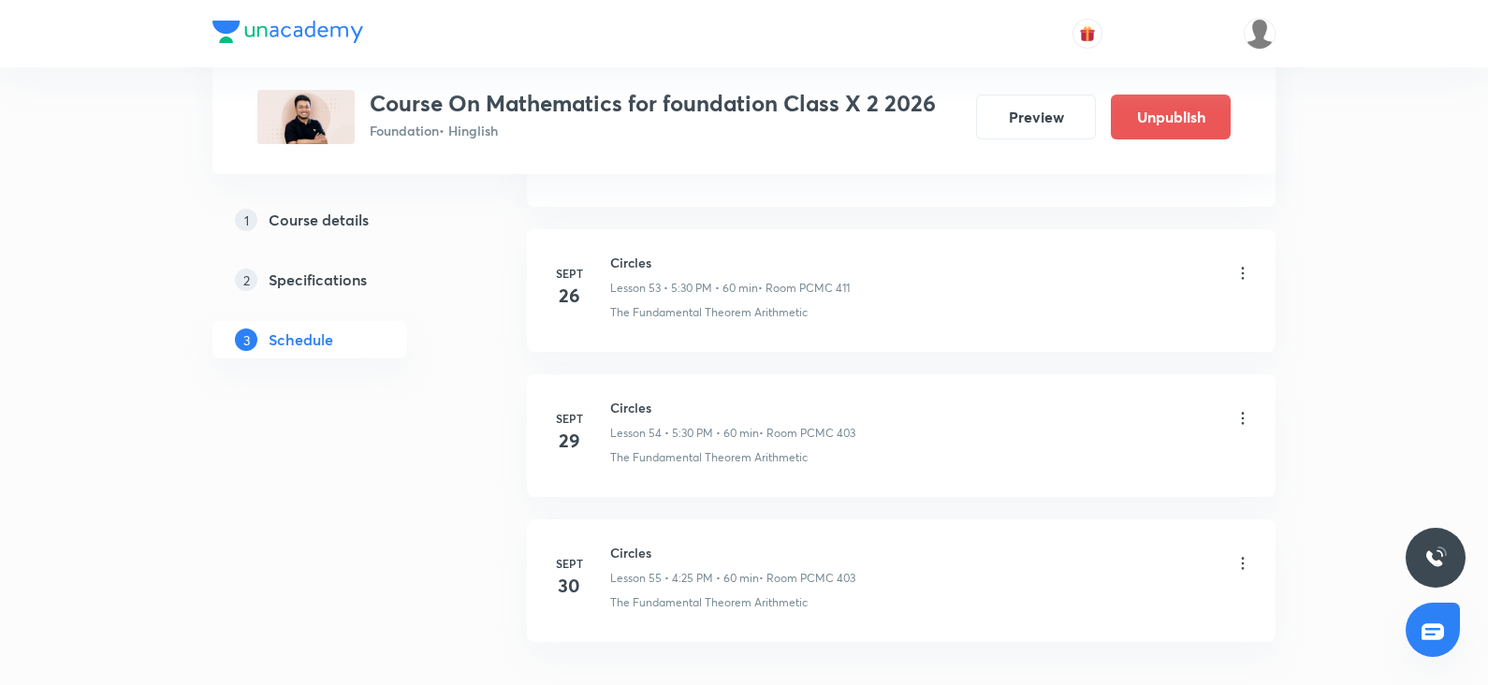
scroll to position [8658, 0]
